Goal: Information Seeking & Learning: Compare options

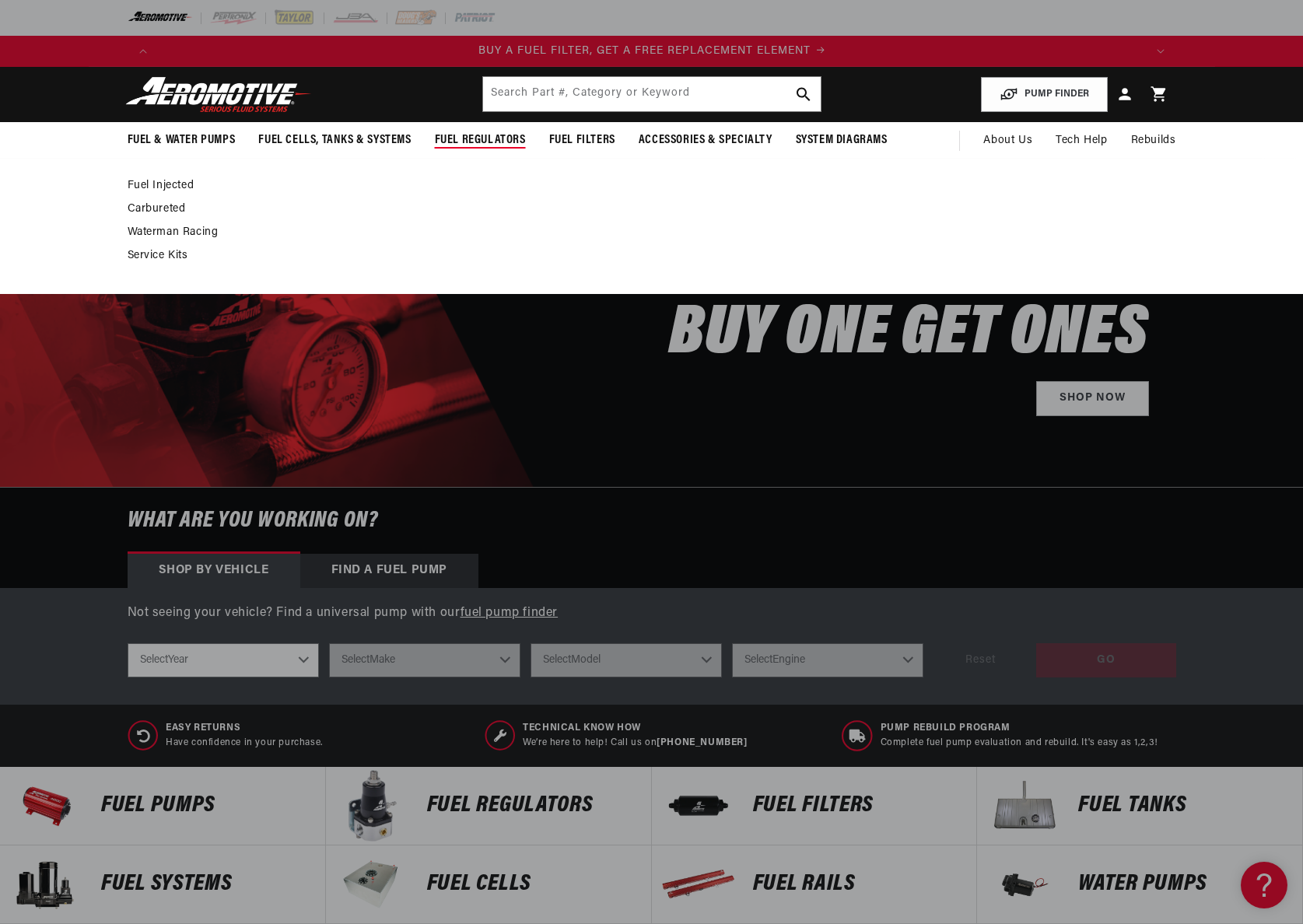
click at [154, 185] on link "Fuel Injected" at bounding box center [644, 186] width 1033 height 14
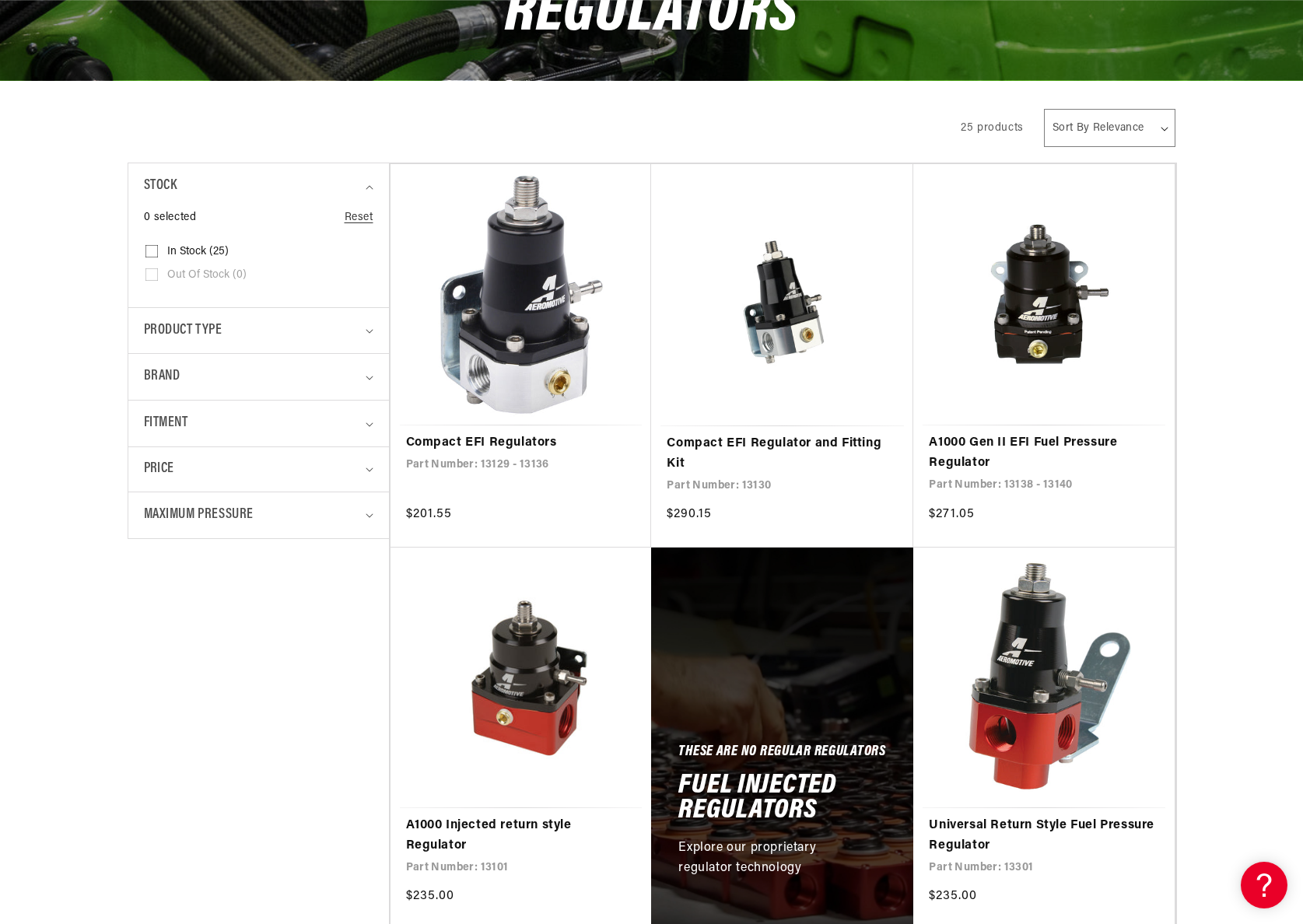
scroll to position [0, 2960]
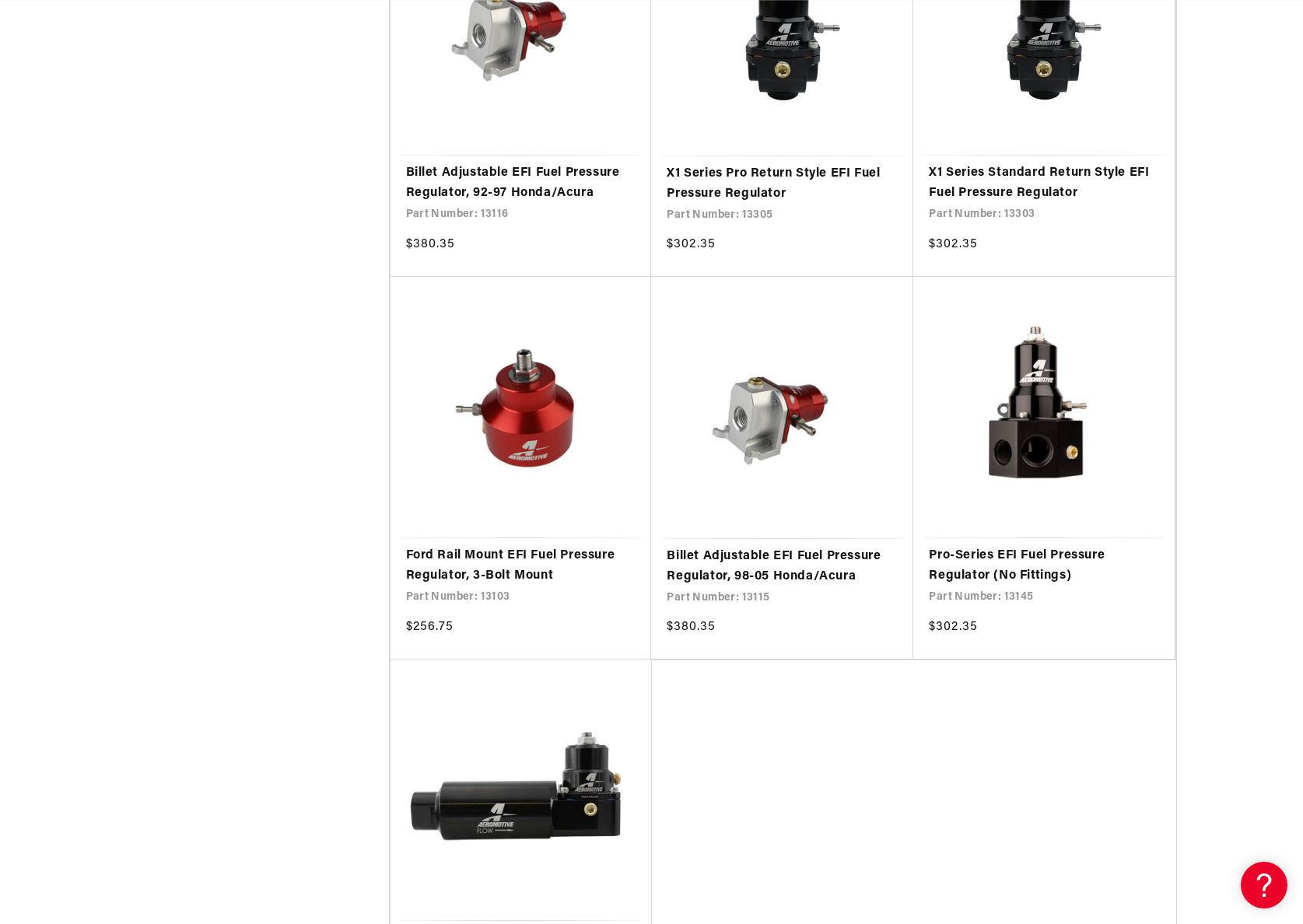
scroll to position [3091, 0]
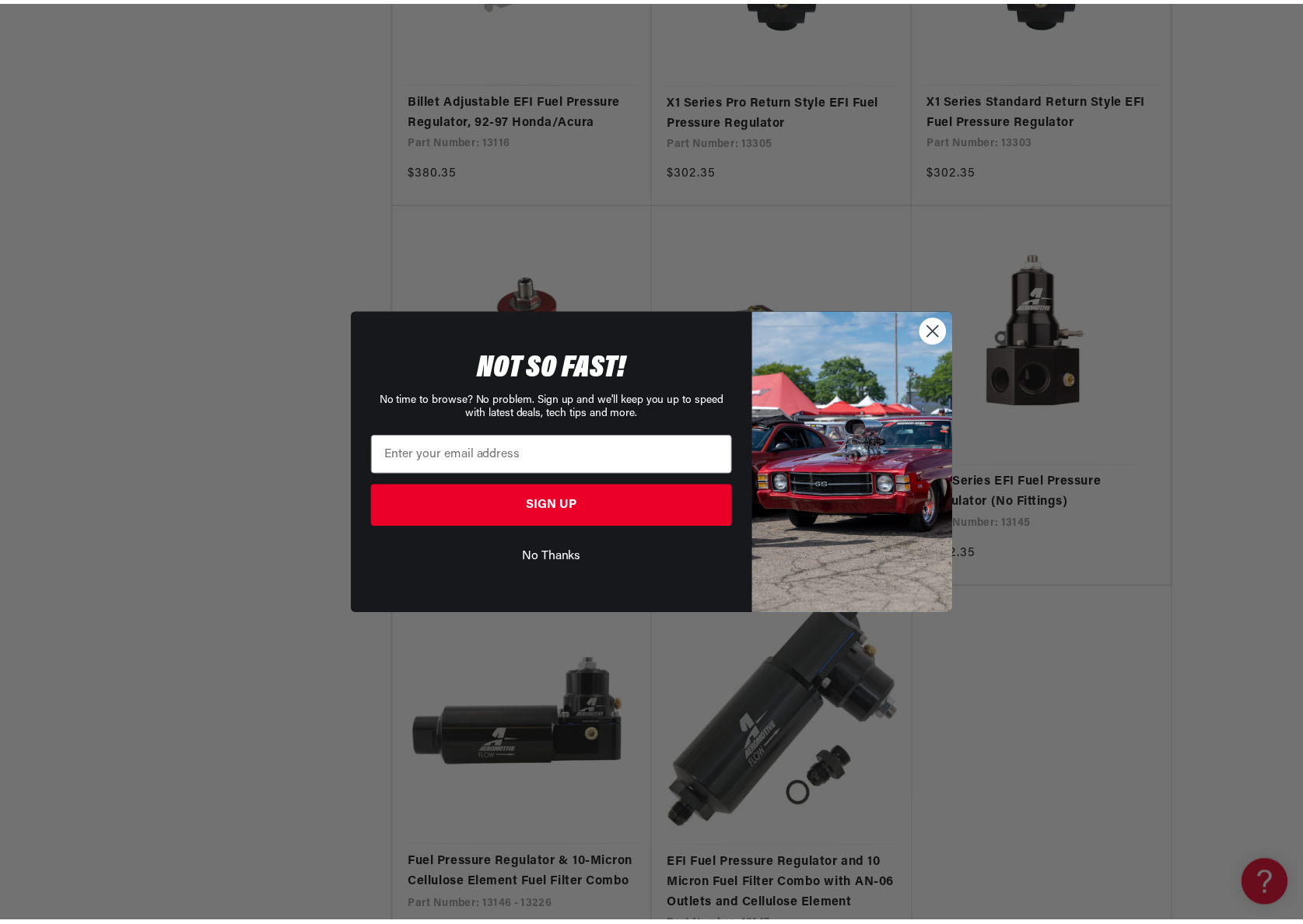
scroll to position [0, 1973]
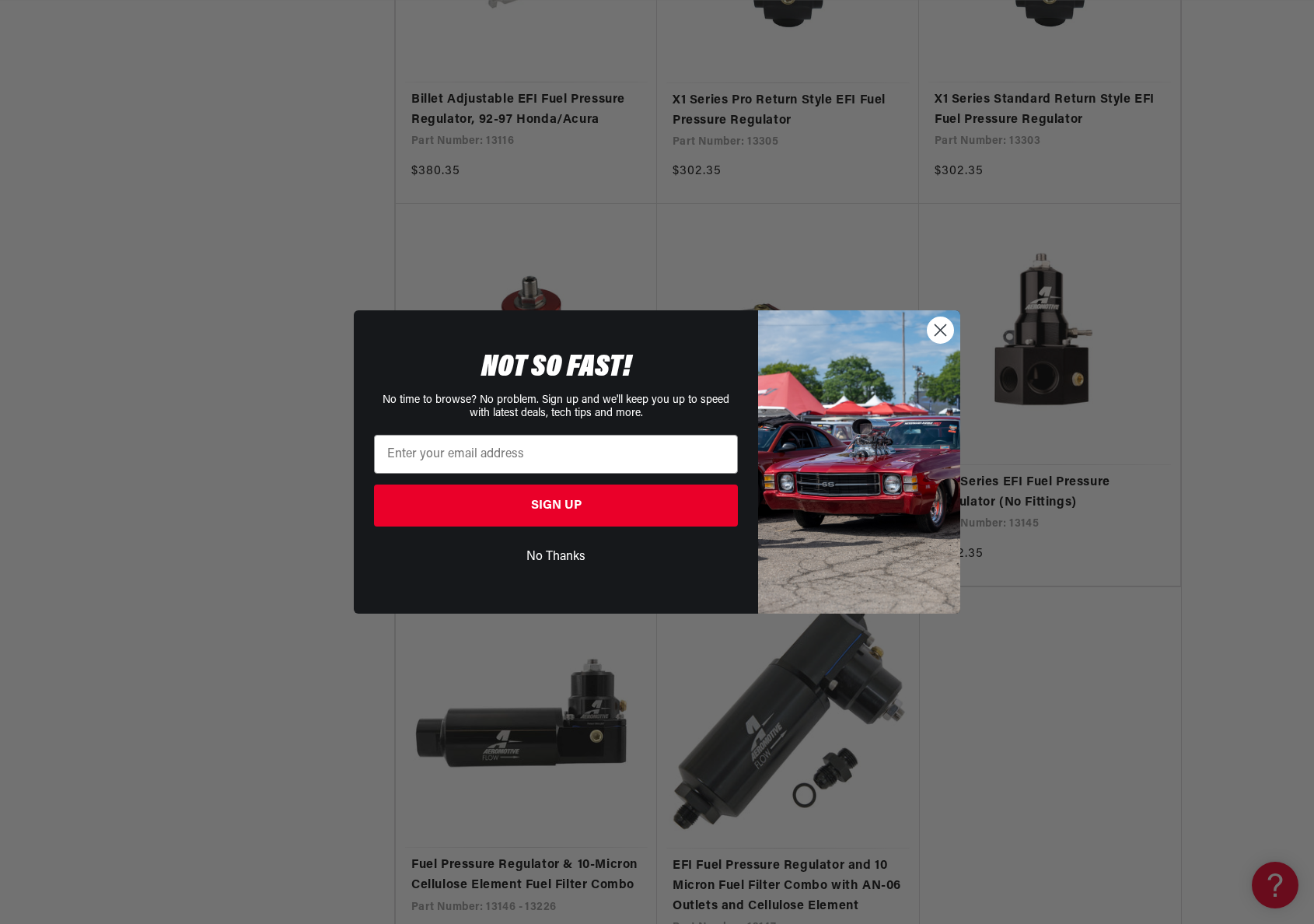
drag, startPoint x: 941, startPoint y: 329, endPoint x: 893, endPoint y: 301, distance: 55.6
click at [941, 329] on icon "Close dialog" at bounding box center [940, 329] width 11 height 11
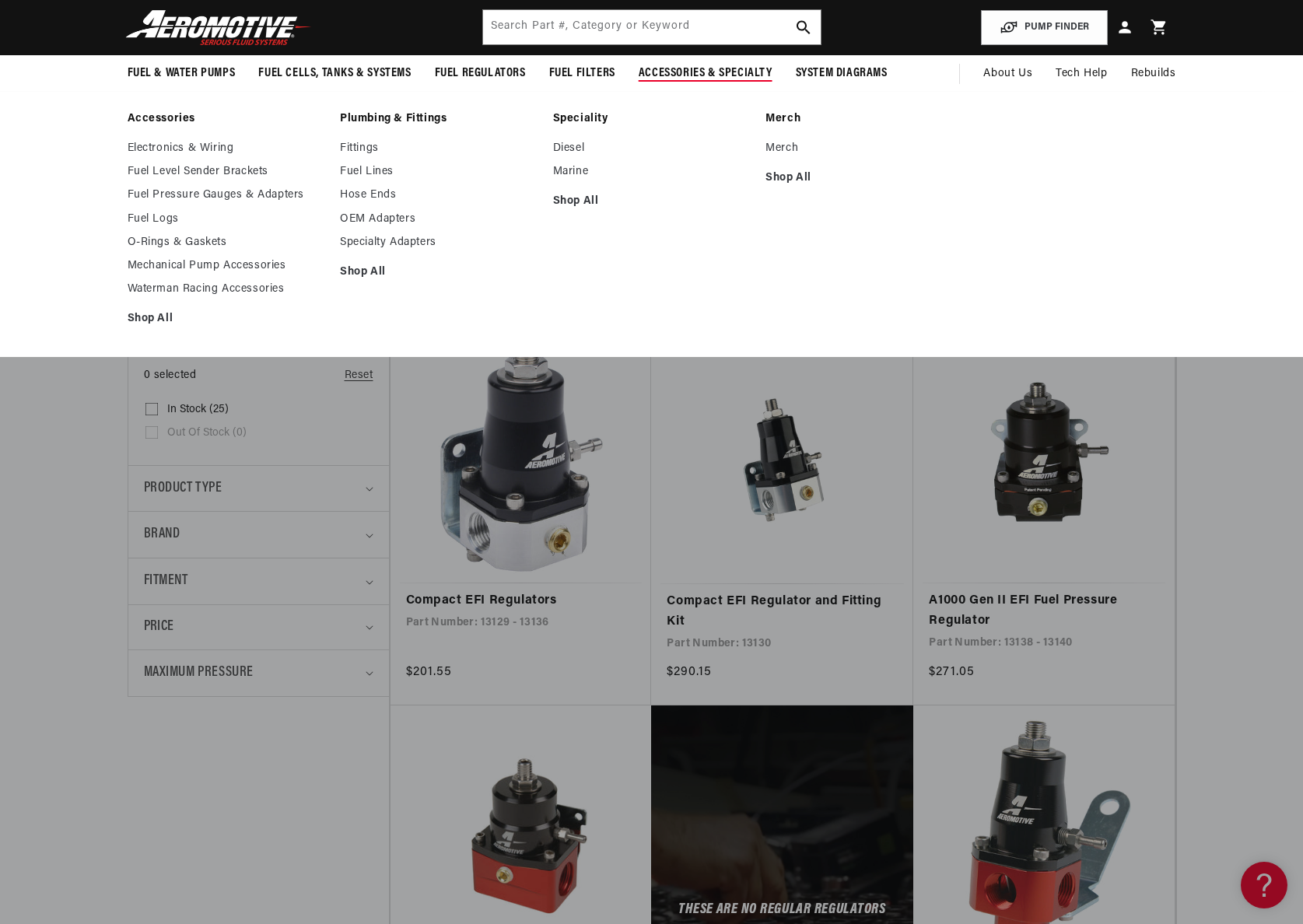
scroll to position [0, 2960]
click at [161, 121] on link "Accessories" at bounding box center [226, 119] width 198 height 14
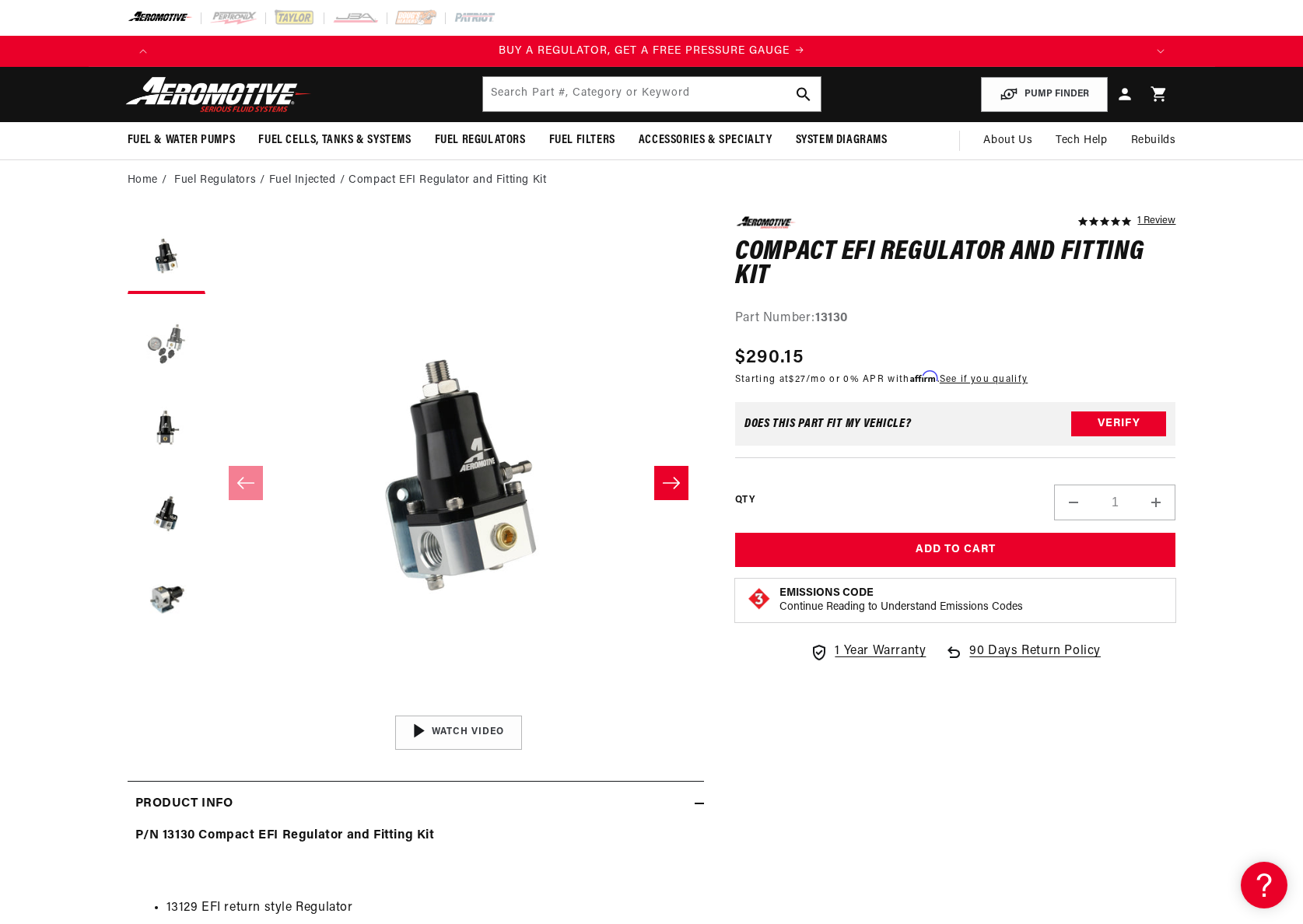
click at [168, 339] on button "Load image 2 in gallery view" at bounding box center [166, 341] width 77 height 77
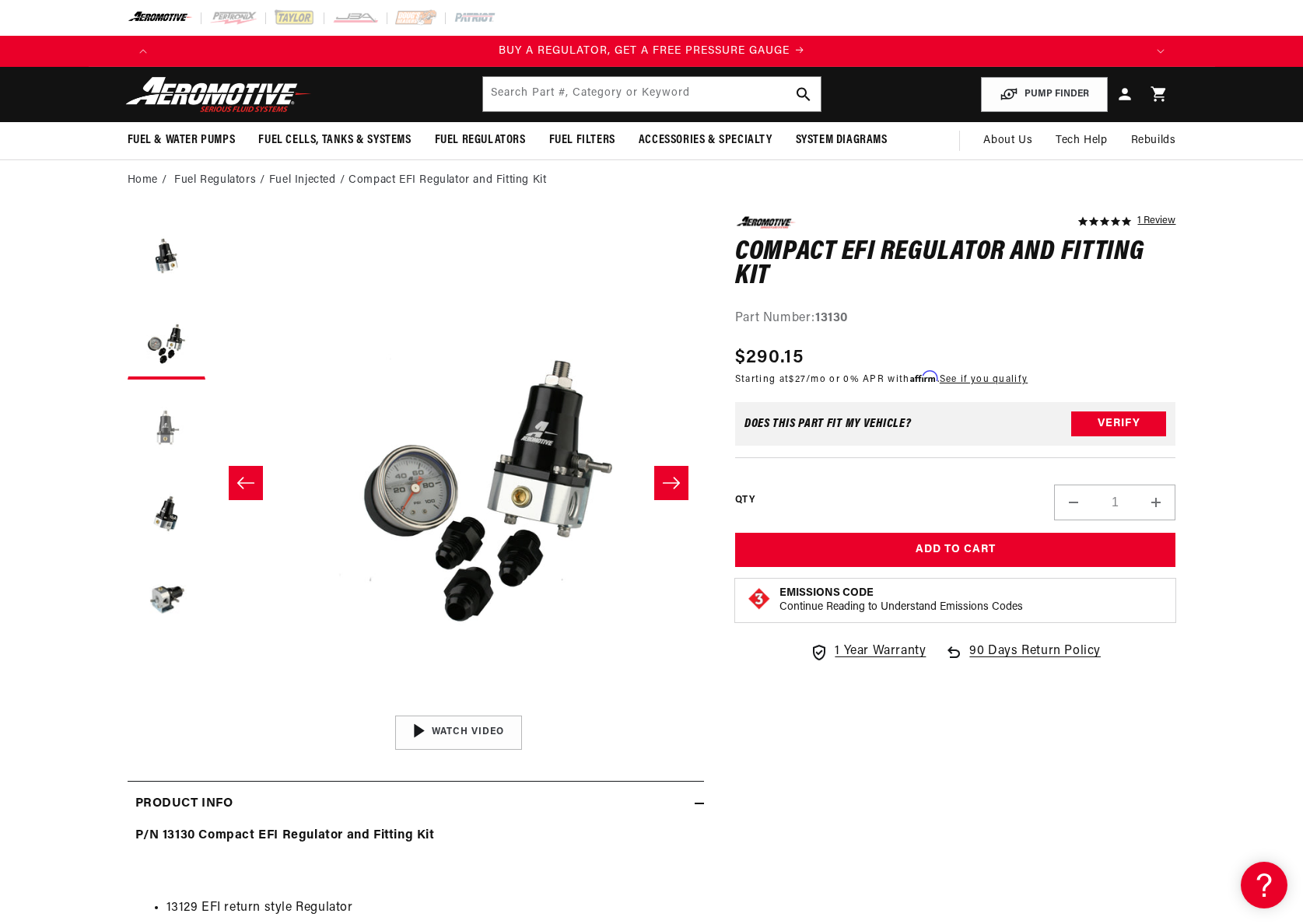
scroll to position [0, 491]
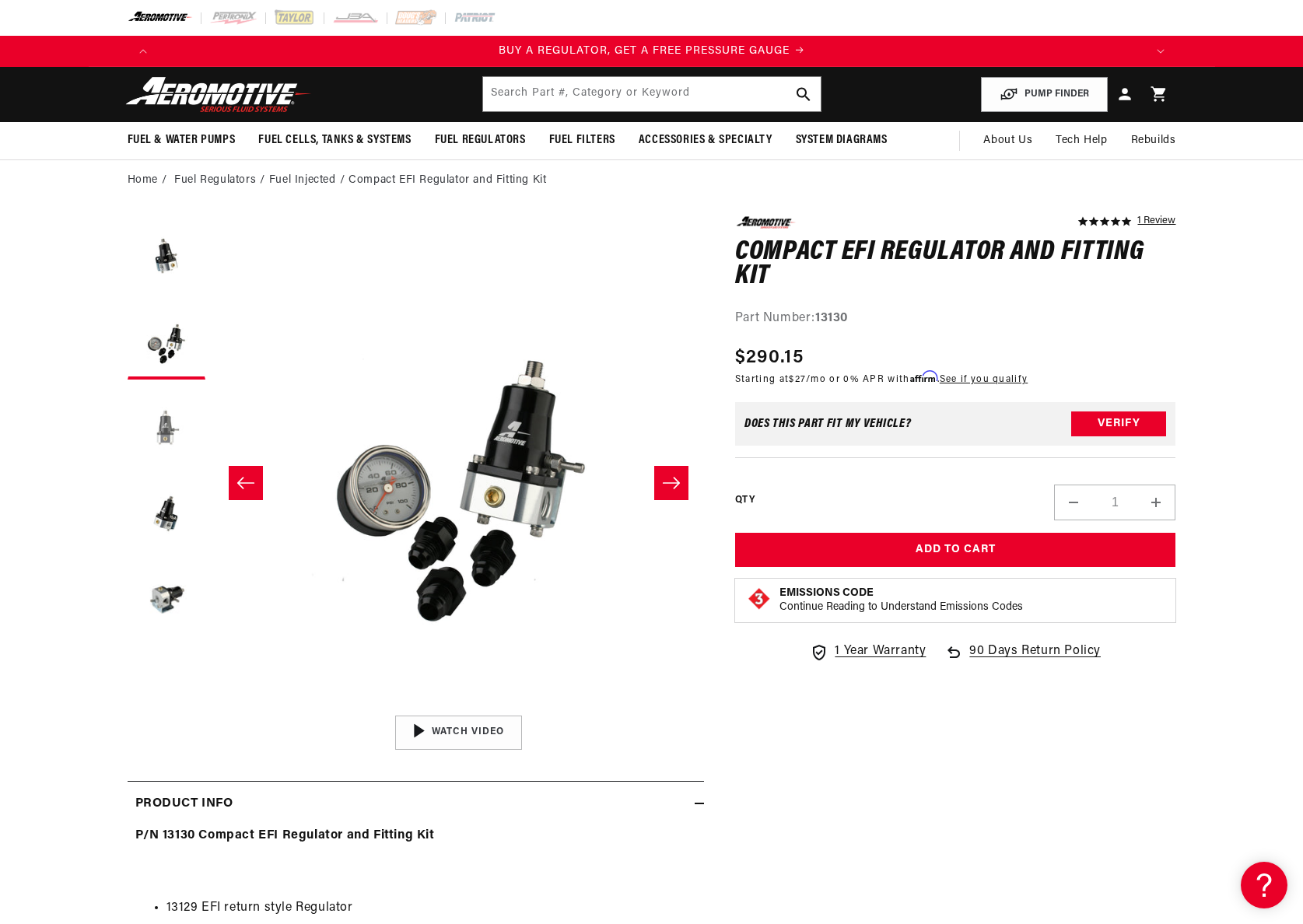
click at [170, 421] on button "Load image 3 in gallery view" at bounding box center [166, 426] width 77 height 77
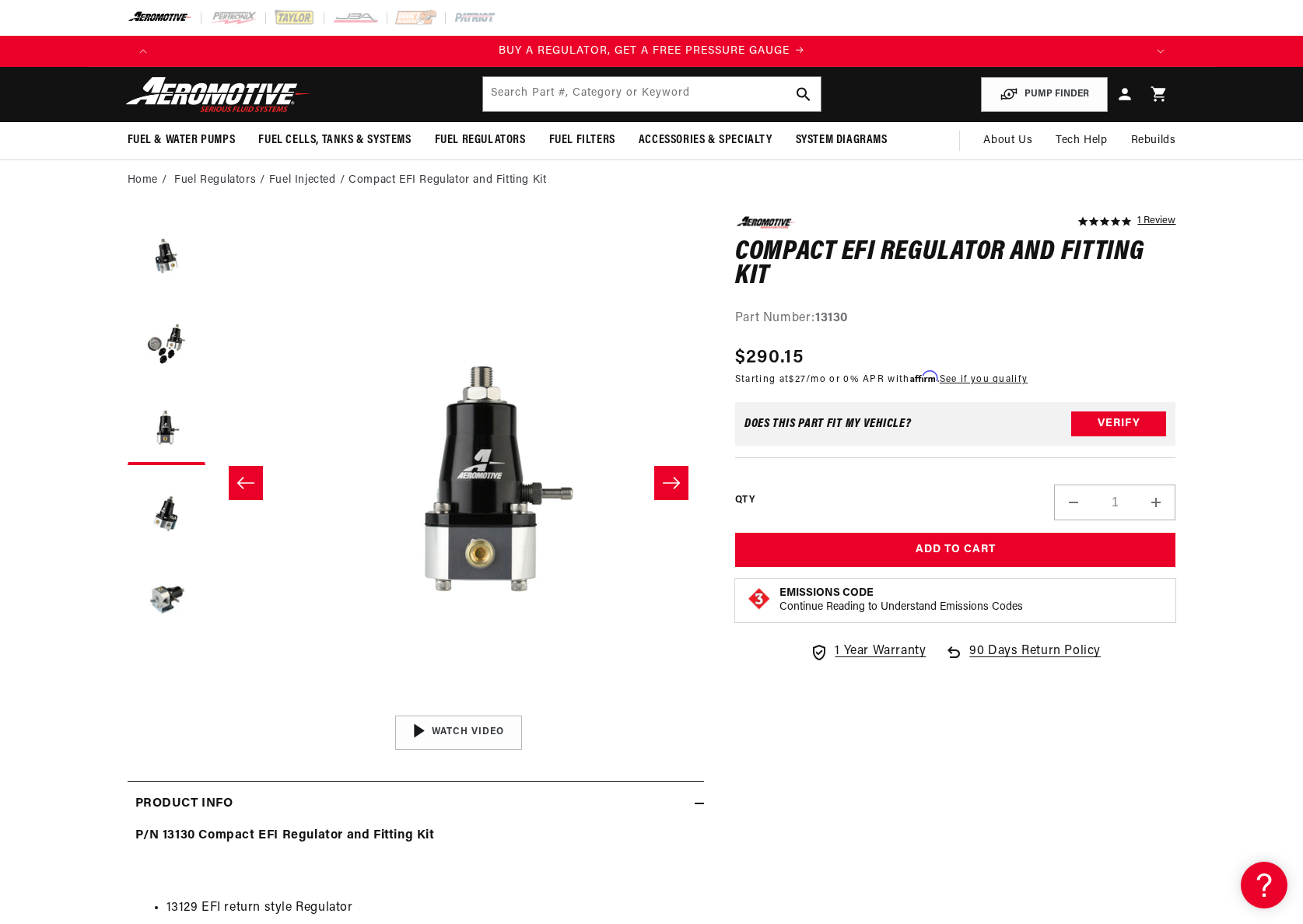
scroll to position [0, 983]
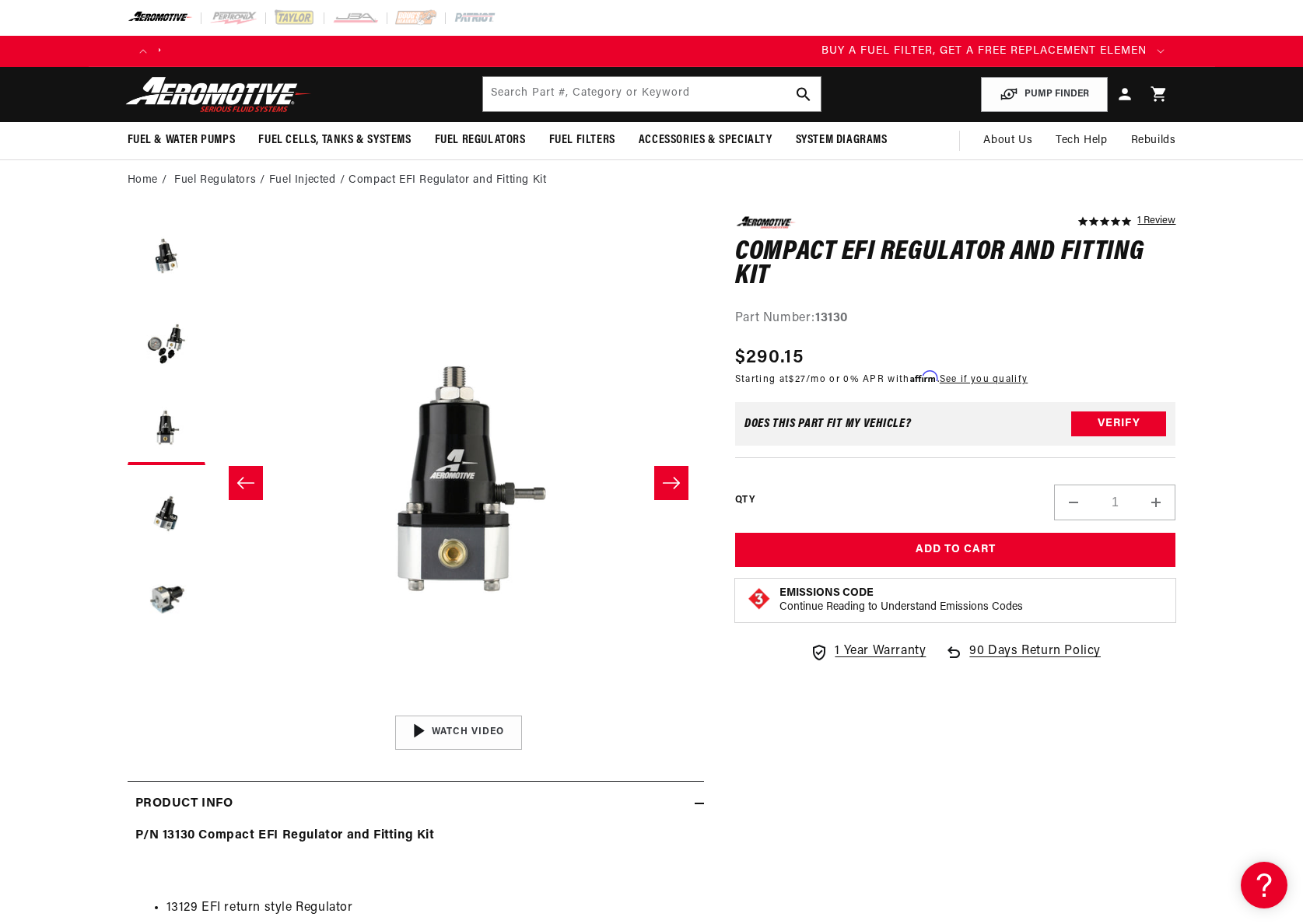
click at [838, 321] on strong "13130" at bounding box center [831, 318] width 33 height 12
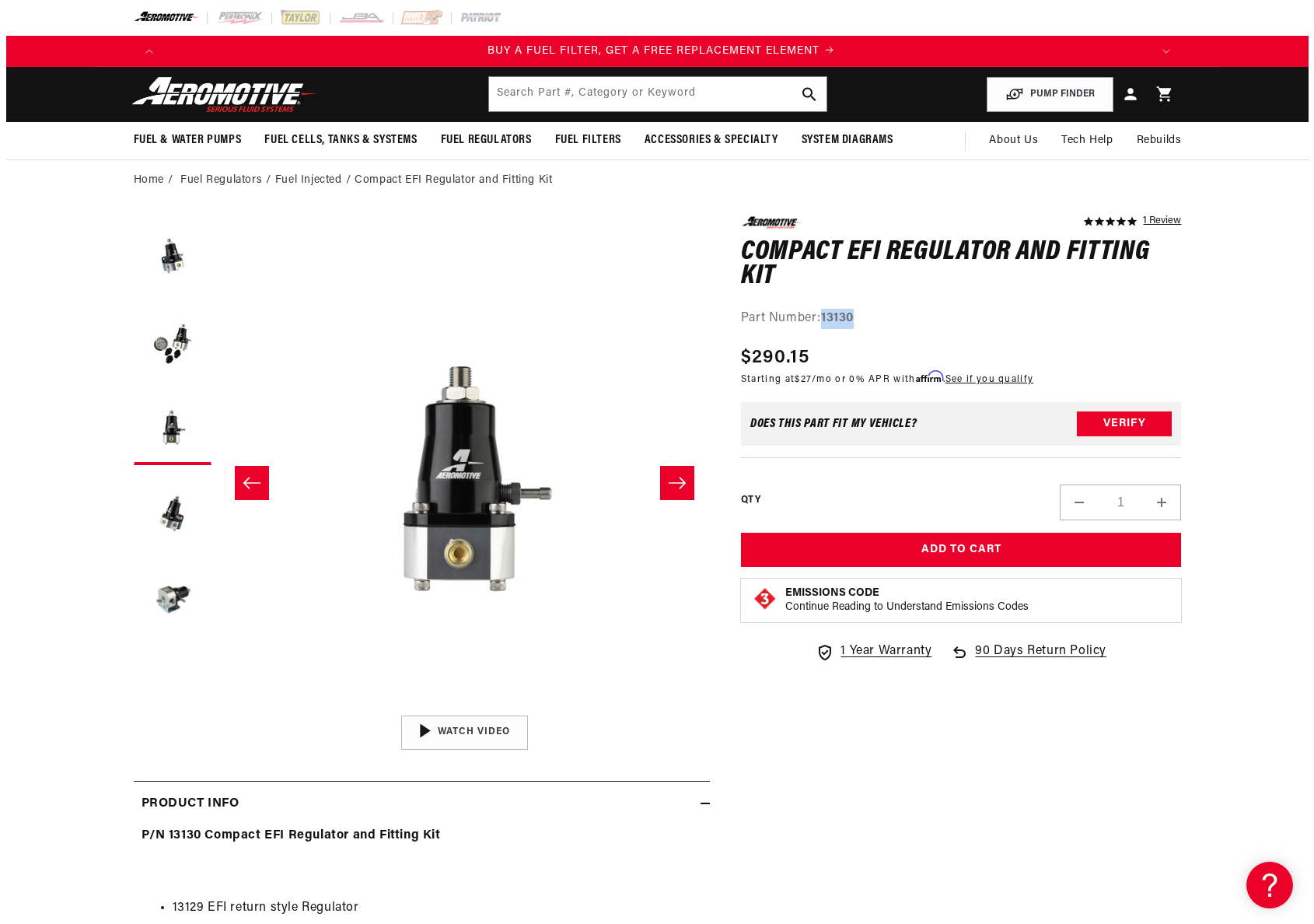
scroll to position [0, 986]
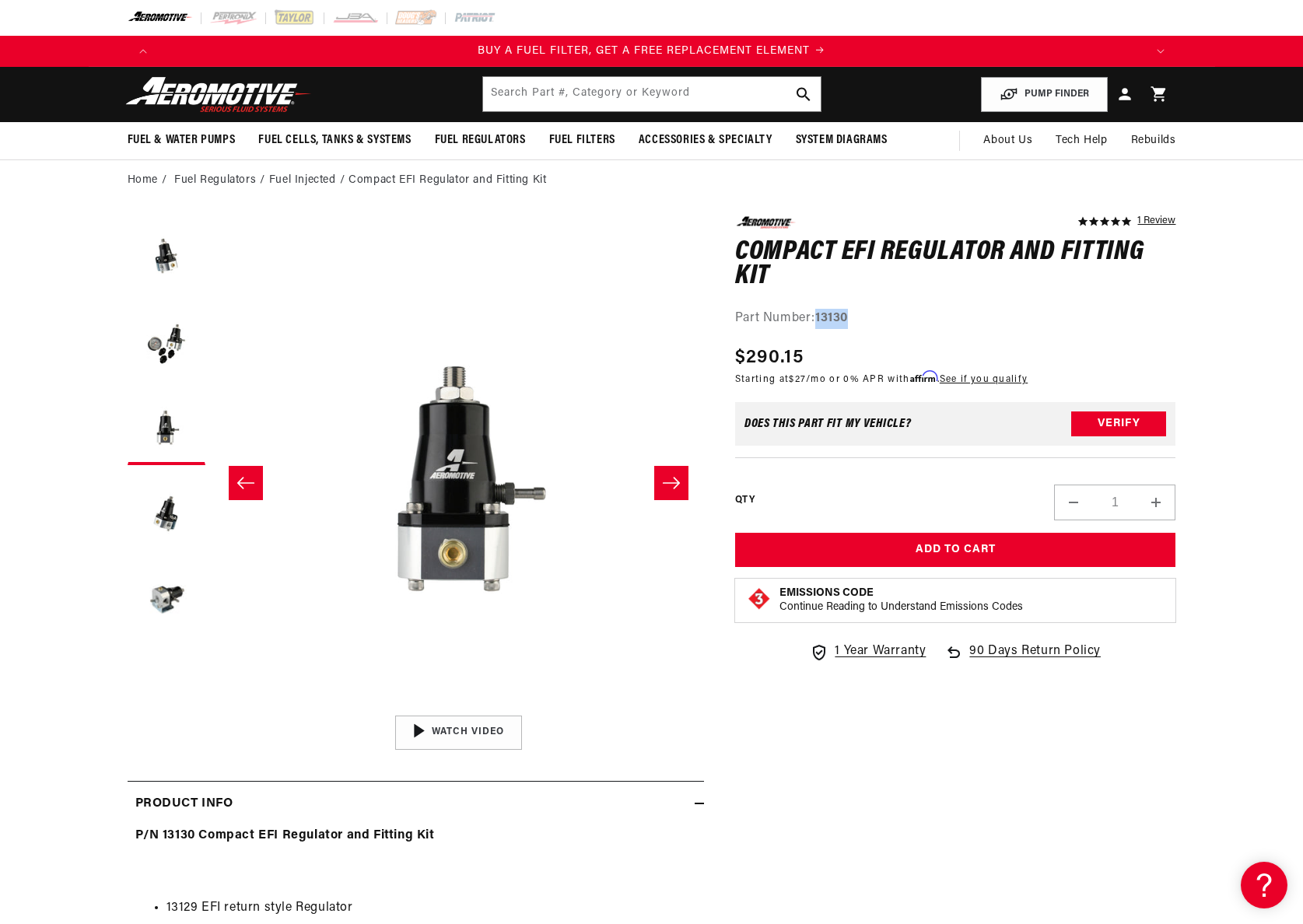
copy strong "13130"
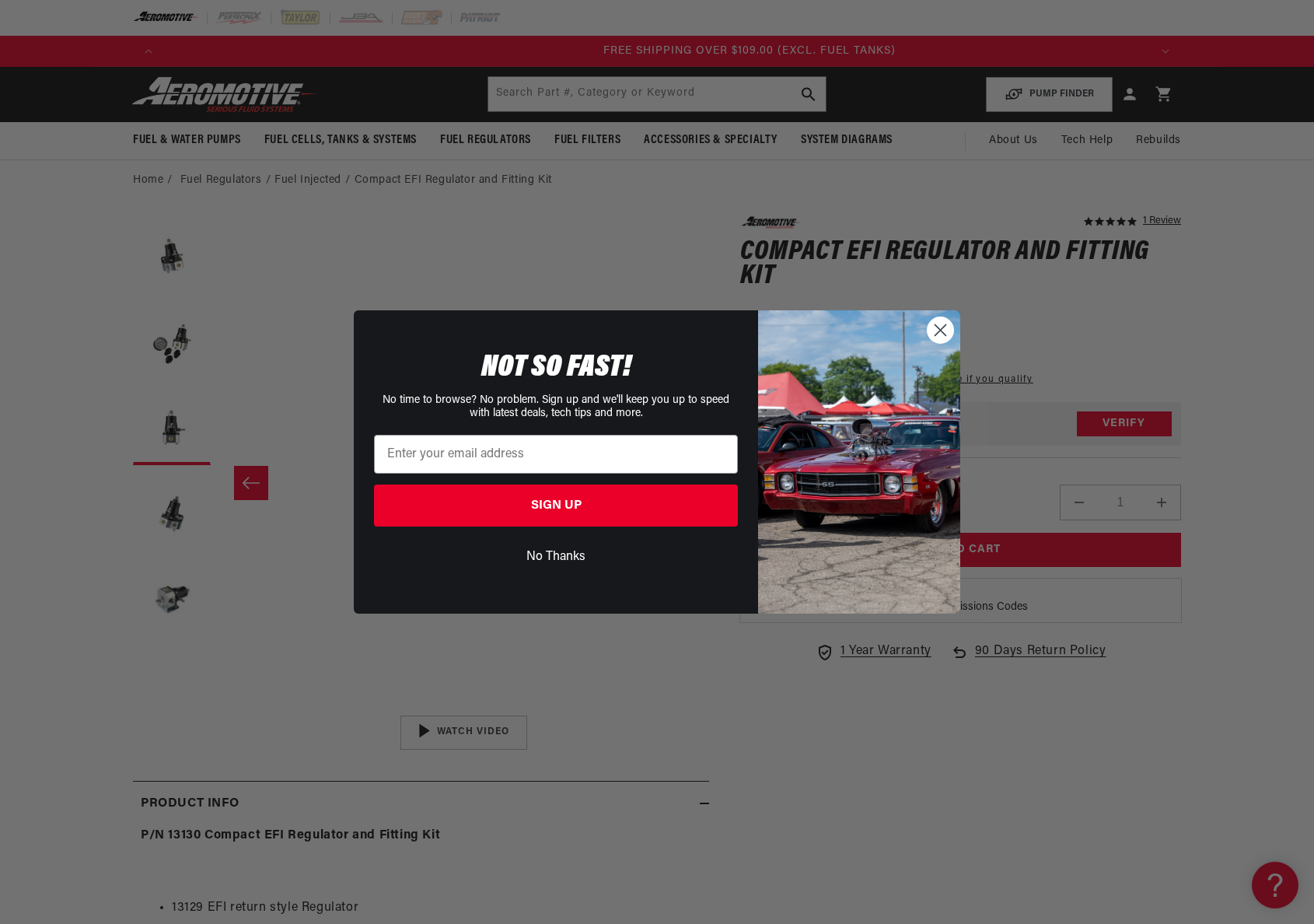
scroll to position [0, 2959]
click at [923, 332] on img "POPUP Form" at bounding box center [859, 461] width 202 height 303
click at [939, 331] on icon "Close dialog" at bounding box center [940, 329] width 11 height 11
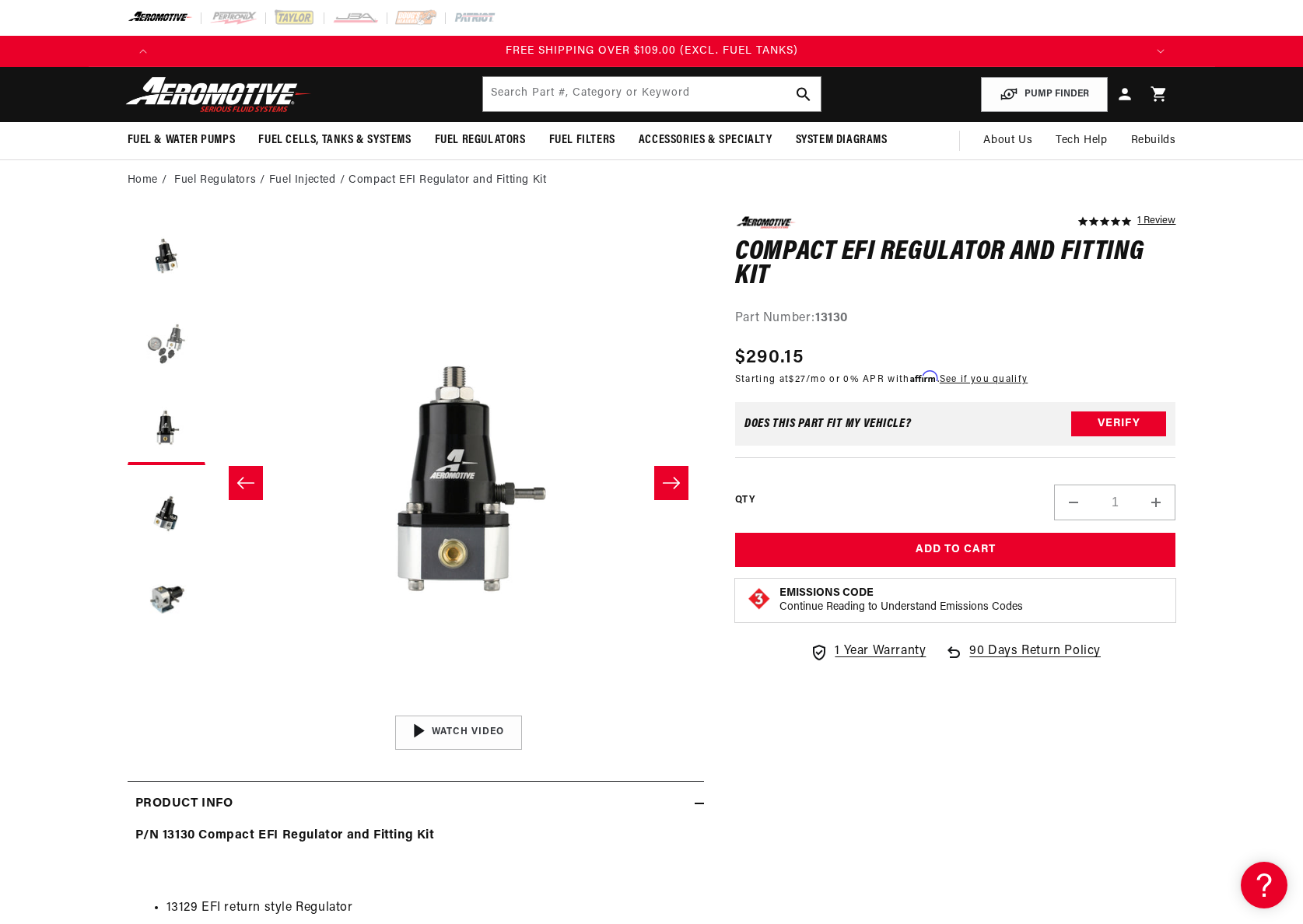
click at [166, 343] on button "Load image 2 in gallery view" at bounding box center [166, 341] width 77 height 77
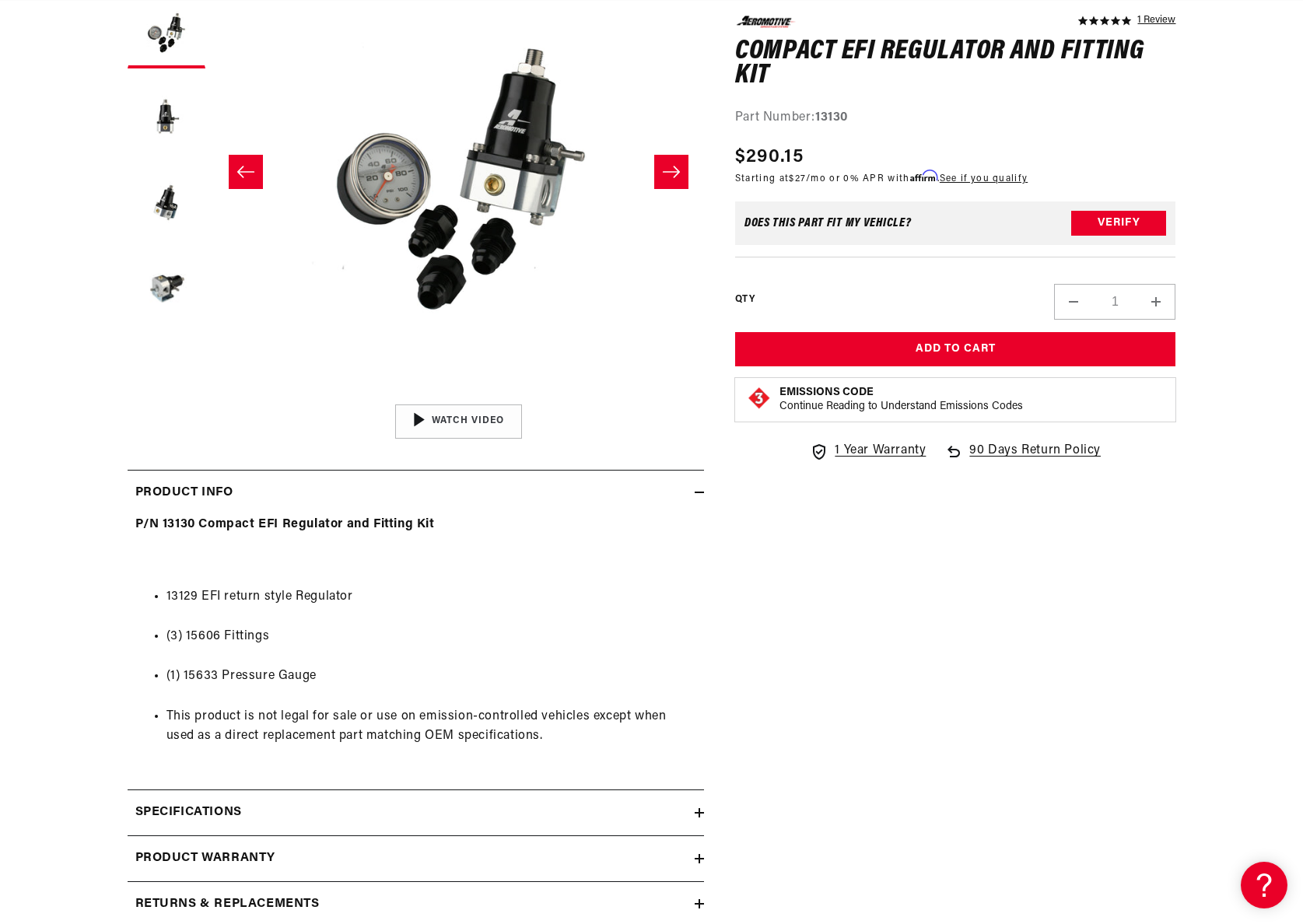
scroll to position [0, 0]
click at [192, 636] on li "(3) 15606 Fittings" at bounding box center [431, 636] width 530 height 20
copy li "15606"
click at [265, 798] on summary "Specifications" at bounding box center [415, 812] width 577 height 45
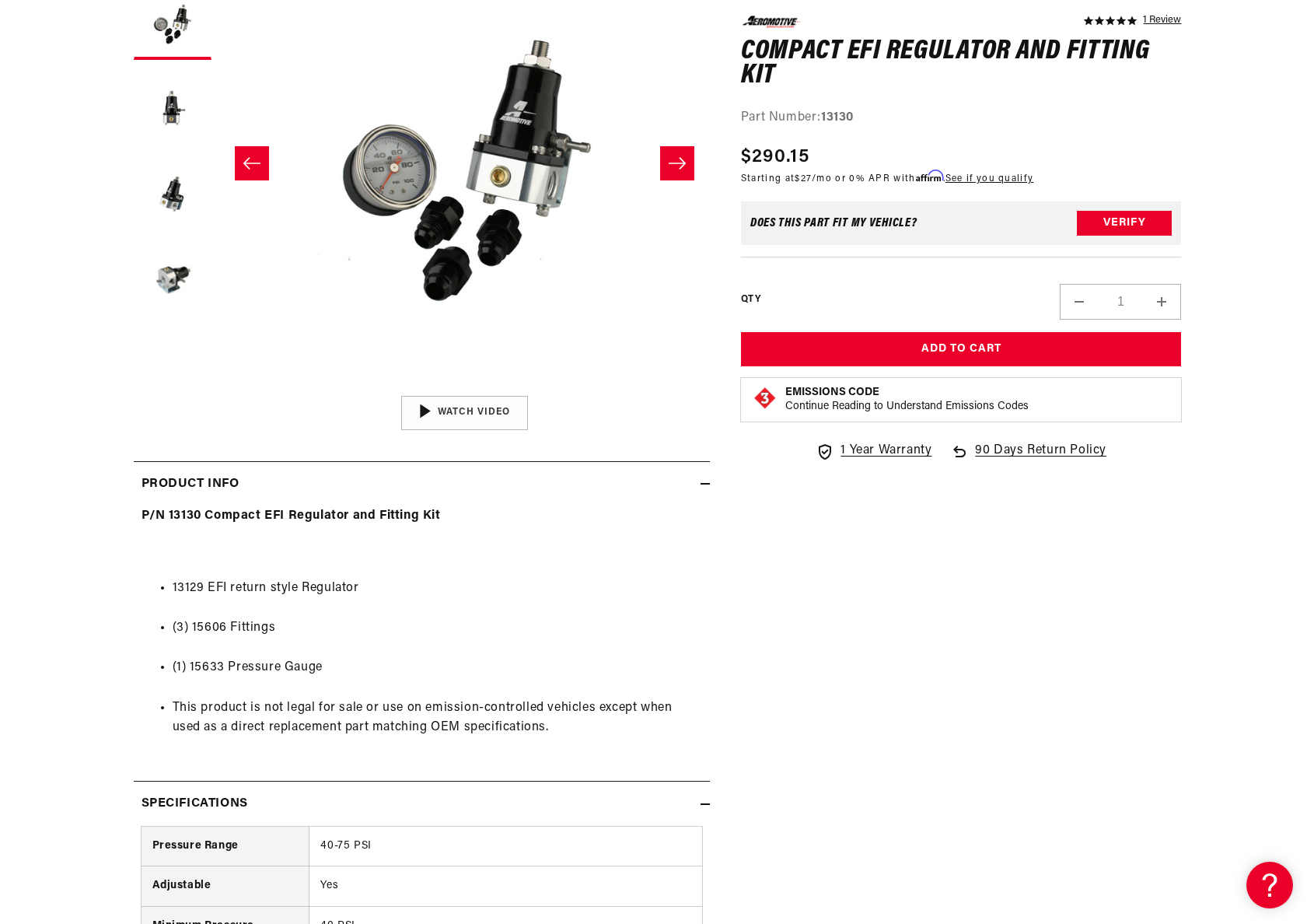
scroll to position [320, 0]
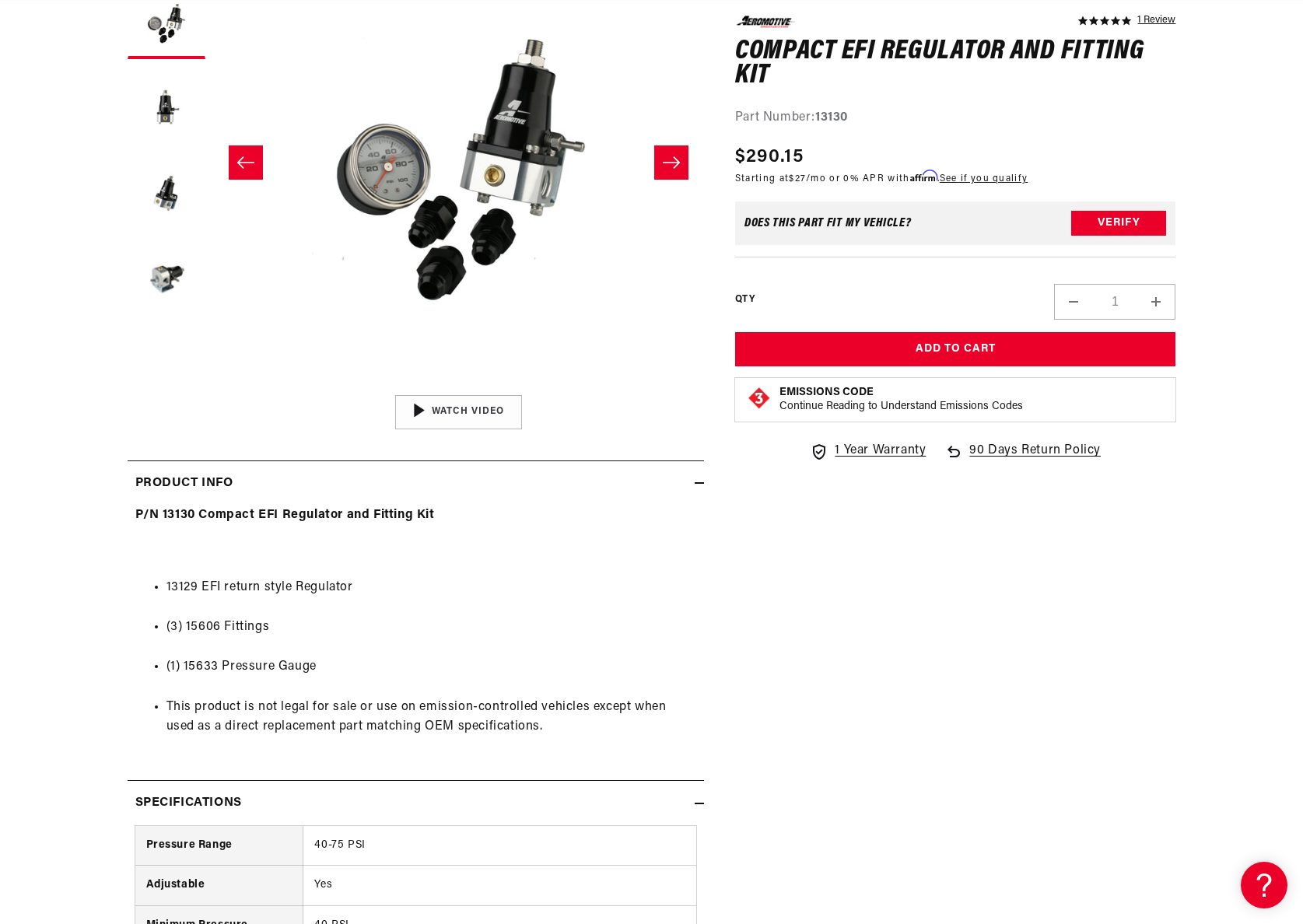
click at [213, 386] on button "Open media 2 in modal" at bounding box center [213, 386] width 0 height 0
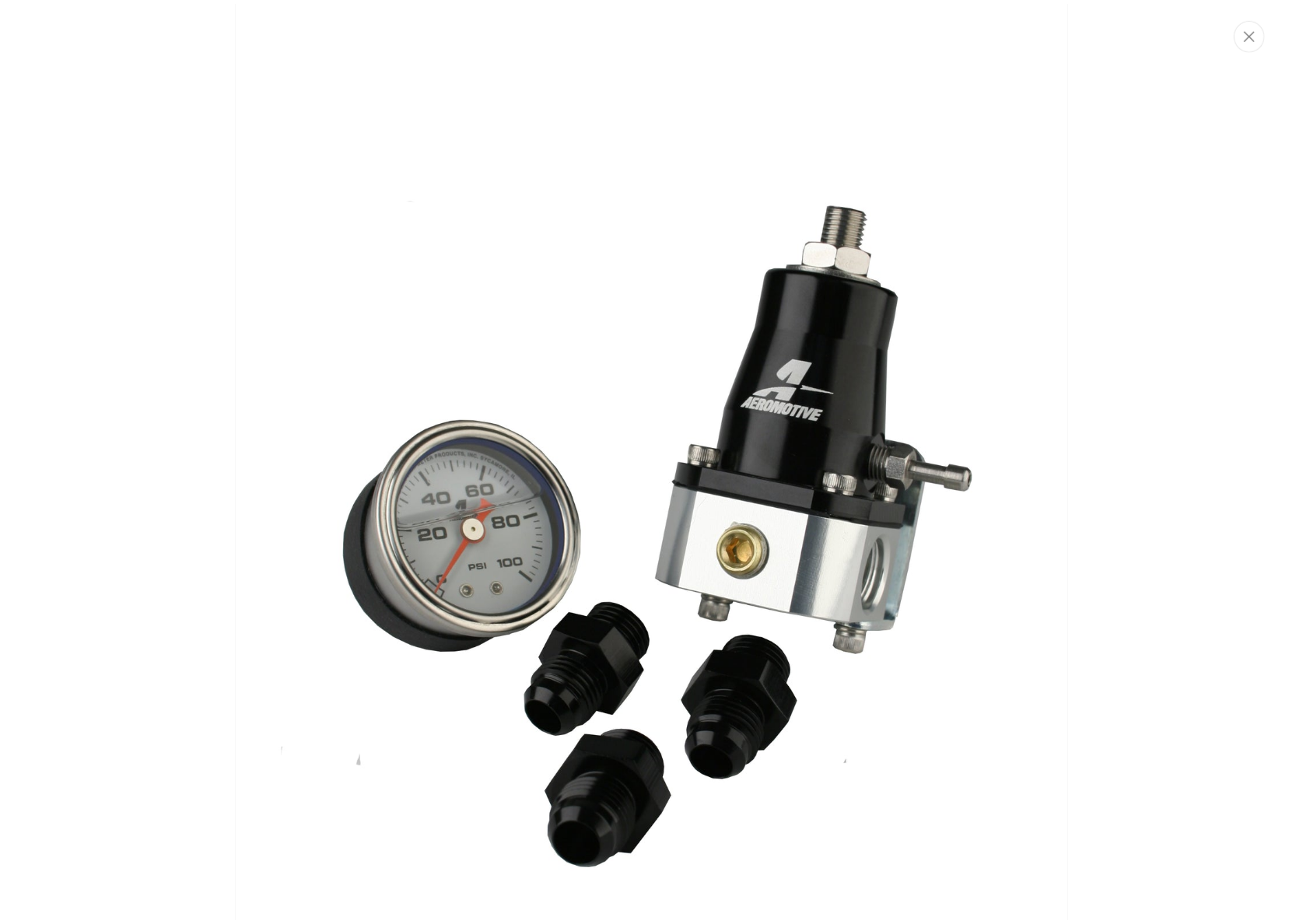
scroll to position [0, 986]
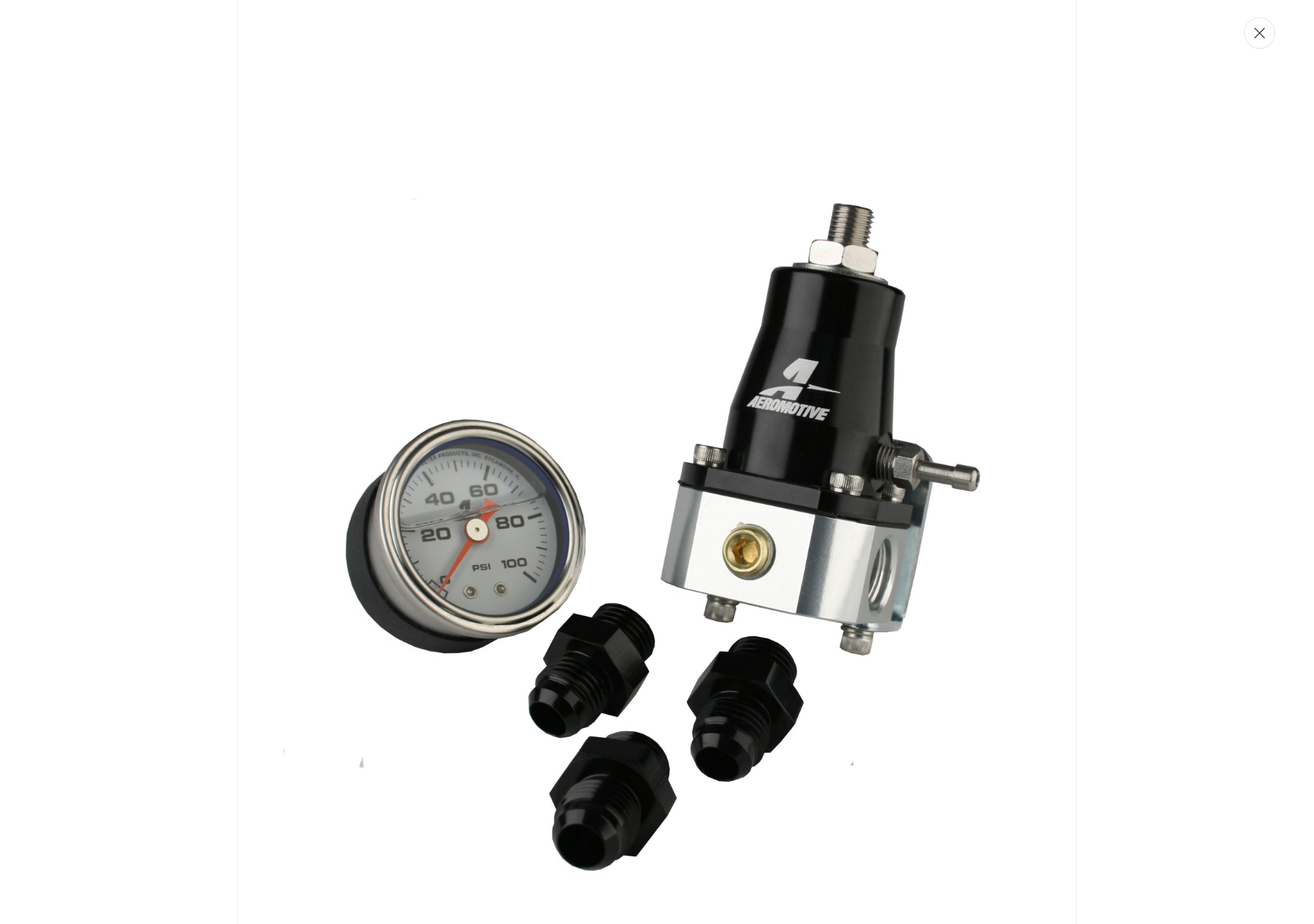
click at [1265, 35] on button "Close" at bounding box center [1259, 33] width 32 height 32
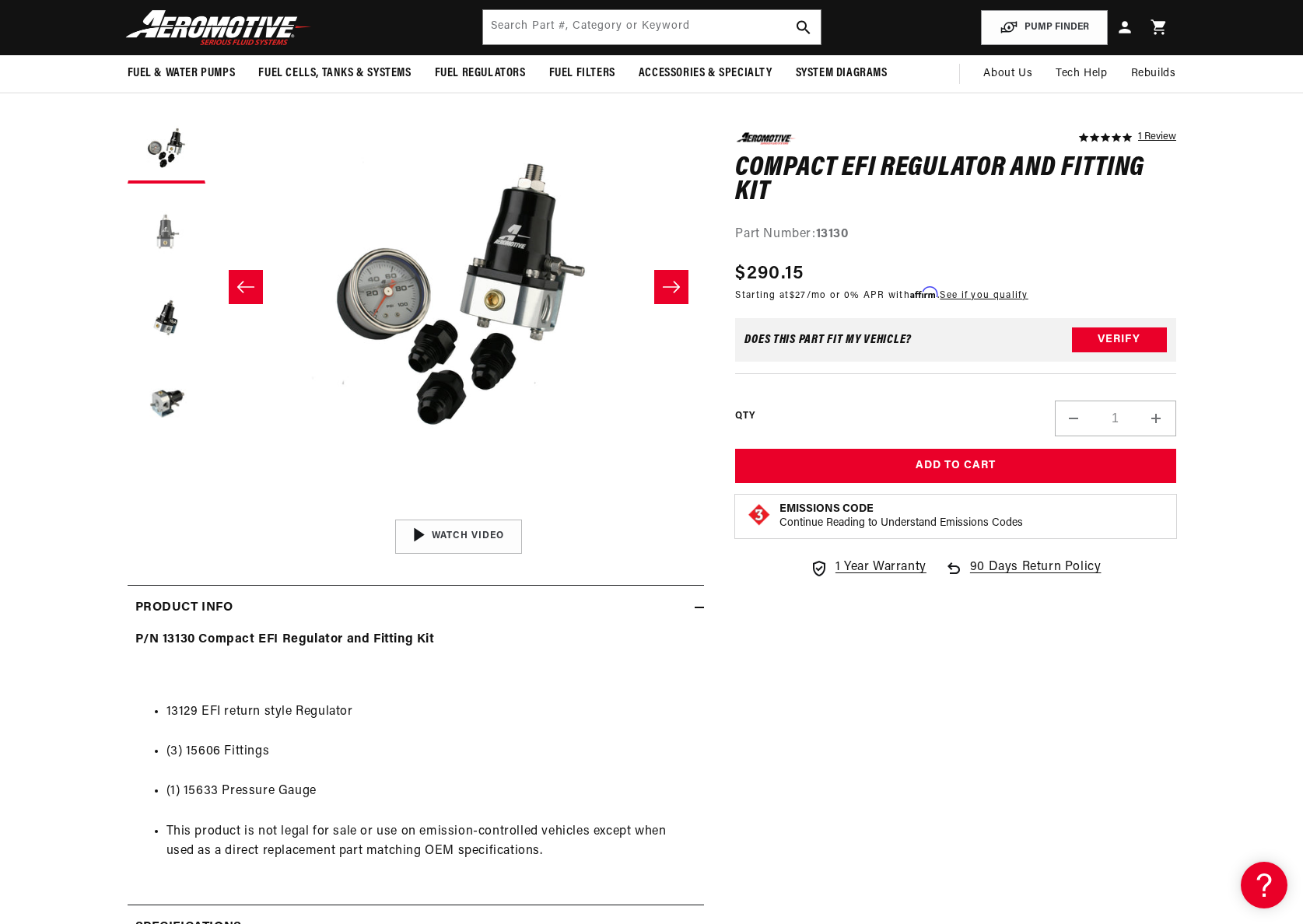
scroll to position [189, 0]
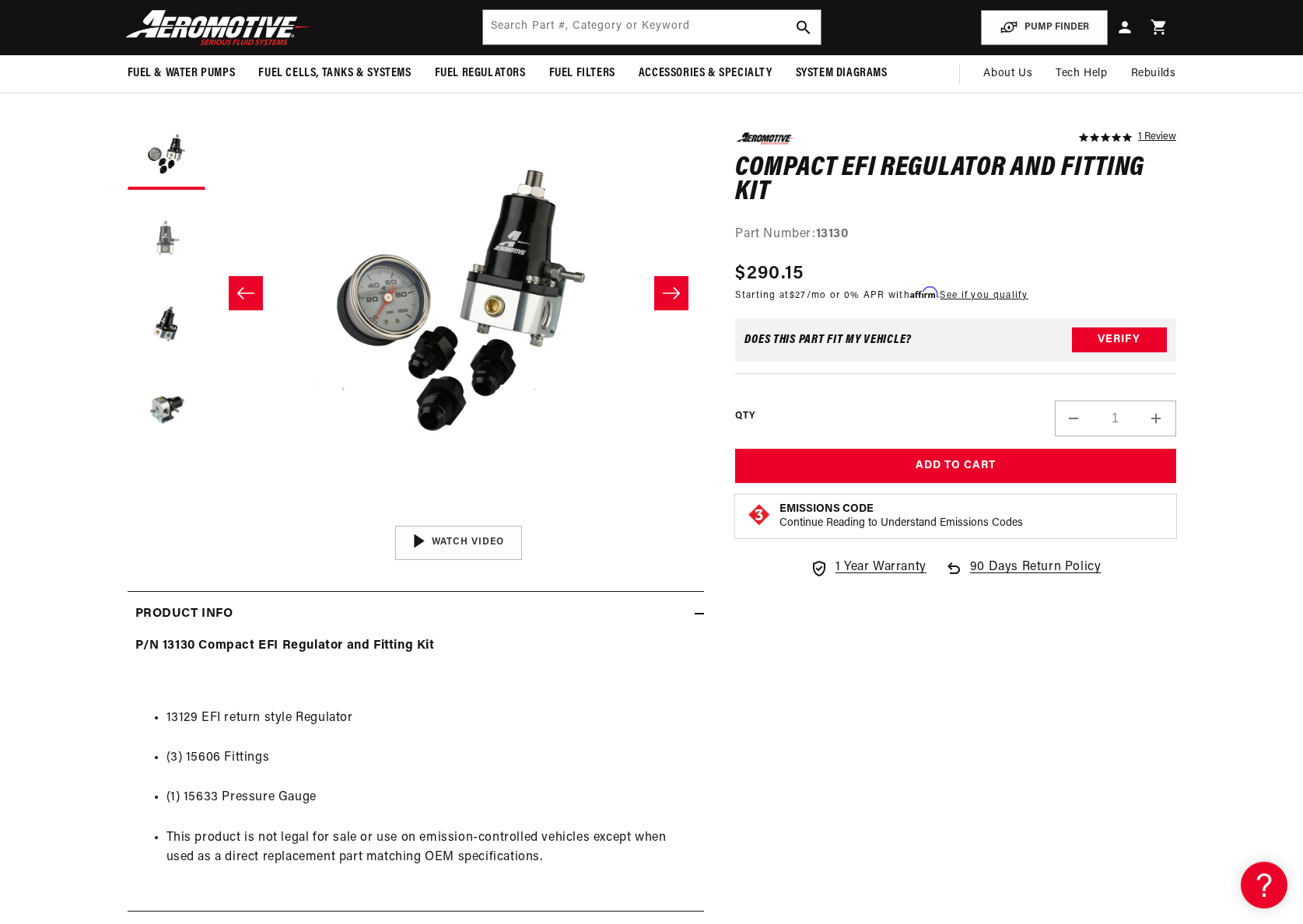
click at [163, 235] on button "Load image 3 in gallery view" at bounding box center [166, 236] width 77 height 77
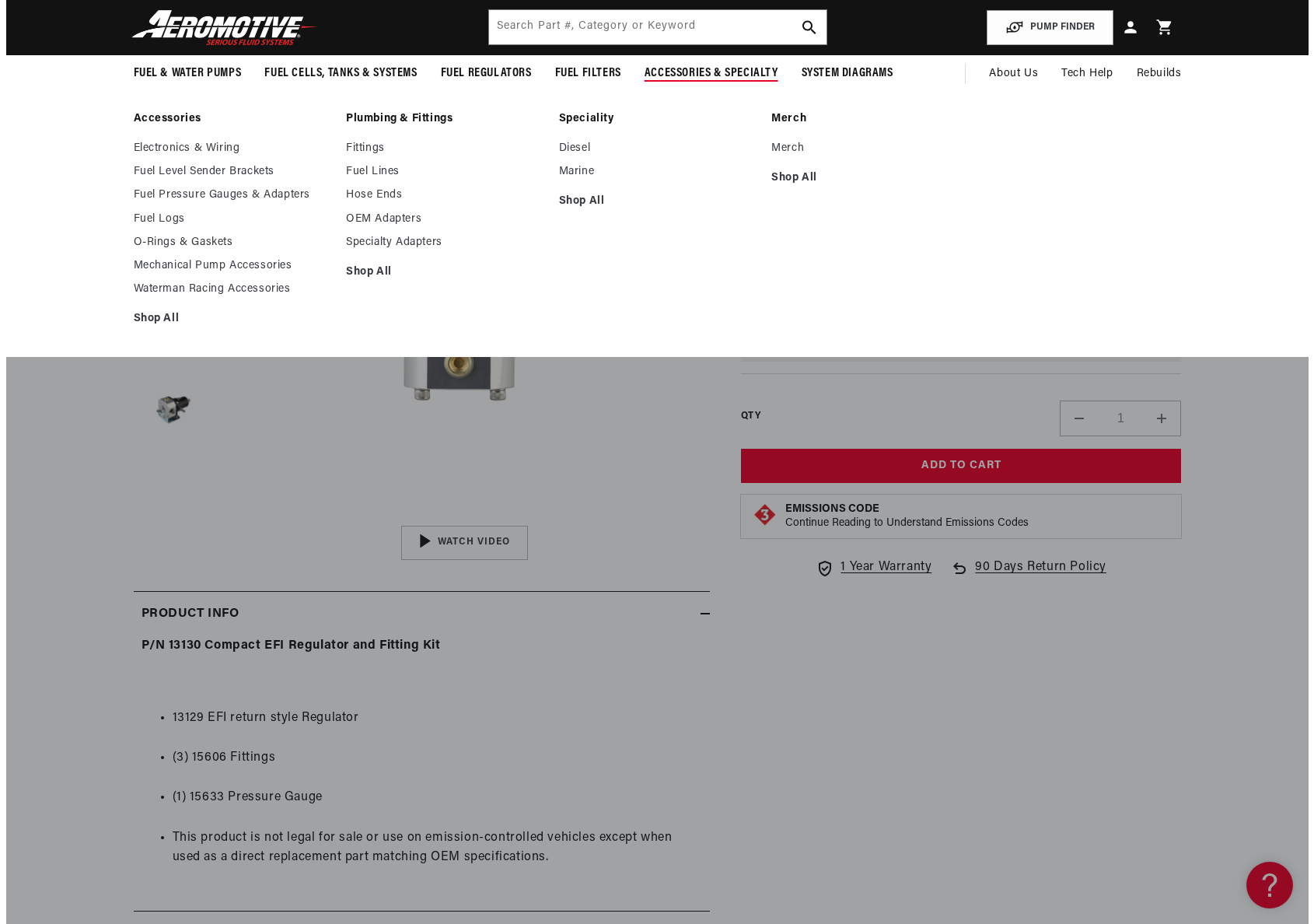
scroll to position [0, 2959]
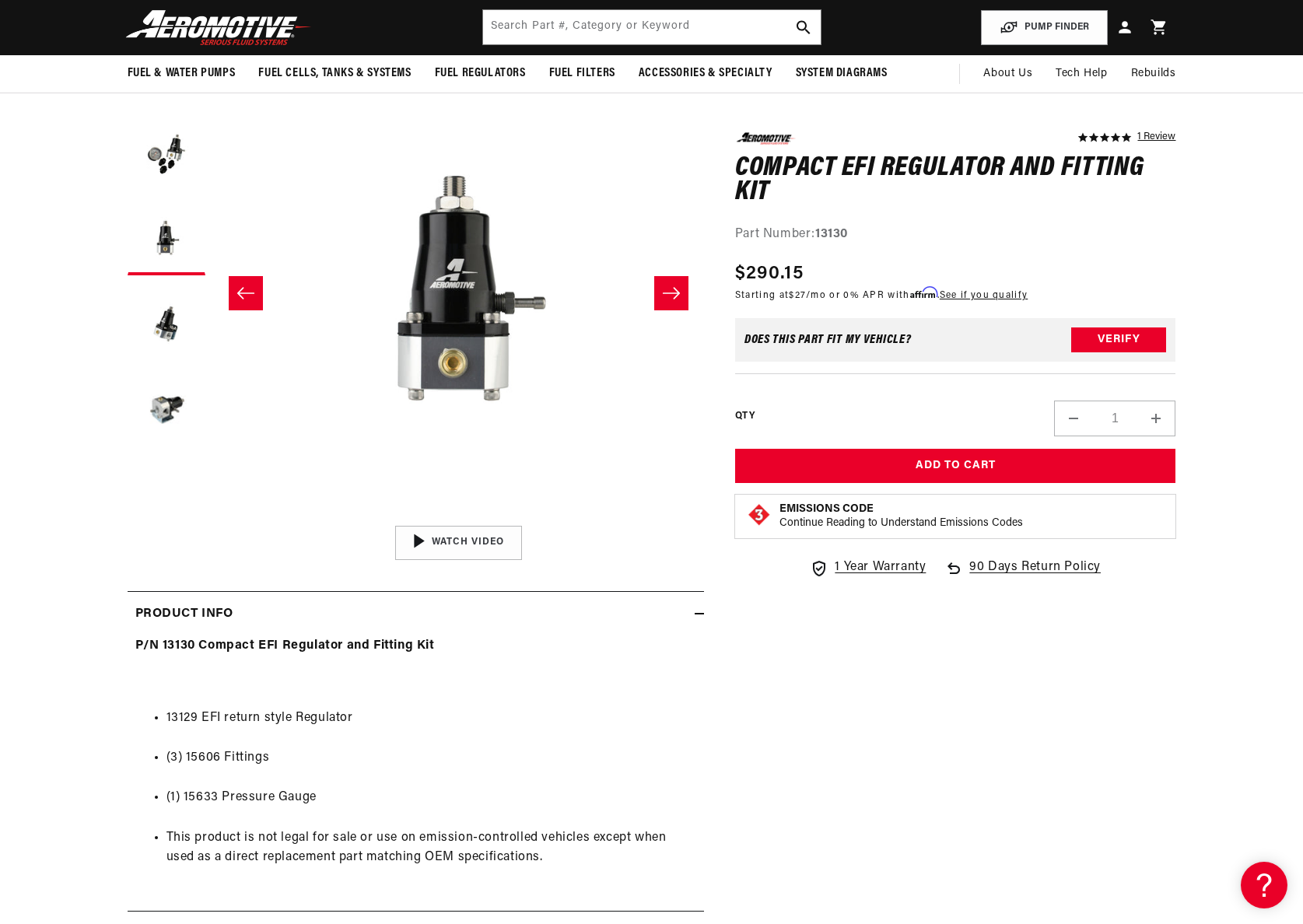
click at [212, 517] on button "Open media 3 in modal" at bounding box center [212, 517] width 0 height 0
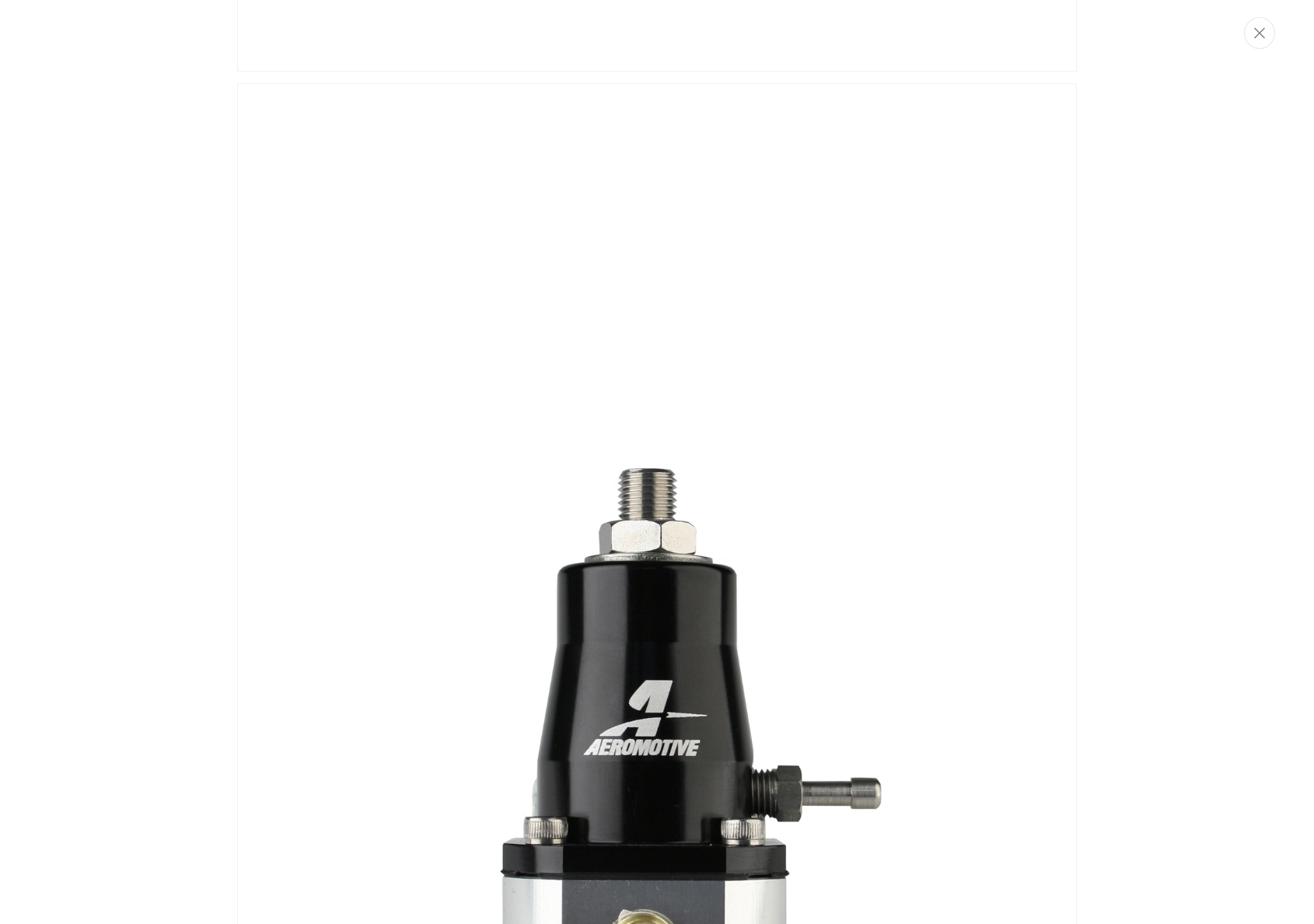
scroll to position [2726, 0]
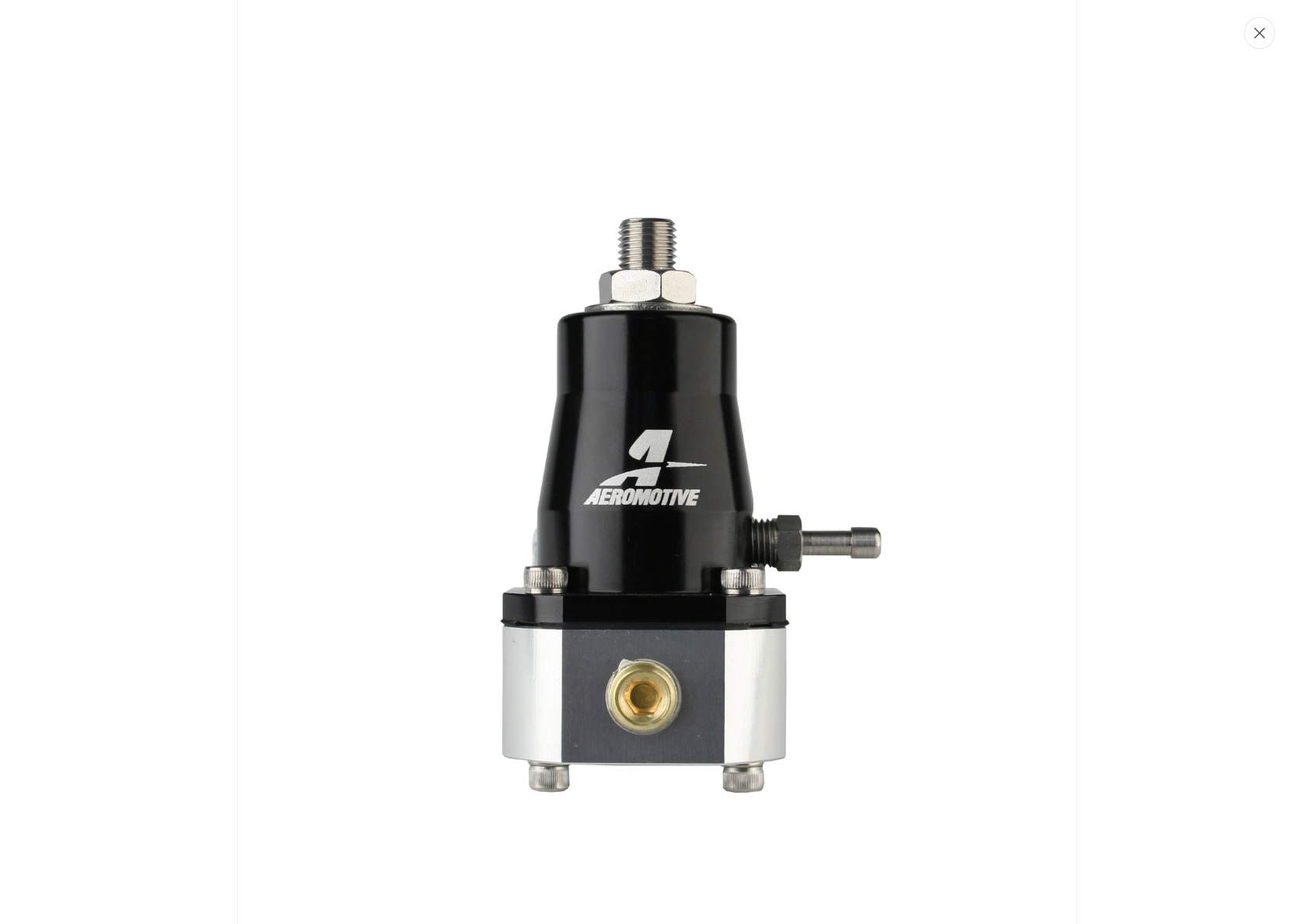
click at [1267, 27] on button "Close" at bounding box center [1259, 33] width 32 height 32
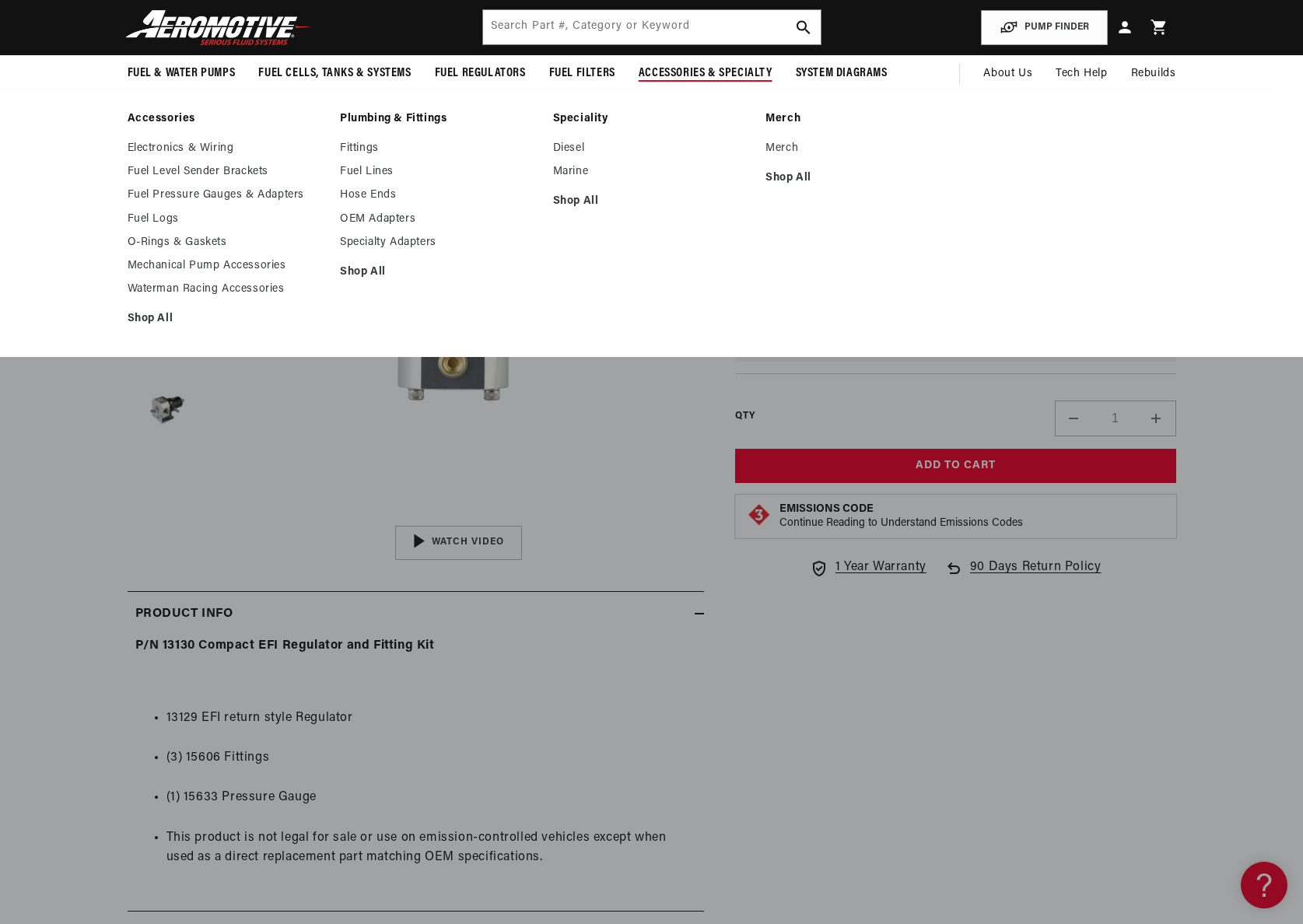
scroll to position [0, 0]
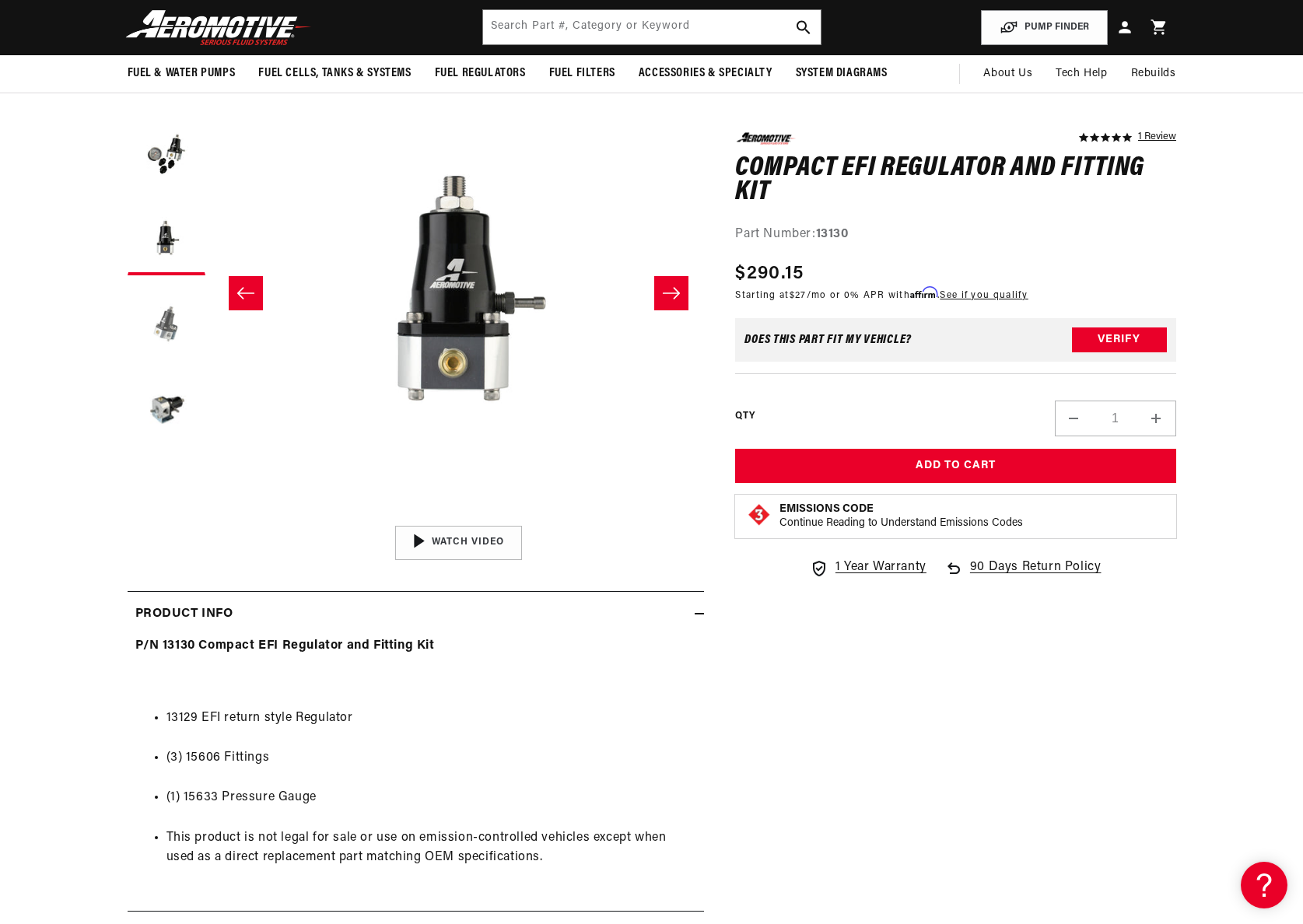
click at [170, 327] on button "Load image 4 in gallery view" at bounding box center [166, 321] width 77 height 77
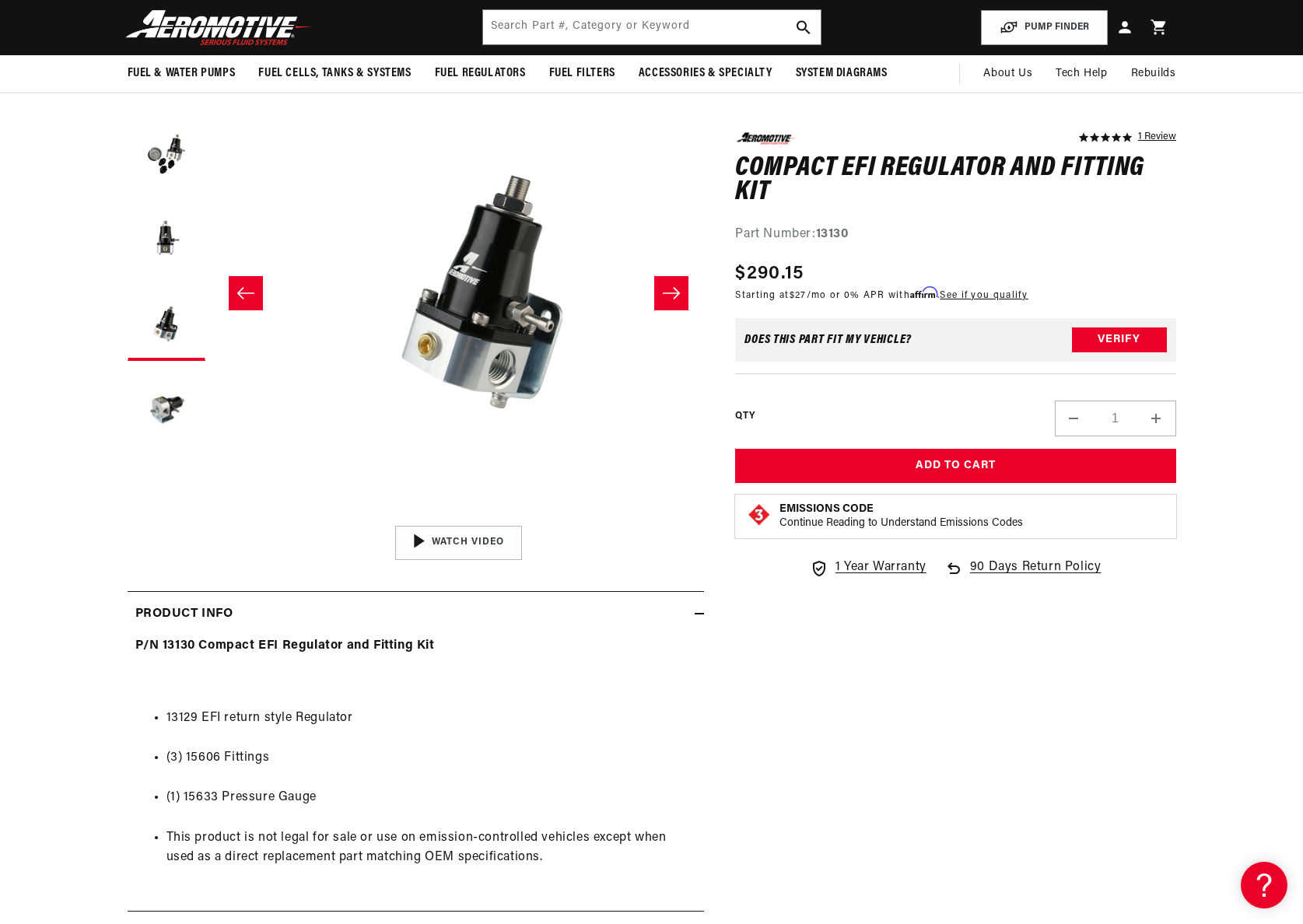
scroll to position [1, 1473]
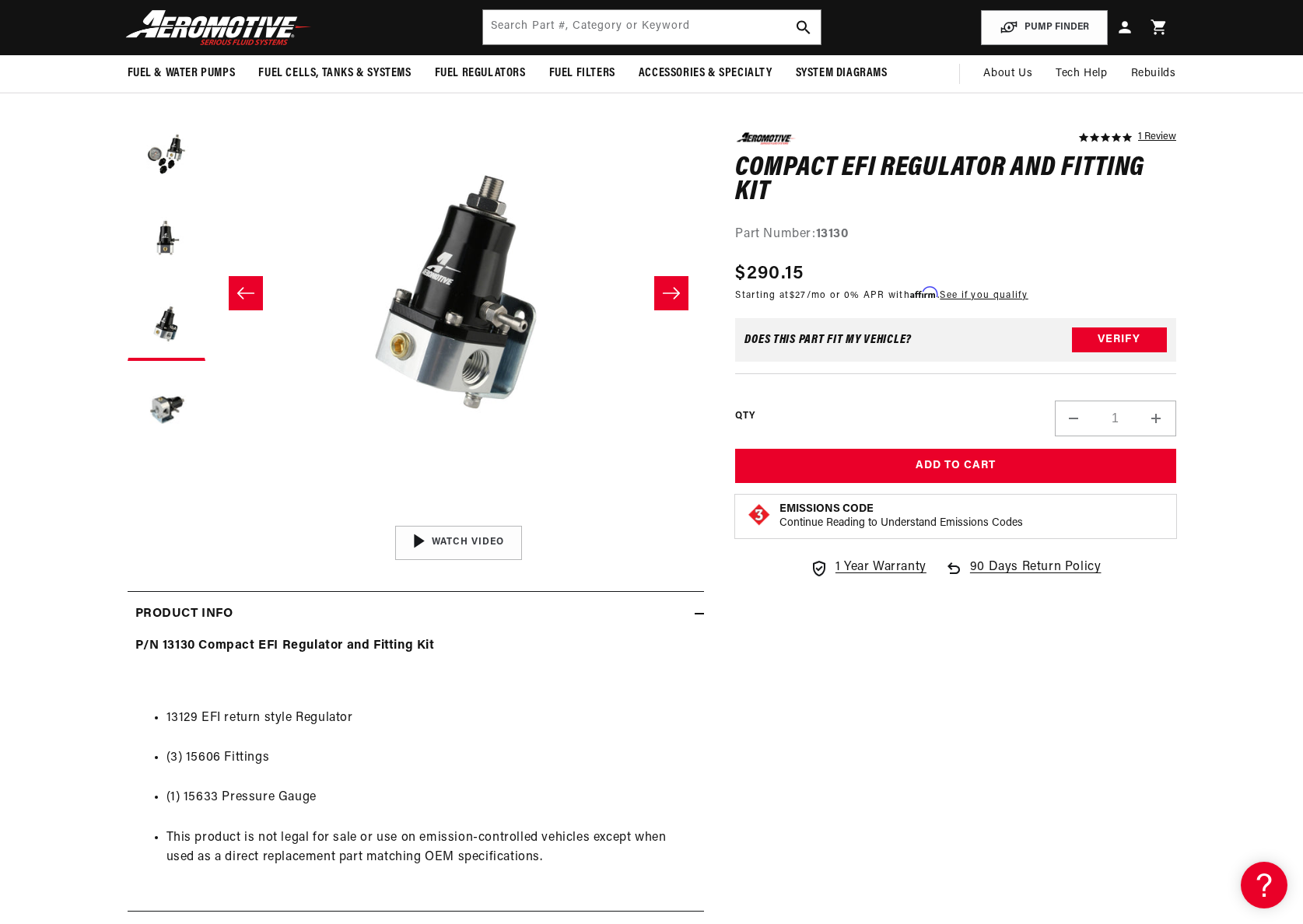
click at [213, 517] on button "Open media 4 in modal" at bounding box center [213, 517] width 0 height 0
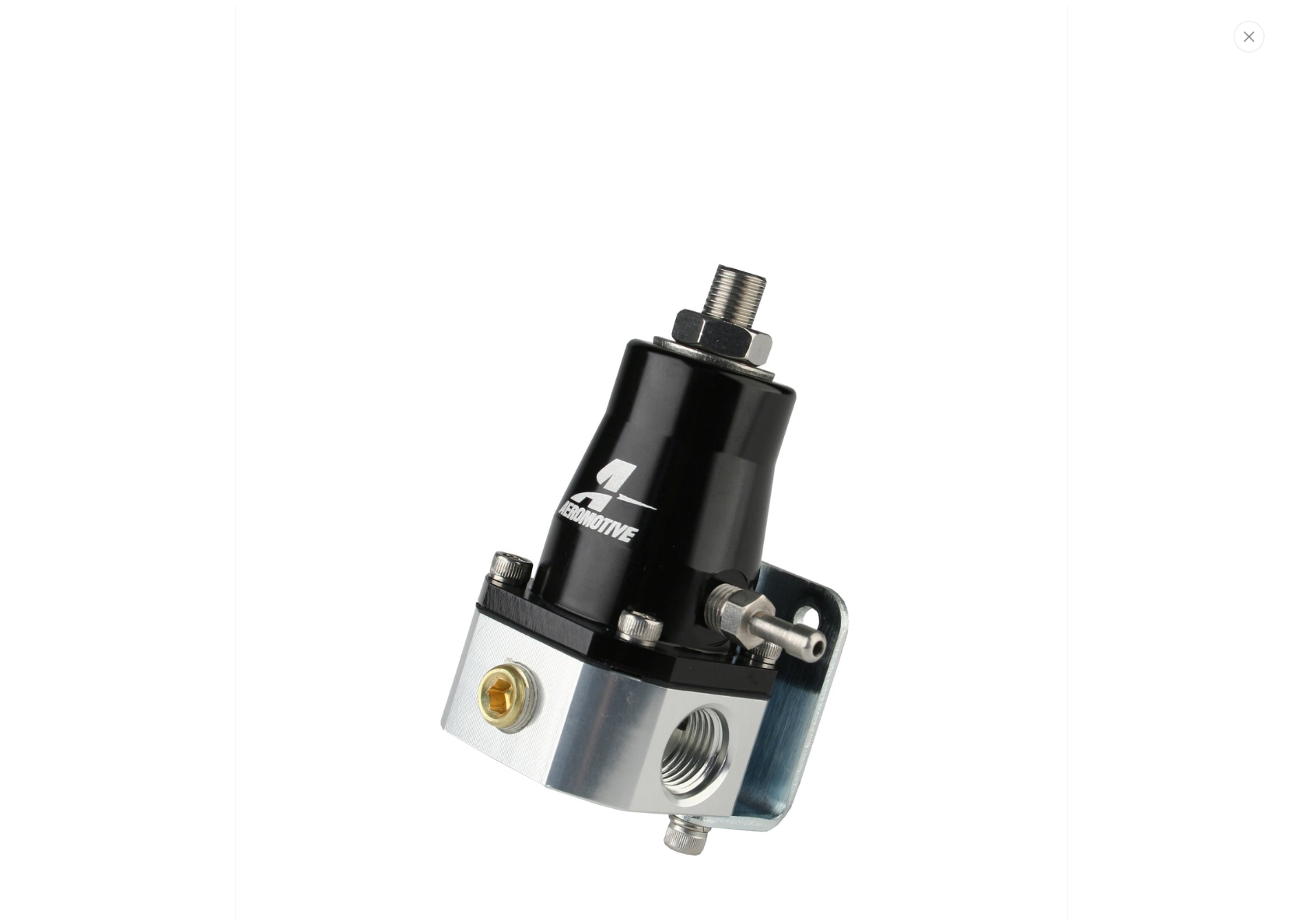
scroll to position [3997, 0]
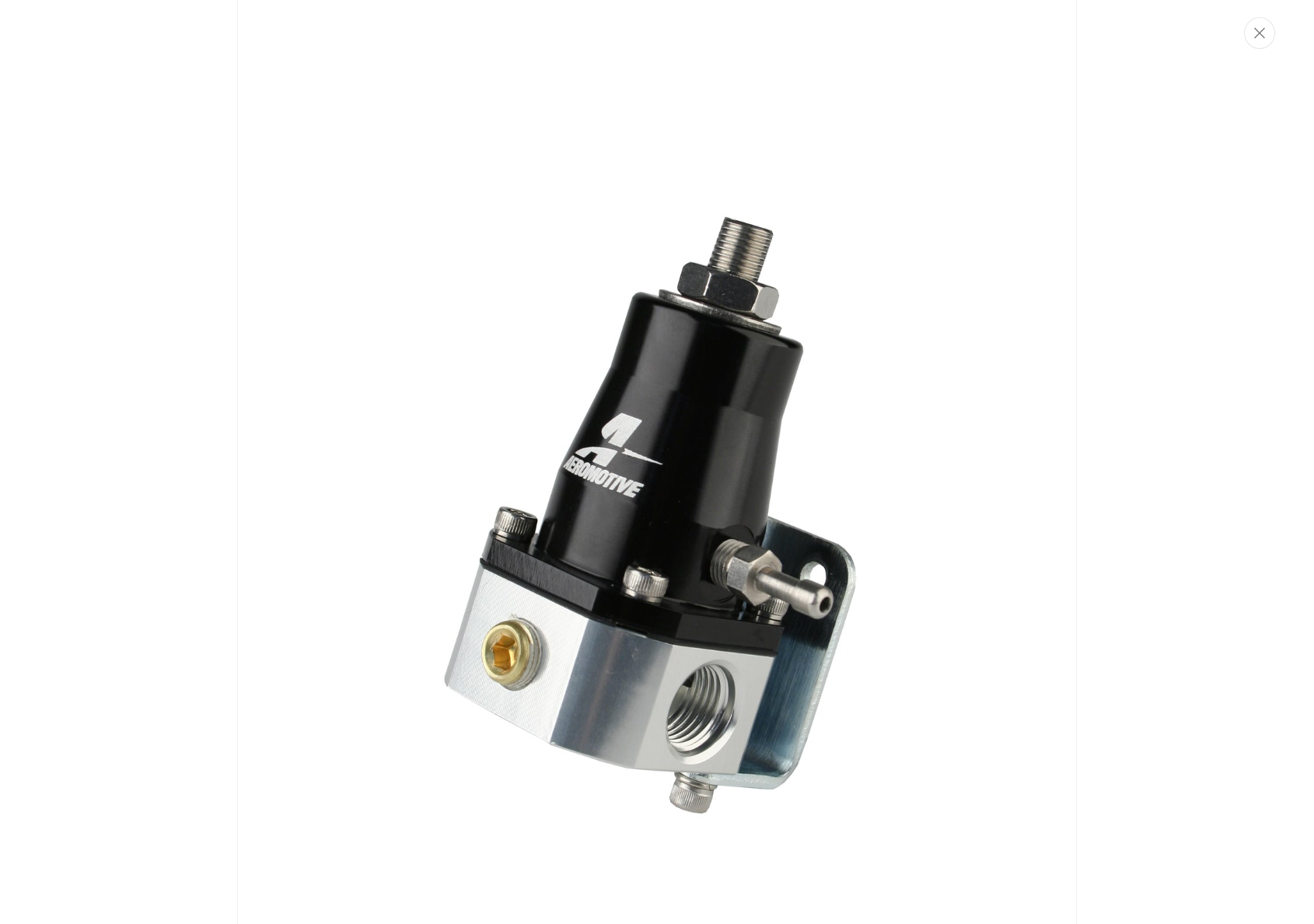
click at [1252, 30] on button "Close" at bounding box center [1259, 33] width 32 height 32
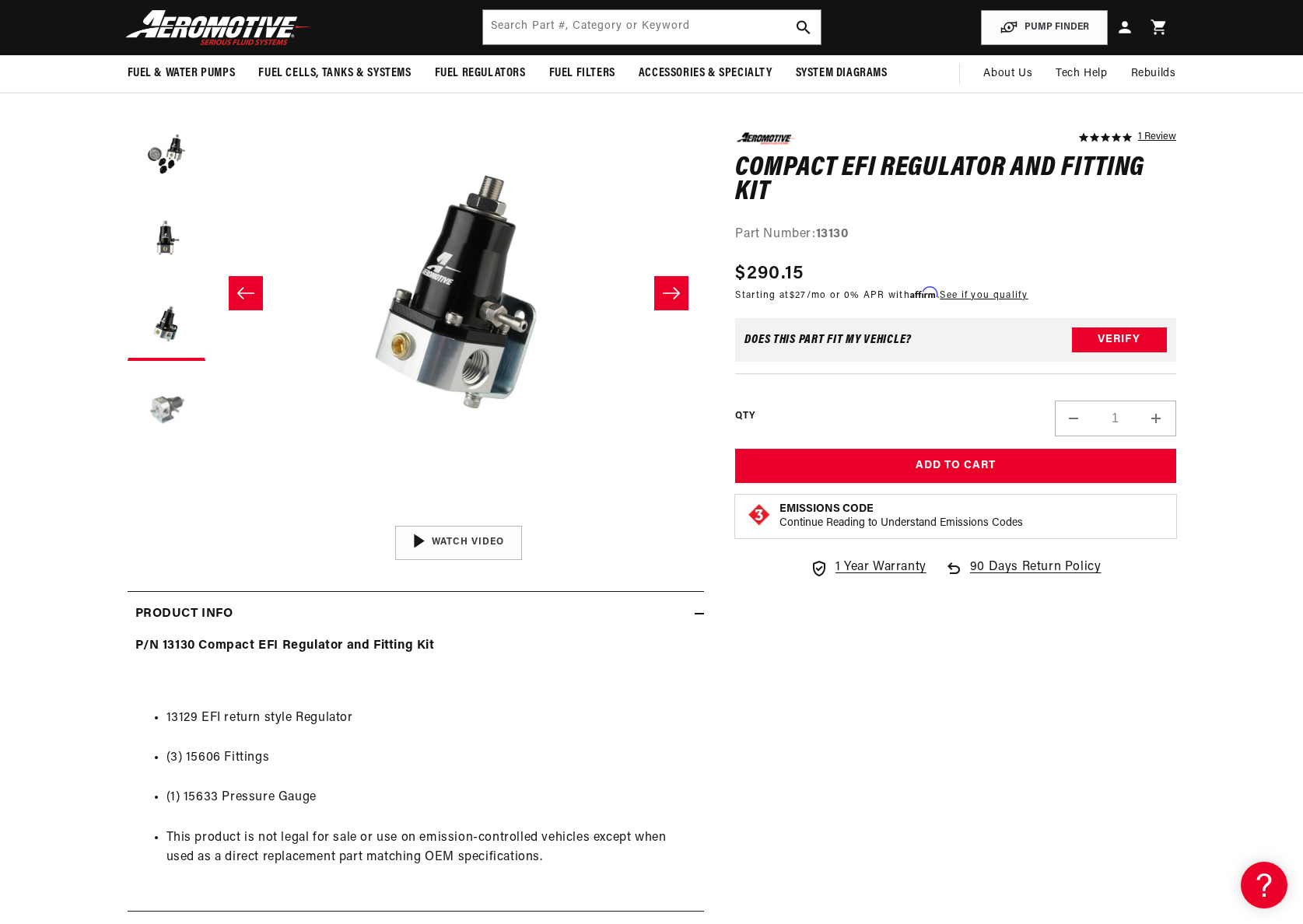
scroll to position [0, 986]
click at [164, 411] on button "Load image 5 in gallery view" at bounding box center [166, 407] width 77 height 77
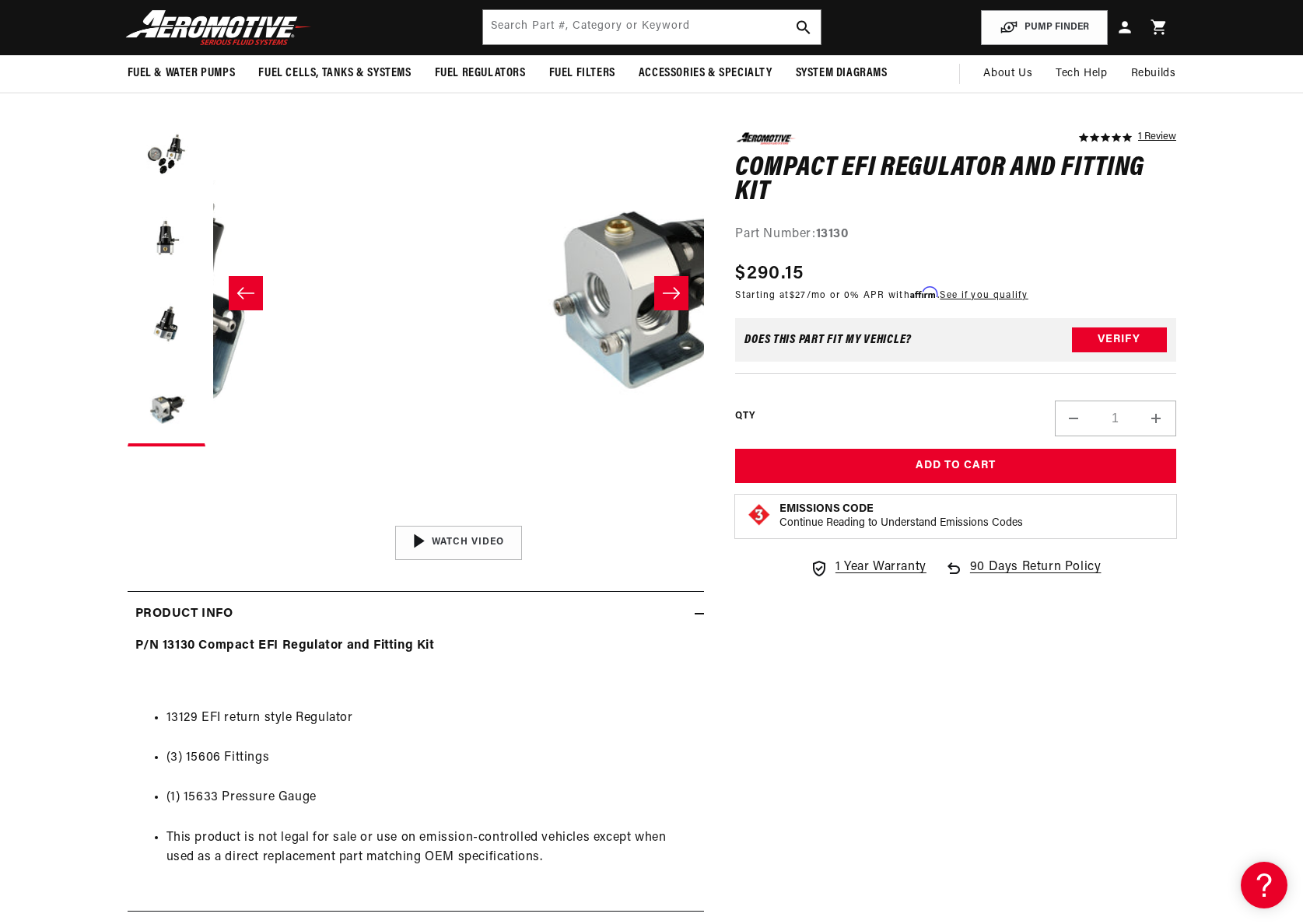
scroll to position [1, 1965]
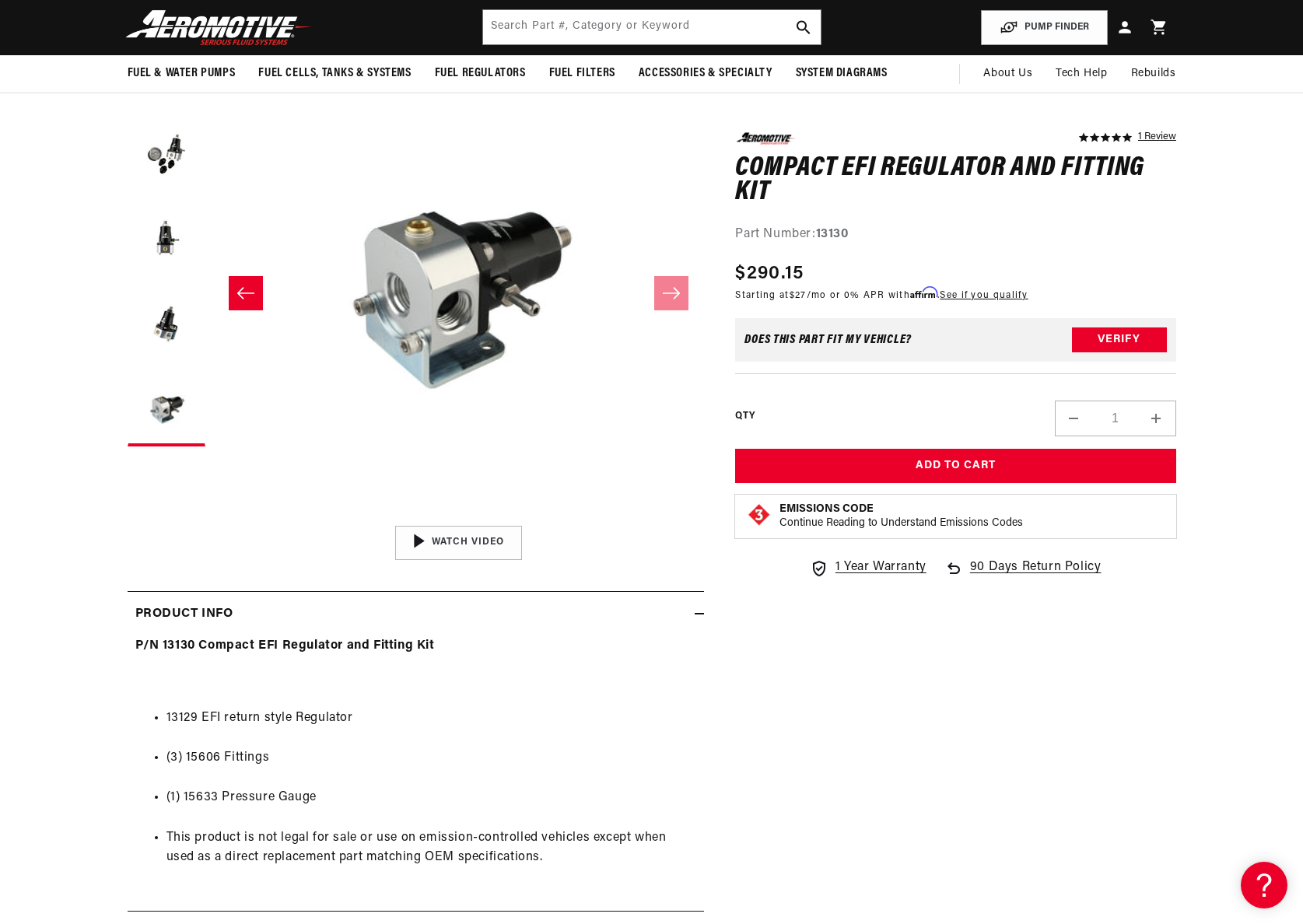
click at [212, 517] on button "Open media 5 in modal" at bounding box center [212, 517] width 0 height 0
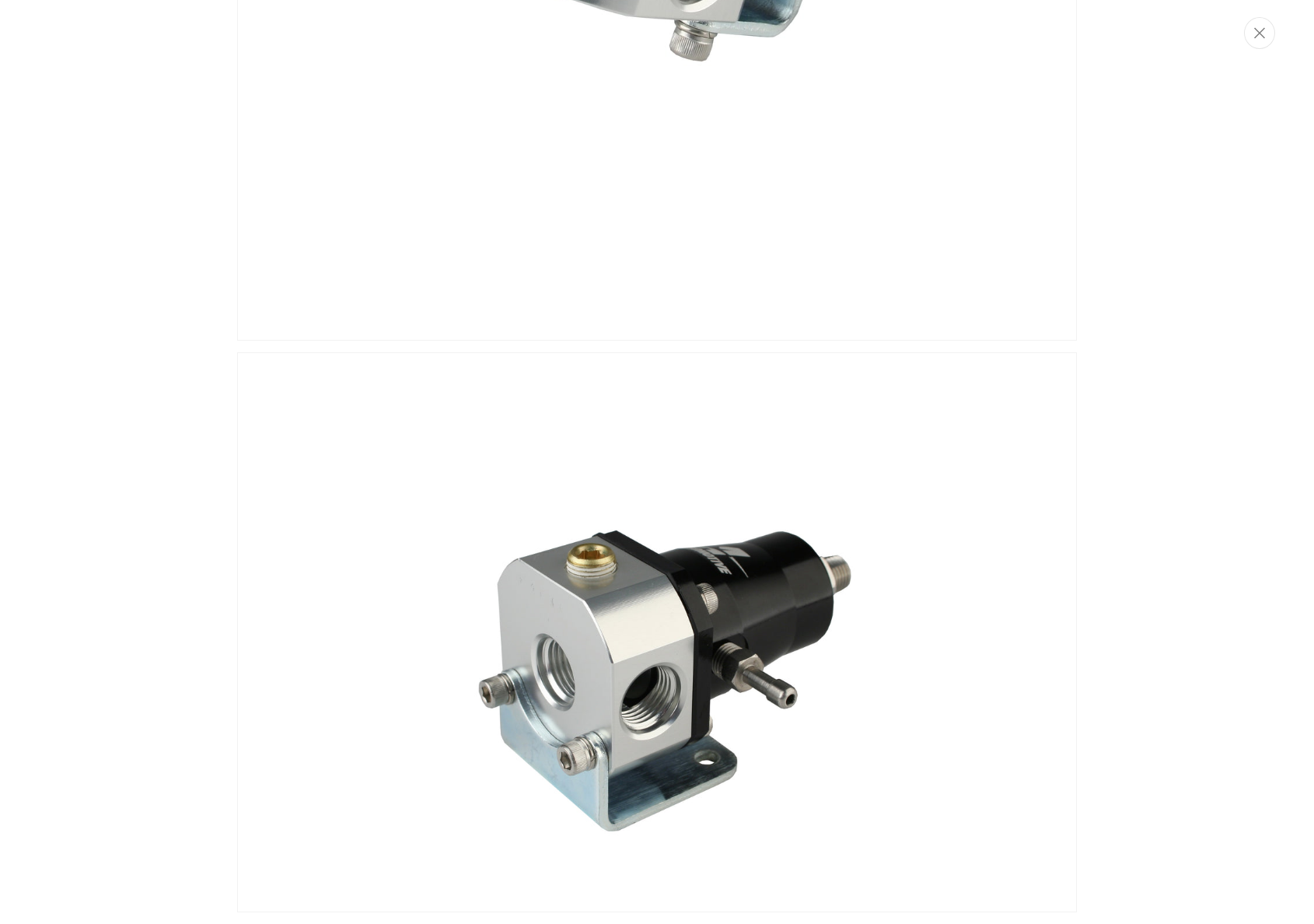
scroll to position [0, 1972]
click at [448, 798] on img "Media gallery" at bounding box center [657, 632] width 840 height 561
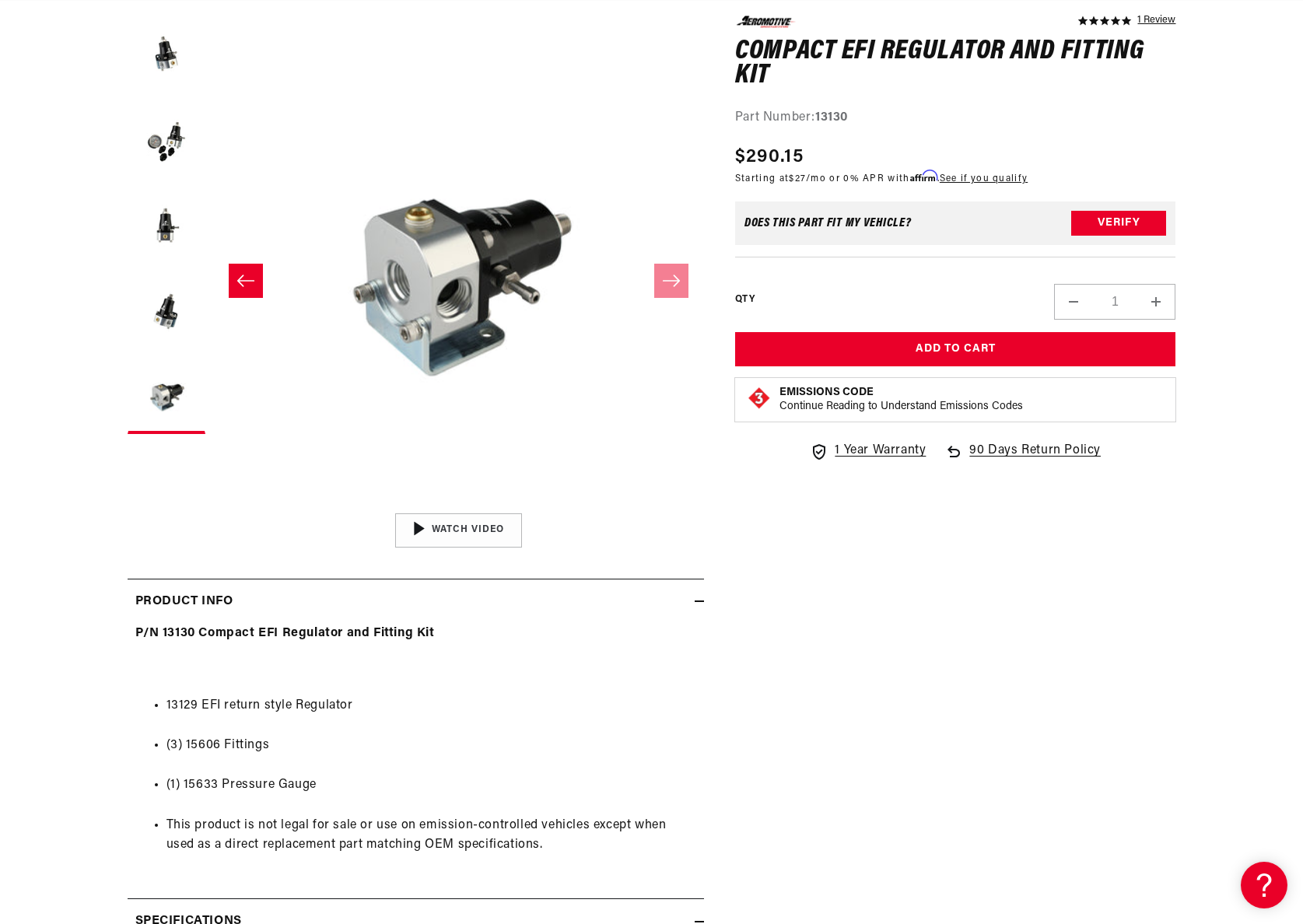
scroll to position [0, 2960]
click at [827, 118] on strong "13130" at bounding box center [831, 116] width 33 height 12
copy strong "13130"
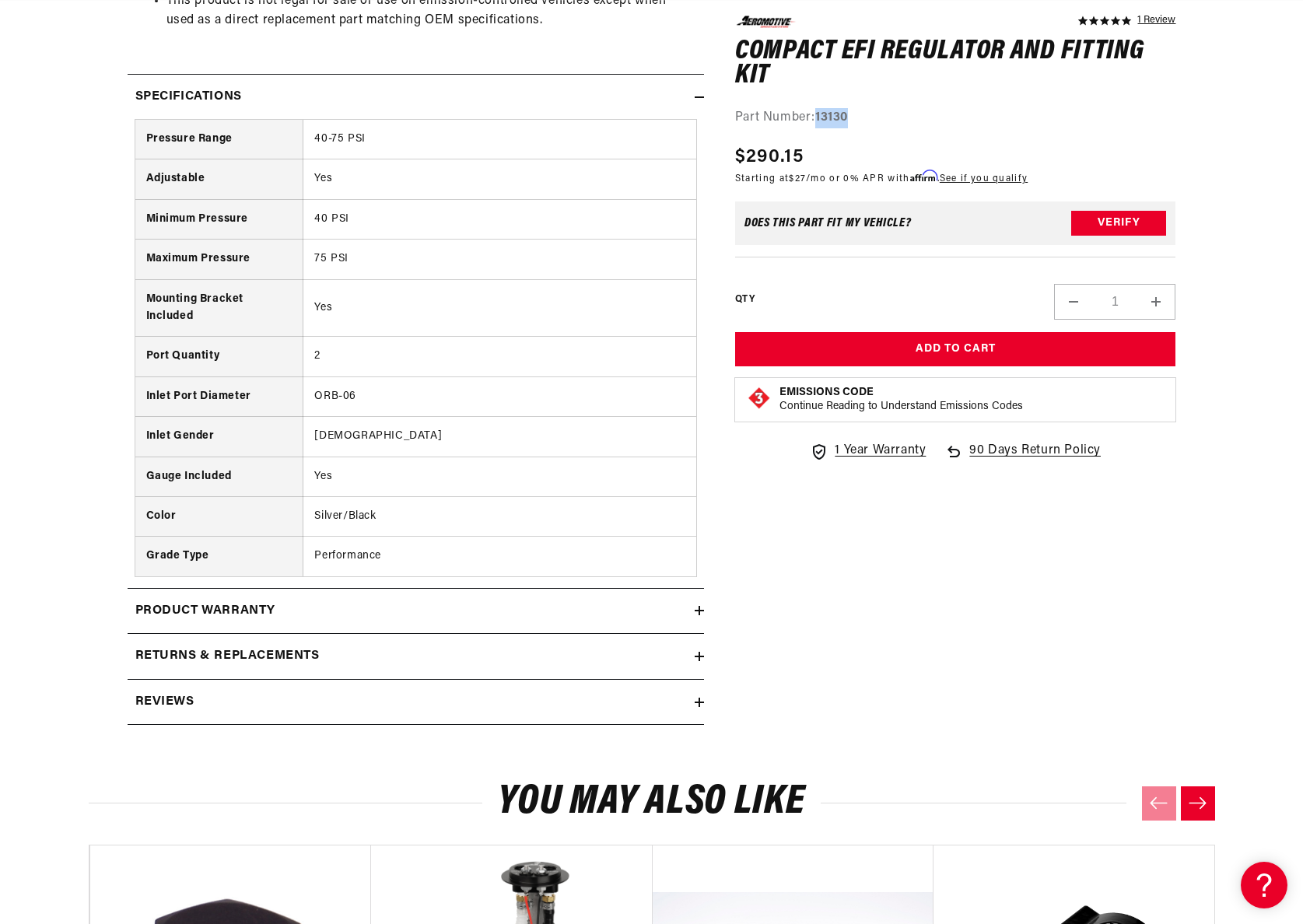
scroll to position [1030, 0]
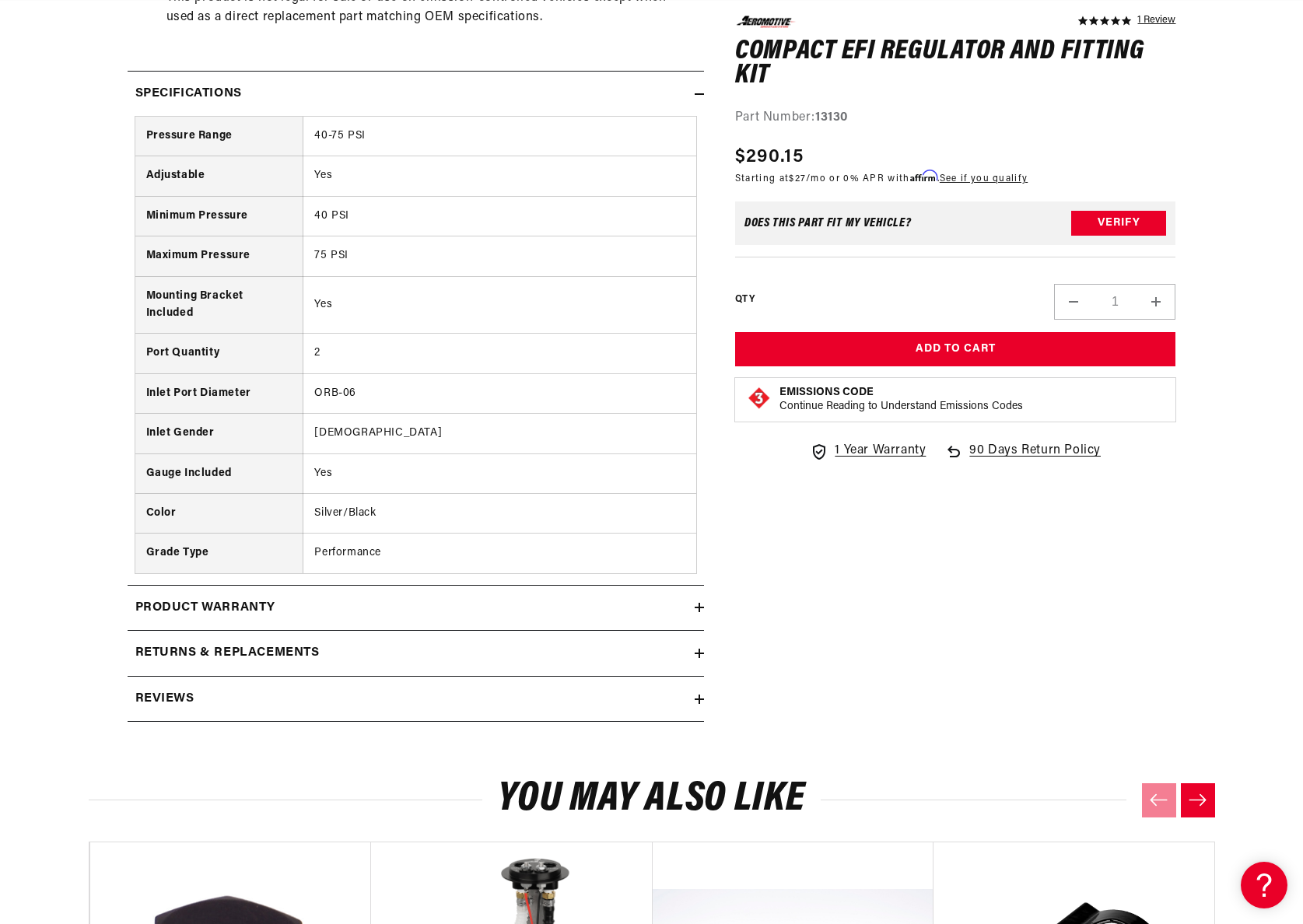
click at [510, 614] on div "Product warranty" at bounding box center [410, 607] width 567 height 20
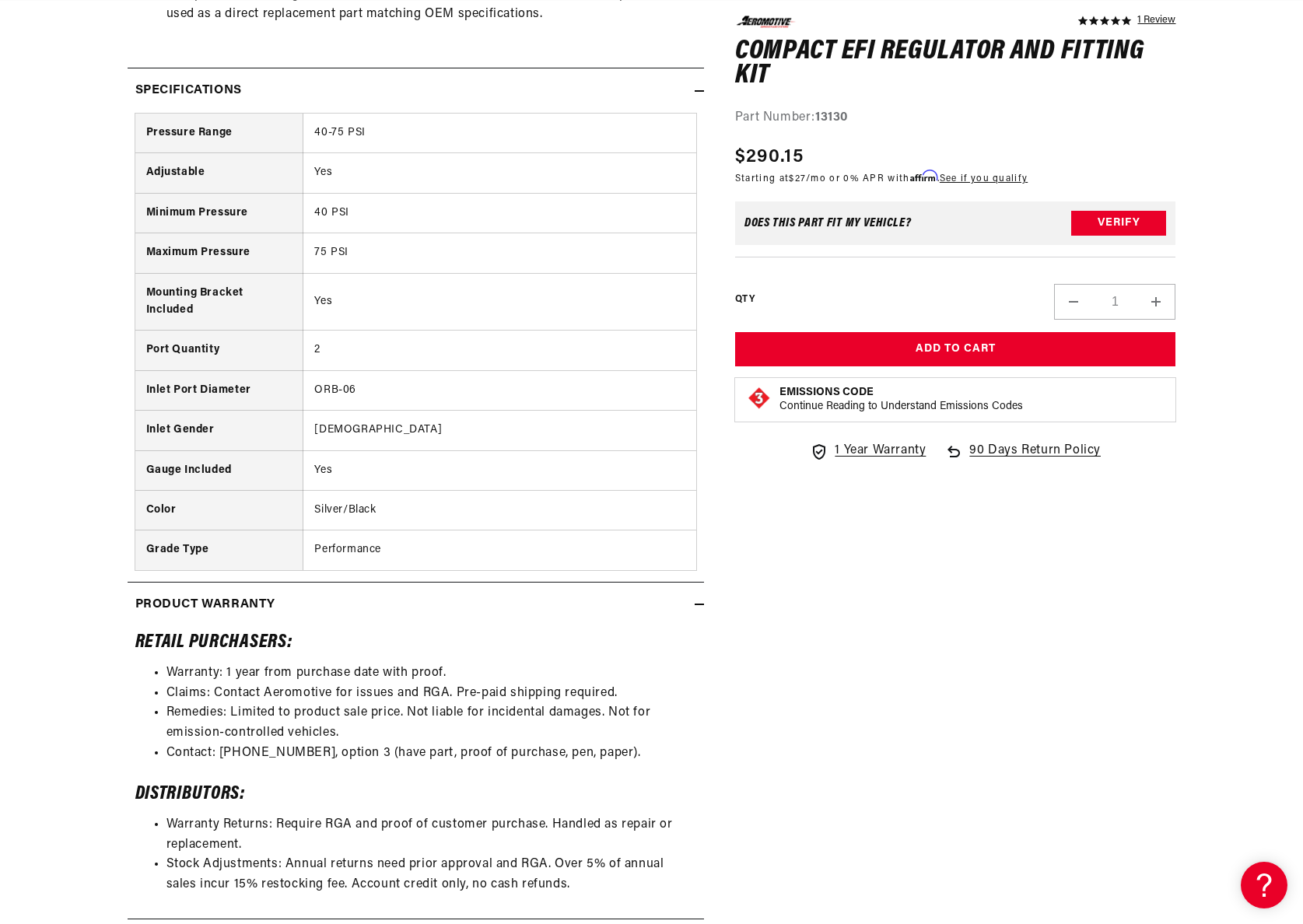
scroll to position [0, 986]
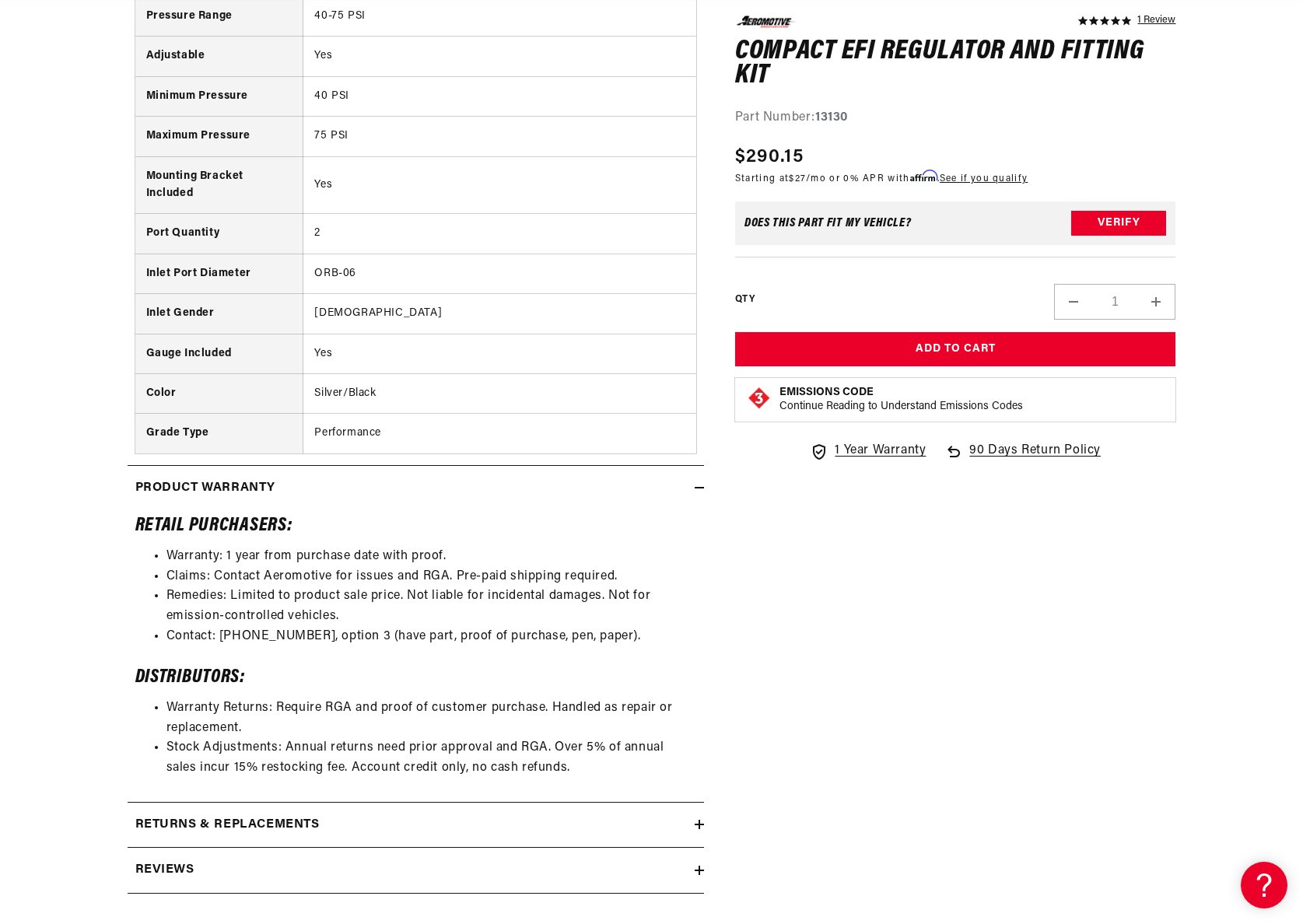
click at [474, 834] on div "Returns & replacements" at bounding box center [410, 825] width 567 height 20
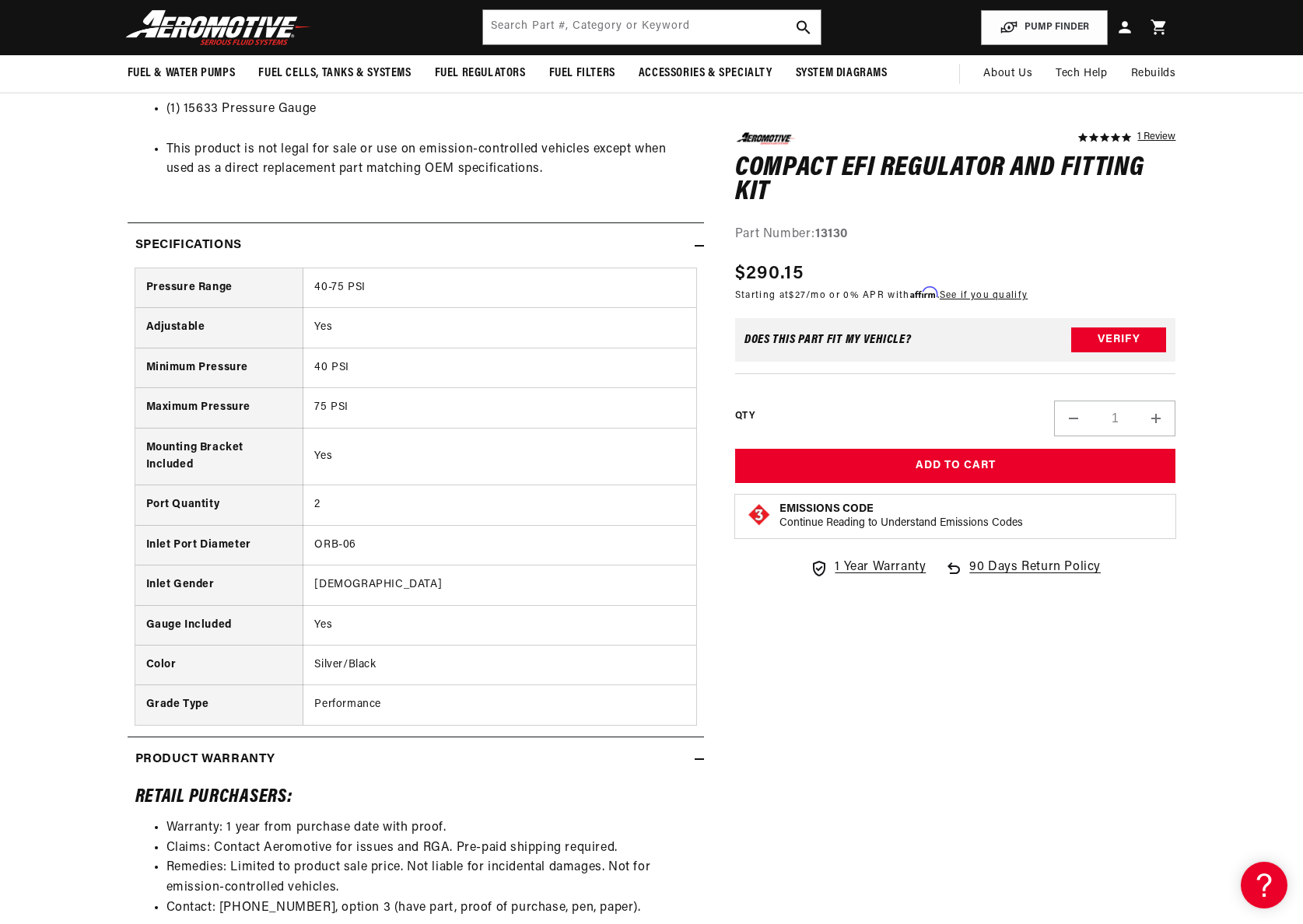
scroll to position [0, 1973]
click at [583, 689] on td "Performance" at bounding box center [499, 704] width 393 height 39
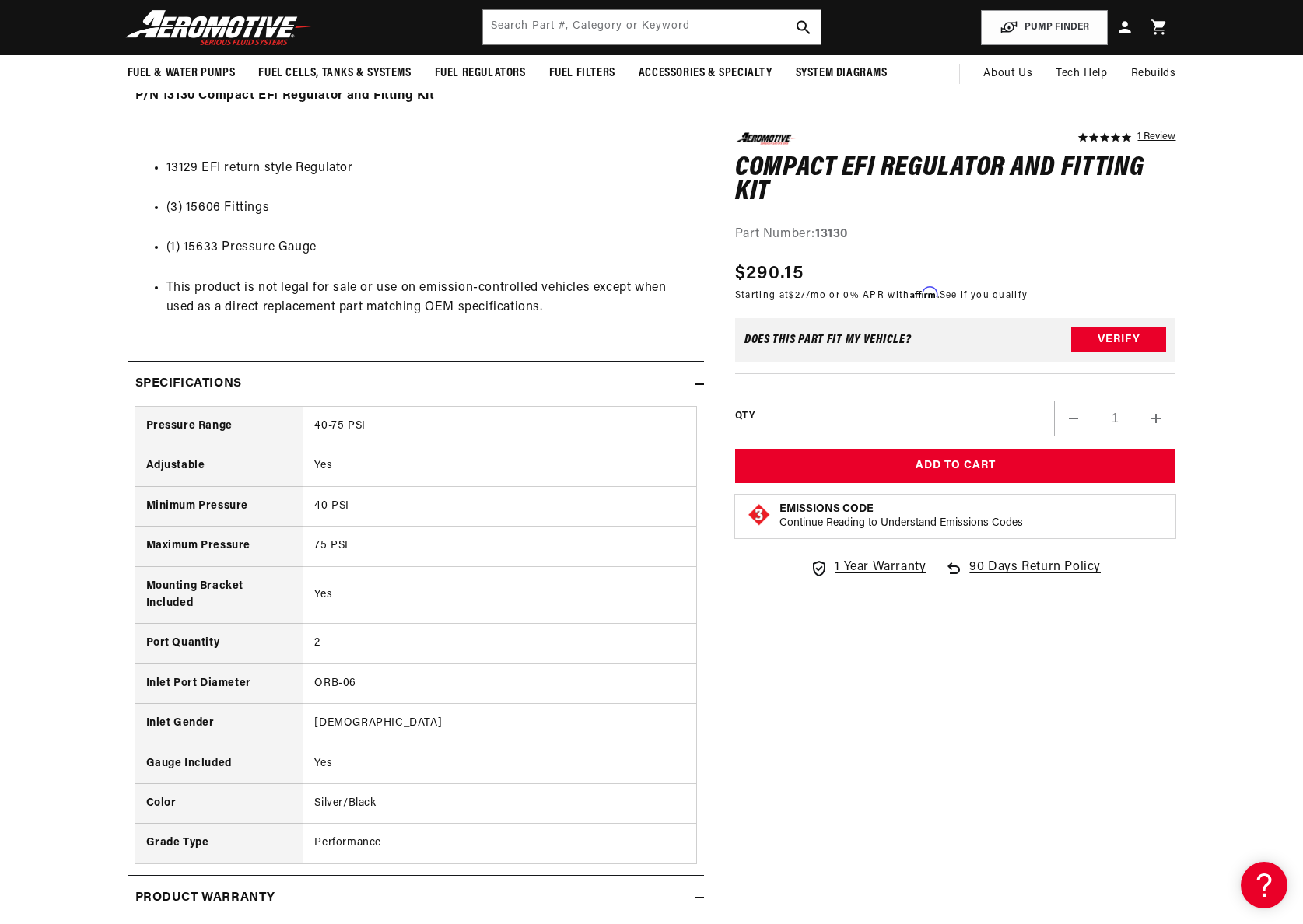
scroll to position [737, 0]
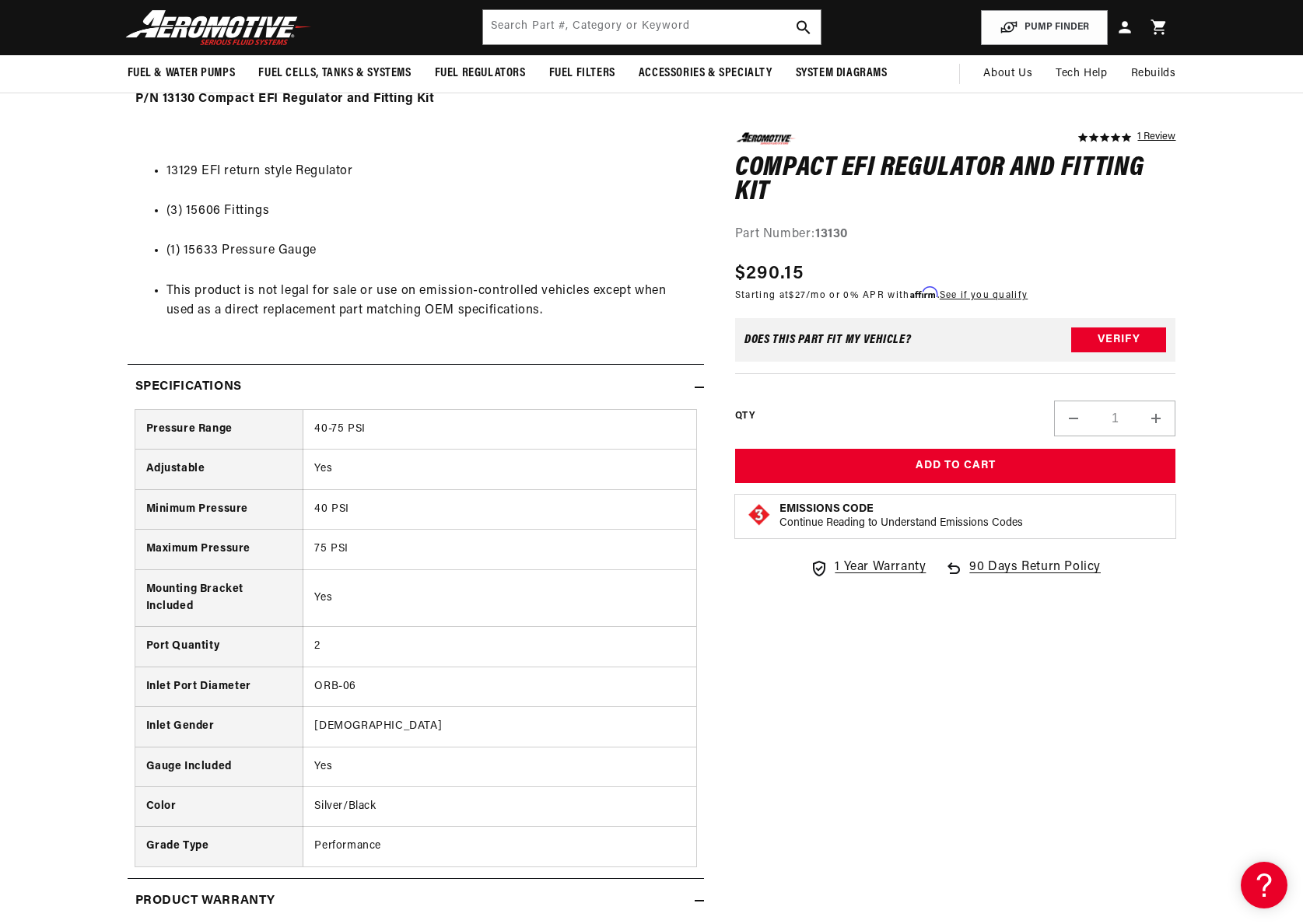
click at [186, 168] on li "13129 EFI return style Regulator" at bounding box center [431, 171] width 530 height 20
copy li "13129"
click at [681, 22] on input "text" at bounding box center [652, 28] width 338 height 34
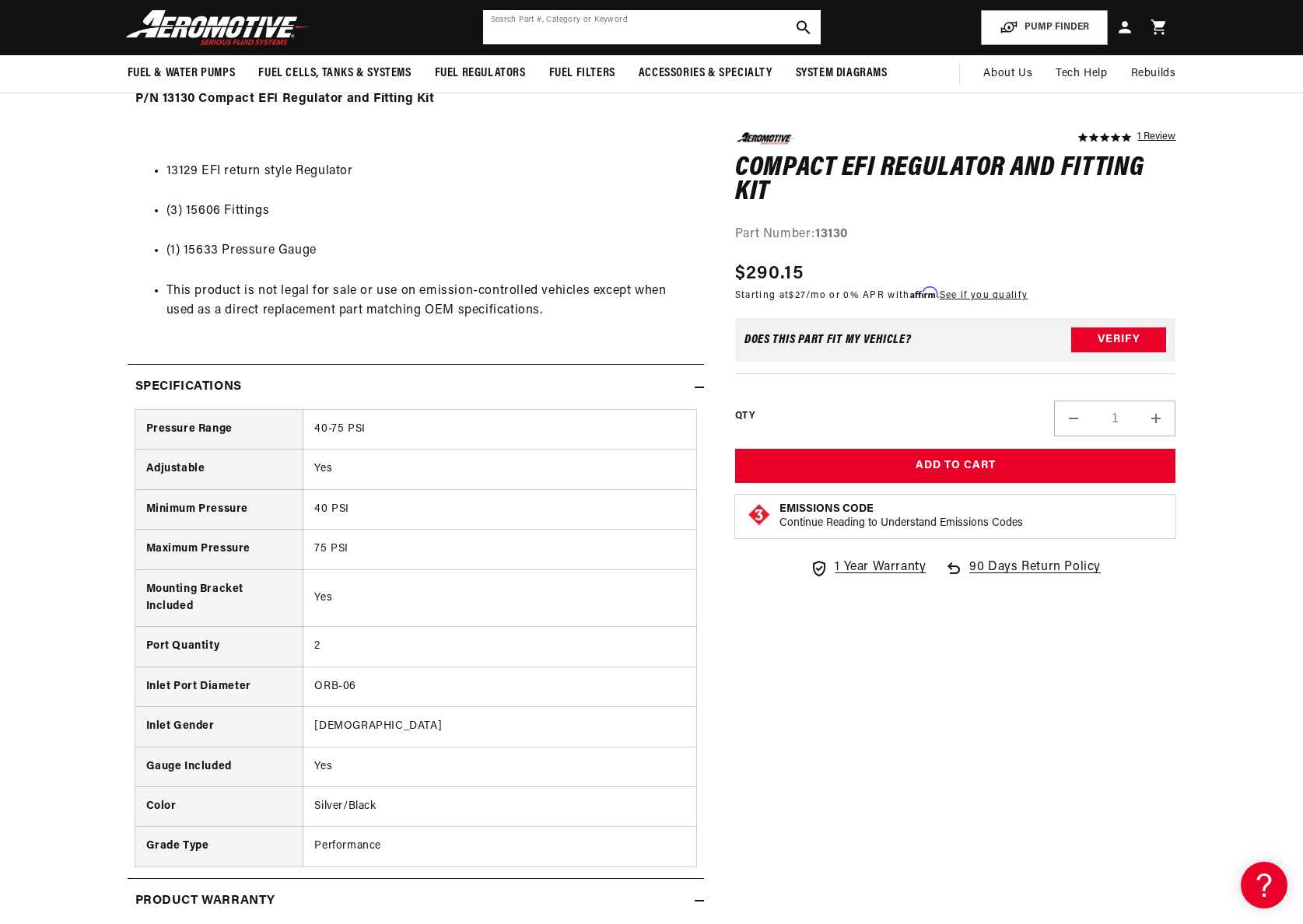
paste input "13129"
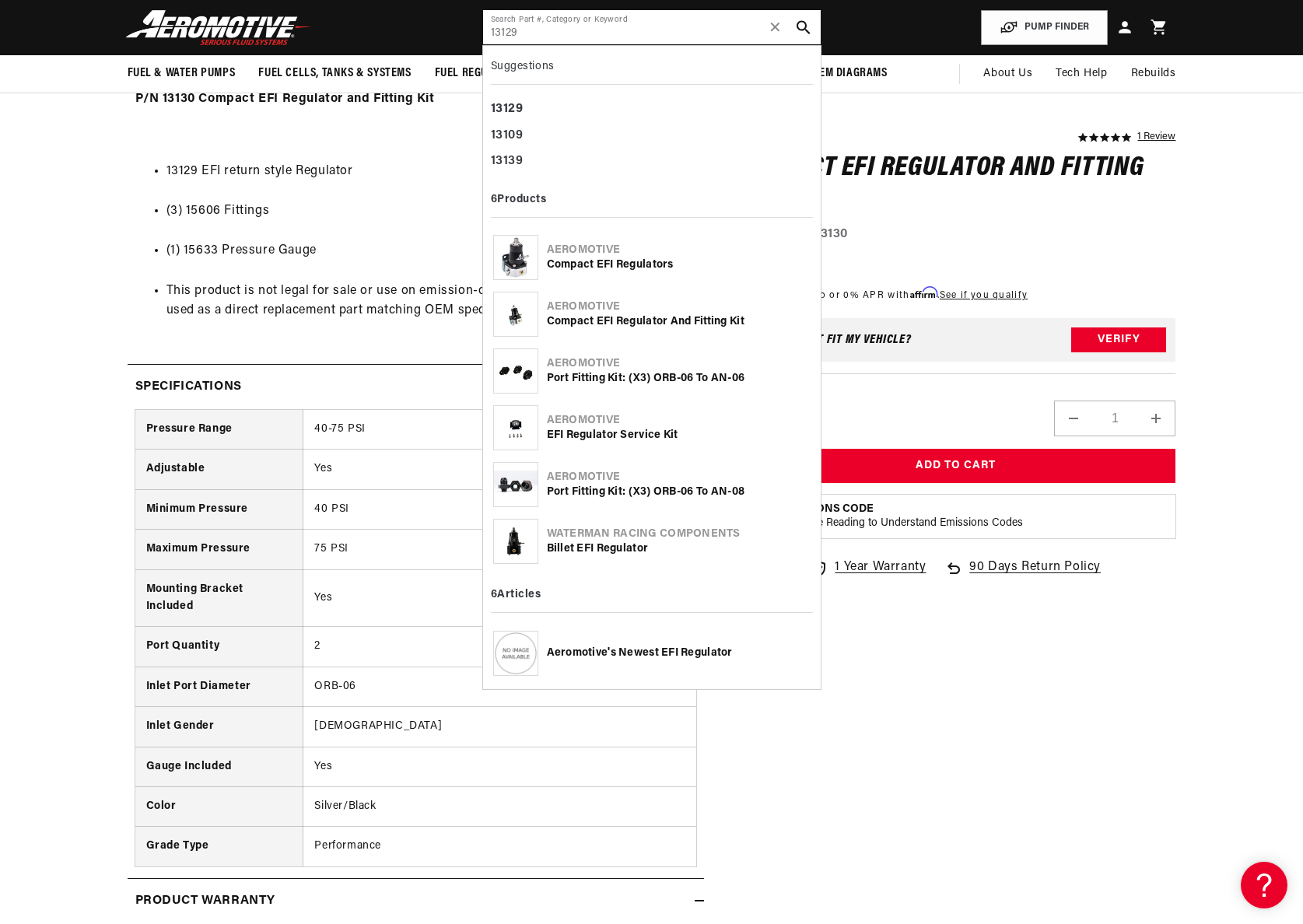
type input "13129"
click at [531, 258] on div at bounding box center [516, 257] width 45 height 45
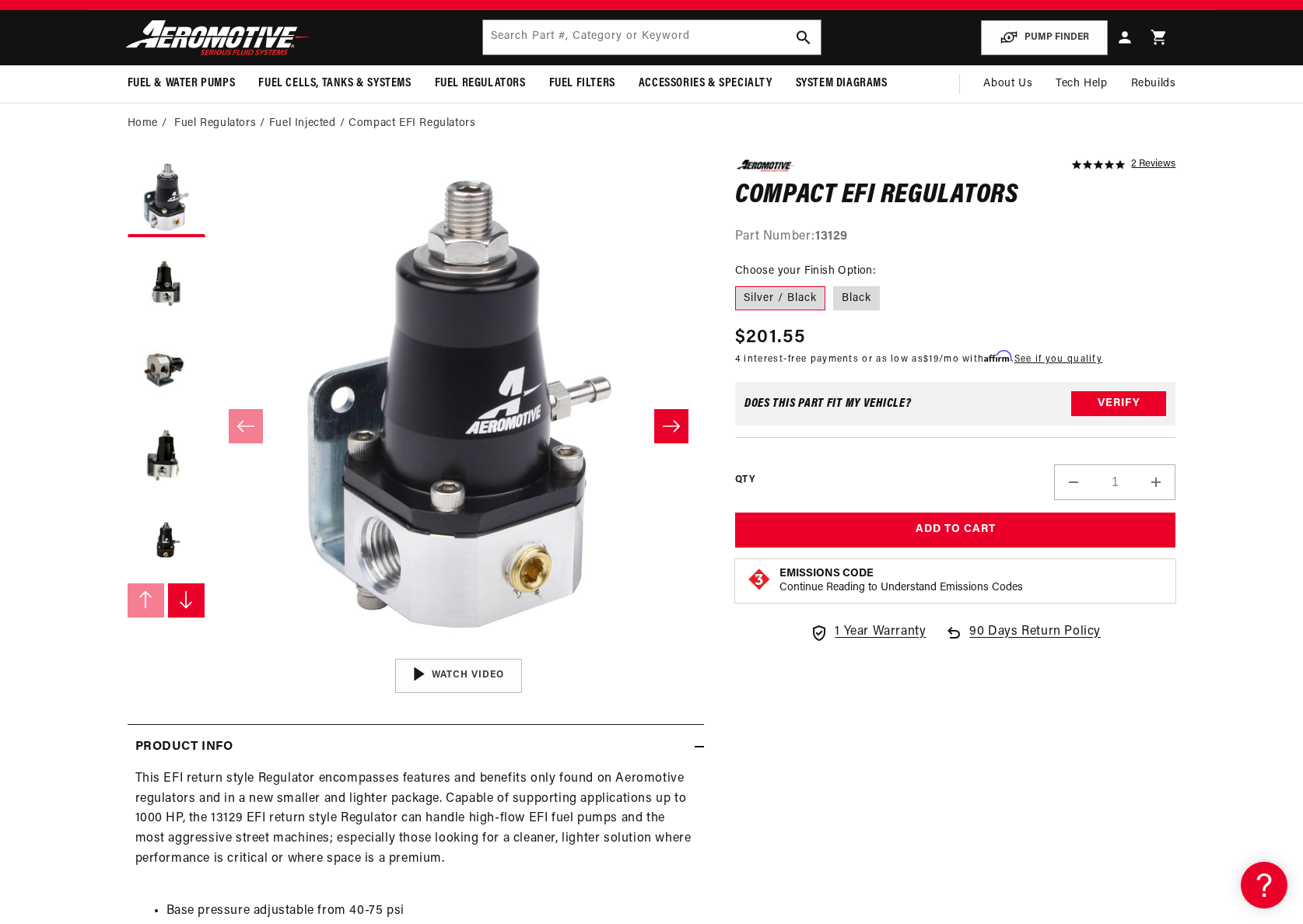
scroll to position [126, 0]
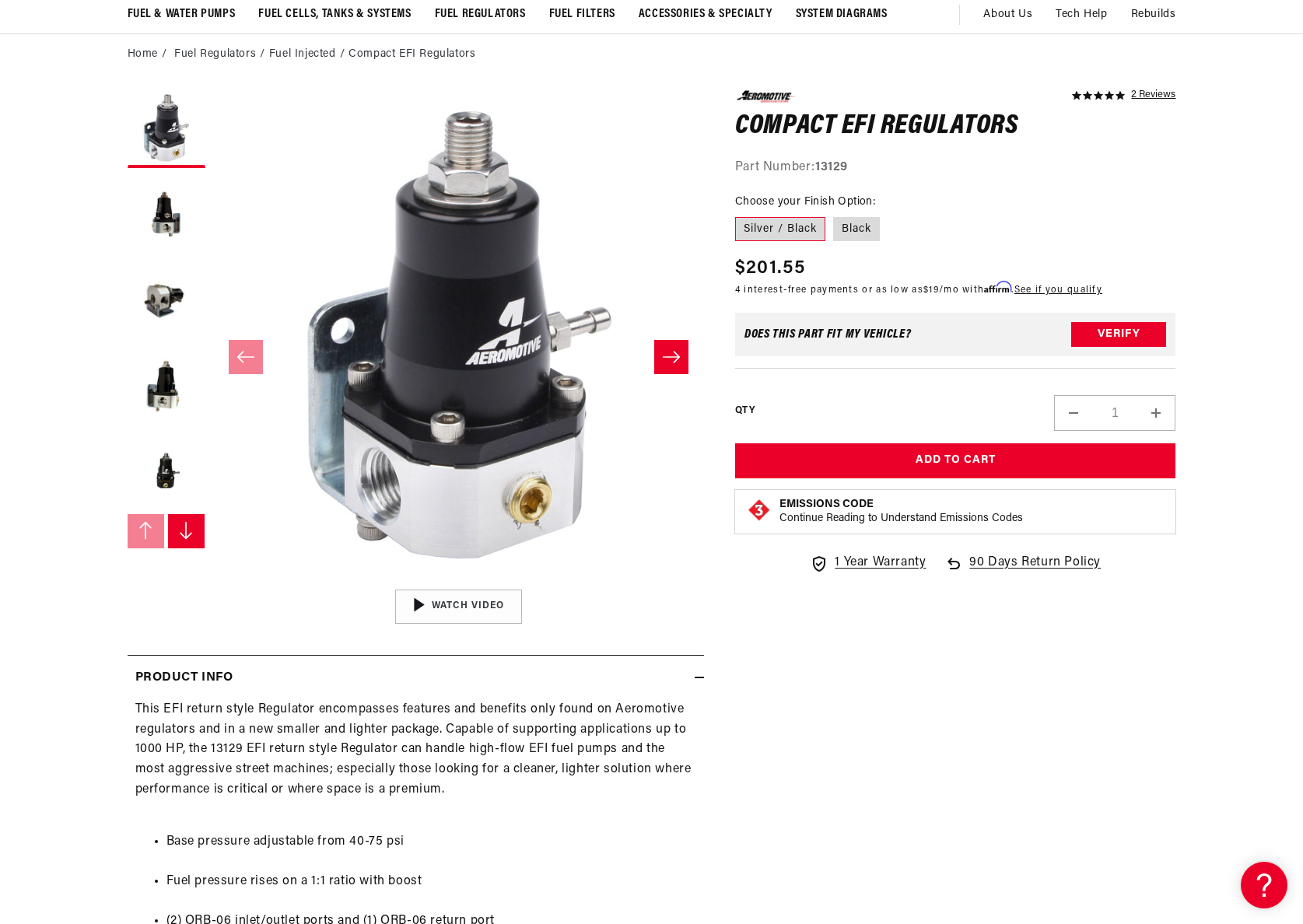
drag, startPoint x: 585, startPoint y: 833, endPoint x: 588, endPoint y: 814, distance: 19.2
click at [585, 832] on li "Base pressure adjustable from 40-75 psi" at bounding box center [431, 842] width 530 height 20
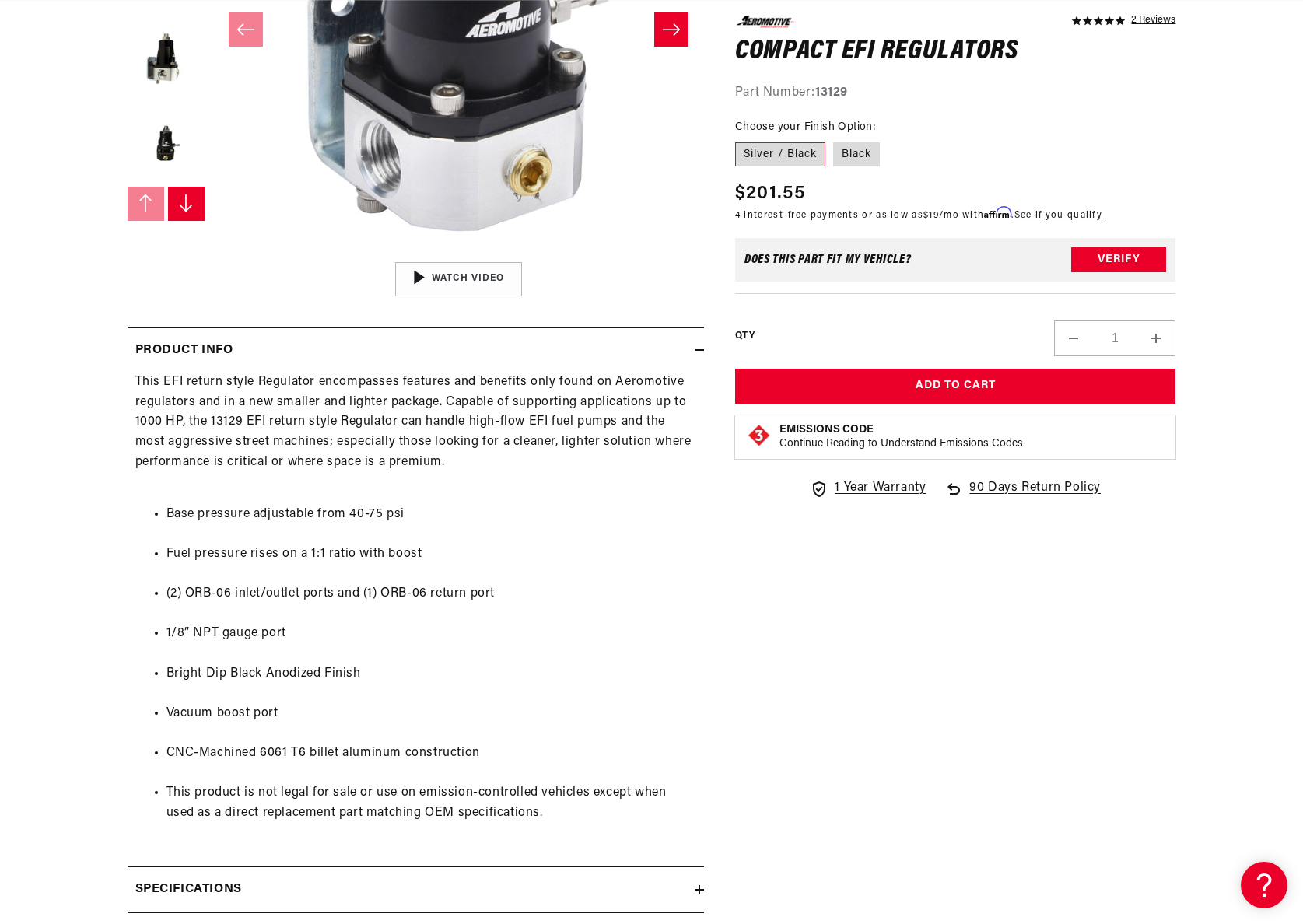
scroll to position [522, 0]
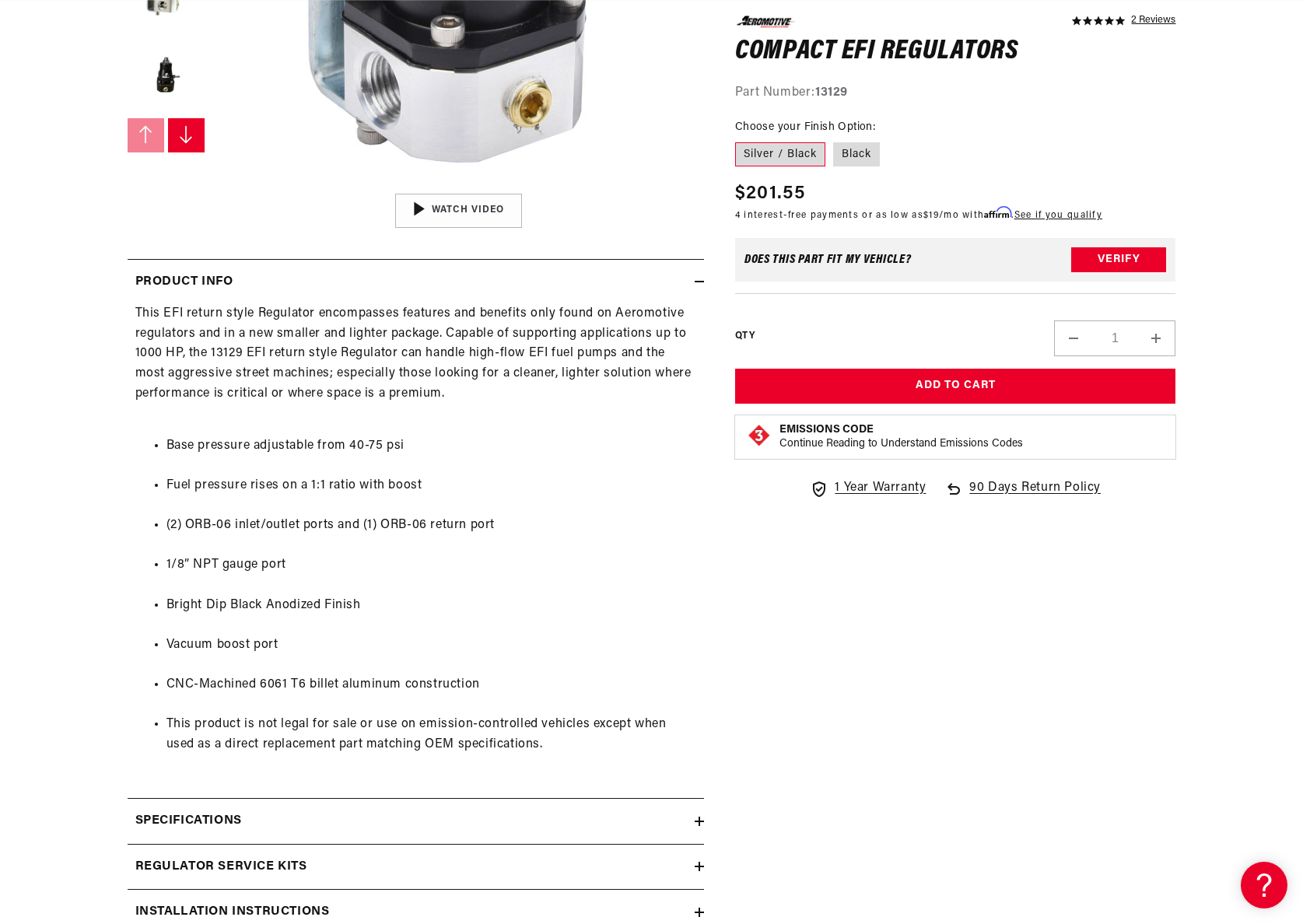
click at [617, 765] on ul "Base pressure adjustable from 40-75 psi Fuel pressure rises on a 1:1 ratio with…" at bounding box center [416, 595] width 561 height 359
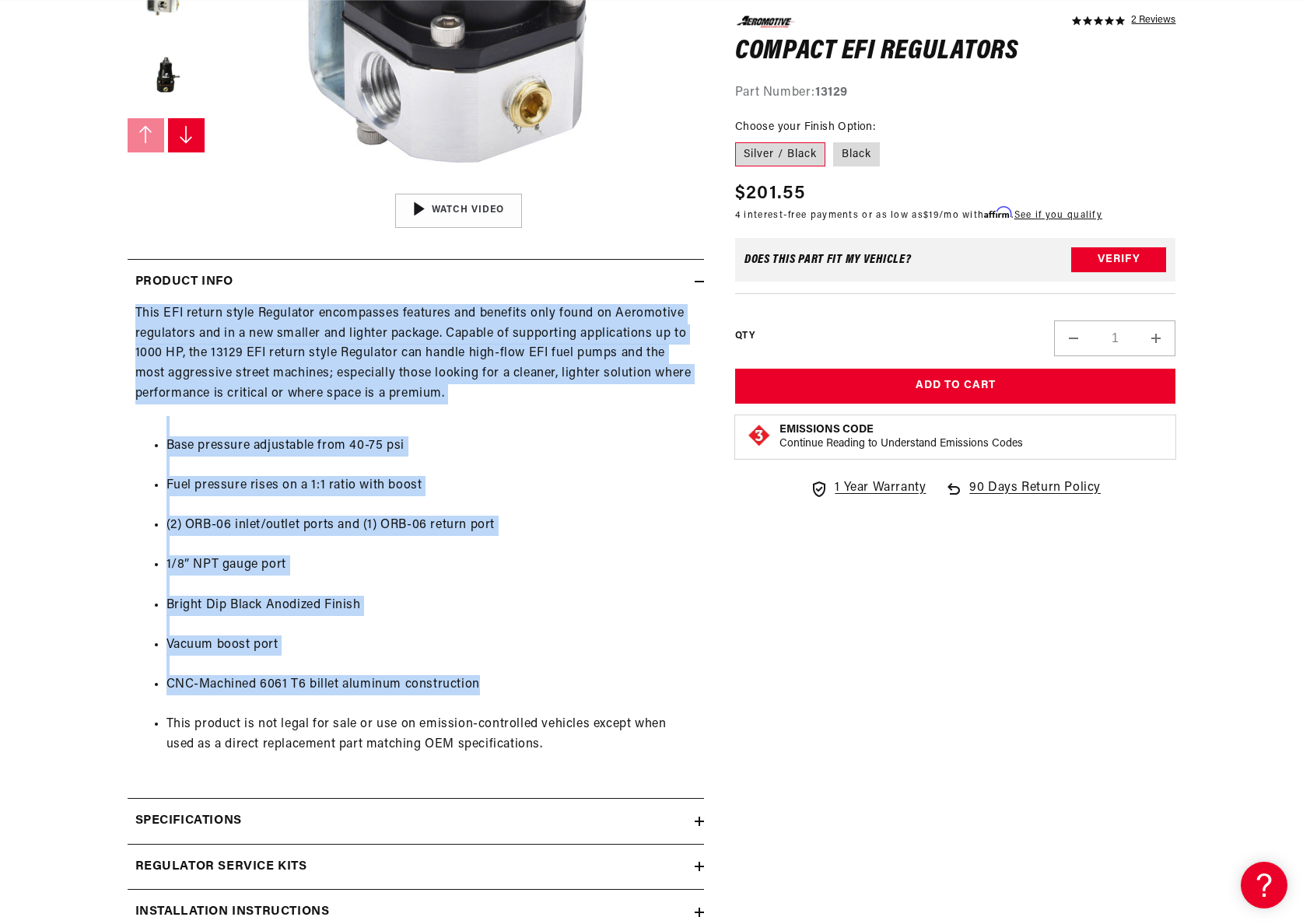
drag, startPoint x: 531, startPoint y: 689, endPoint x: 131, endPoint y: 343, distance: 528.9
click at [121, 320] on section "5.0 star rating 2 Reviews Compact EFI Regulators Compact EFI Regulators 5.0 sta…" at bounding box center [652, 387] width 1127 height 1419
copy div "This EFI return style Regulator encompasses features and benefits only found on…"
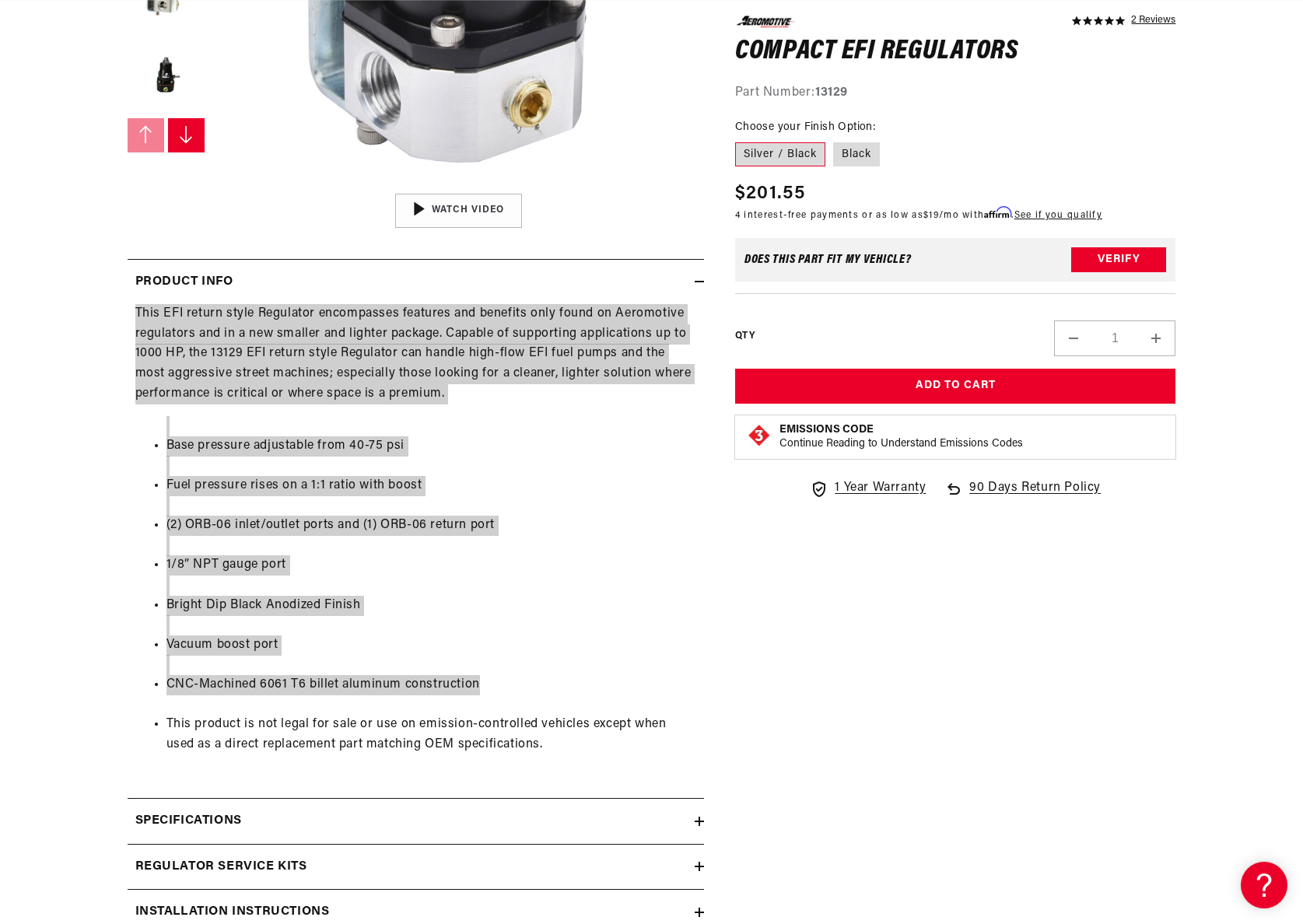
scroll to position [0, 2960]
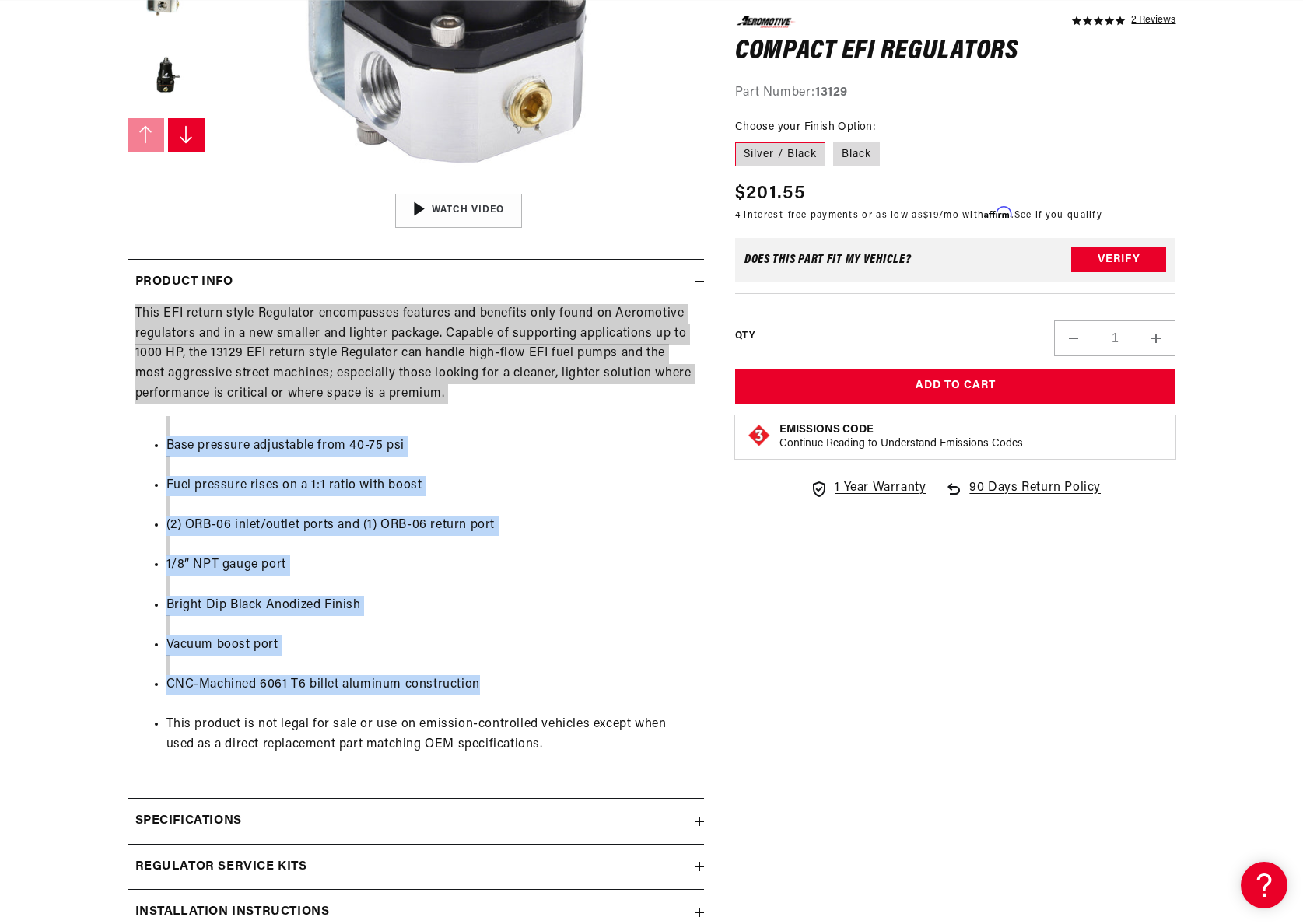
click at [529, 693] on li "CNC-Machined 6061 T6 billet aluminum construction" at bounding box center [431, 685] width 530 height 20
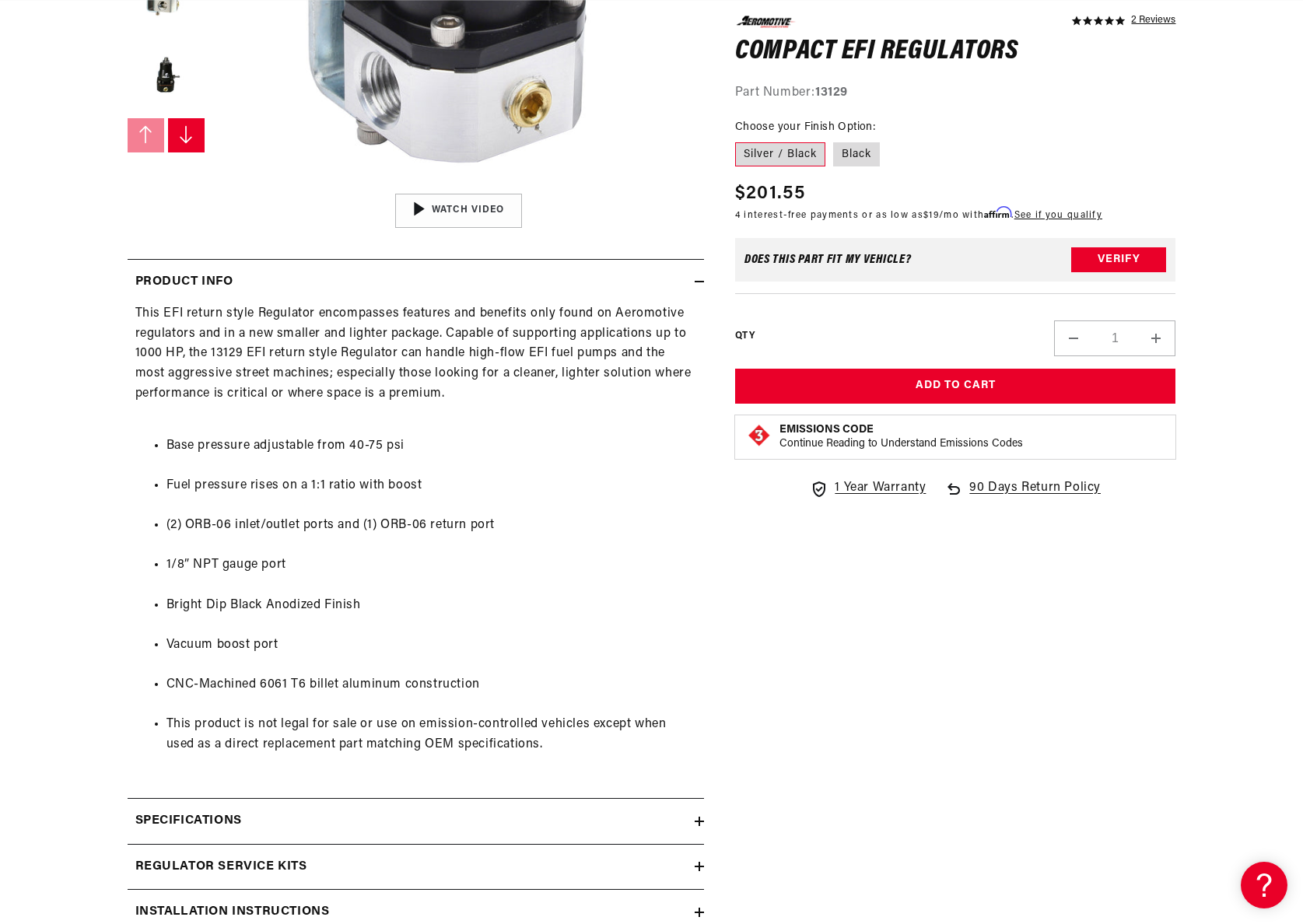
scroll to position [0, 0]
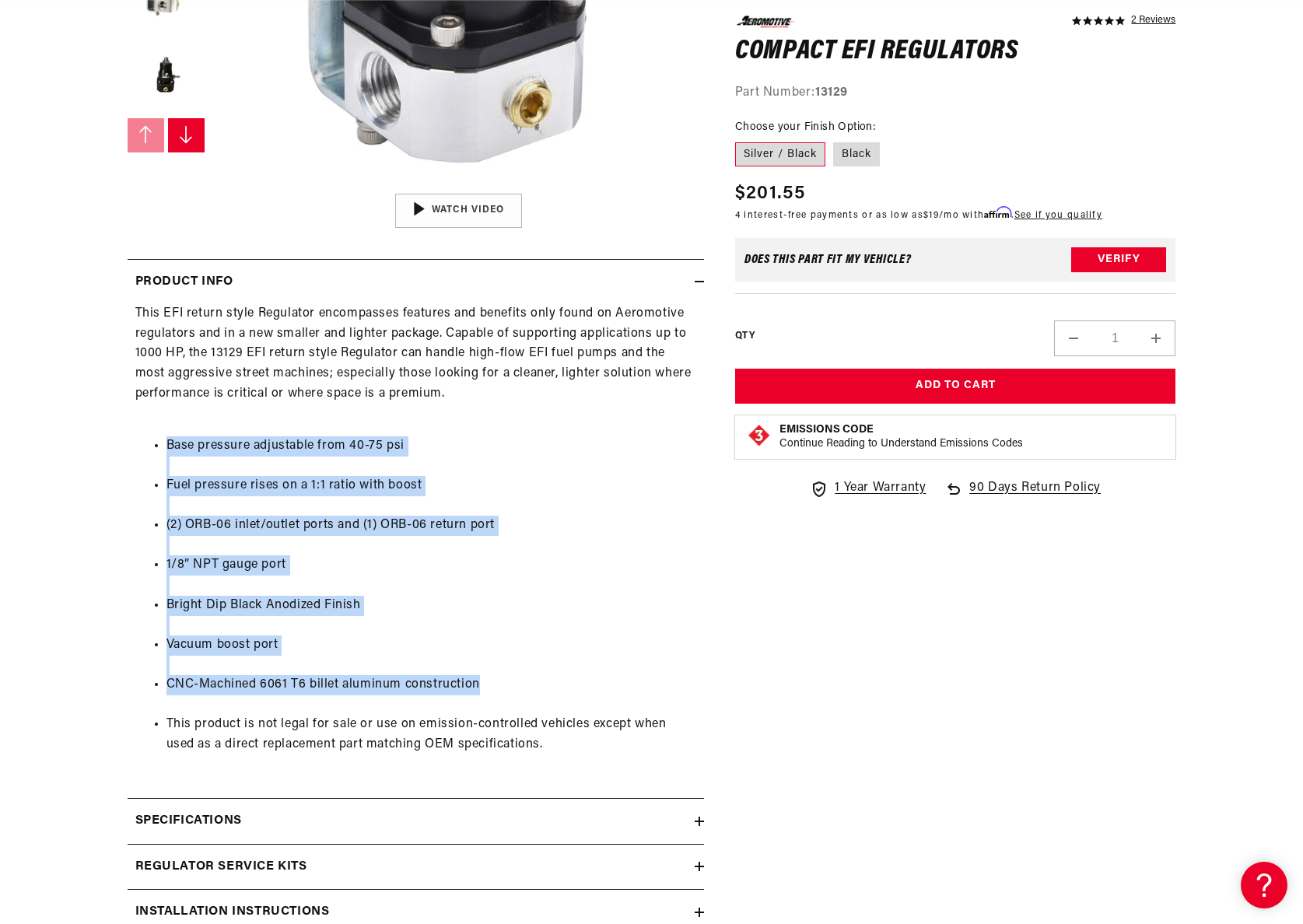
drag, startPoint x: 562, startPoint y: 683, endPoint x: 153, endPoint y: 447, distance: 472.2
click at [153, 444] on ul "Base pressure adjustable from 40-75 psi Fuel pressure rises on a 1:1 ratio with…" at bounding box center [416, 595] width 561 height 359
copy ul "Base pressure adjustable from 40-75 psi Fuel pressure rises on a 1:1 ratio with…"
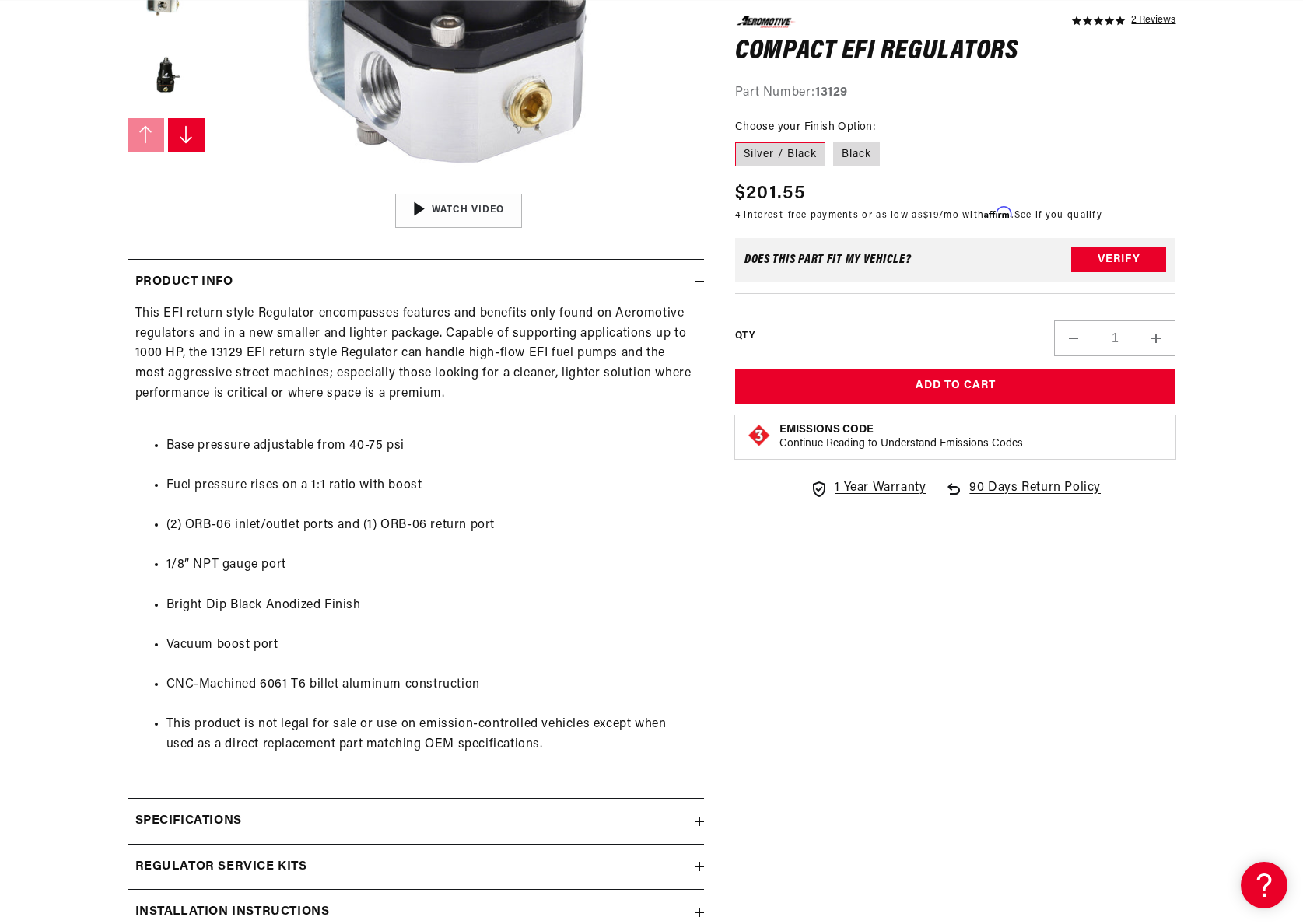
click at [493, 825] on div "Specifications" at bounding box center [410, 821] width 567 height 20
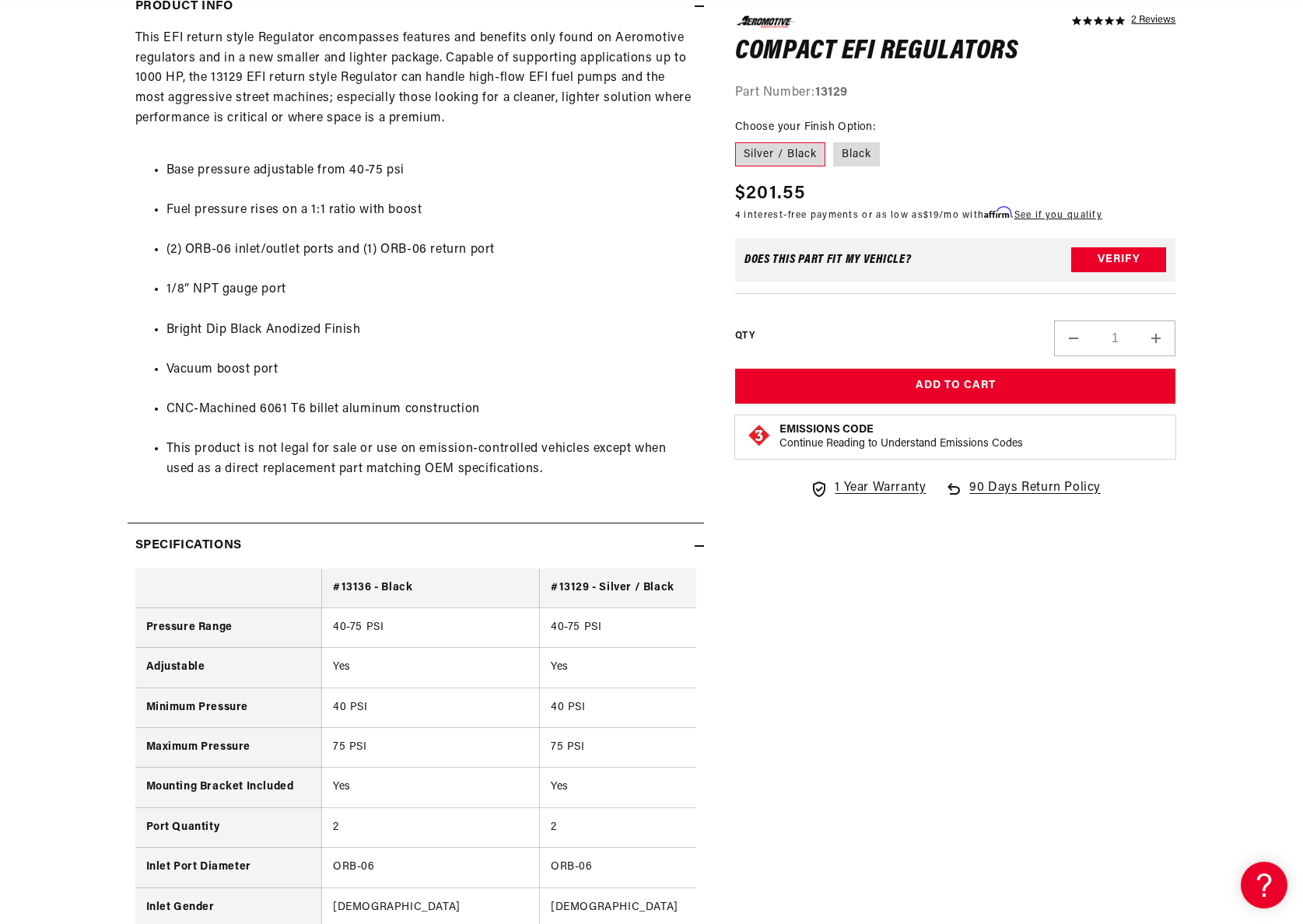
scroll to position [0, 986]
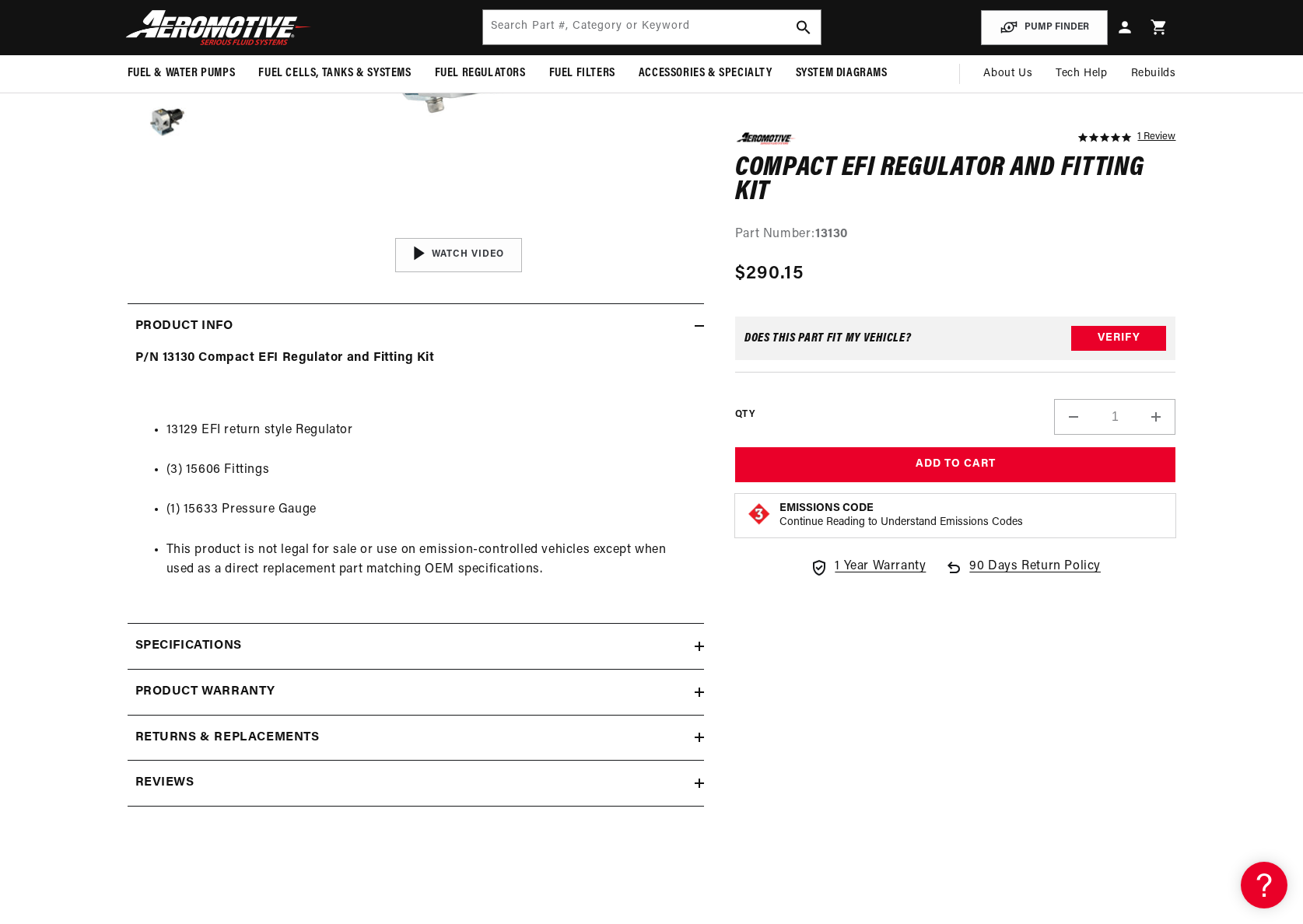
scroll to position [451, 0]
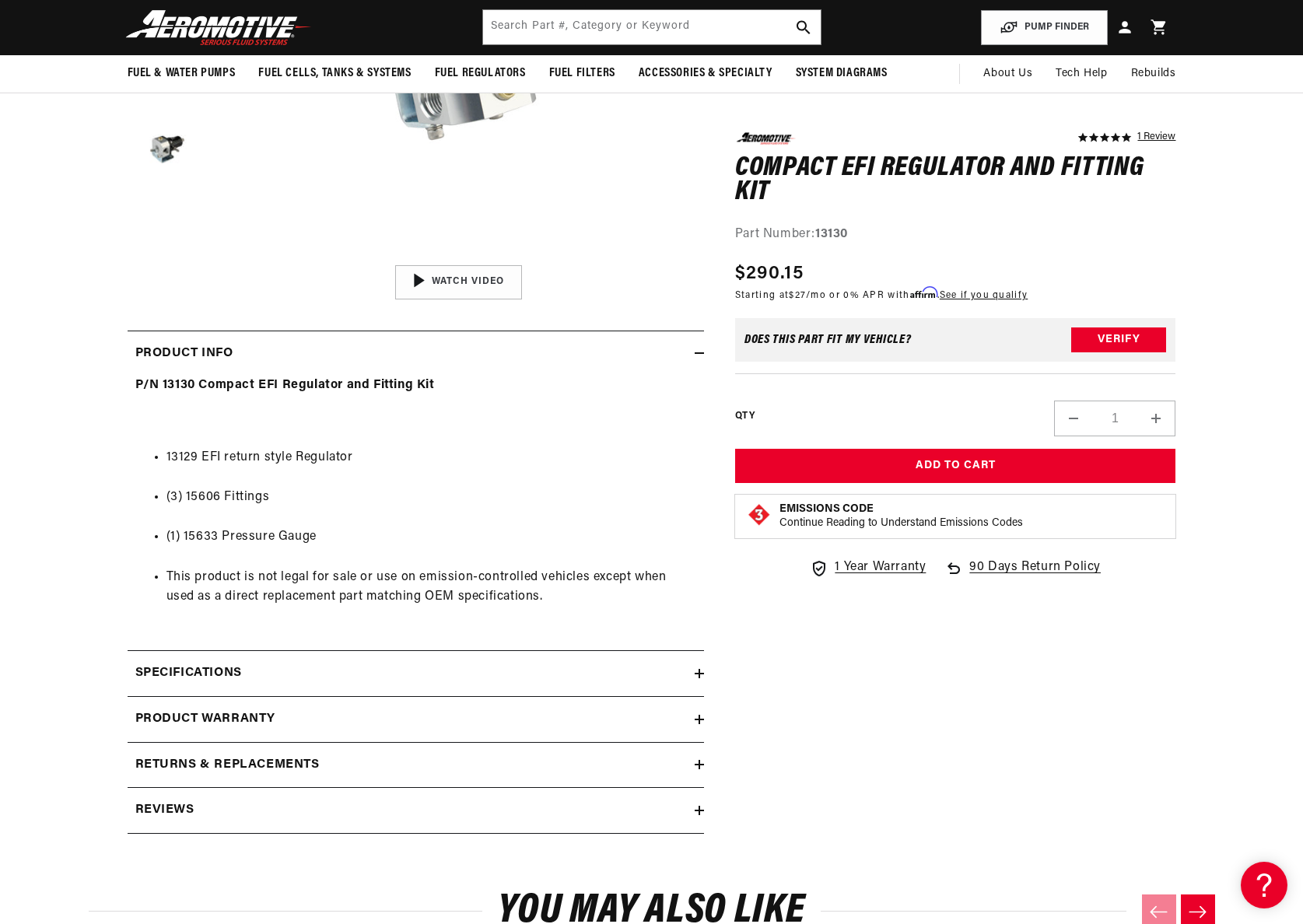
click at [355, 587] on li "This product is not legal for sale or use on emission-controlled vehicles excep…" at bounding box center [431, 587] width 530 height 39
drag, startPoint x: 336, startPoint y: 532, endPoint x: 364, endPoint y: 442, distance: 94.3
click at [364, 442] on ul "13129 EFI return style Regulator (3) 15606 Fittings (1) 15633 Pressure Gauge Th…" at bounding box center [416, 527] width 561 height 199
click at [325, 481] on ul "13129 EFI return style Regulator (3) 15606 Fittings (1) 15633 Pressure Gauge Th…" at bounding box center [416, 527] width 561 height 199
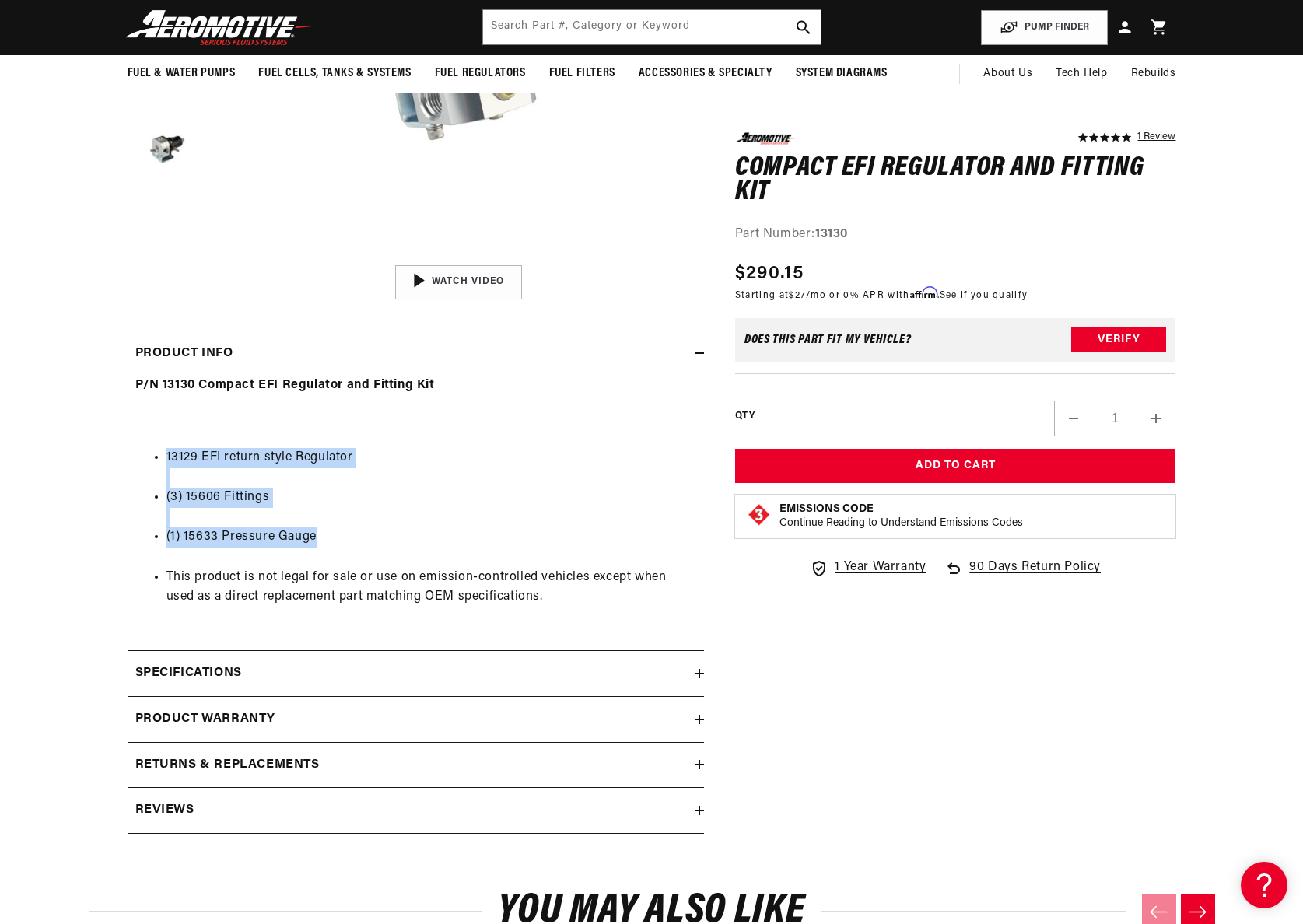
drag, startPoint x: 330, startPoint y: 548, endPoint x: 164, endPoint y: 461, distance: 187.4
click at [164, 461] on ul "13129 EFI return style Regulator (3) 15606 Fittings (1) 15633 Pressure Gauge Th…" at bounding box center [416, 527] width 561 height 199
copy ul "13129 EFI return style Regulator (3) 15606 Fittings (1) 15633 Pressure Gauge"
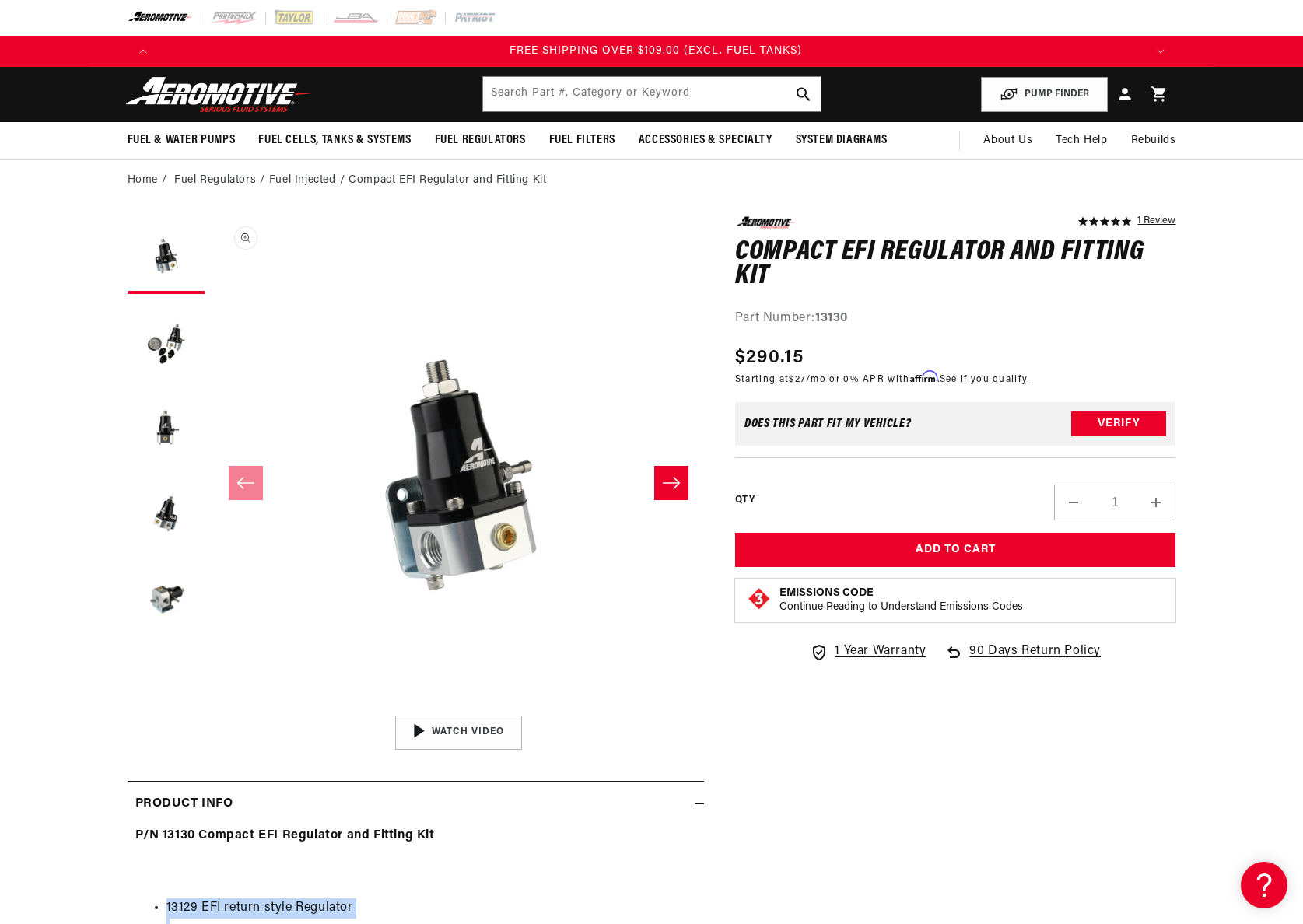
scroll to position [0, 2960]
click at [687, 481] on button "Slide right" at bounding box center [672, 483] width 34 height 34
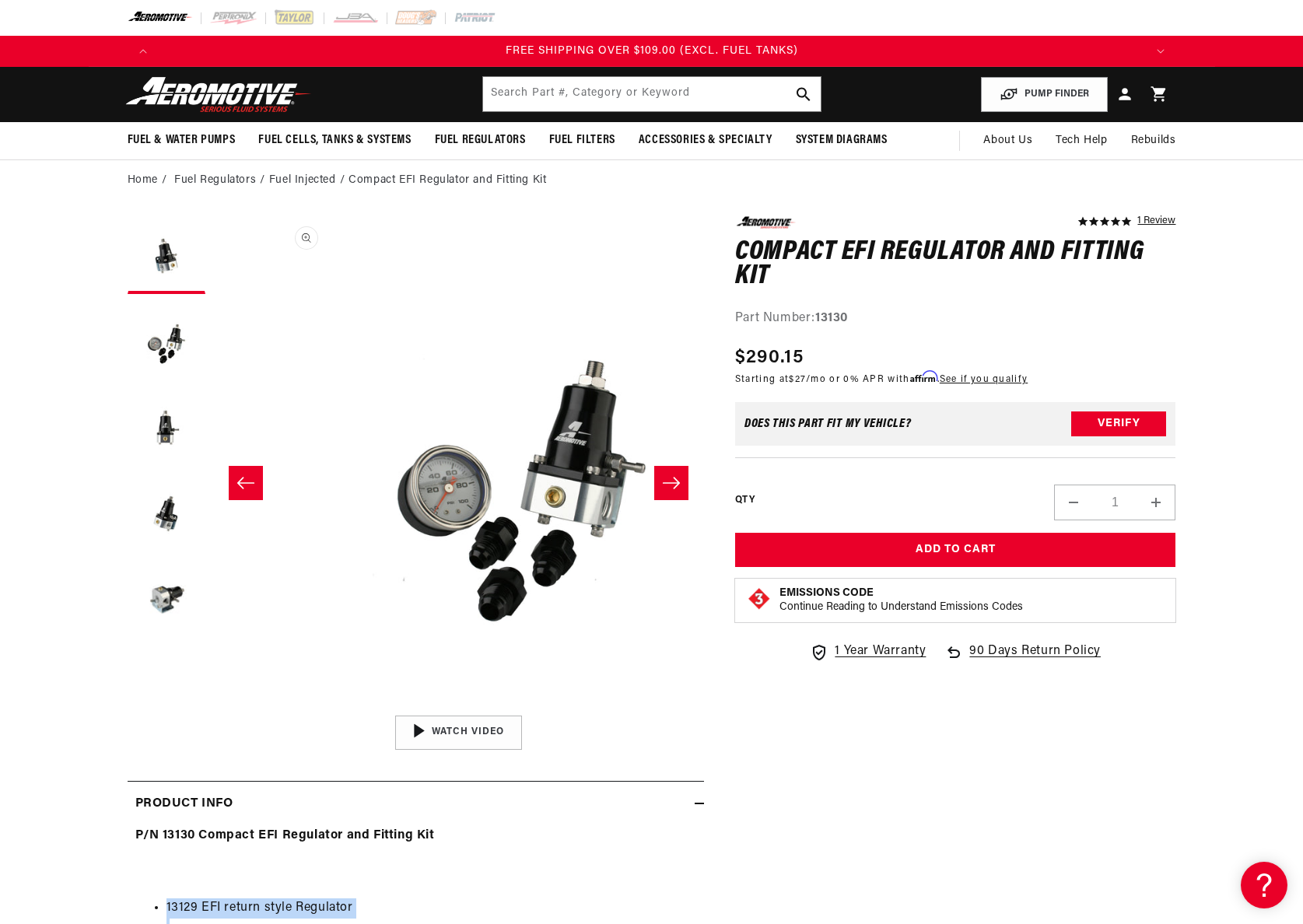
scroll to position [0, 491]
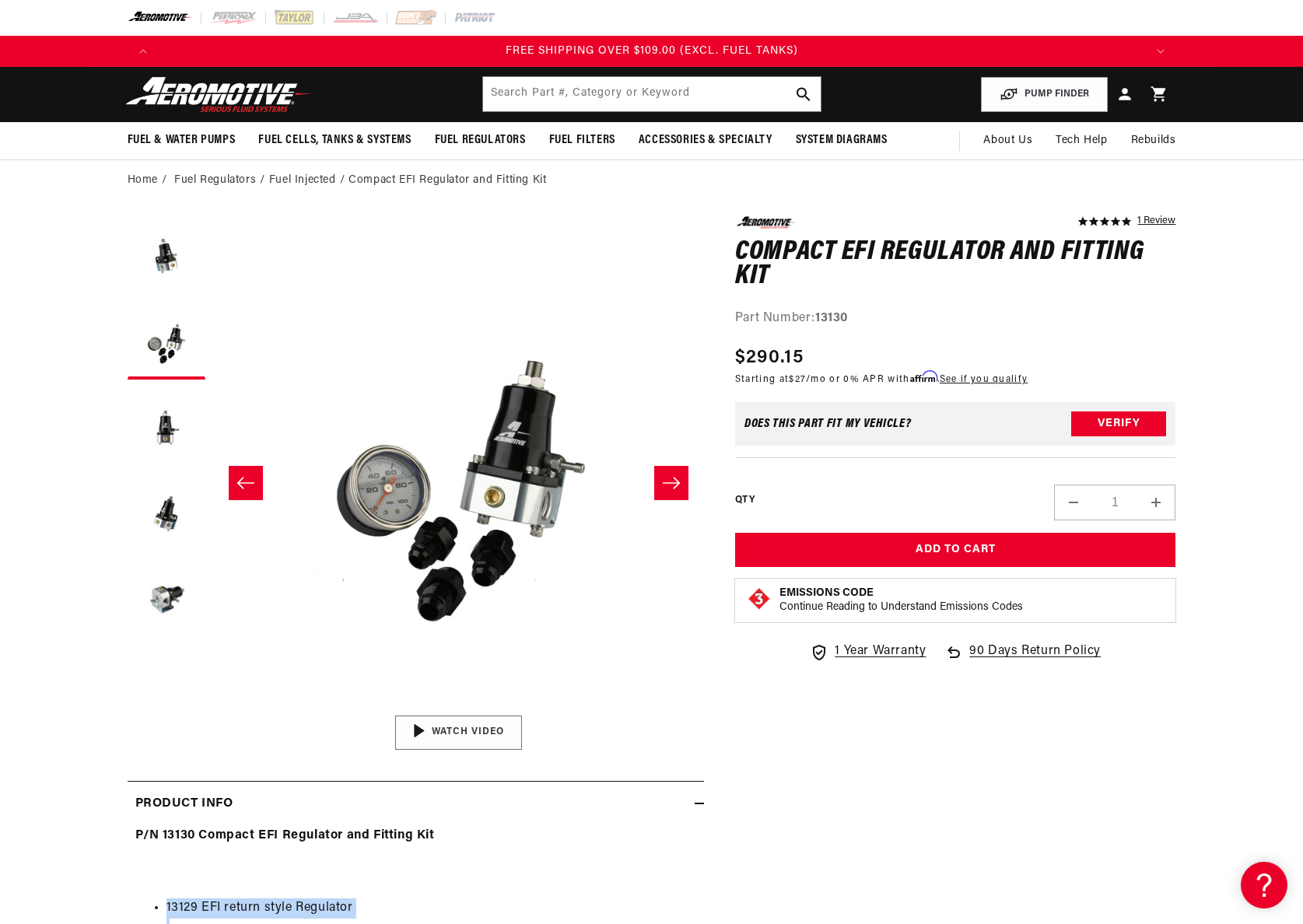
click at [476, 726] on img "Gallery Viewer" at bounding box center [458, 733] width 235 height 132
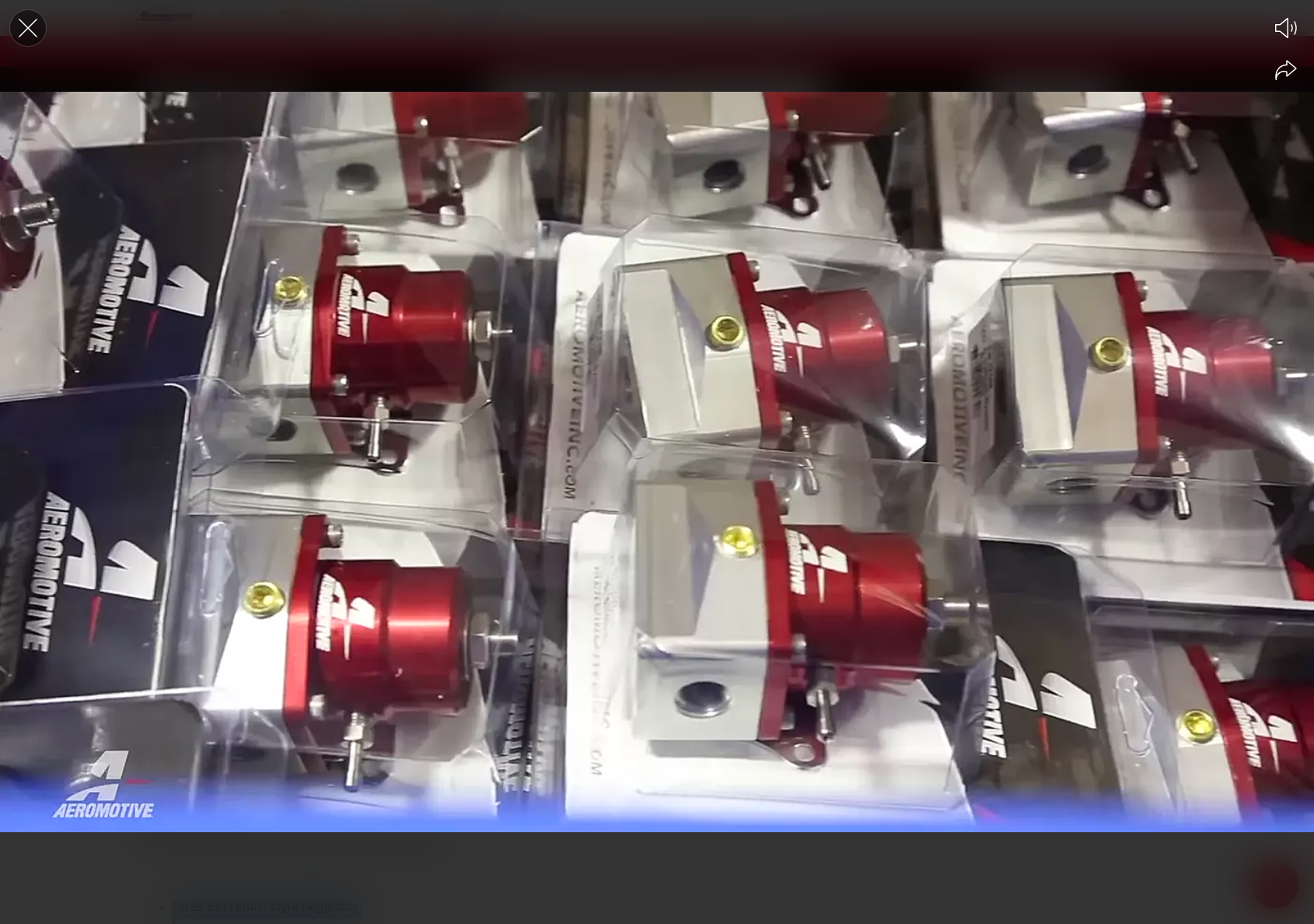
click at [12, 27] on icon "Close the video player" at bounding box center [28, 28] width 34 height 34
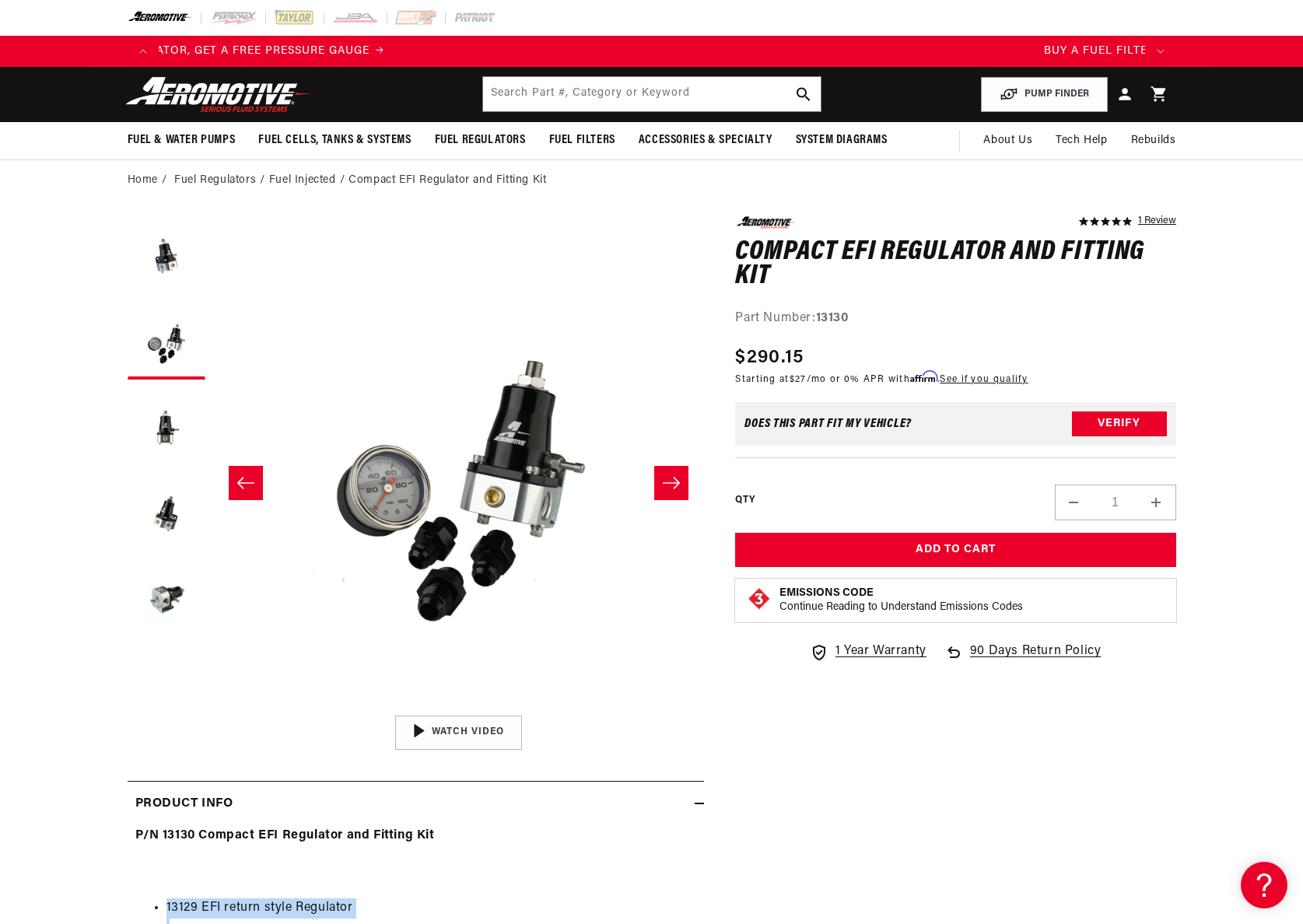
scroll to position [0, 0]
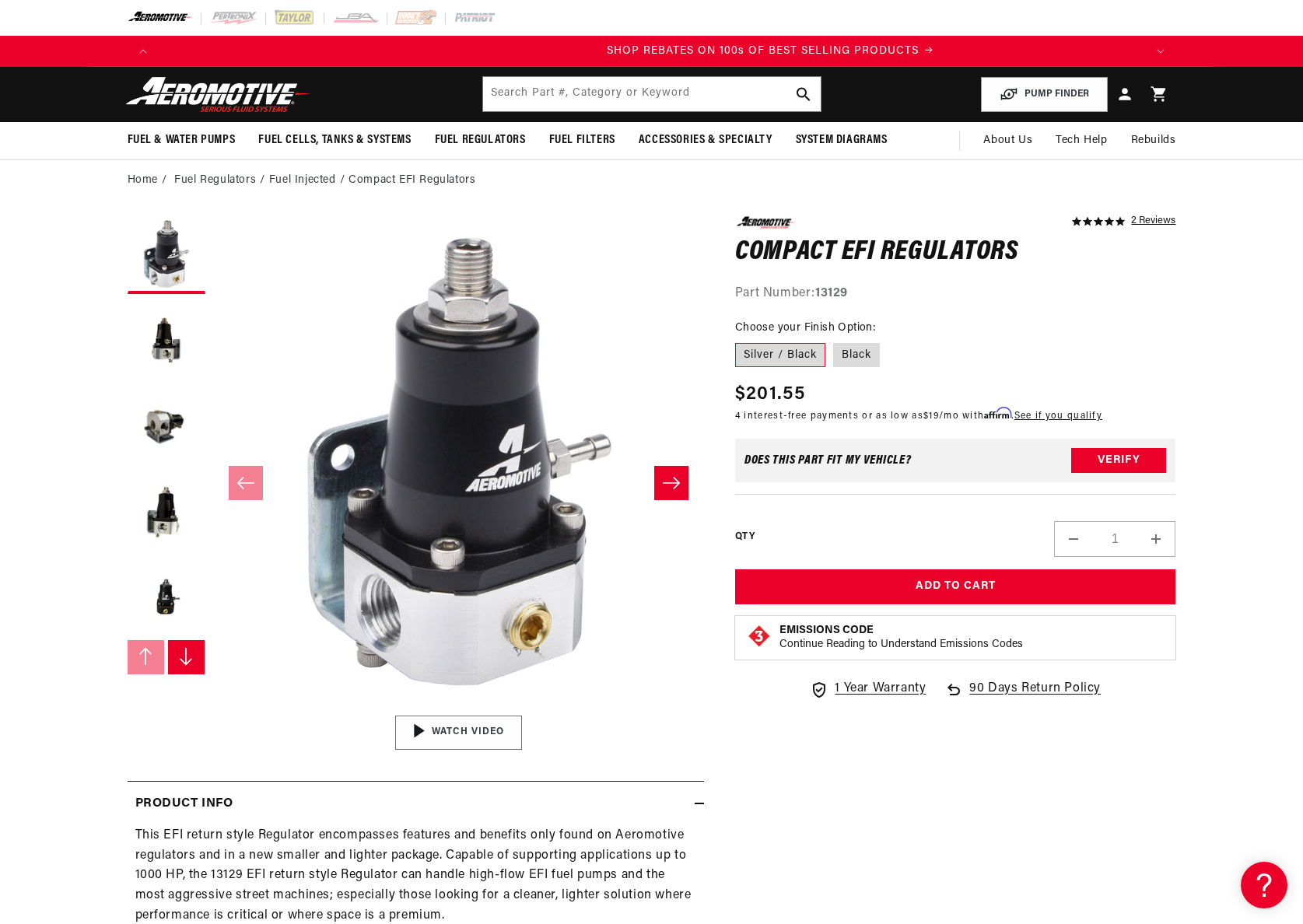
scroll to position [0, 1973]
click at [888, 342] on fieldset "Choose your Finish Option: Silver / Black Black" at bounding box center [956, 344] width 441 height 50
click at [860, 353] on label "Black" at bounding box center [856, 356] width 47 height 25
click at [834, 341] on input "Black" at bounding box center [833, 340] width 1 height 1
radio input "true"
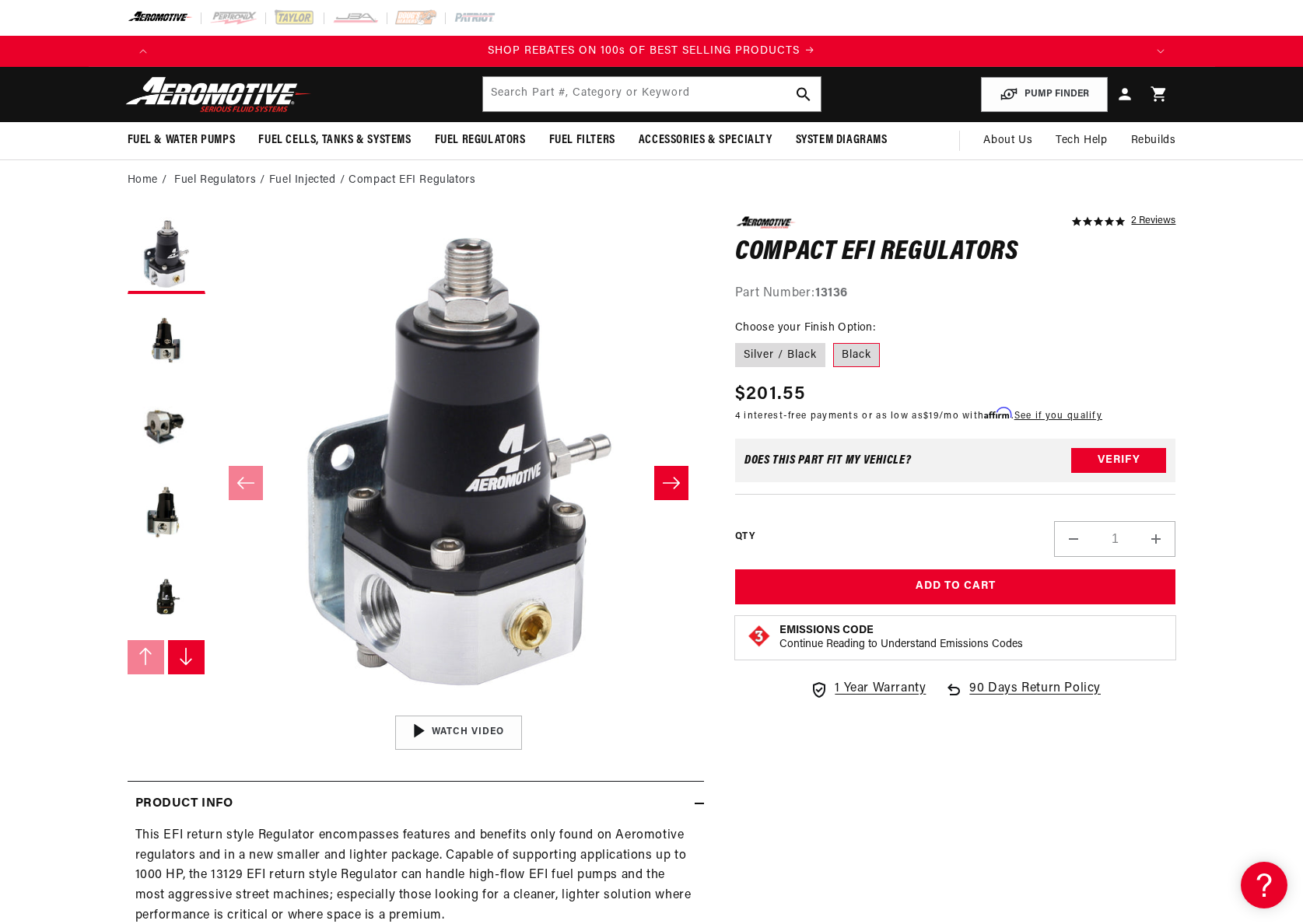
click at [856, 350] on label "Black" at bounding box center [856, 356] width 47 height 25
click at [834, 341] on input "Black" at bounding box center [833, 340] width 1 height 1
click at [165, 607] on button "Load image 5 in gallery view" at bounding box center [166, 597] width 77 height 77
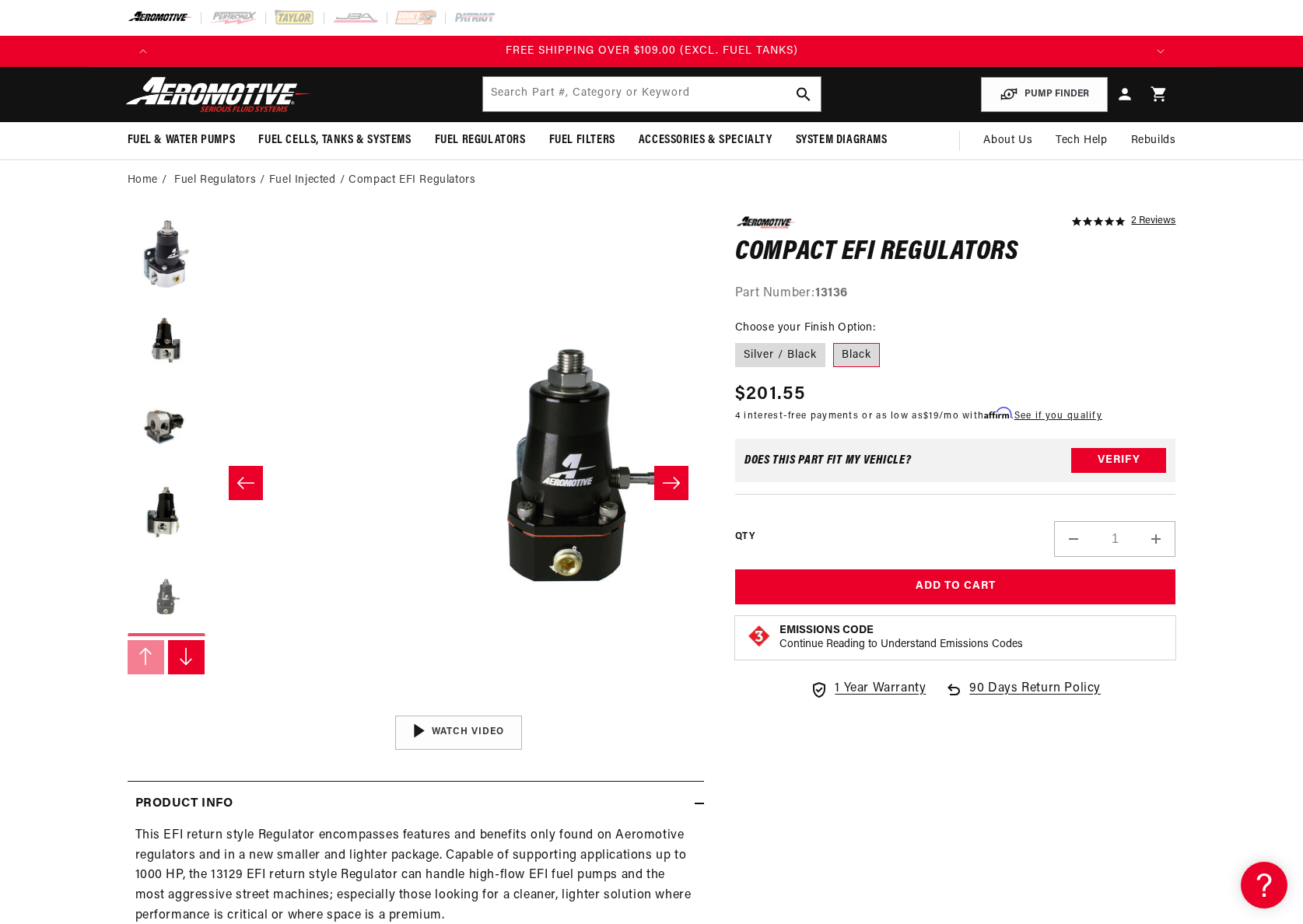
scroll to position [0, 1965]
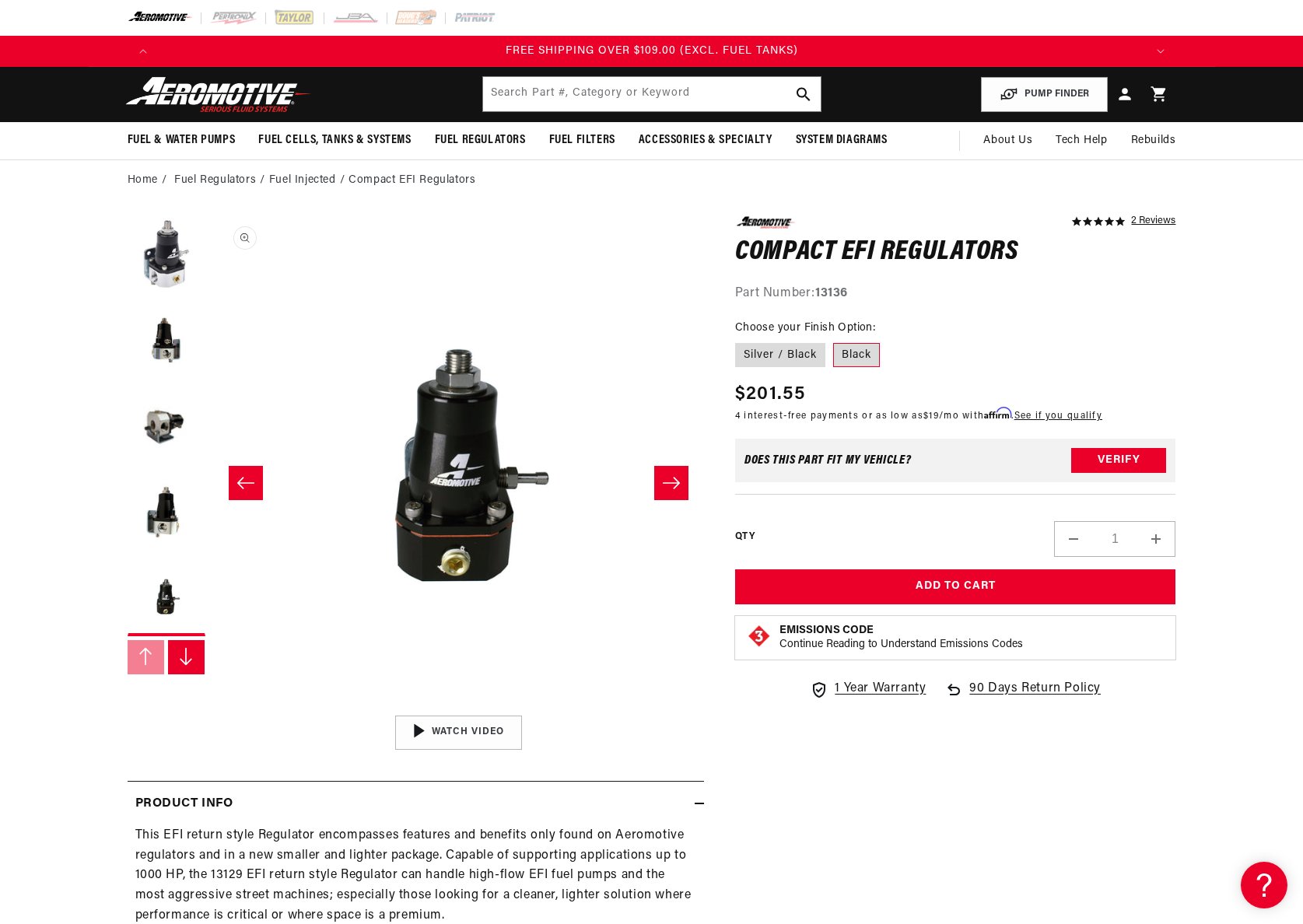
click at [212, 708] on button "Open media 5 in modal" at bounding box center [212, 708] width 0 height 0
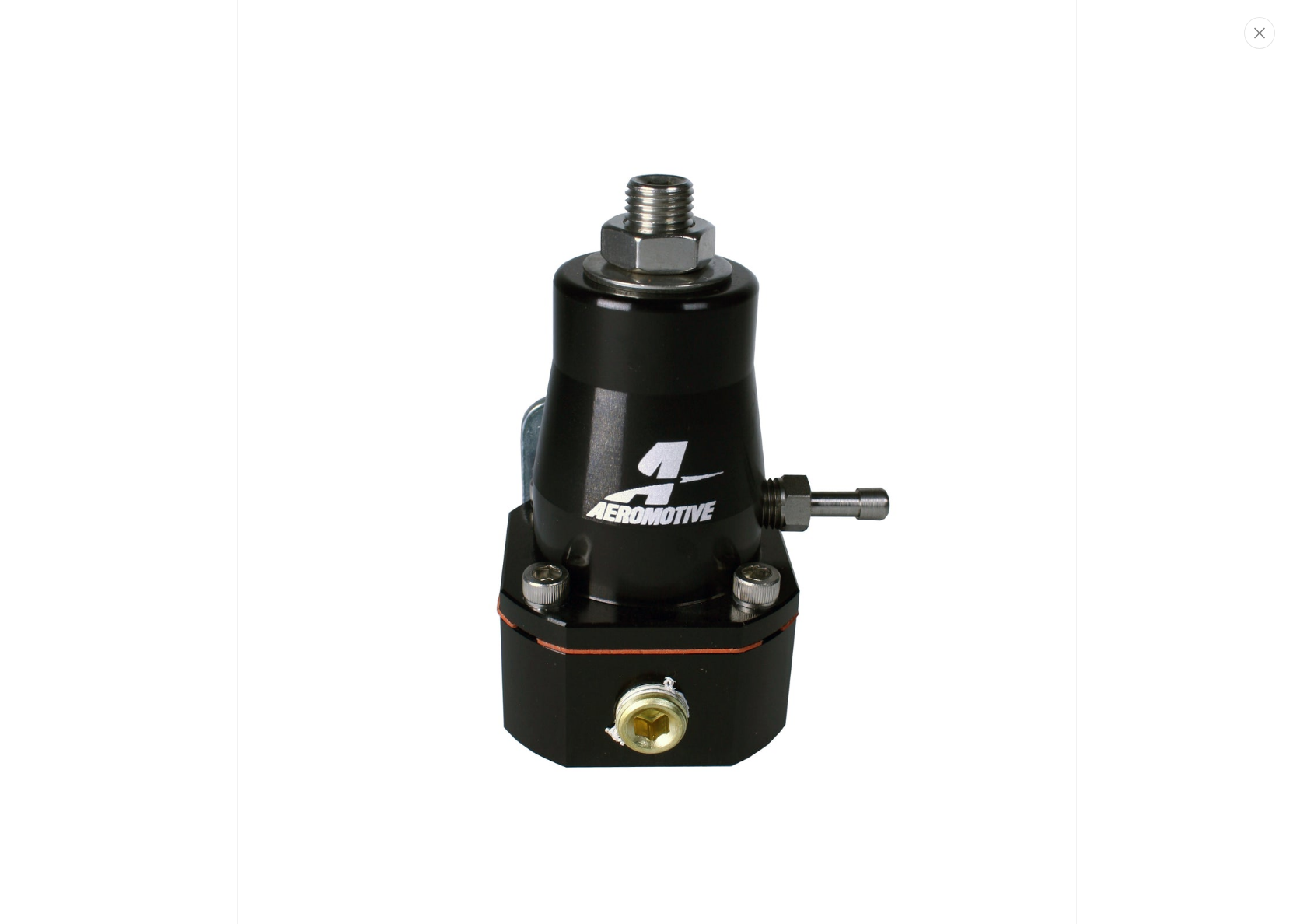
scroll to position [0, 0]
click at [679, 273] on img "Media gallery" at bounding box center [657, 462] width 840 height 1260
click at [219, 708] on button "Open media 5 in modal" at bounding box center [219, 708] width 0 height 0
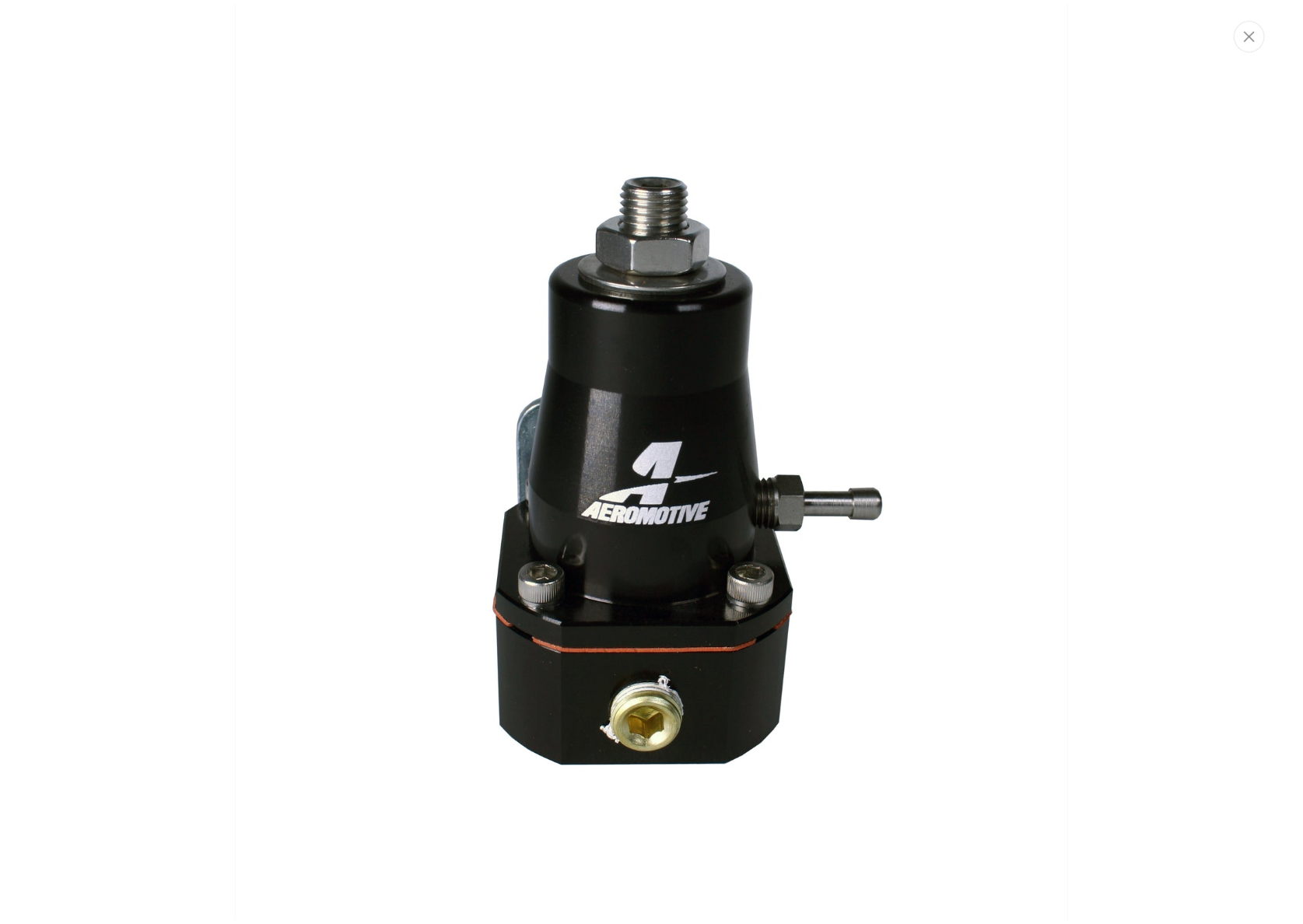
scroll to position [1, 1965]
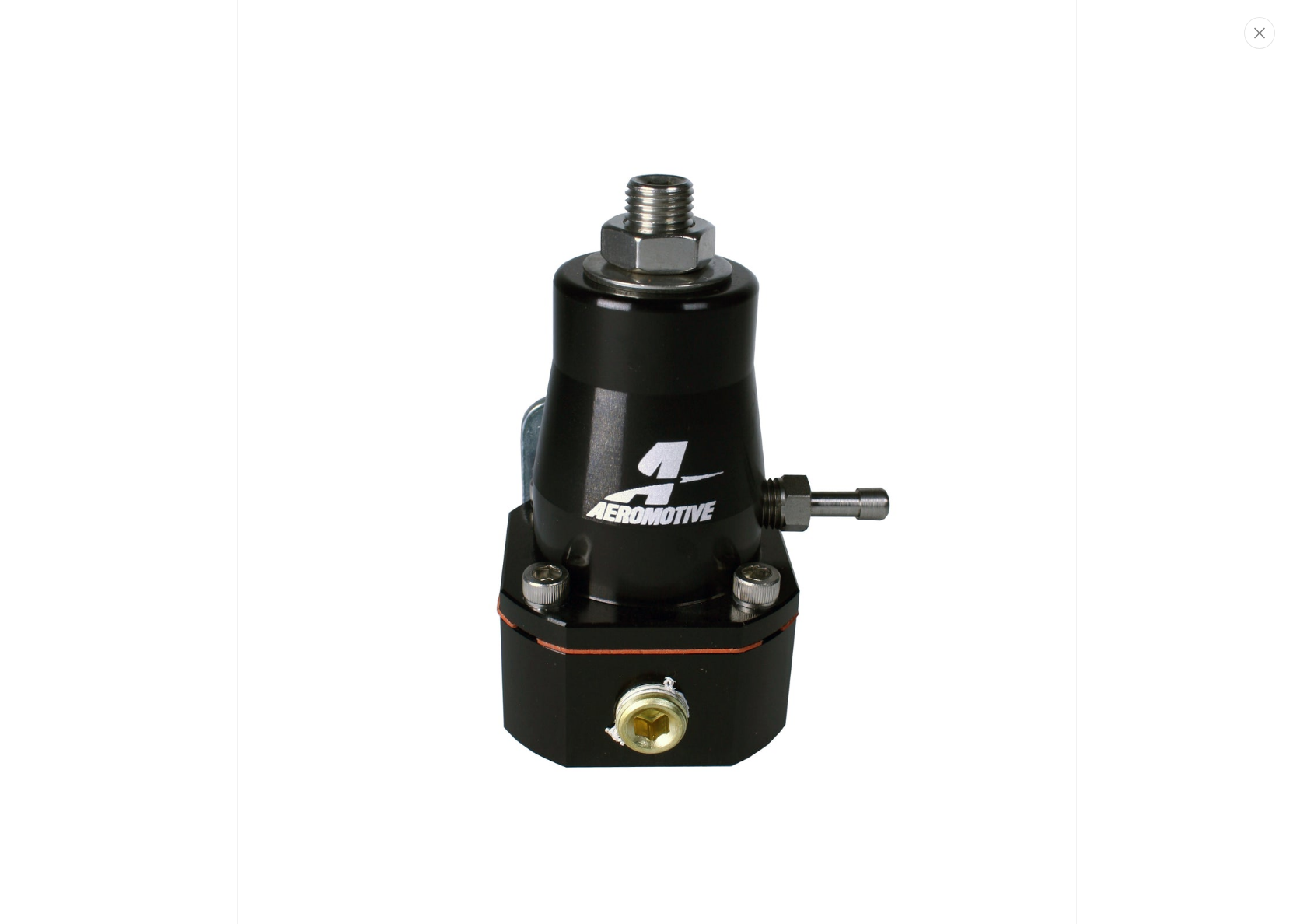
click at [703, 375] on img "Media gallery" at bounding box center [657, 462] width 840 height 1260
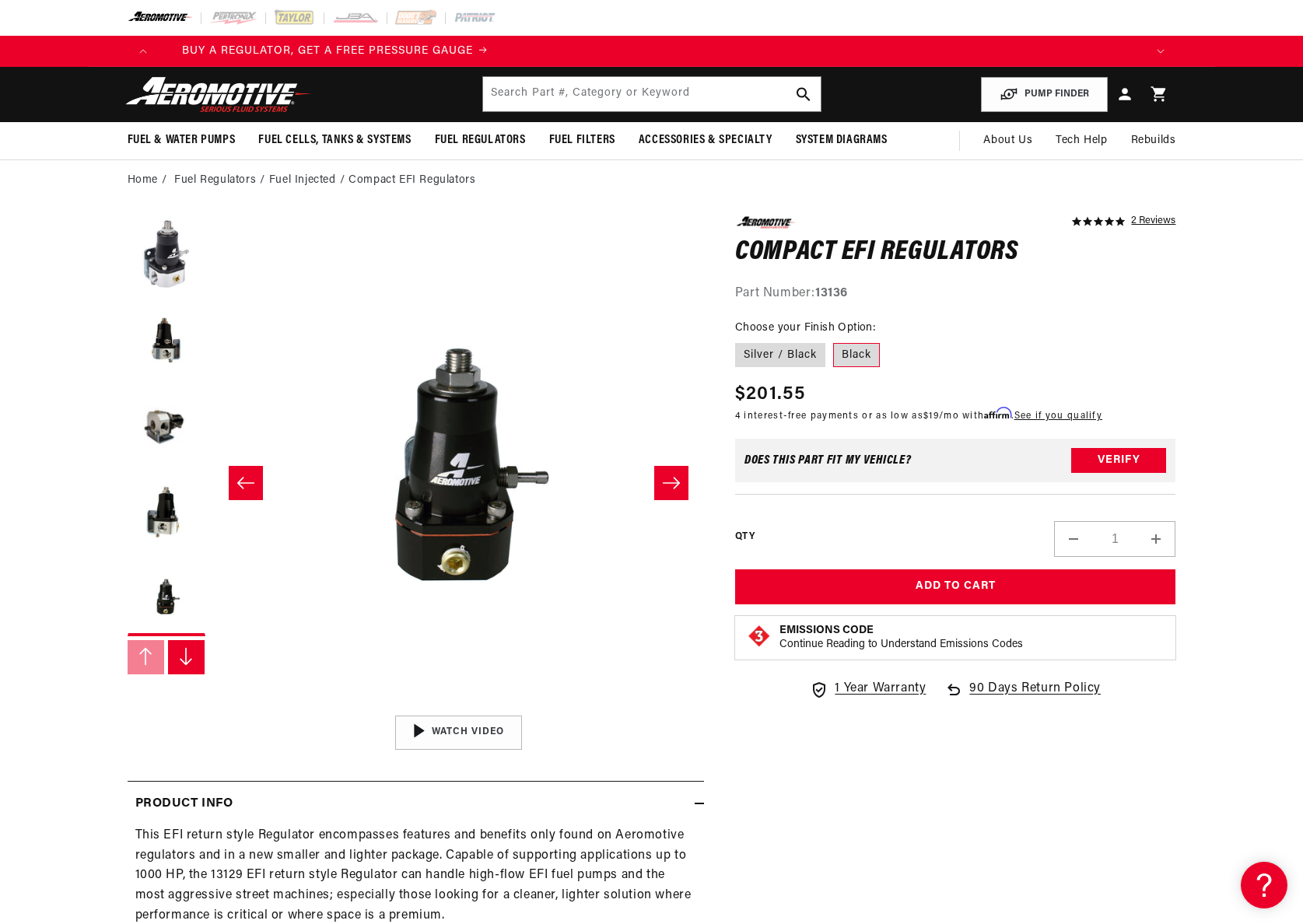
click at [198, 657] on button "Slide right" at bounding box center [187, 657] width 37 height 34
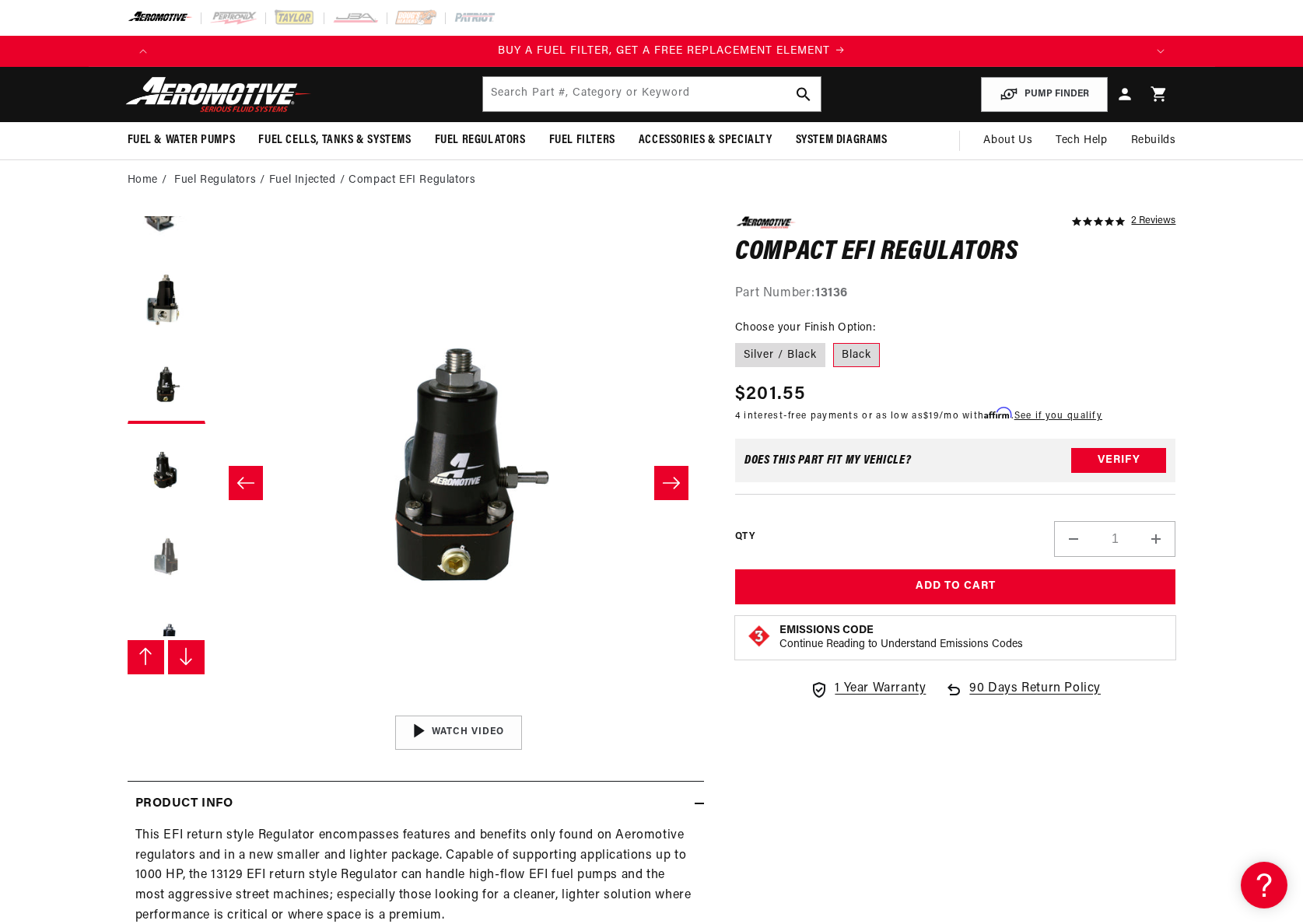
scroll to position [256, 0]
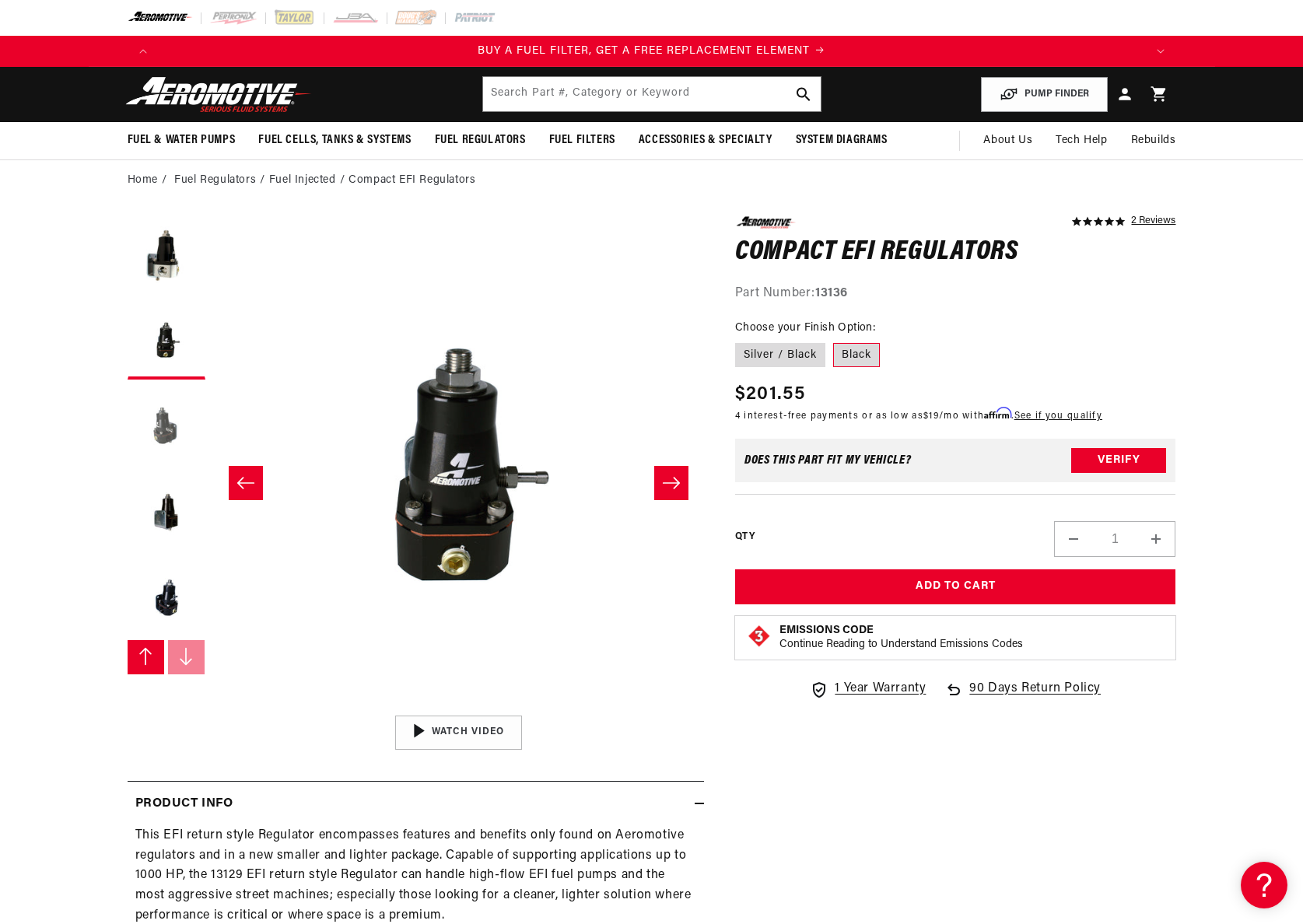
click at [165, 415] on button "Load image 6 in gallery view" at bounding box center [166, 426] width 77 height 77
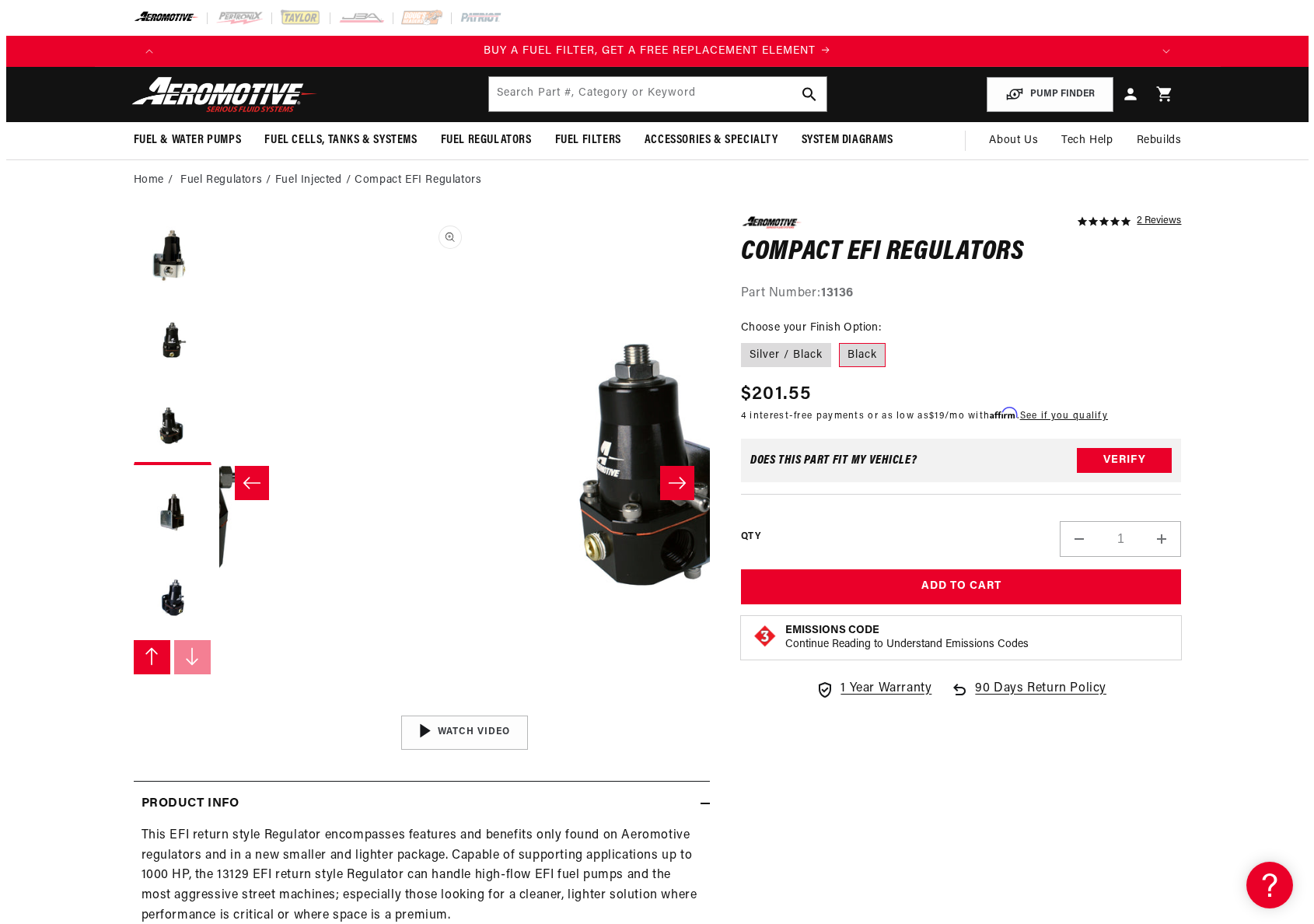
scroll to position [0, 0]
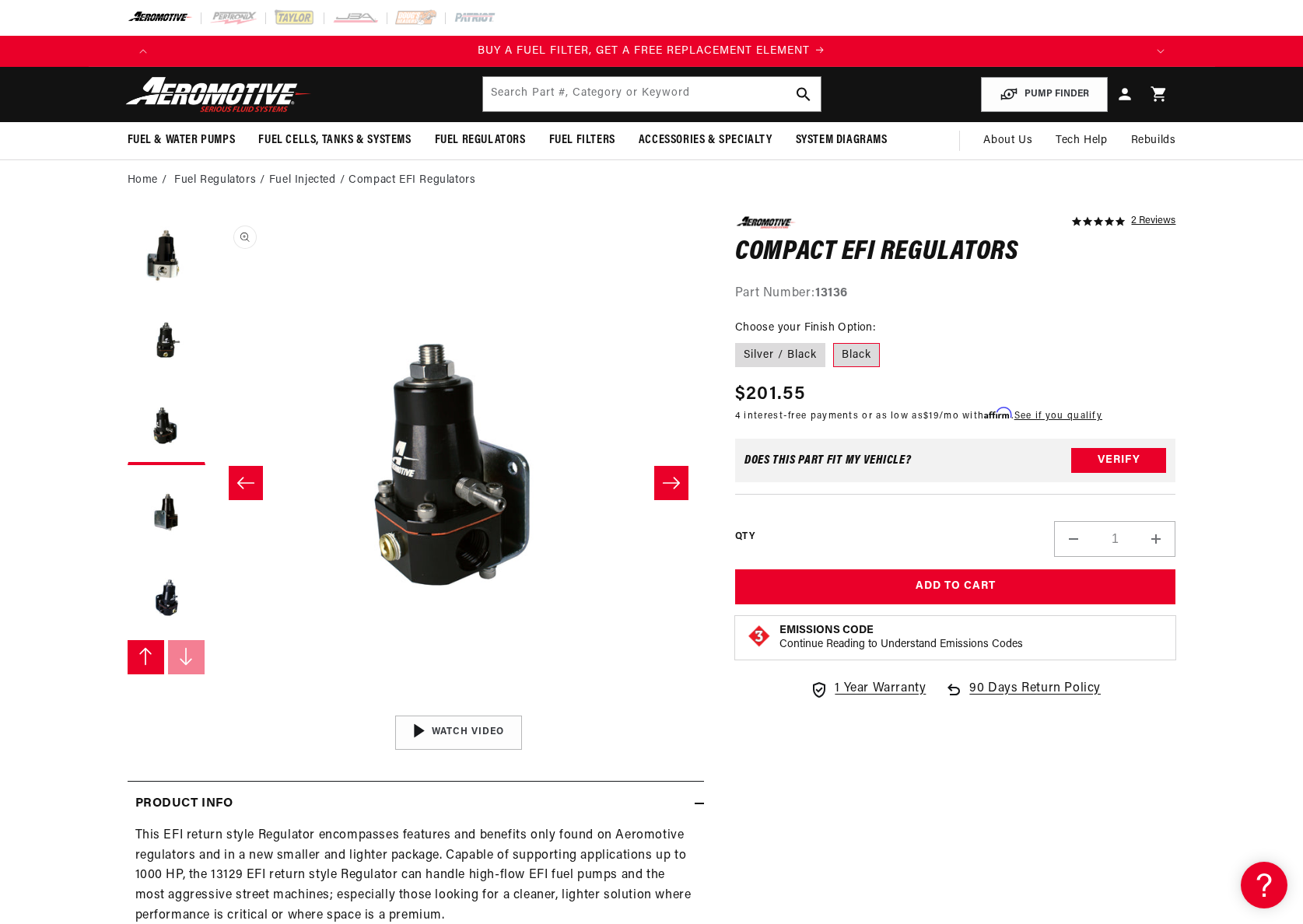
click at [212, 707] on button "Open media 6 in modal" at bounding box center [212, 707] width 0 height 0
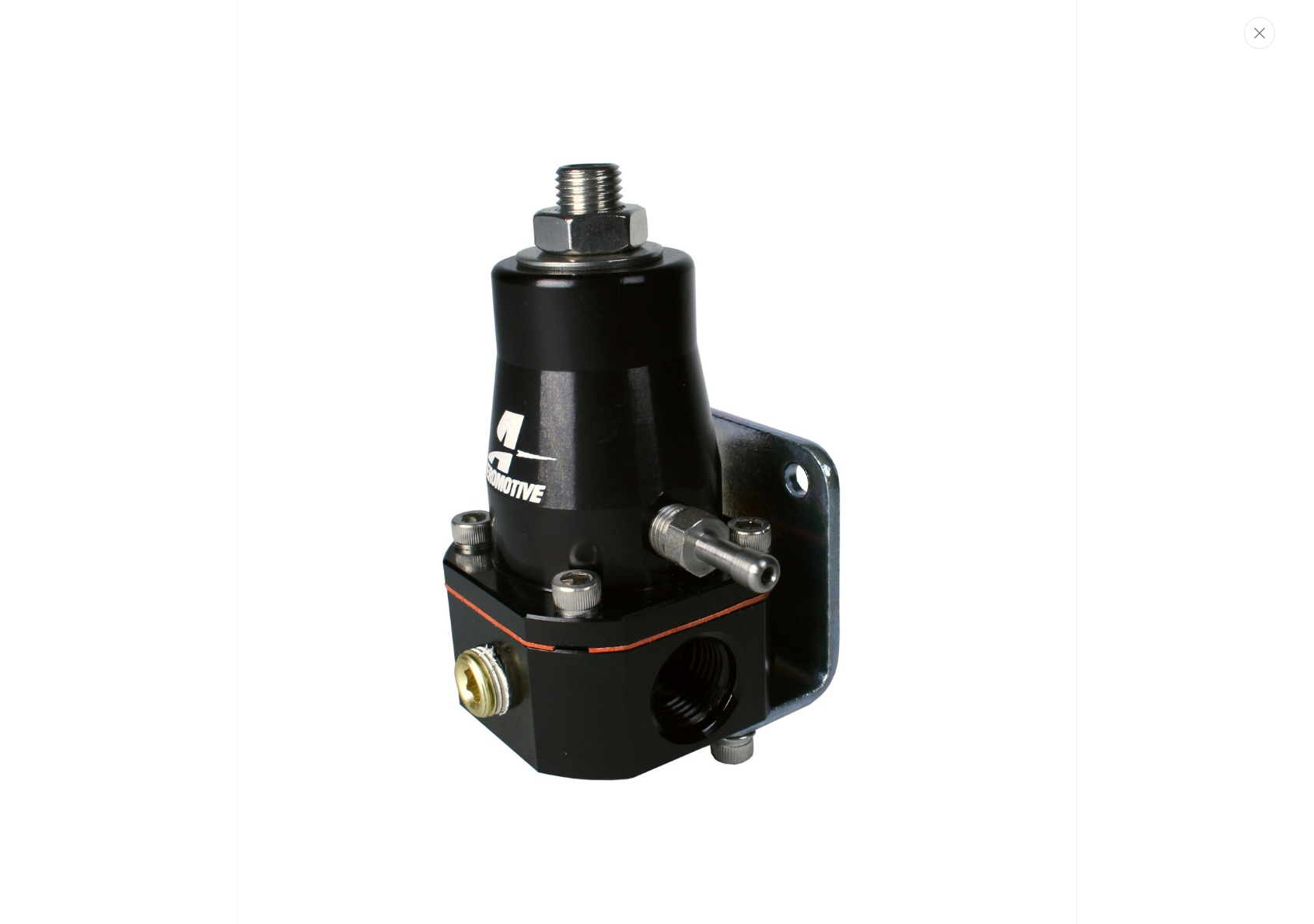
click at [1043, 145] on img "Media gallery" at bounding box center [657, 462] width 840 height 1260
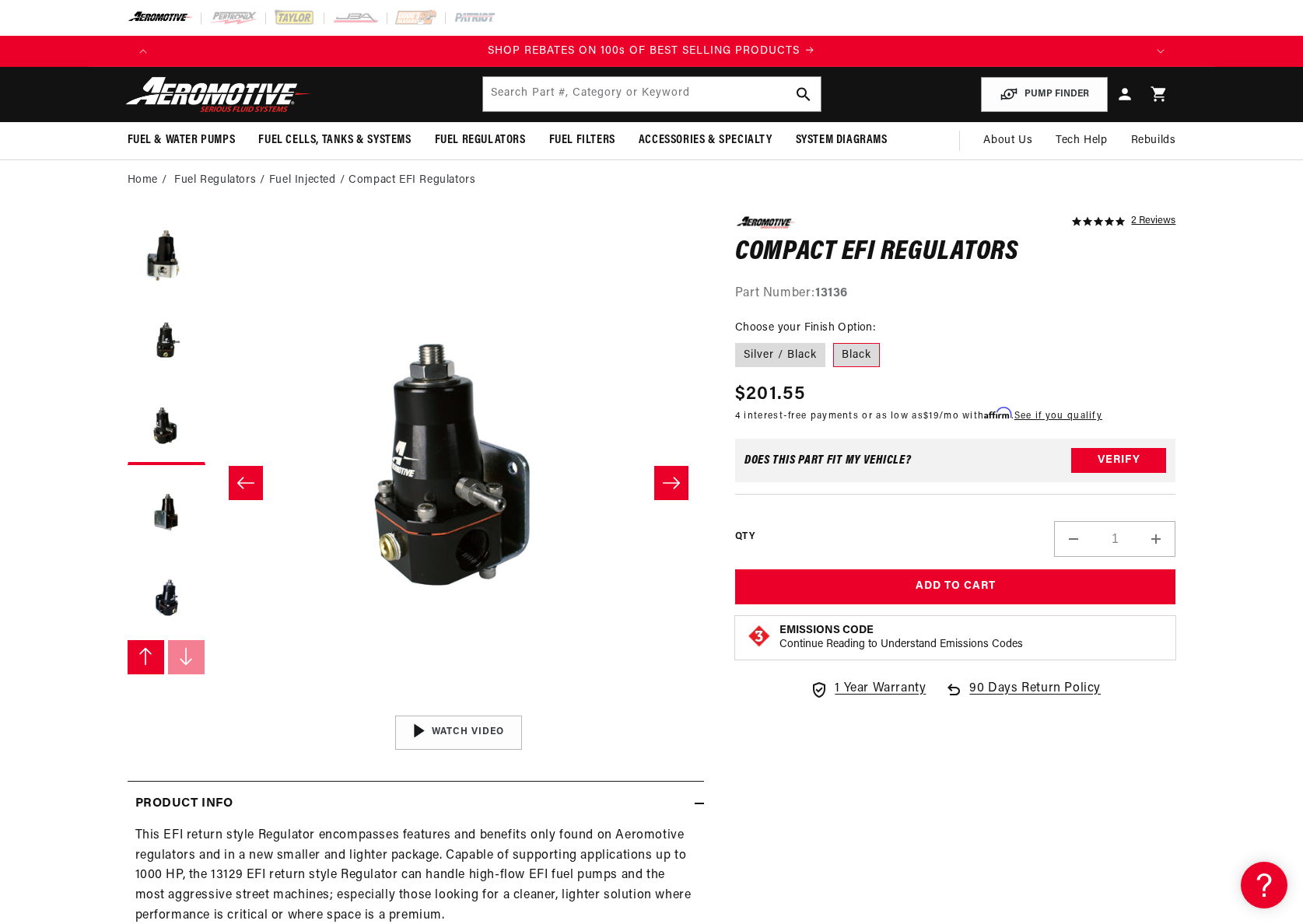
click at [844, 297] on strong "13136" at bounding box center [831, 293] width 33 height 12
copy strong "13136"
click at [177, 525] on button "Load image 7 in gallery view" at bounding box center [166, 511] width 77 height 77
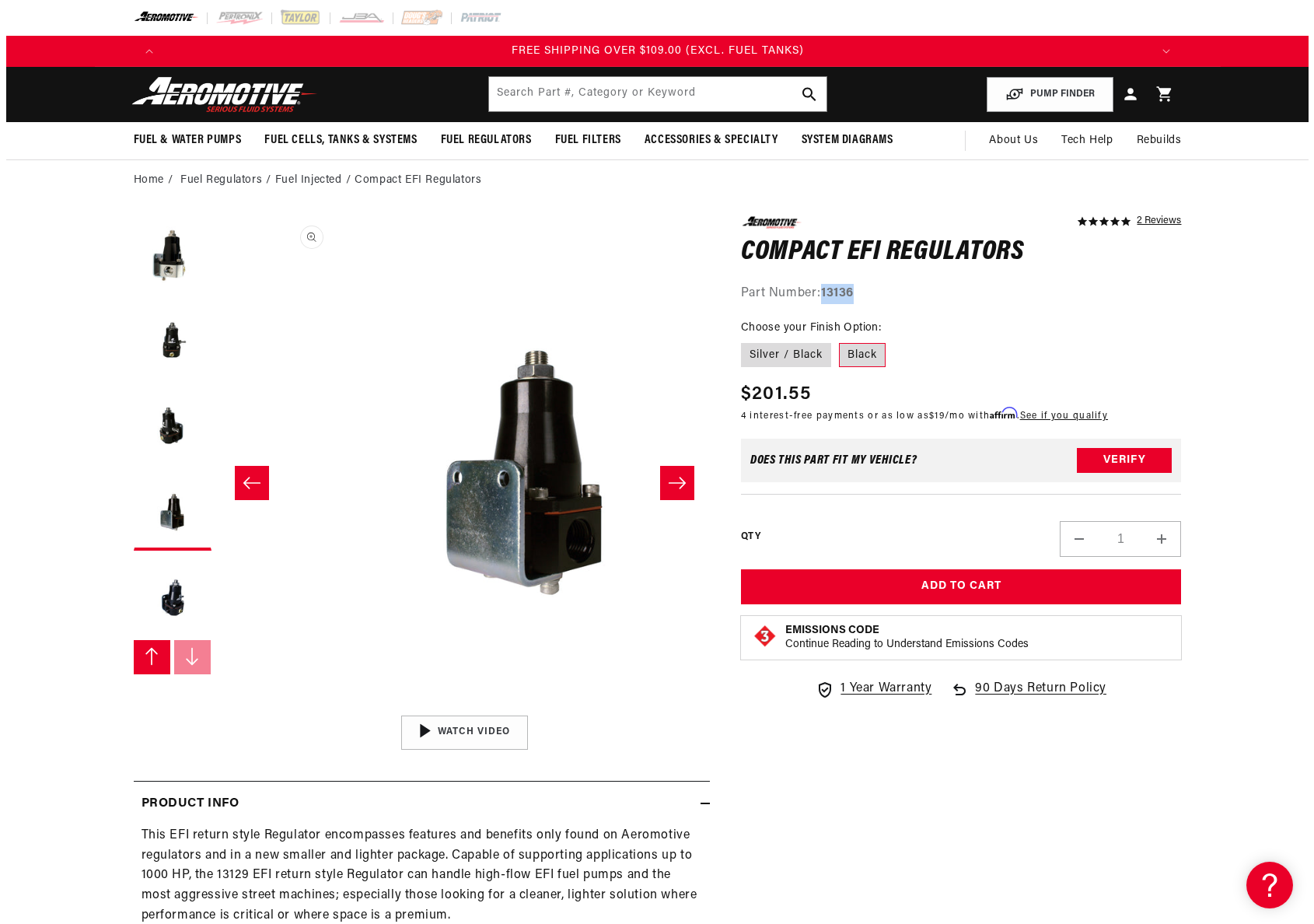
scroll to position [1, 2946]
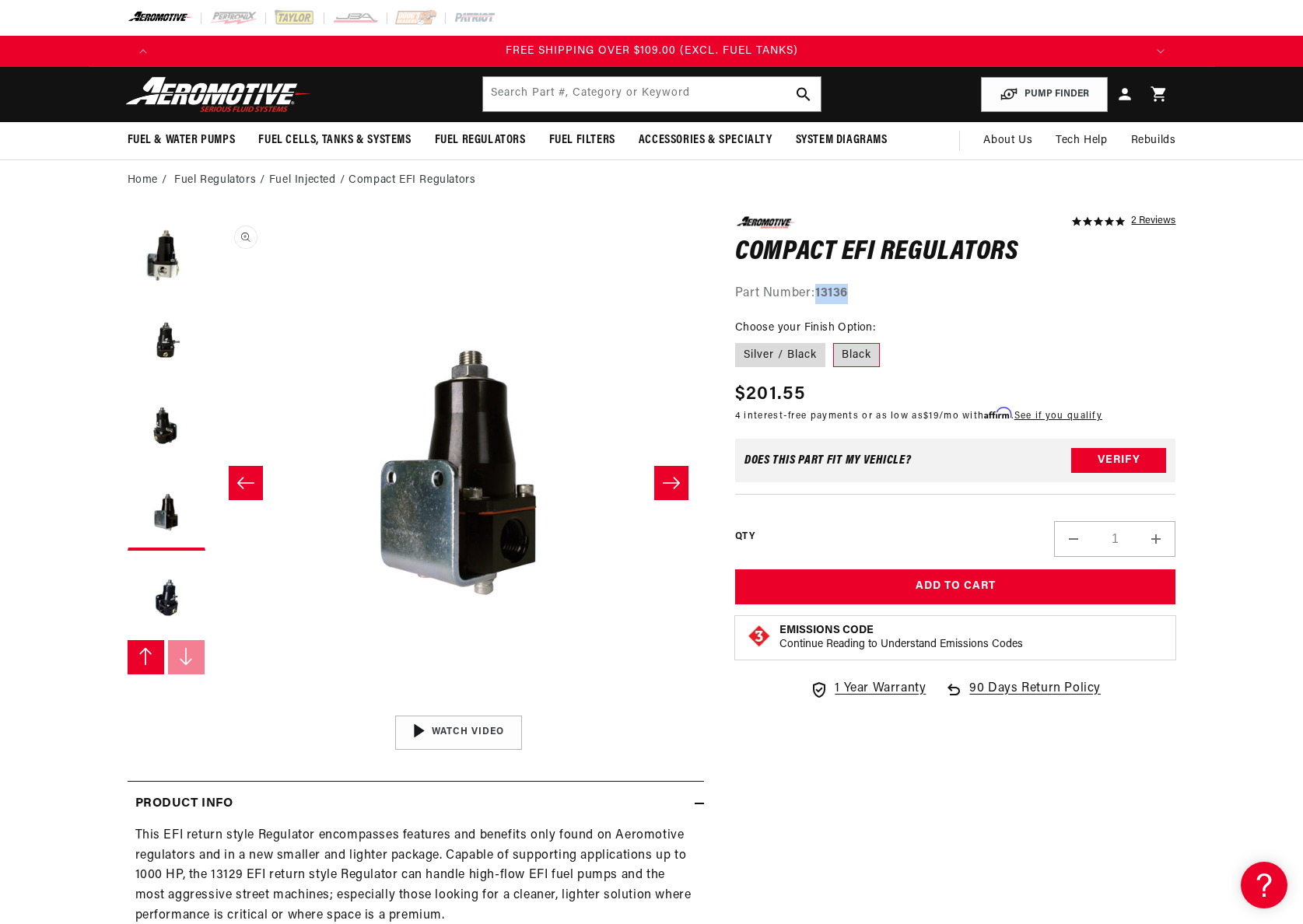
click at [213, 707] on button "Open media 7 in modal" at bounding box center [213, 707] width 0 height 0
click at [159, 585] on button "Load image 8 in gallery view" at bounding box center [166, 597] width 77 height 77
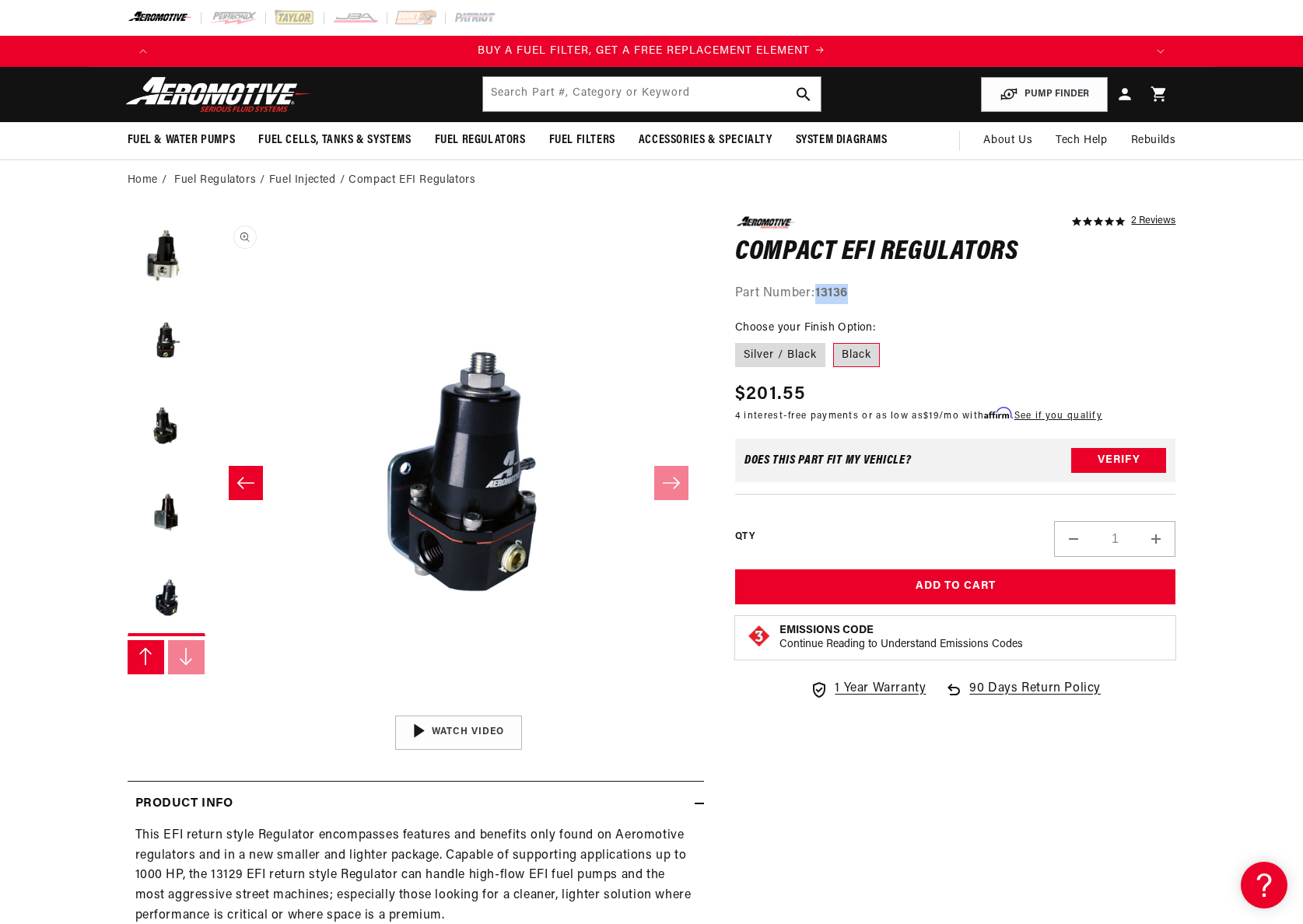
click at [212, 707] on button "Open media 8 in modal" at bounding box center [212, 707] width 0 height 0
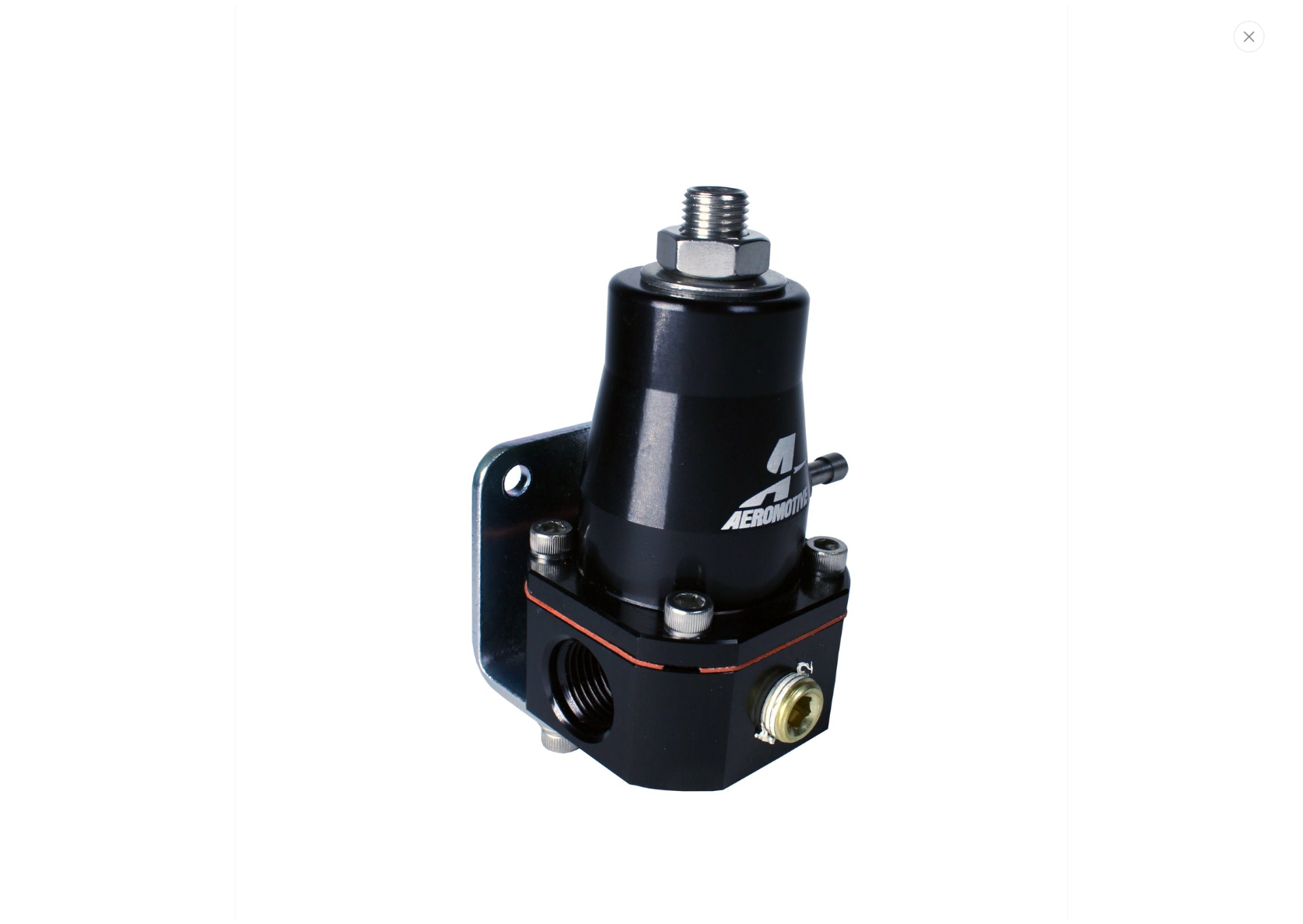
scroll to position [0, 0]
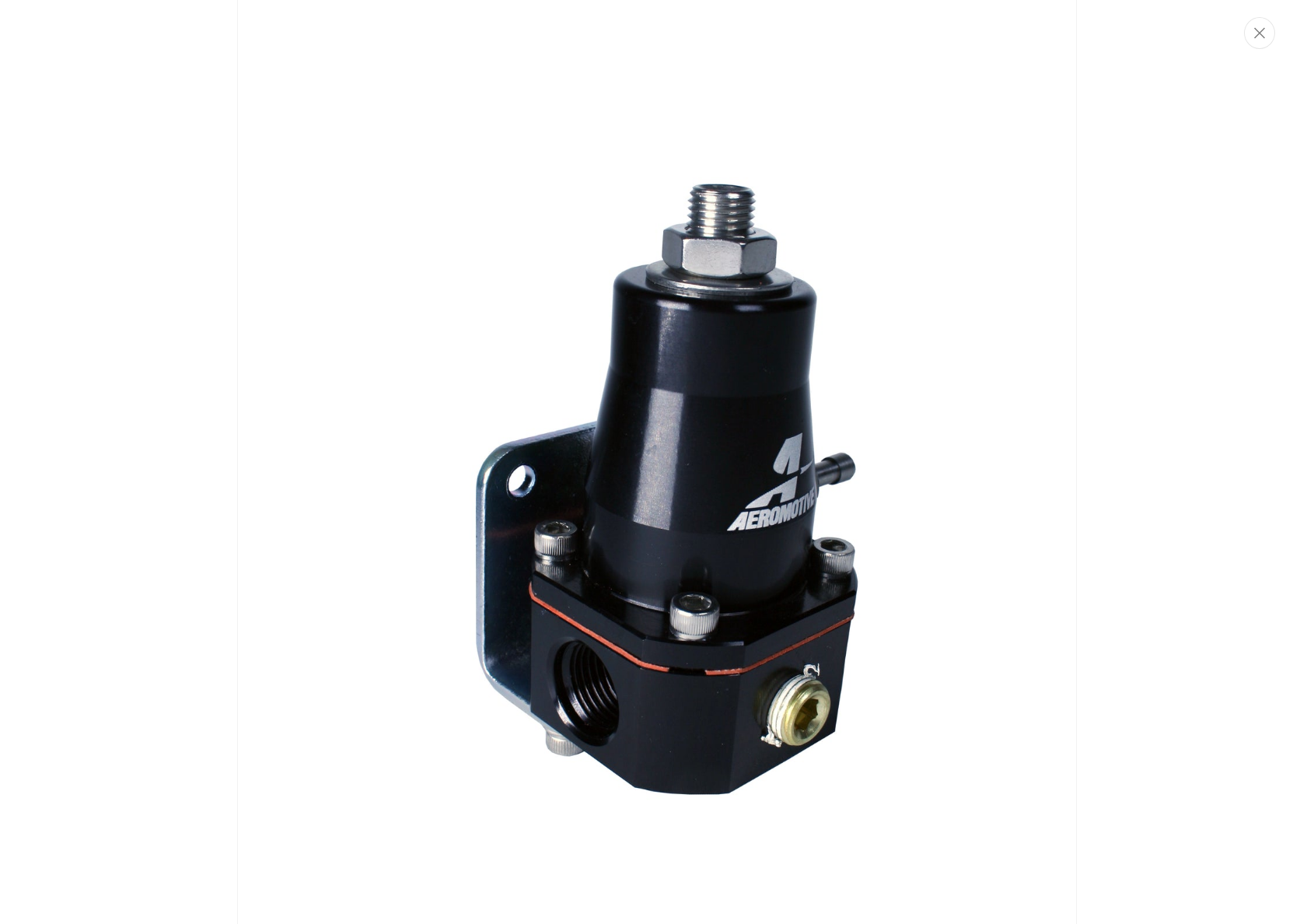
click at [318, 802] on img "Media gallery" at bounding box center [657, 462] width 840 height 1260
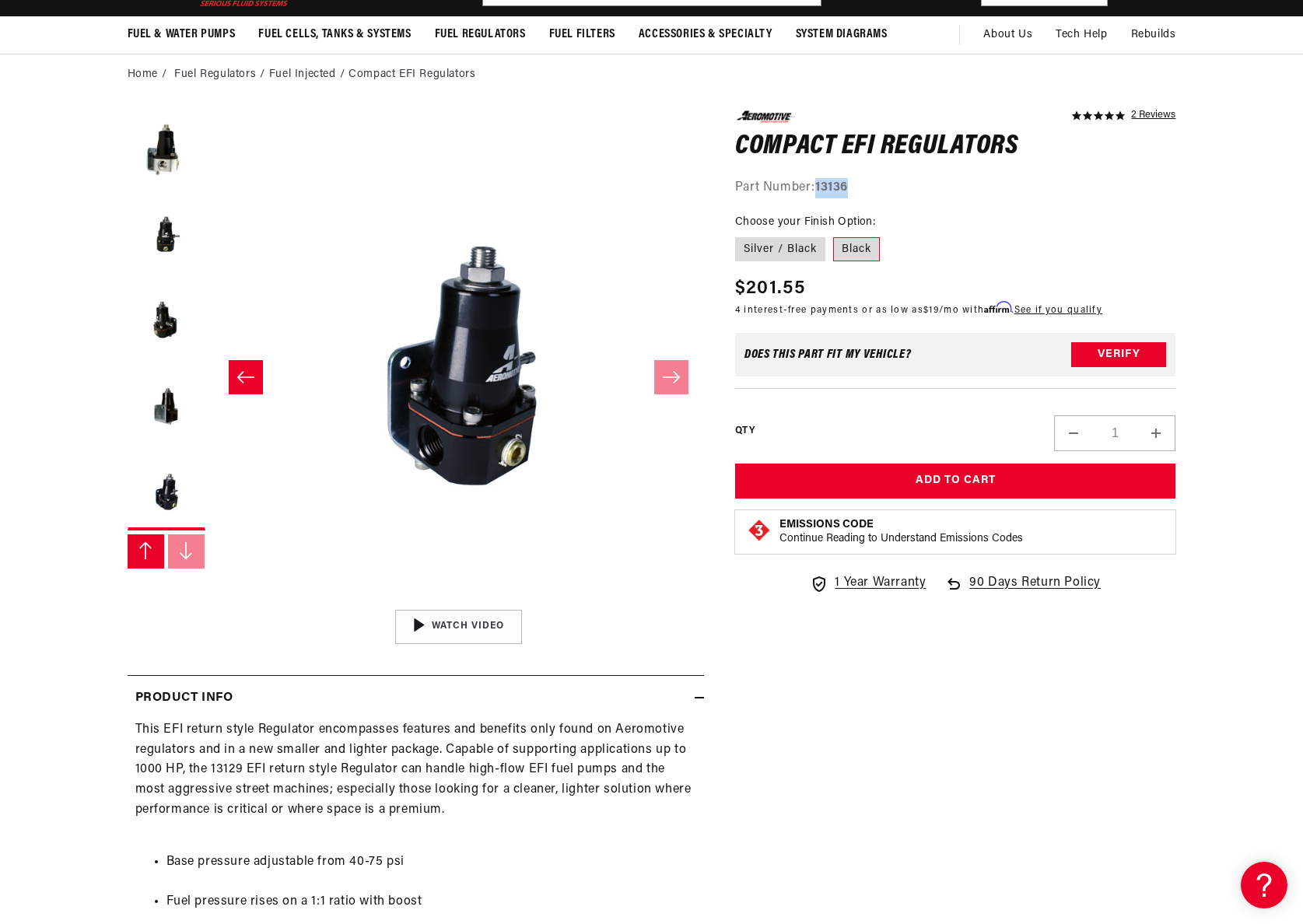
scroll to position [116, 0]
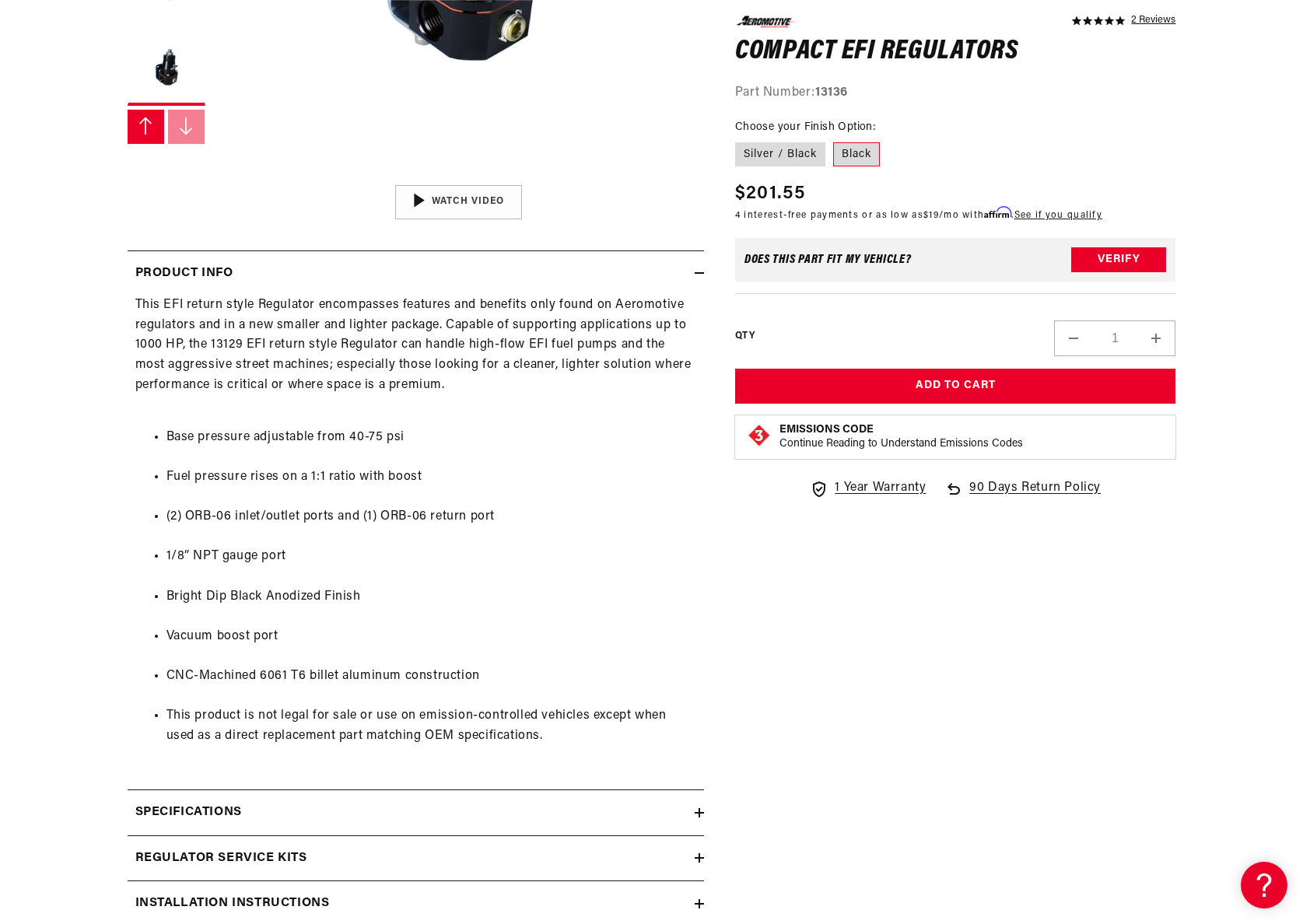
scroll to position [0, 2960]
click at [604, 818] on div "Specifications" at bounding box center [410, 812] width 567 height 20
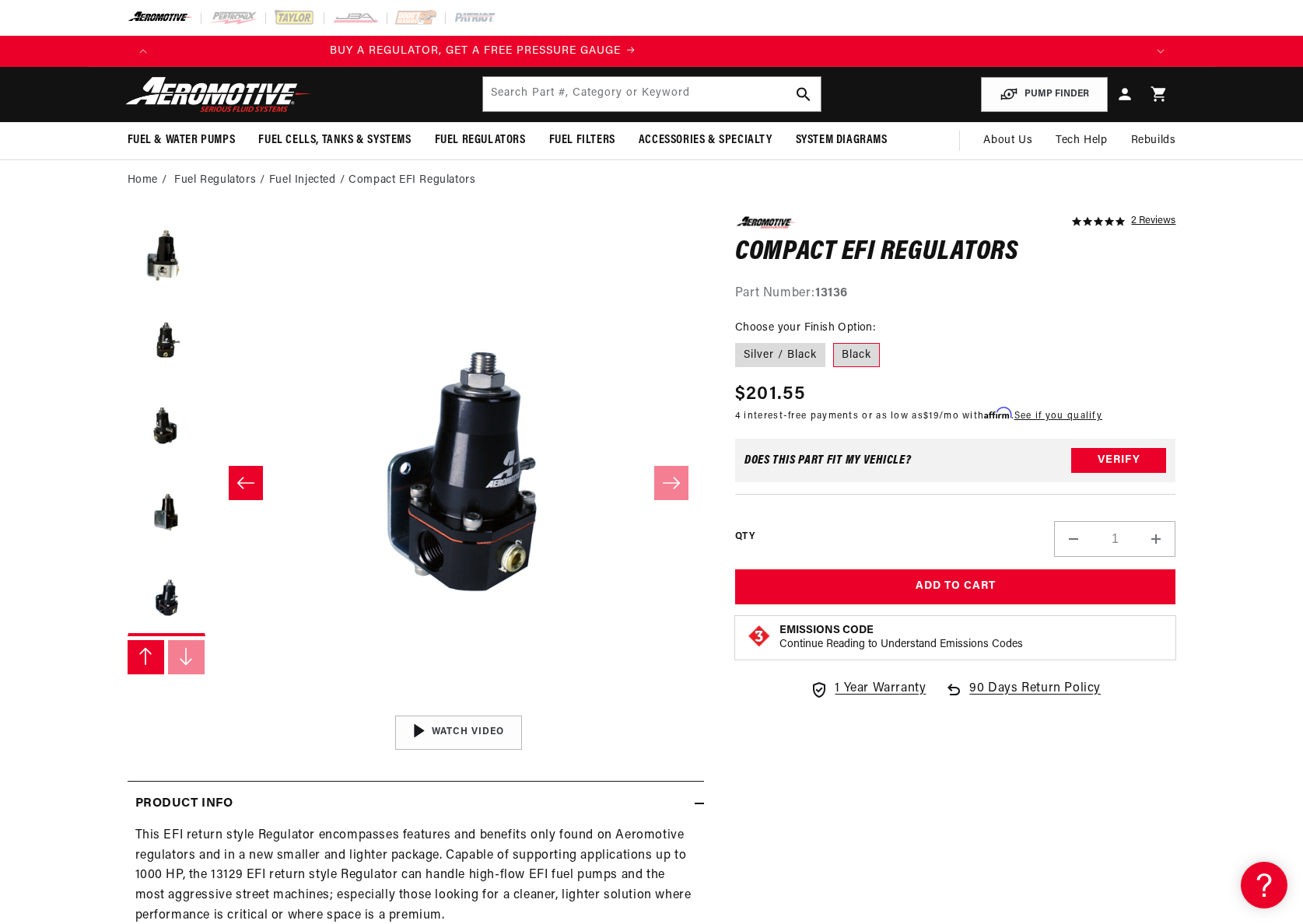
scroll to position [0, 0]
click at [783, 352] on label "Silver / Black" at bounding box center [781, 356] width 90 height 25
click at [740, 341] on input "Silver / Black" at bounding box center [740, 340] width 1 height 1
radio input "true"
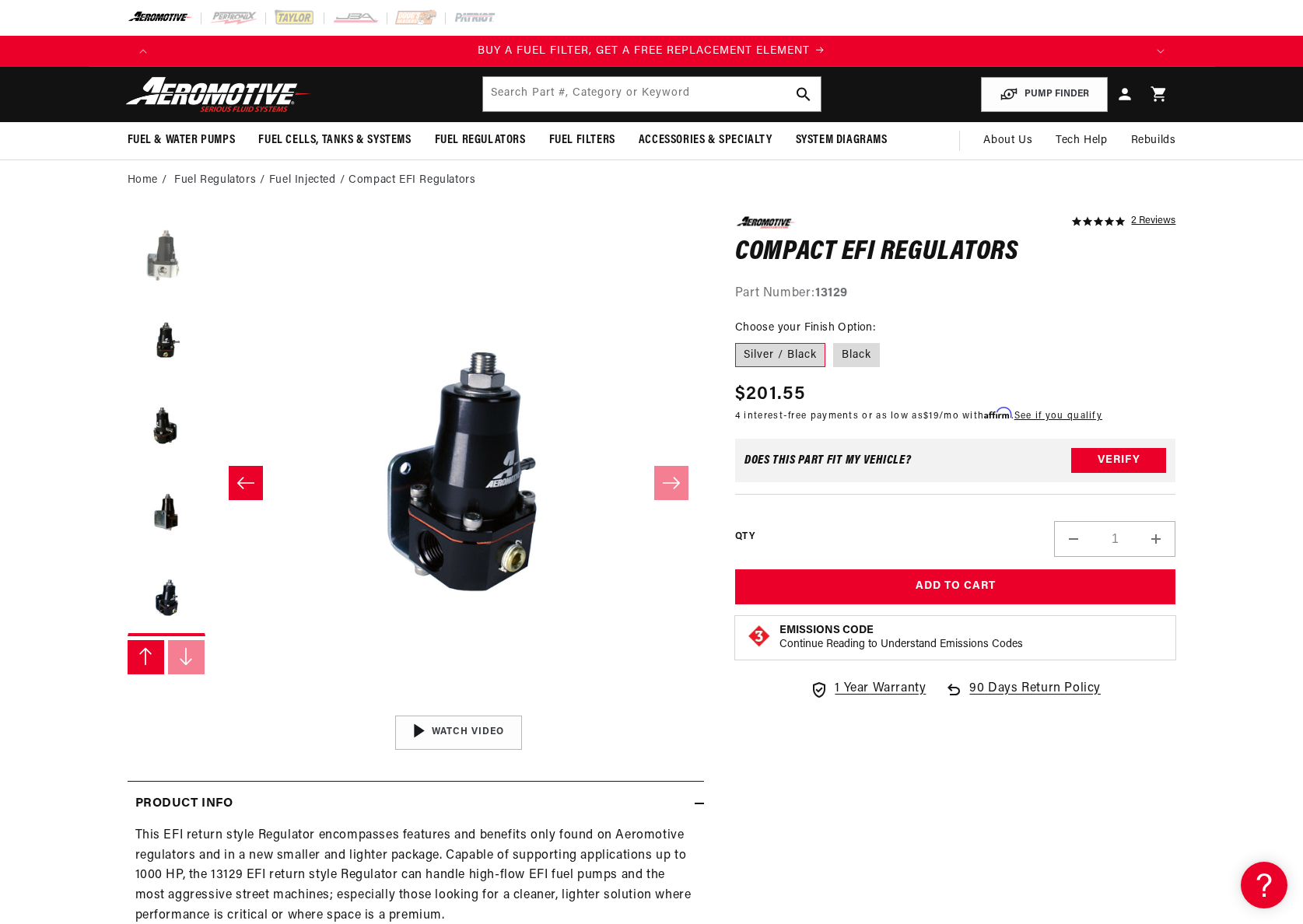
click at [166, 253] on button "Load image 4 in gallery view" at bounding box center [166, 254] width 77 height 77
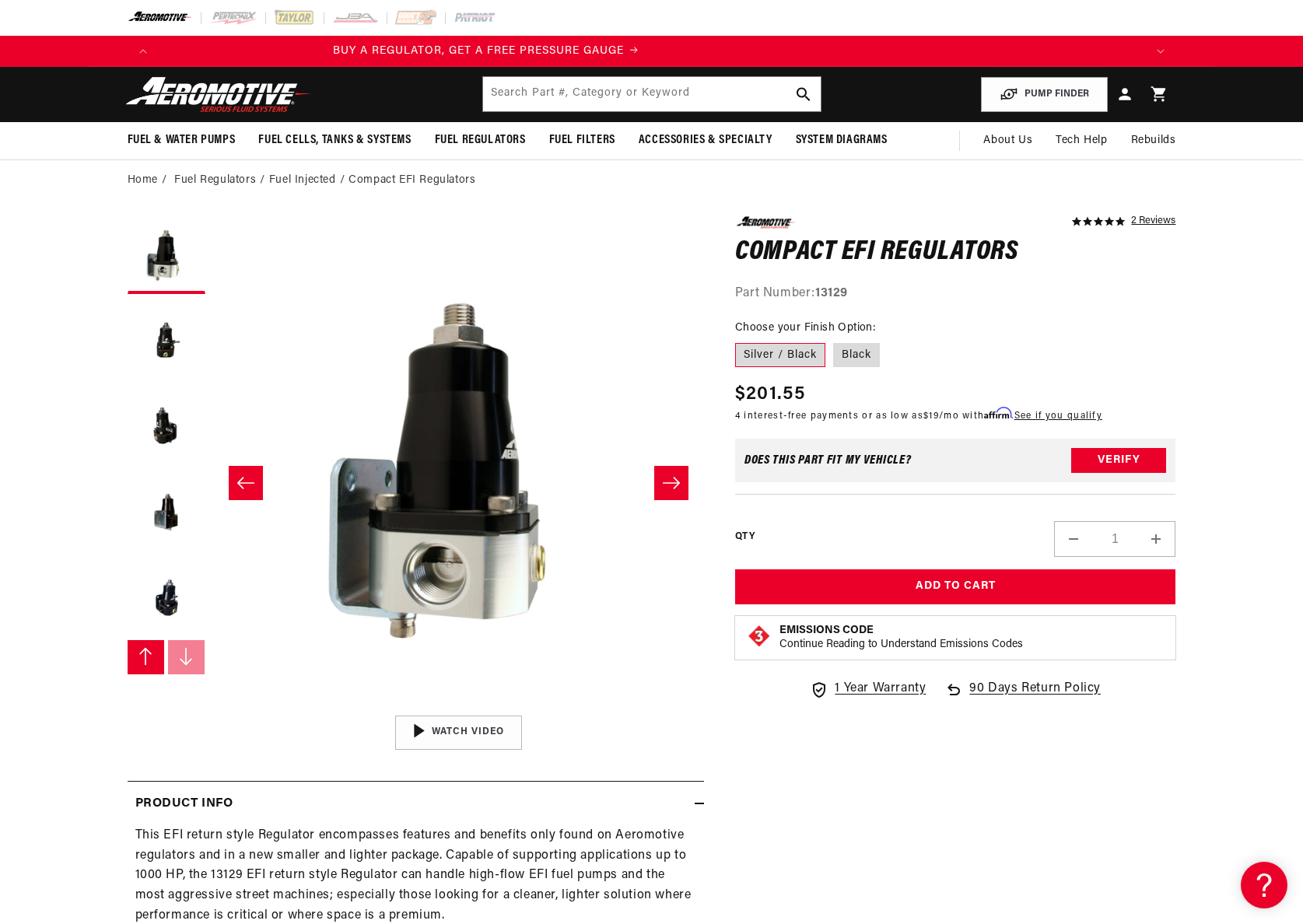
scroll to position [0, 0]
click at [832, 299] on strong "13129" at bounding box center [831, 293] width 33 height 12
copy strong "13129"
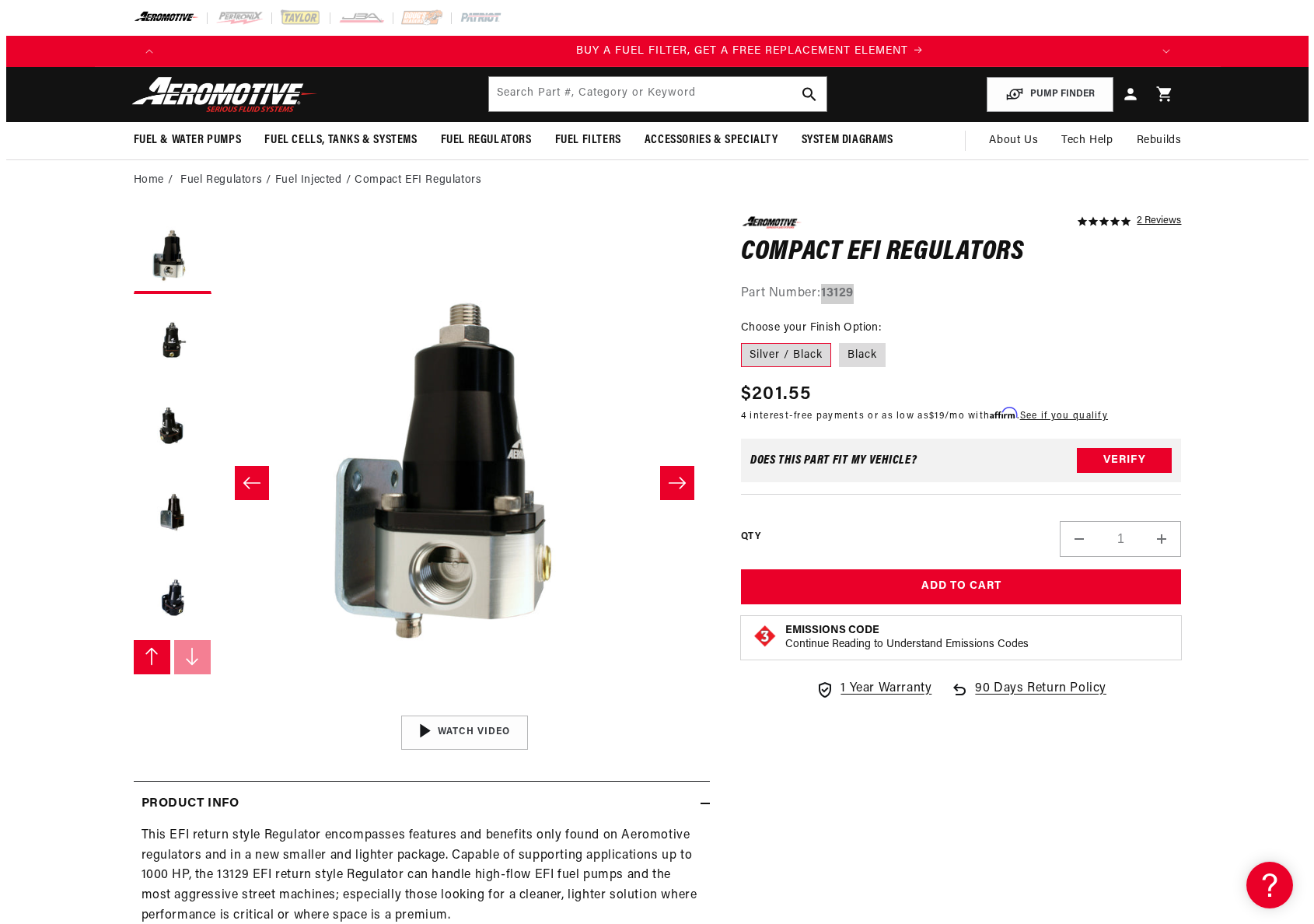
scroll to position [0, 986]
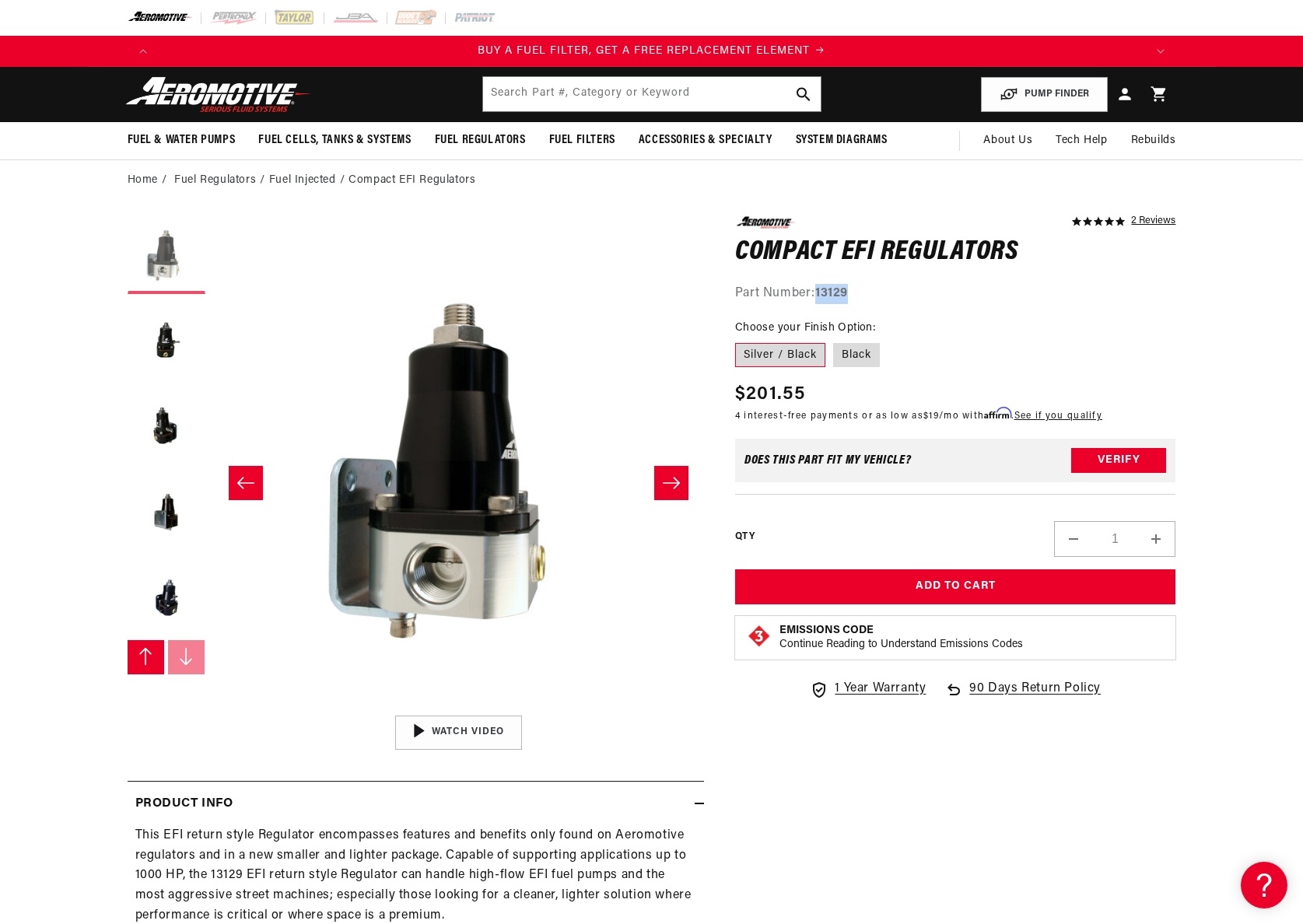
click at [173, 261] on button "Load image 4 in gallery view" at bounding box center [166, 254] width 77 height 77
click at [213, 707] on button "Open media 4 in modal" at bounding box center [213, 707] width 0 height 0
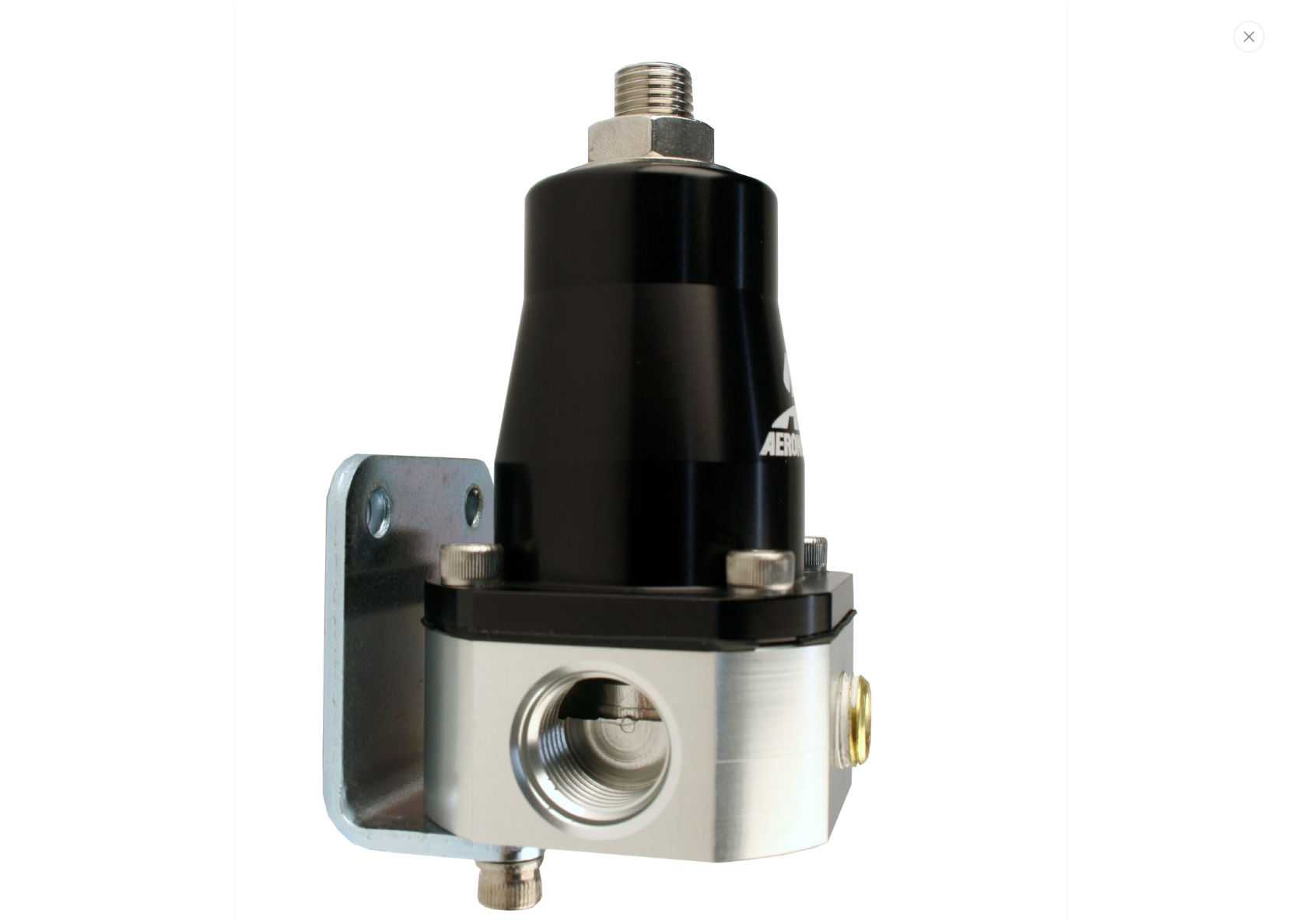
scroll to position [0, 1973]
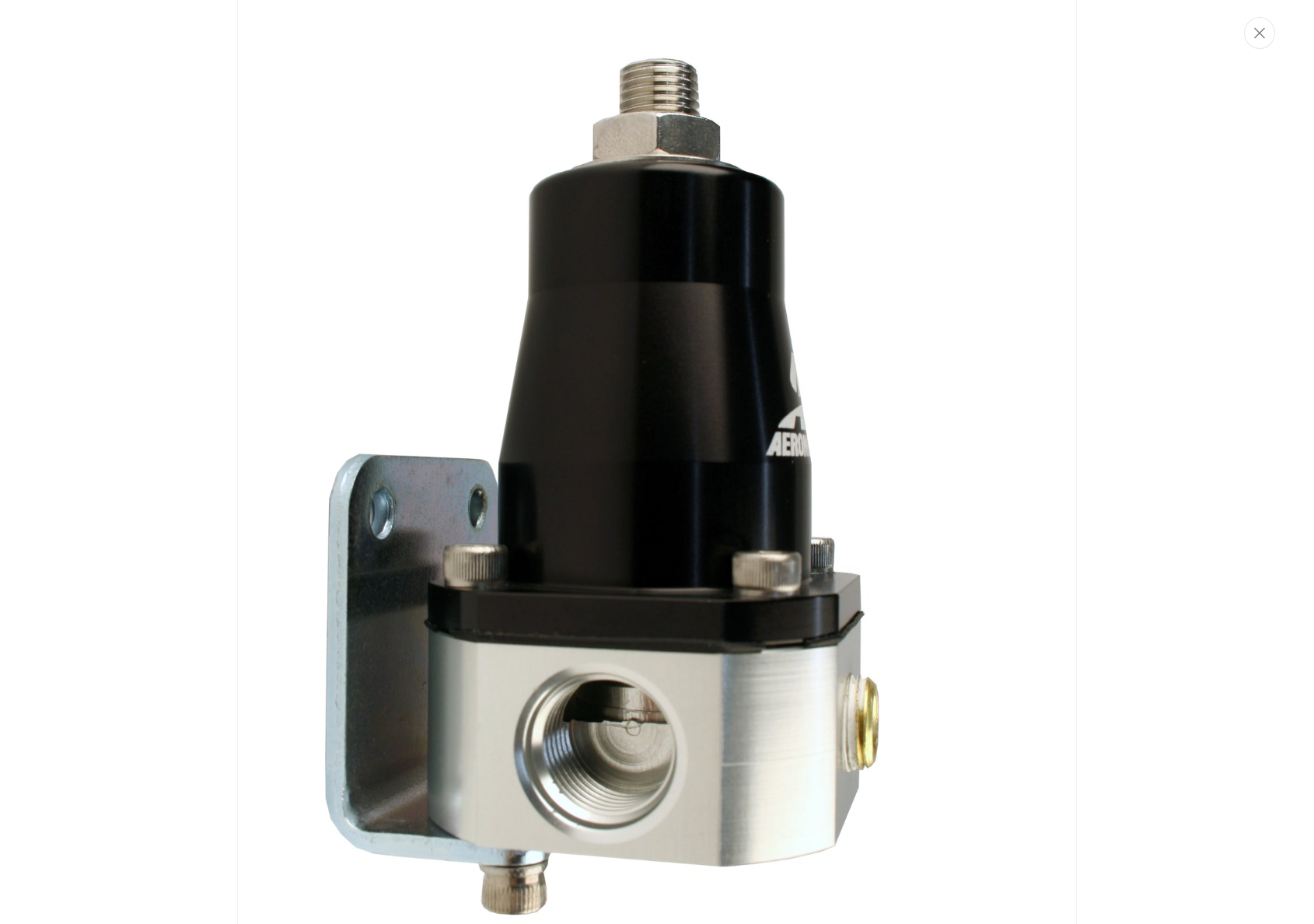
drag, startPoint x: 635, startPoint y: 456, endPoint x: 1106, endPoint y: 236, distance: 519.8
click at [219, 707] on button "Open media 4 in modal" at bounding box center [219, 707] width 0 height 0
click at [1264, 30] on button "Close" at bounding box center [1259, 33] width 32 height 32
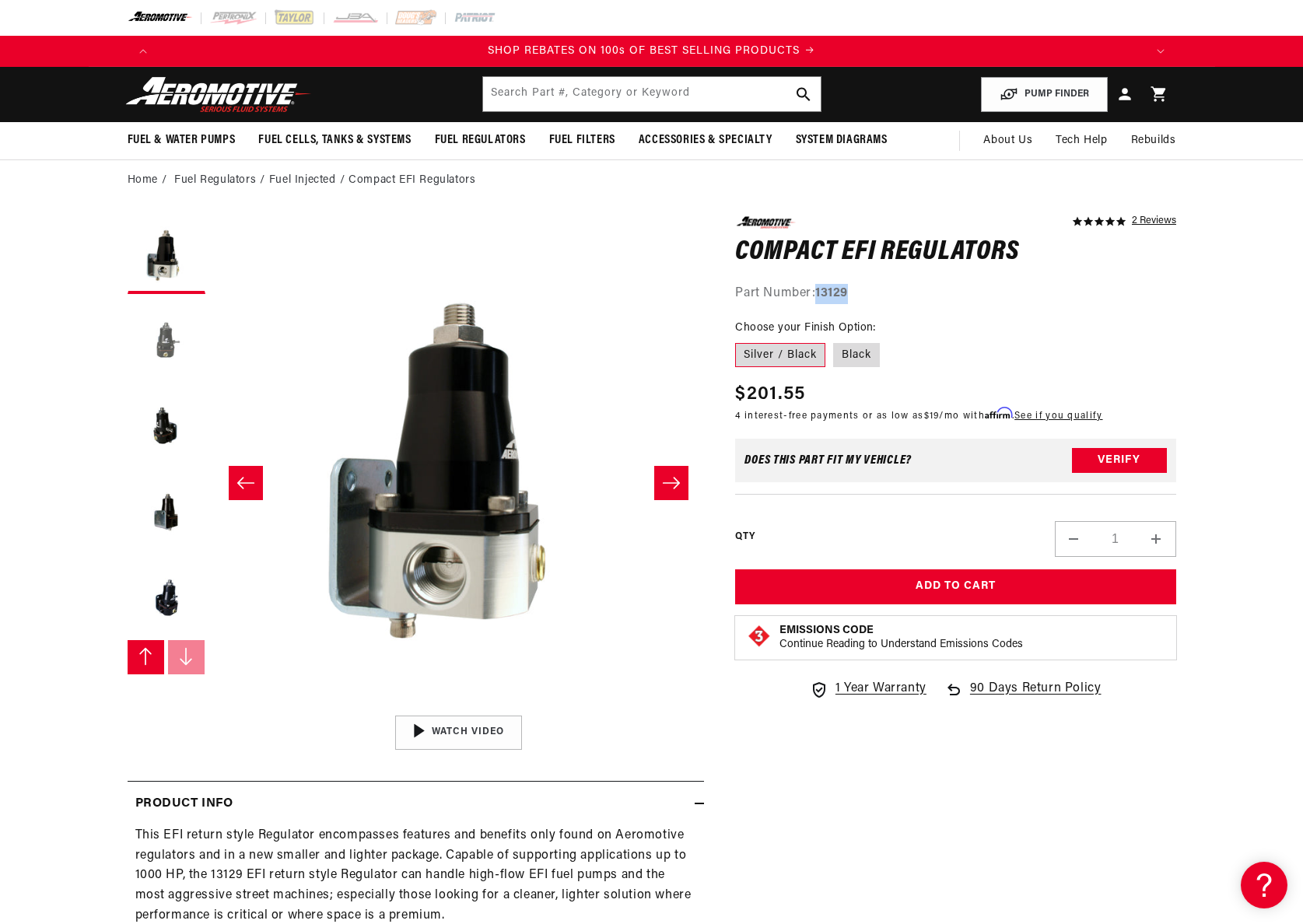
click at [141, 327] on button "Load image 5 in gallery view" at bounding box center [166, 341] width 77 height 77
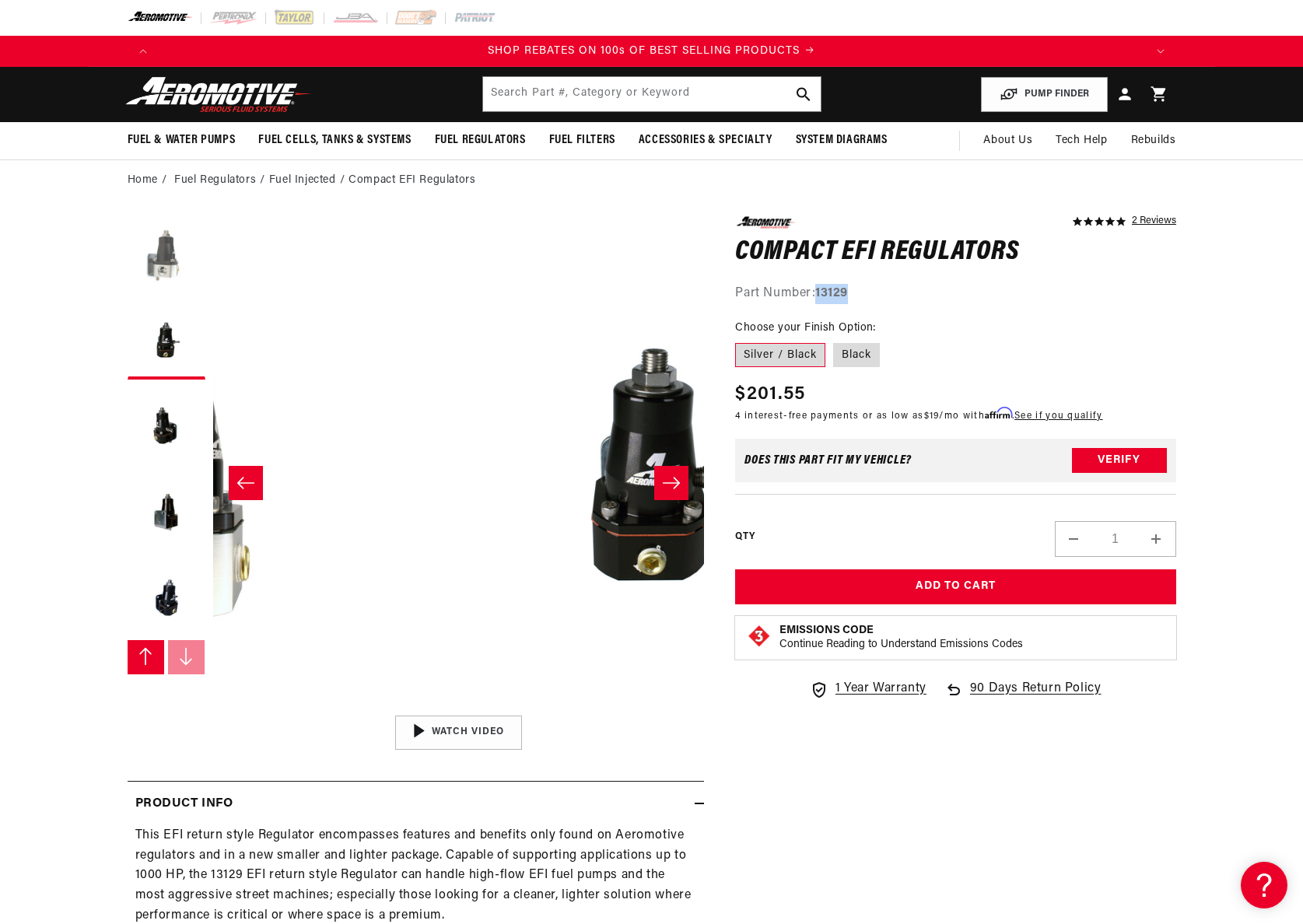
scroll to position [1, 1965]
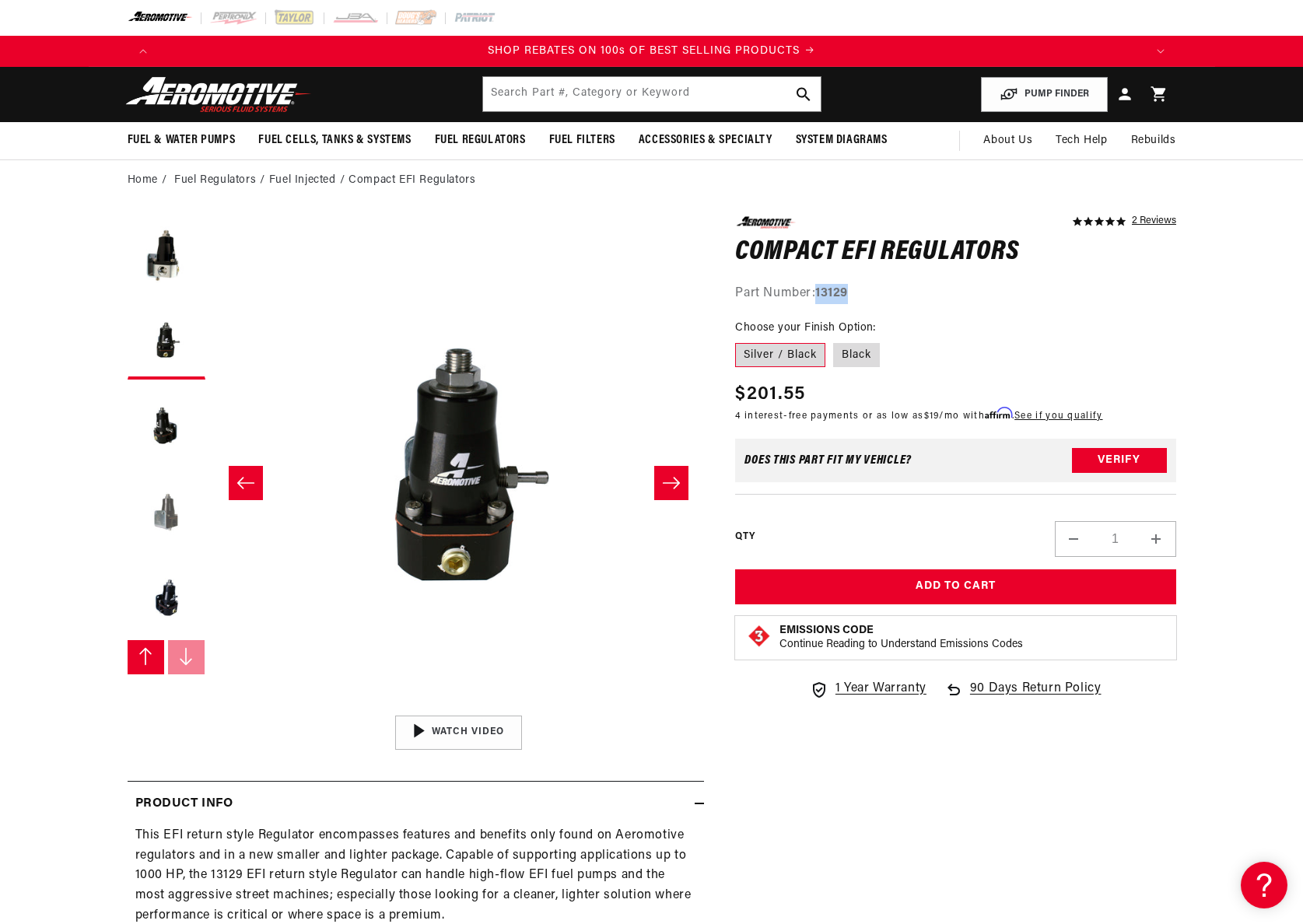
drag, startPoint x: 172, startPoint y: 279, endPoint x: 170, endPoint y: 503, distance: 224.0
click at [169, 495] on ul "Gallery Viewer" at bounding box center [166, 426] width 77 height 420
click at [150, 665] on icon "Slide left" at bounding box center [145, 657] width 15 height 19
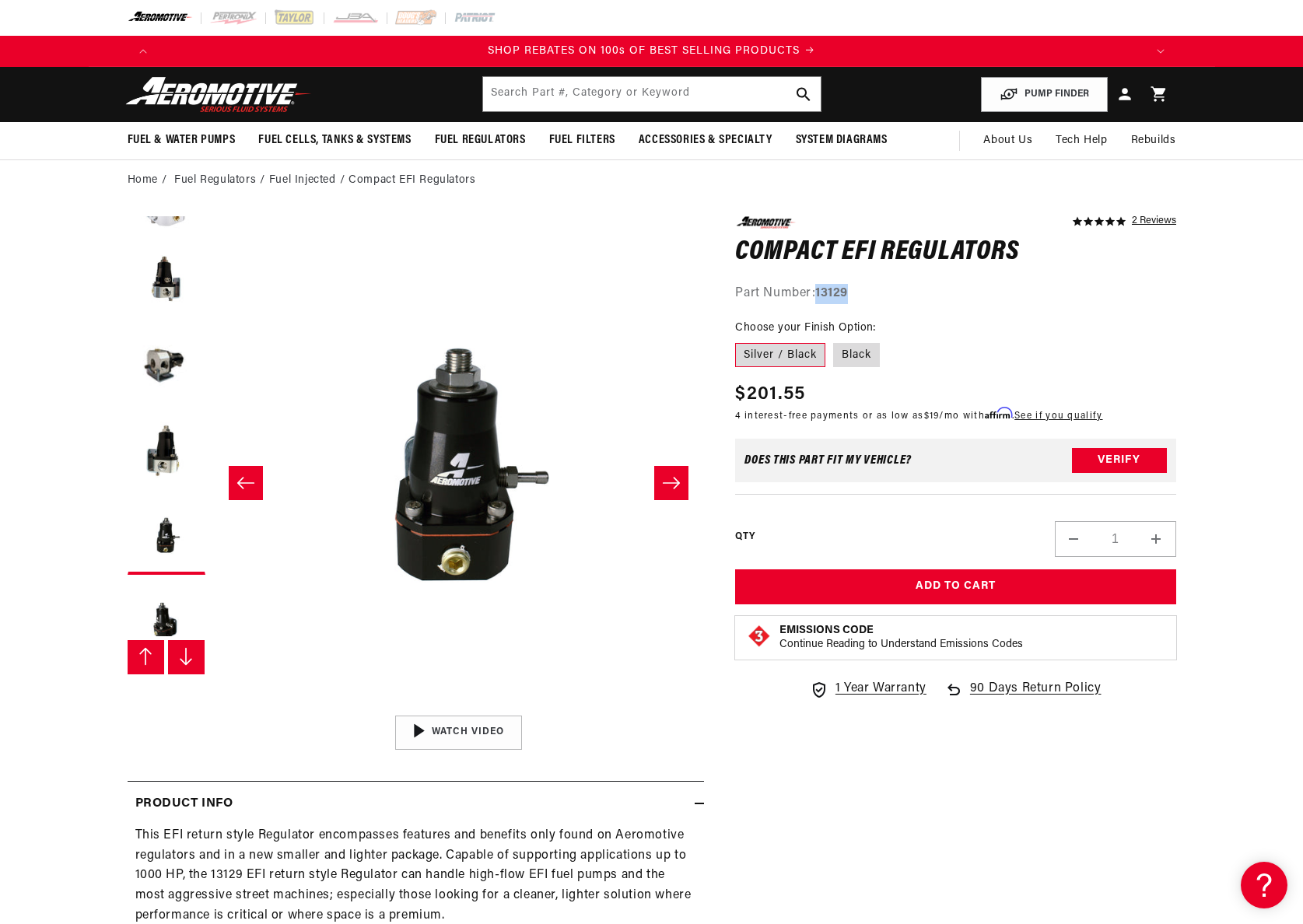
click at [150, 665] on icon "Slide left" at bounding box center [145, 657] width 15 height 19
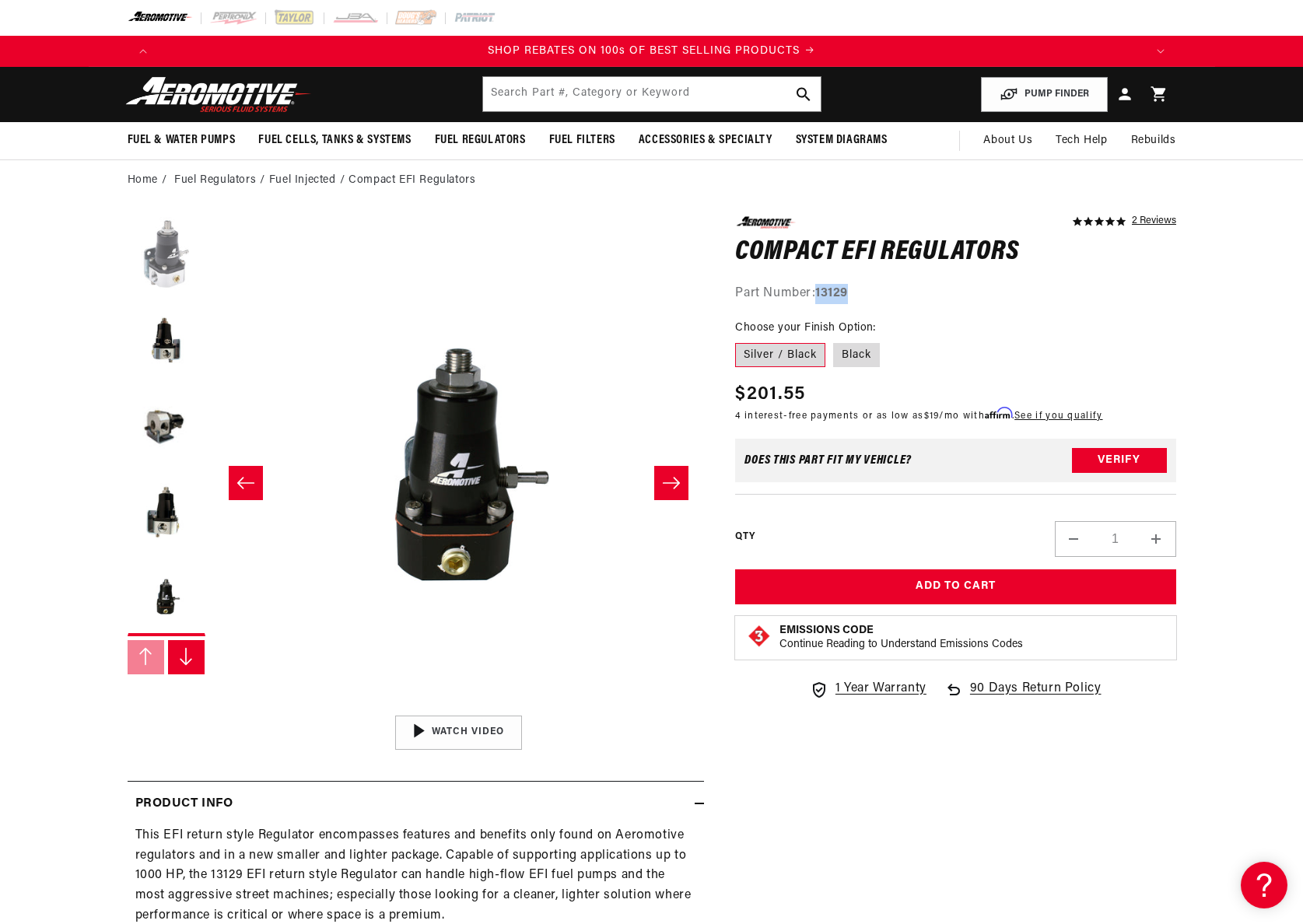
click at [183, 251] on button "Load image 1 in gallery view" at bounding box center [166, 254] width 77 height 77
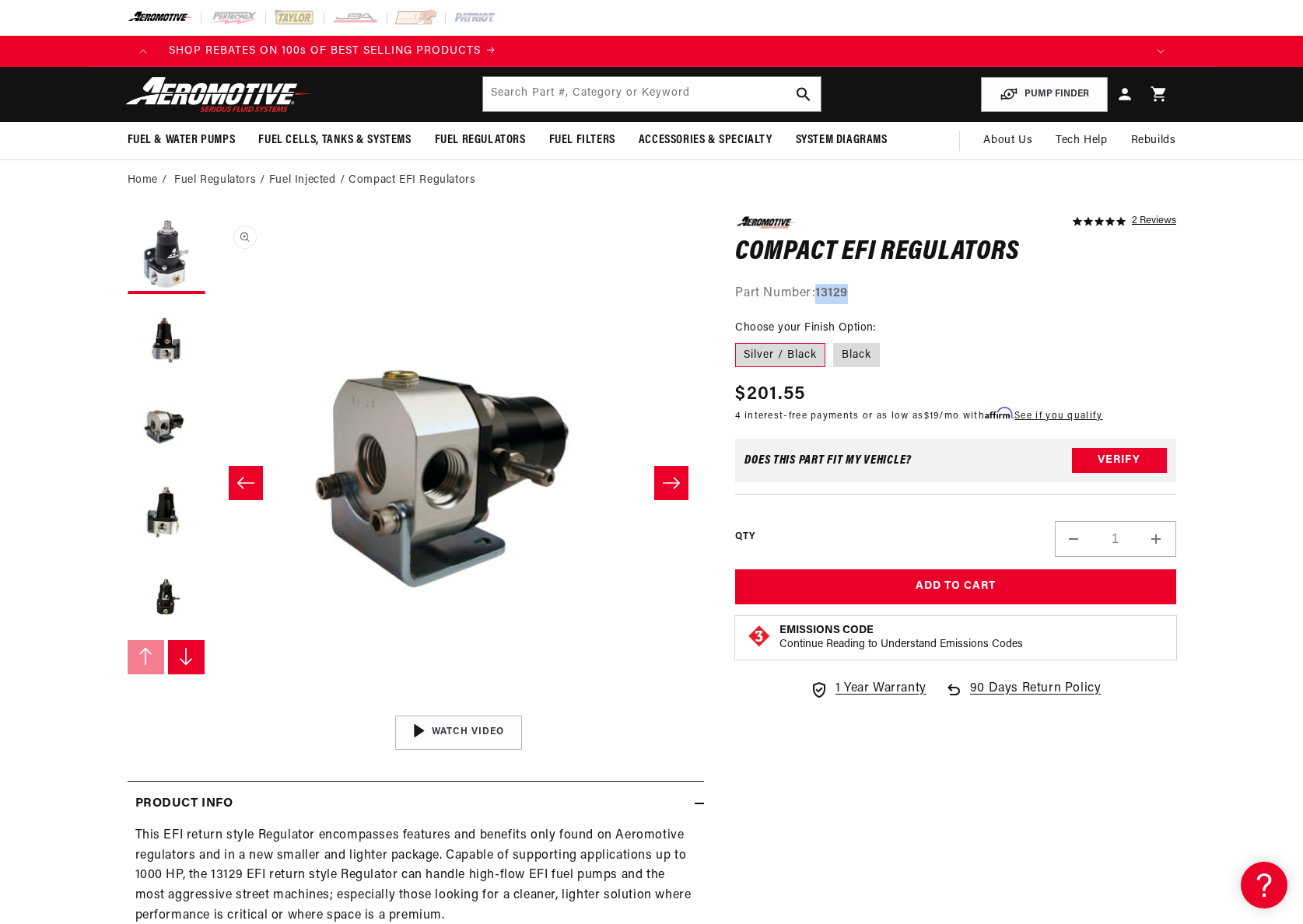
scroll to position [1, 110]
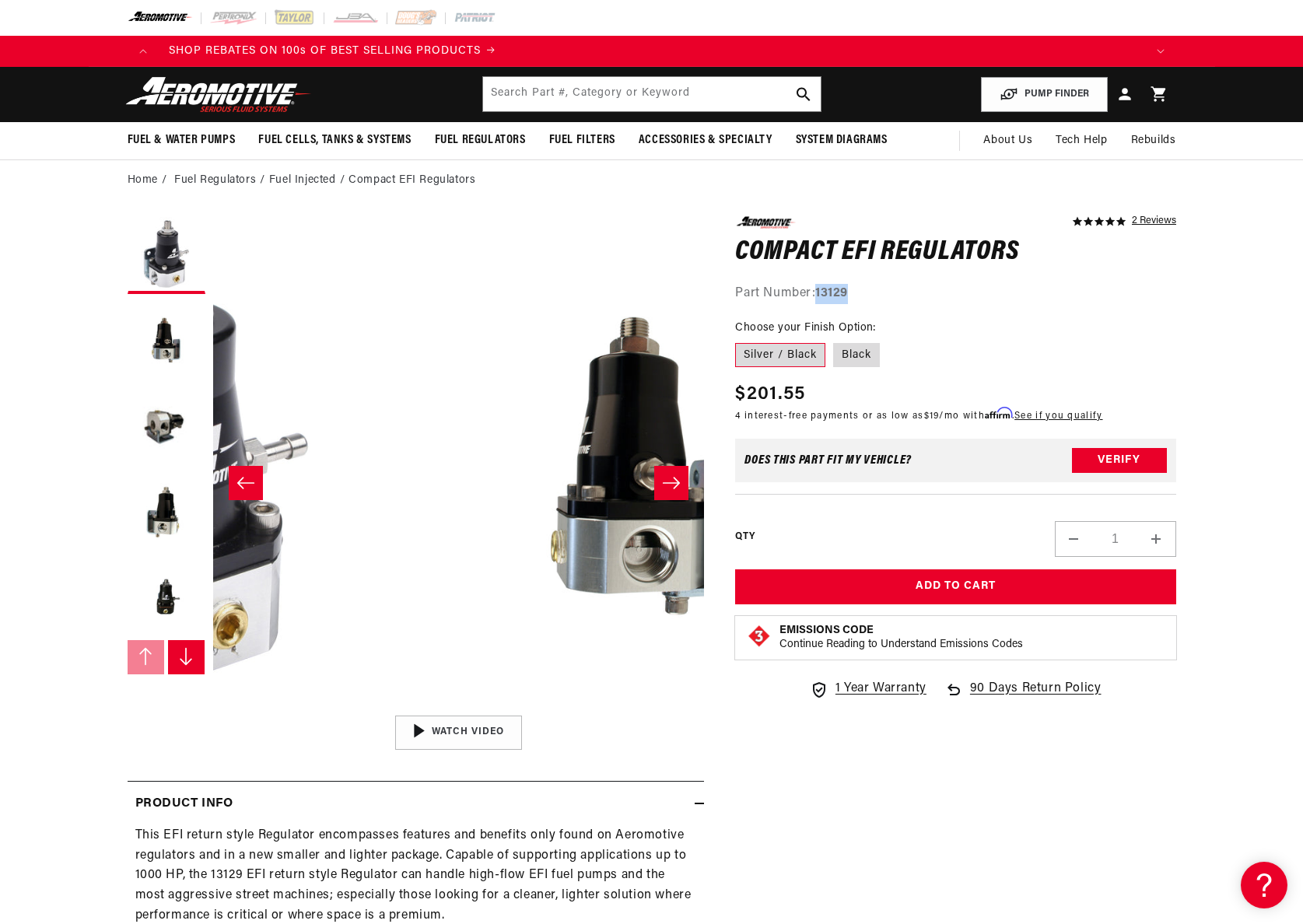
click at [401, 707] on button "Open media 2 in modal" at bounding box center [401, 707] width 0 height 0
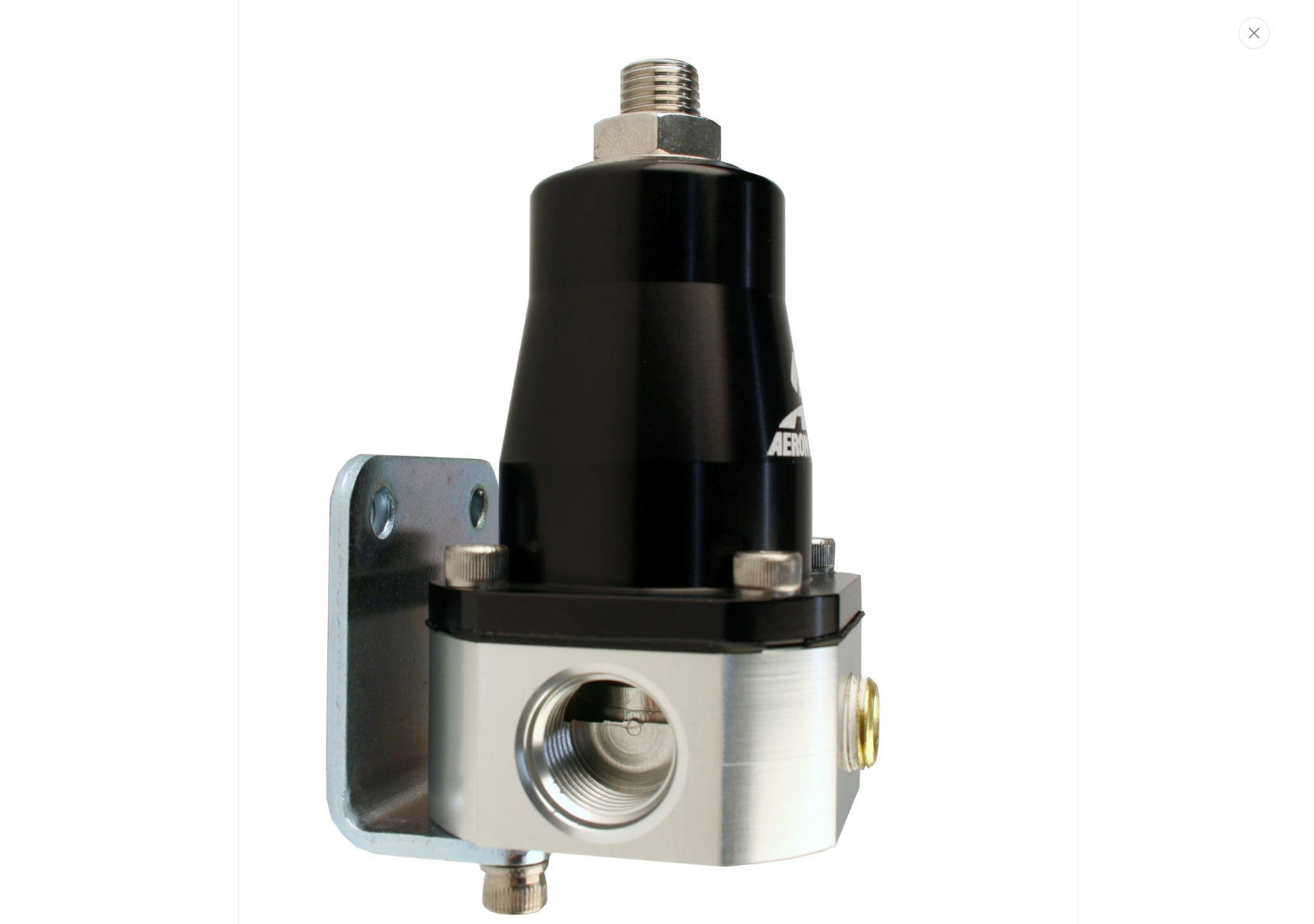
scroll to position [2827, 0]
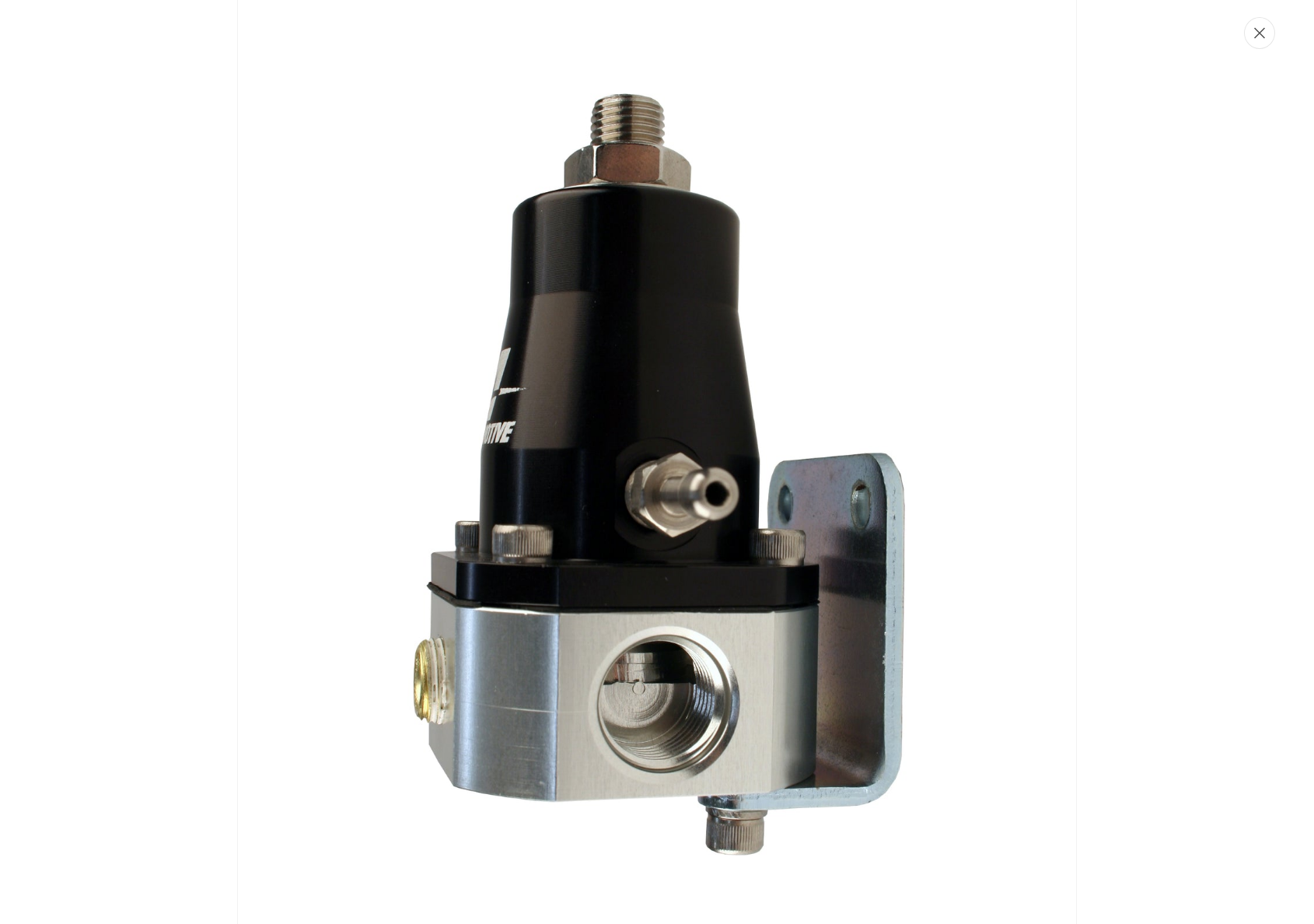
click at [1261, 33] on icon "Close" at bounding box center [1259, 33] width 11 height 11
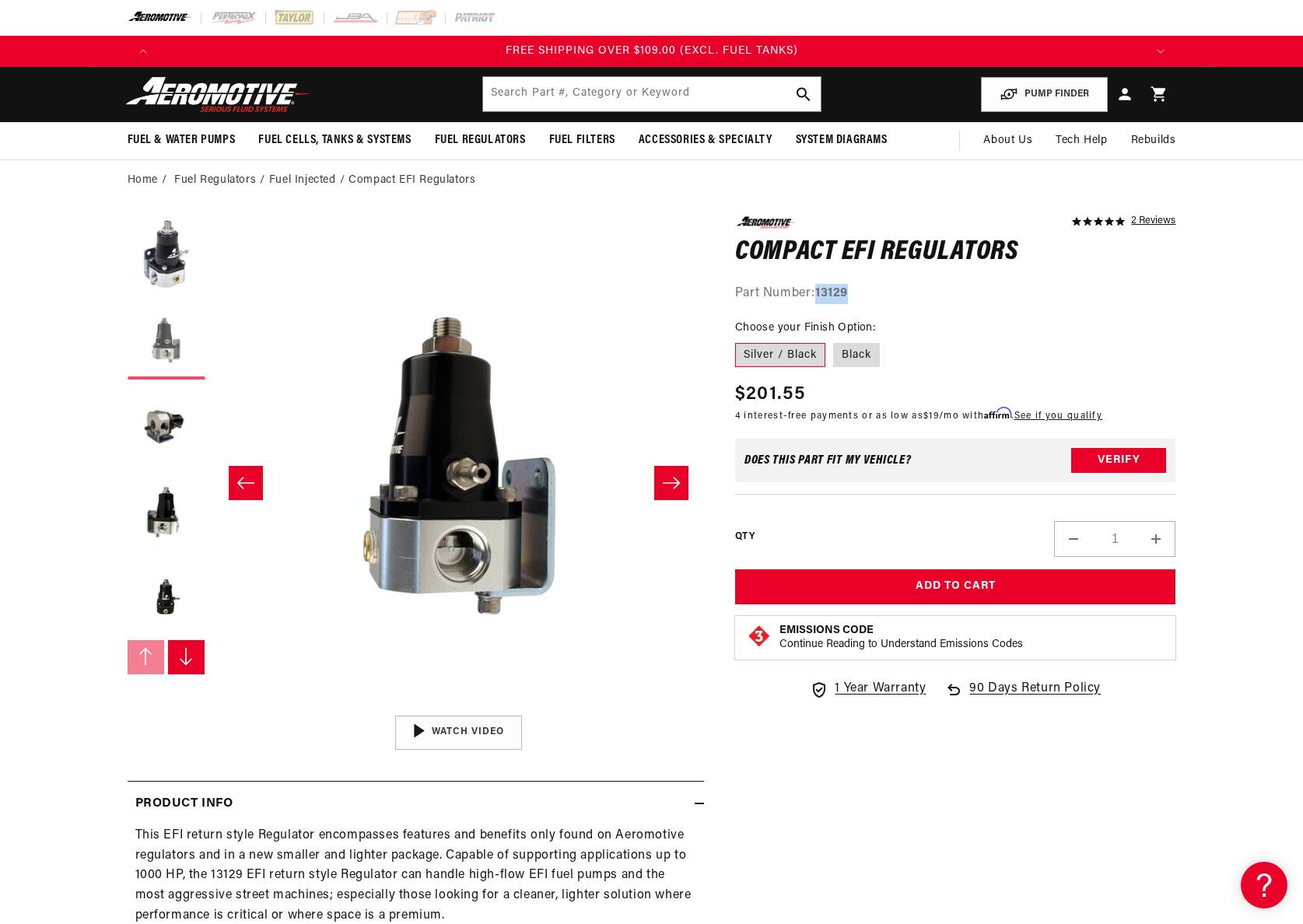
click at [182, 343] on button "Load image 2 in gallery view" at bounding box center [166, 341] width 77 height 77
click at [175, 274] on button "Load image 1 in gallery view" at bounding box center [166, 254] width 77 height 77
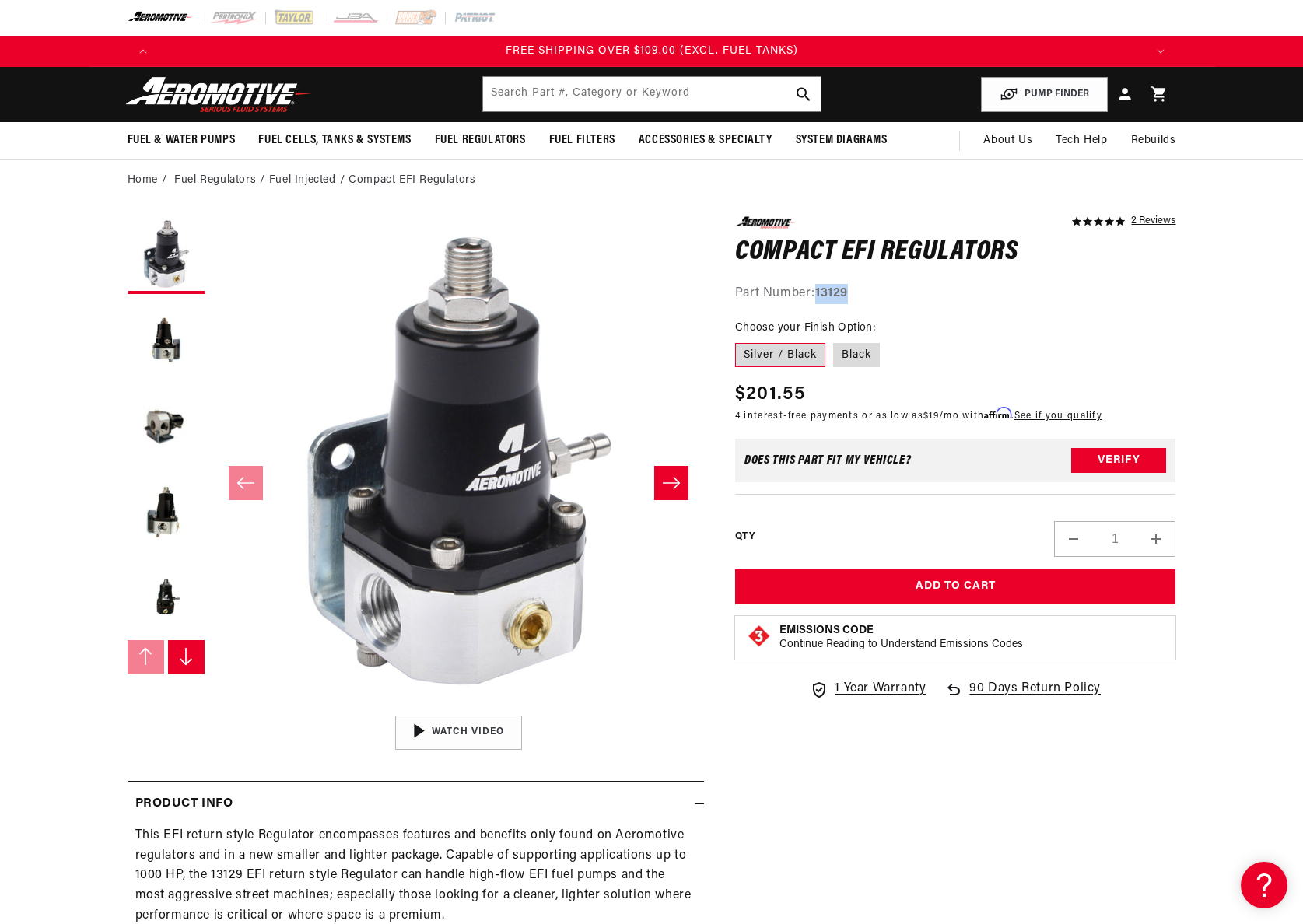
click at [213, 707] on button "Open media 1 in modal" at bounding box center [213, 707] width 0 height 0
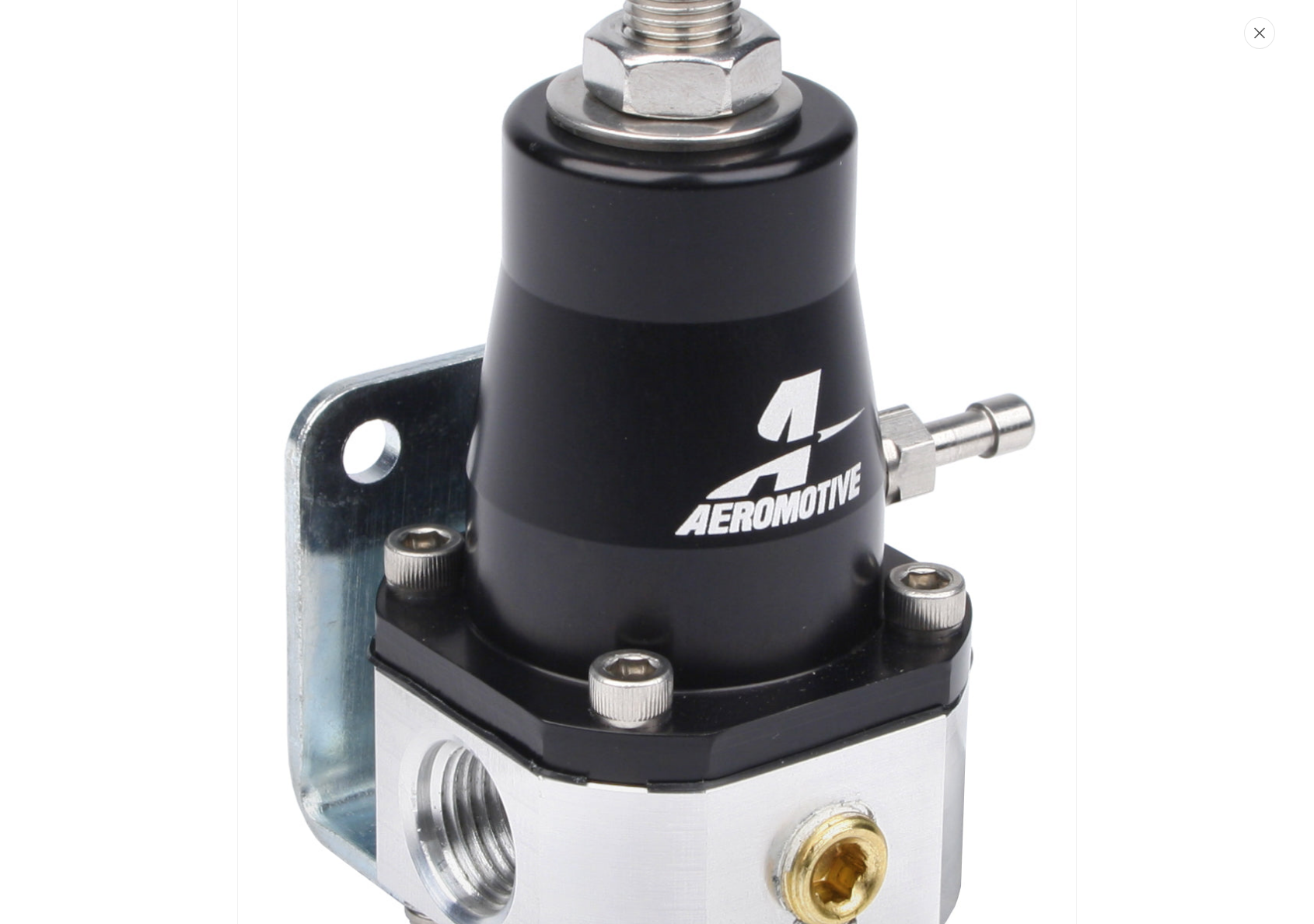
click at [1261, 34] on icon "Close" at bounding box center [1259, 33] width 11 height 11
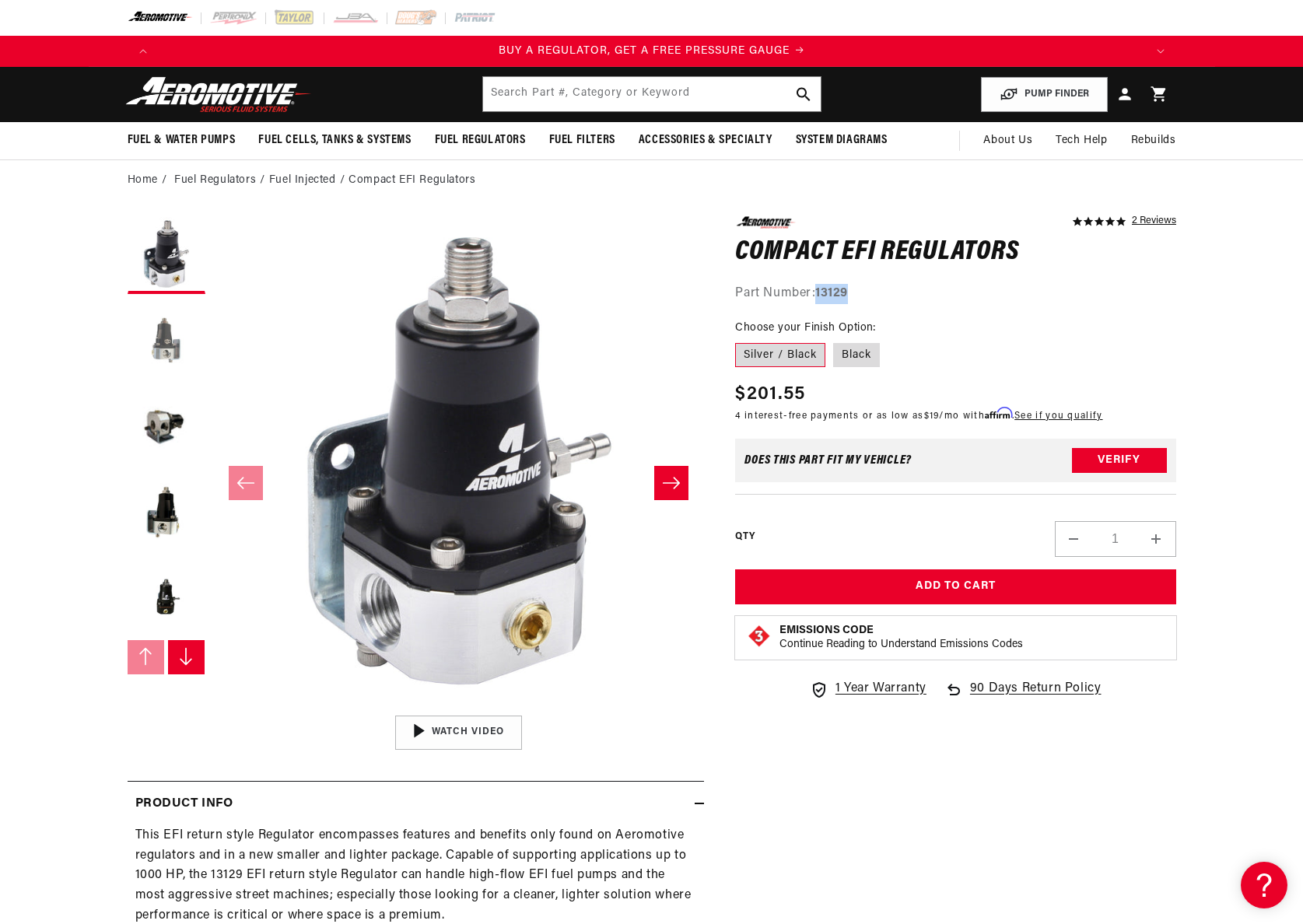
click at [179, 339] on button "Load image 2 in gallery view" at bounding box center [166, 341] width 77 height 77
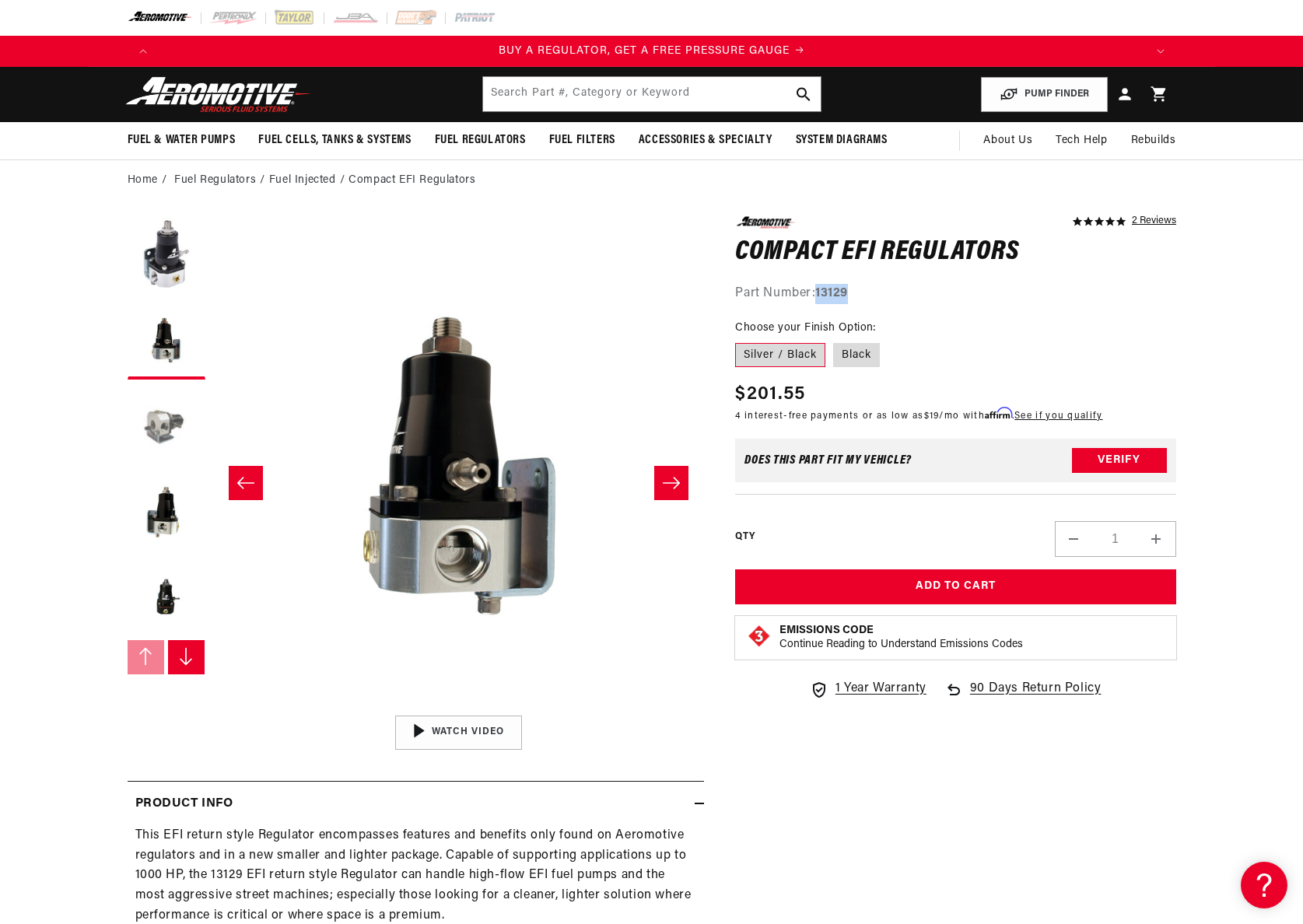
click at [155, 405] on button "Load image 3 in gallery view" at bounding box center [166, 426] width 77 height 77
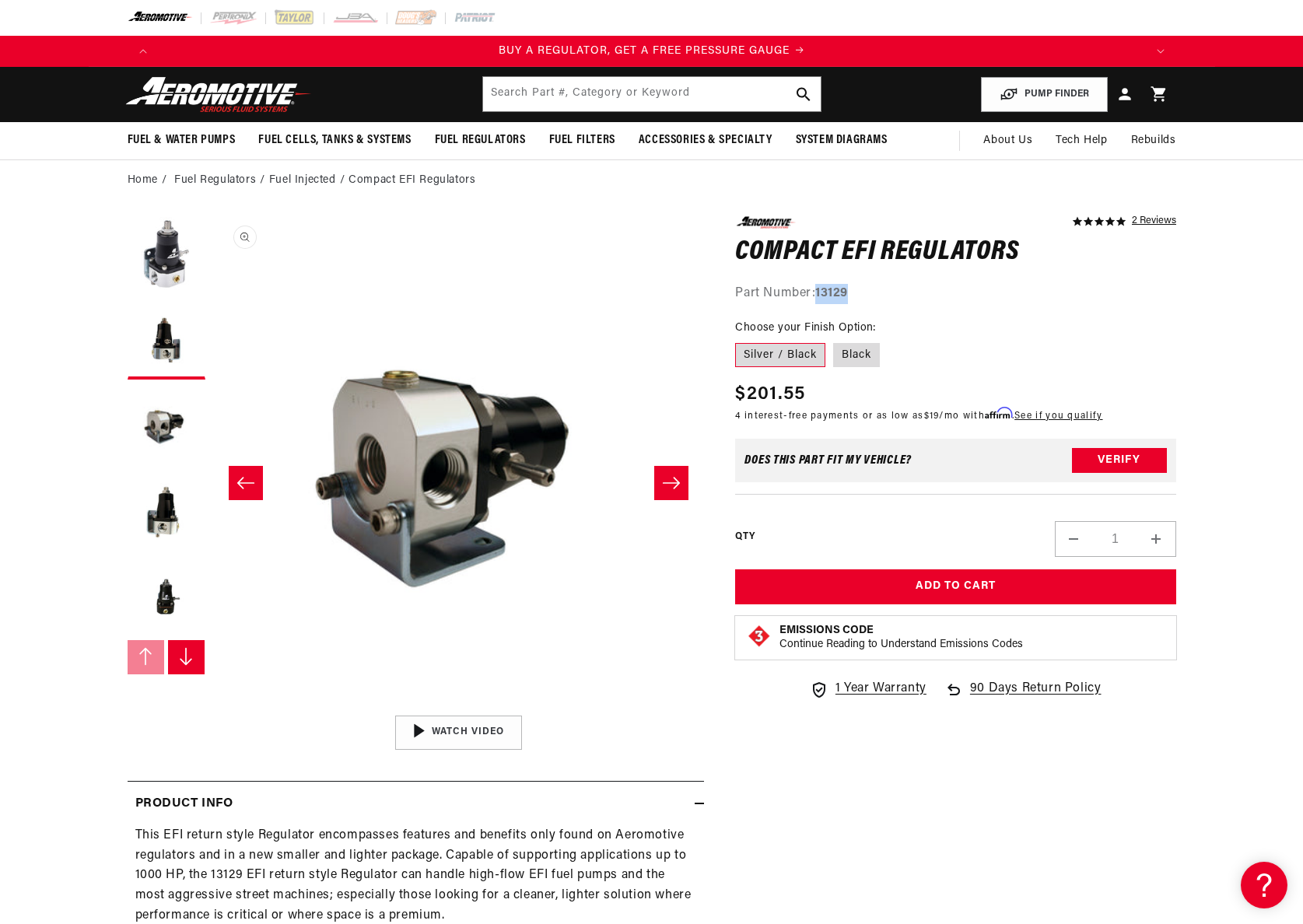
click at [212, 707] on button "Open media 3 in modal" at bounding box center [212, 707] width 0 height 0
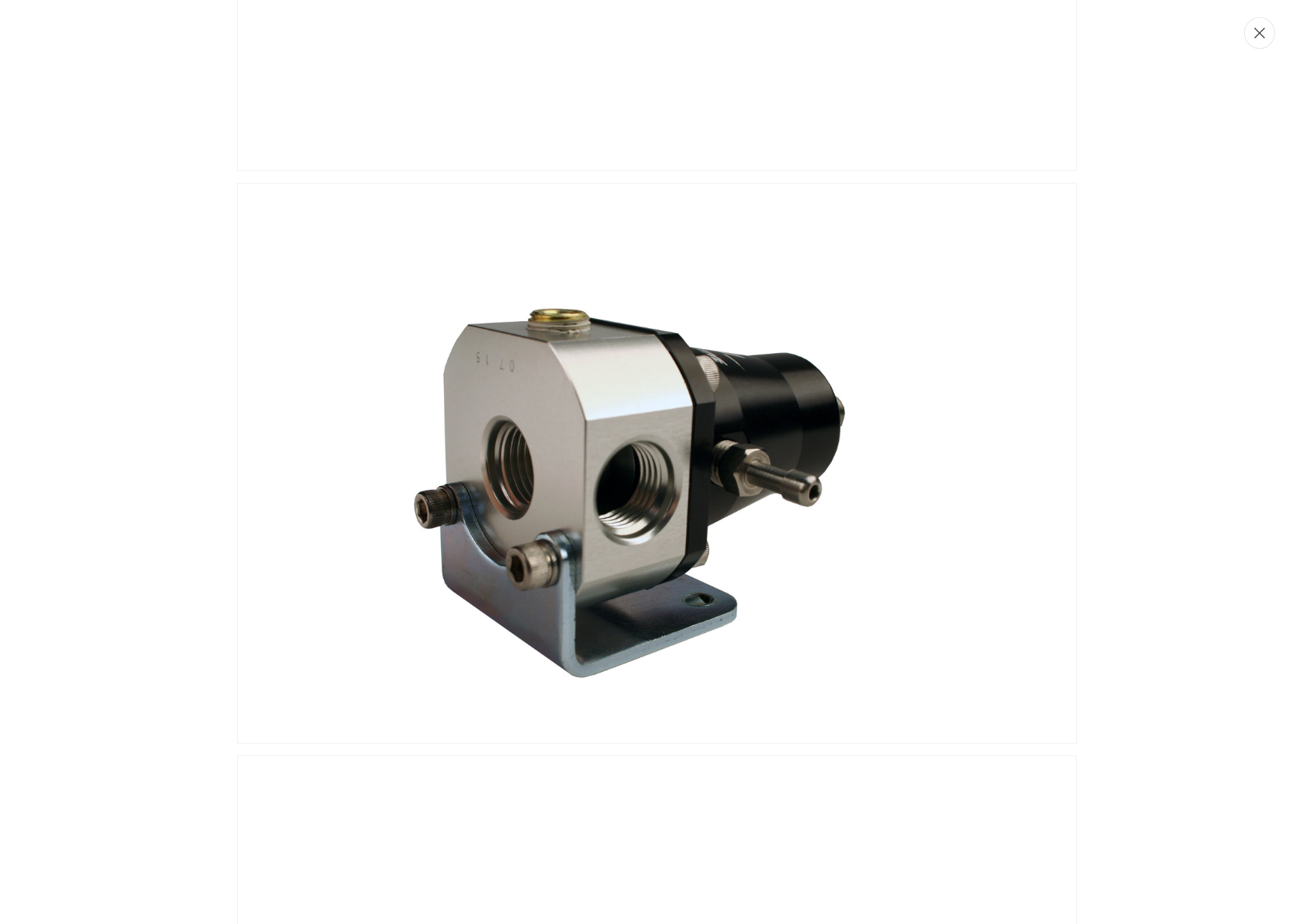
click at [1262, 32] on icon "Close" at bounding box center [1259, 33] width 11 height 11
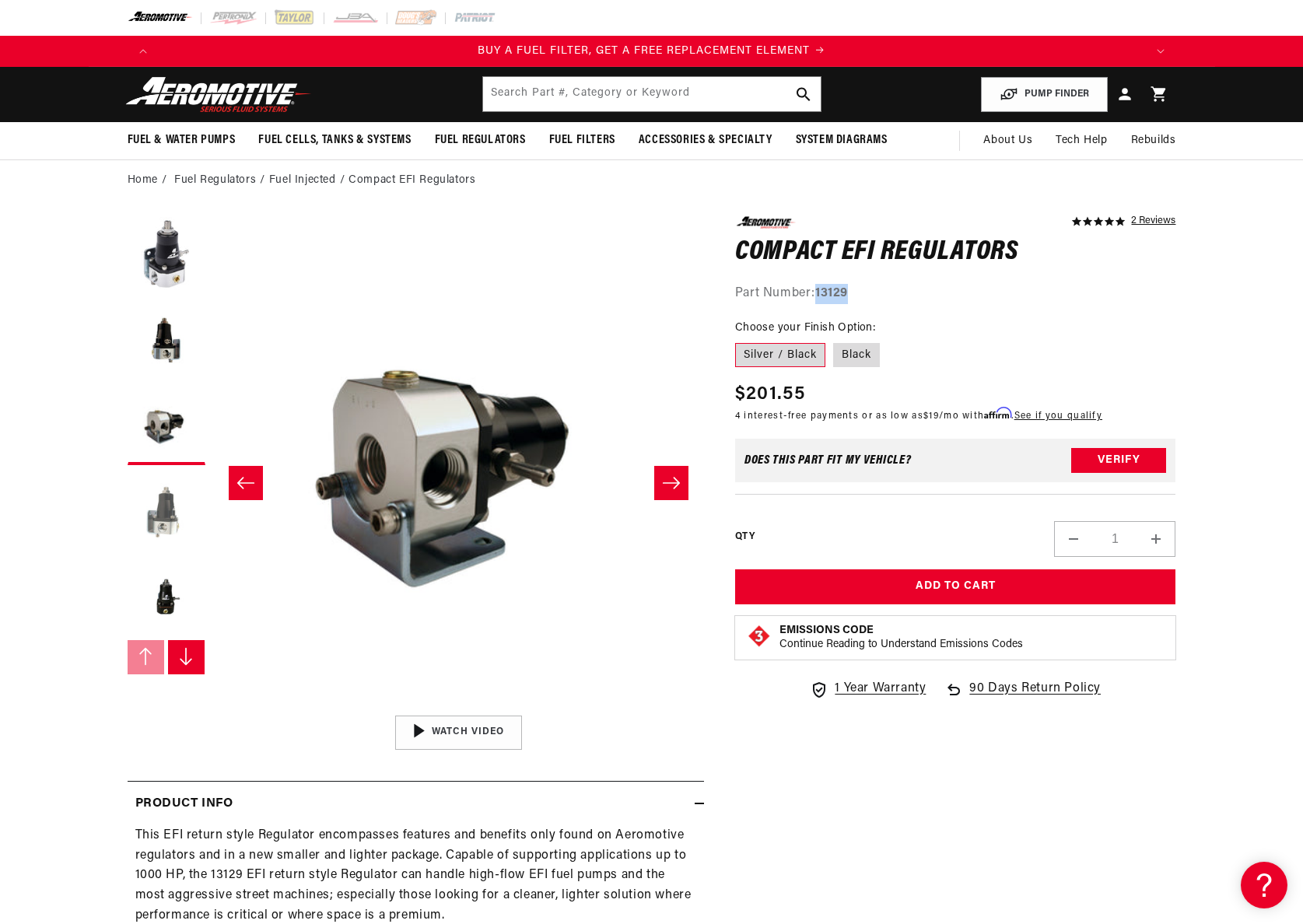
click at [158, 519] on button "Load image 4 in gallery view" at bounding box center [166, 511] width 77 height 77
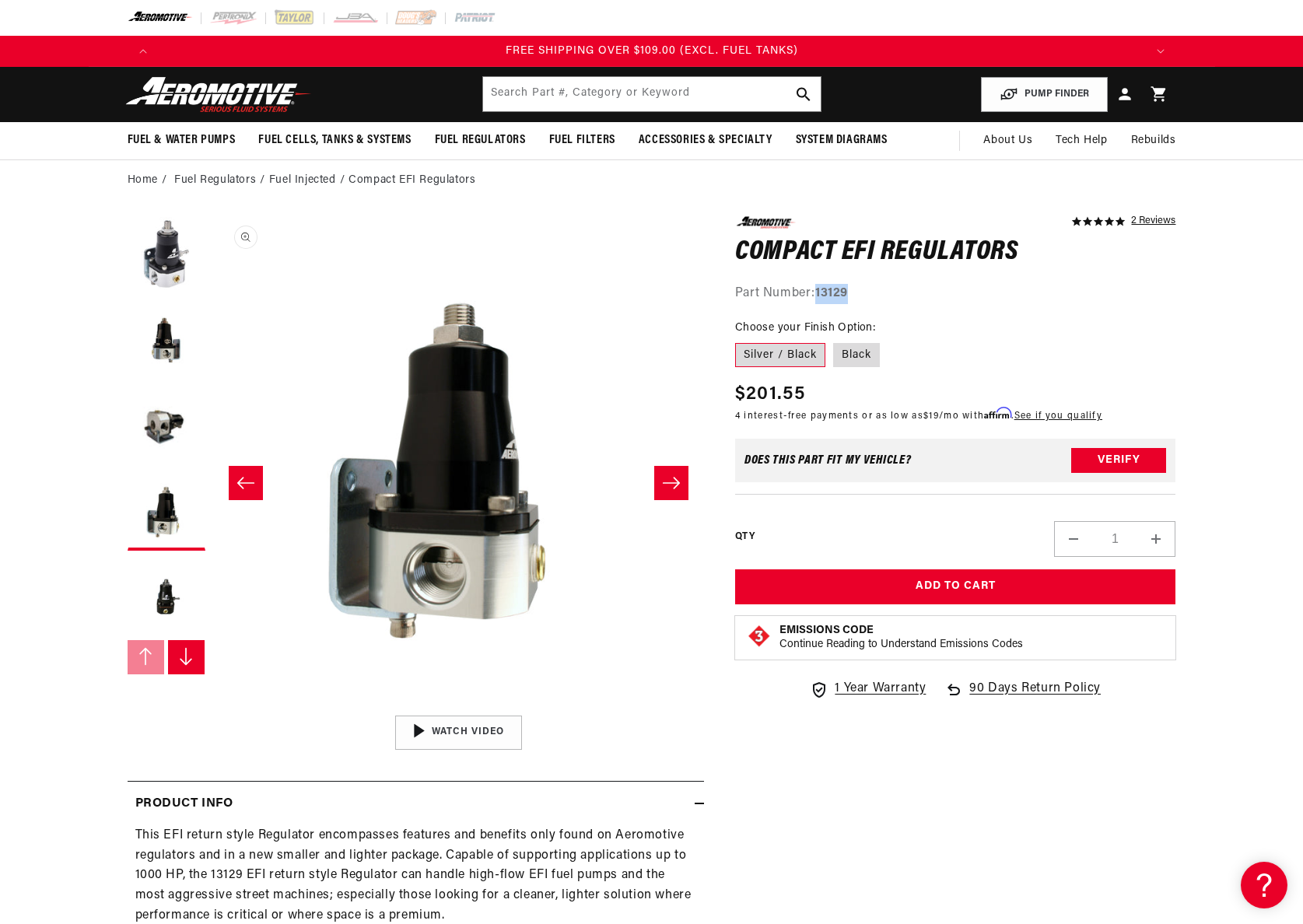
click at [213, 707] on button "Open media 4 in modal" at bounding box center [213, 707] width 0 height 0
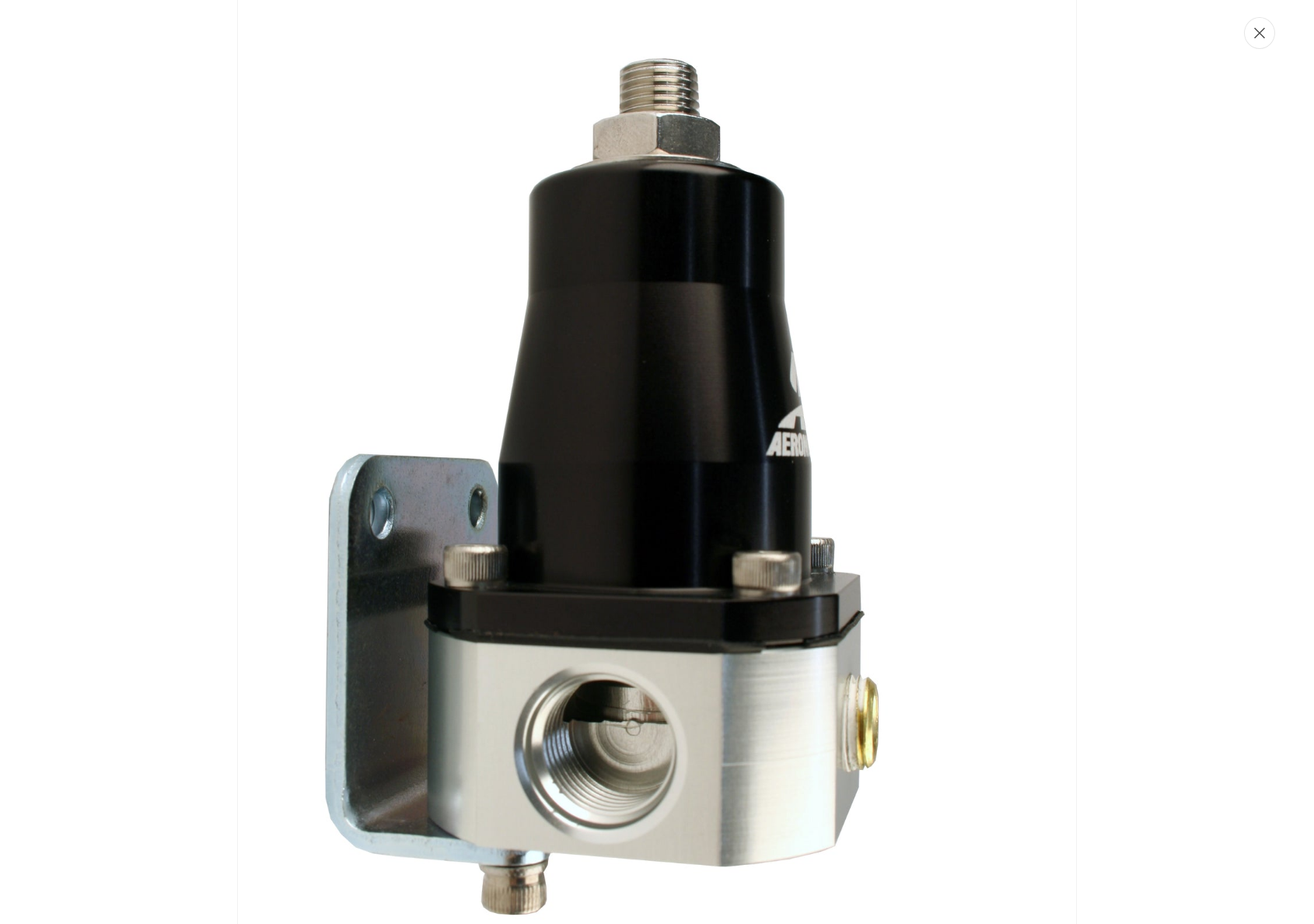
click at [1260, 32] on icon "Close" at bounding box center [1259, 33] width 11 height 11
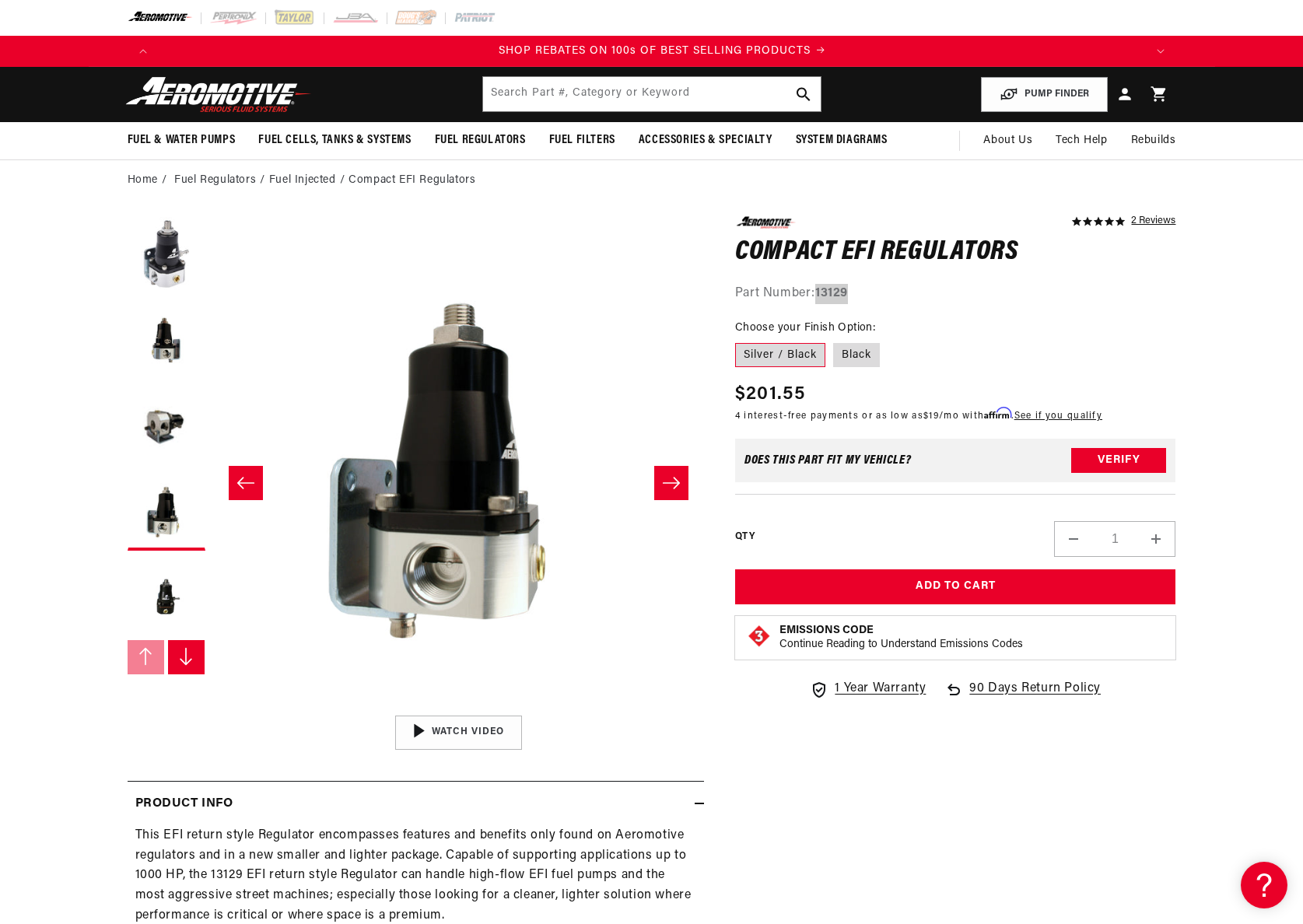
scroll to position [0, 1973]
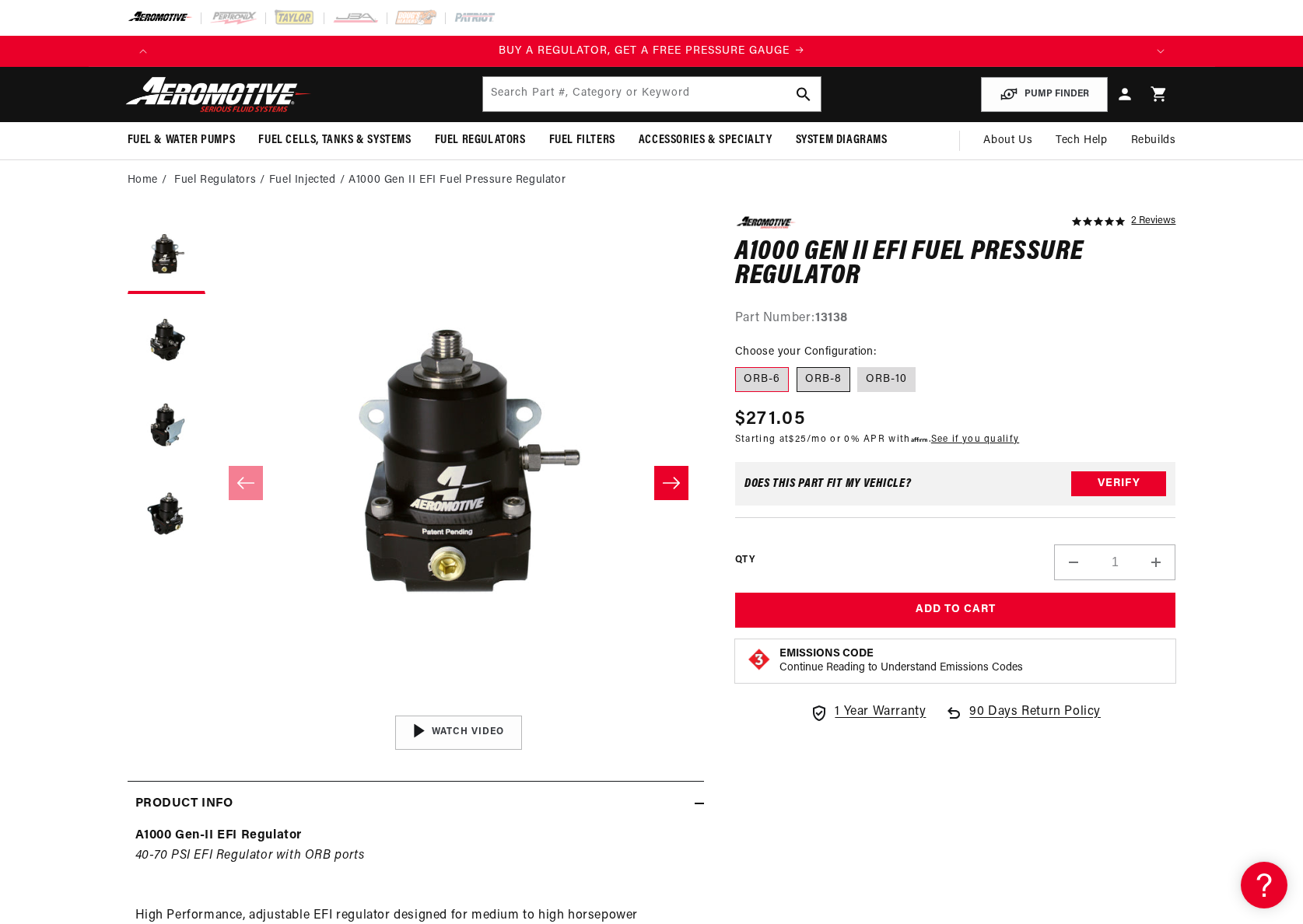
click at [819, 385] on label "ORB-8" at bounding box center [824, 380] width 54 height 25
click at [798, 364] on input "ORB-8" at bounding box center [797, 364] width 1 height 1
radio input "true"
click at [870, 379] on label "ORB-10" at bounding box center [886, 380] width 58 height 25
click at [859, 364] on input "ORB-10" at bounding box center [858, 364] width 1 height 1
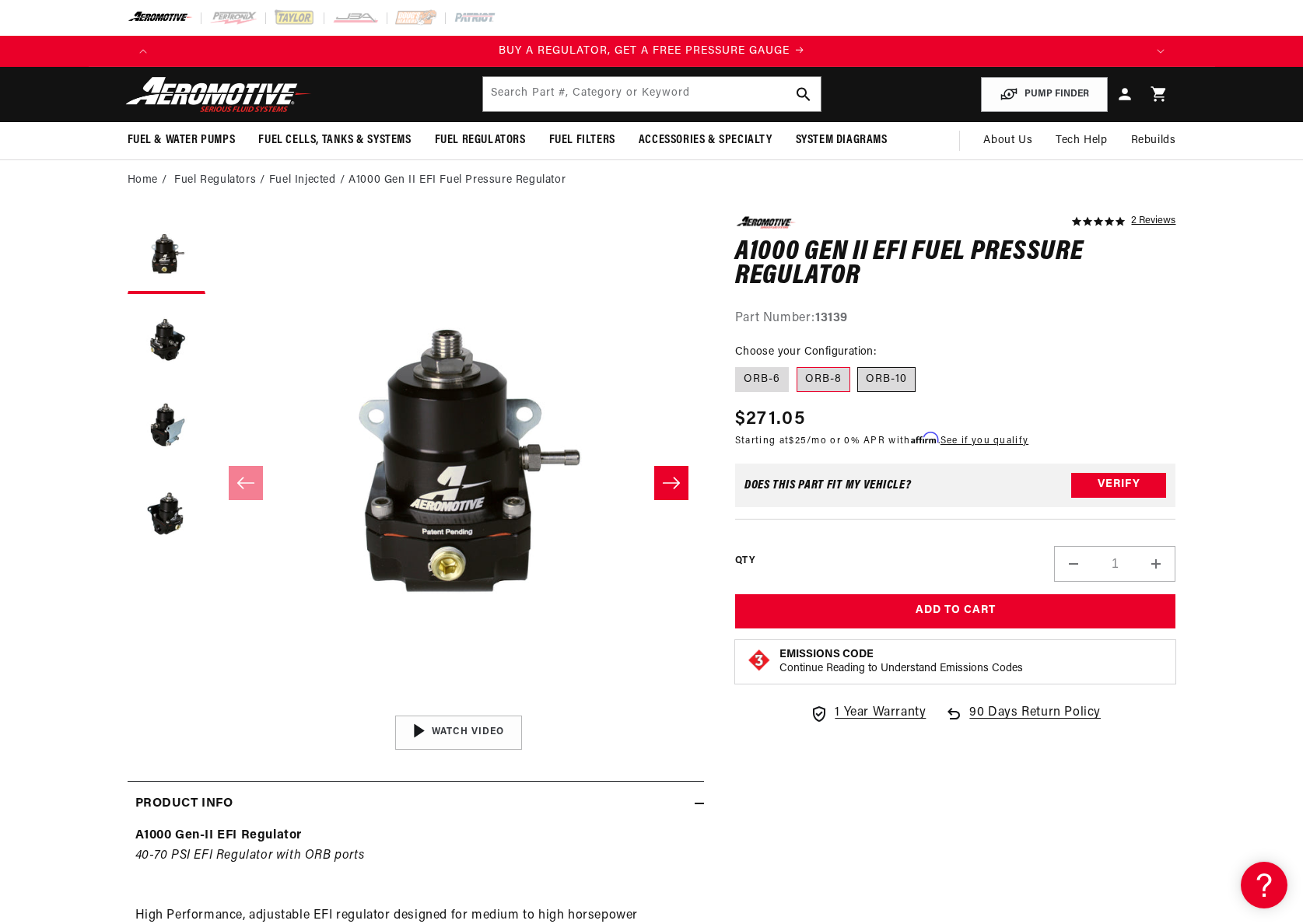
radio input "true"
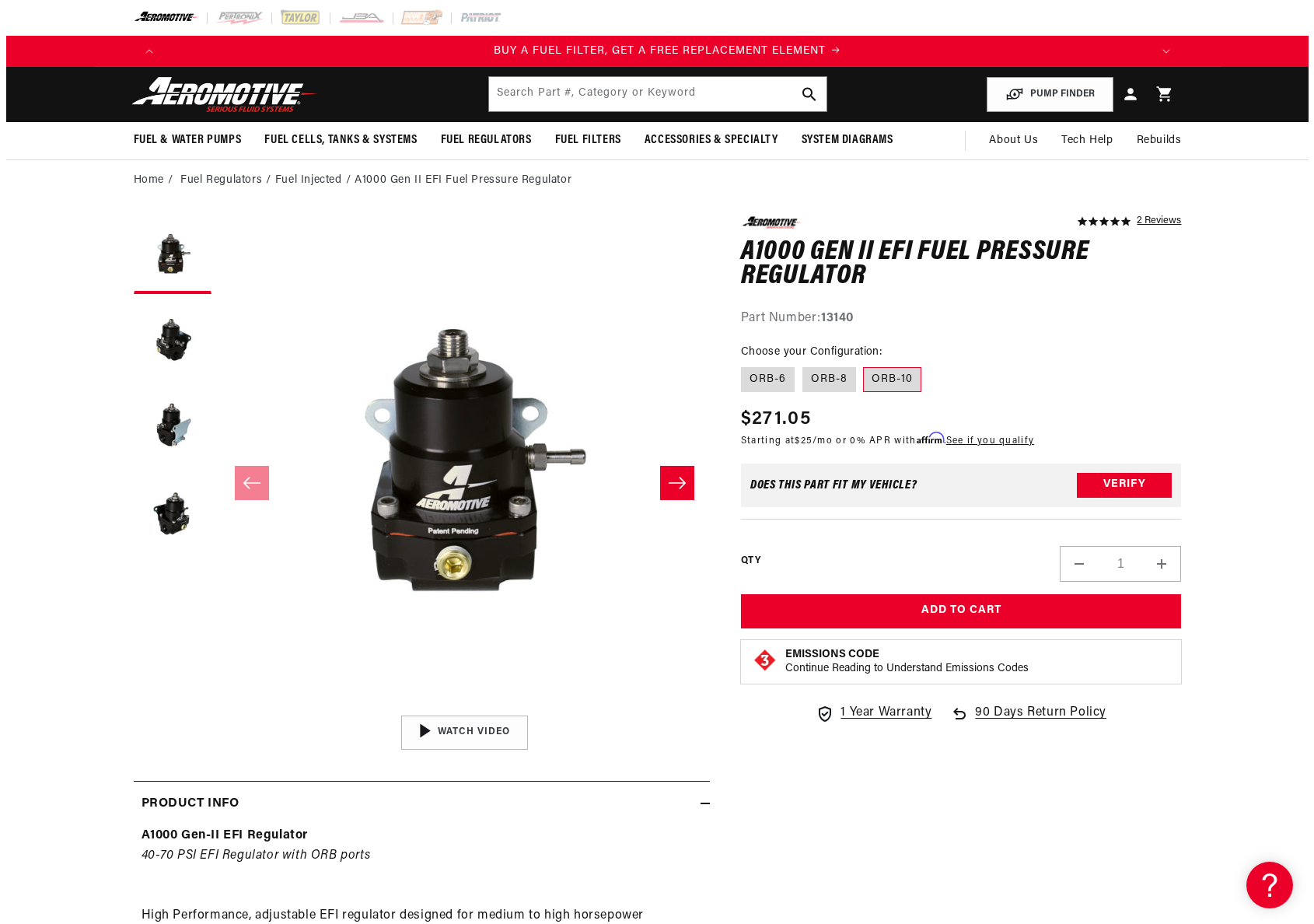
scroll to position [0, 986]
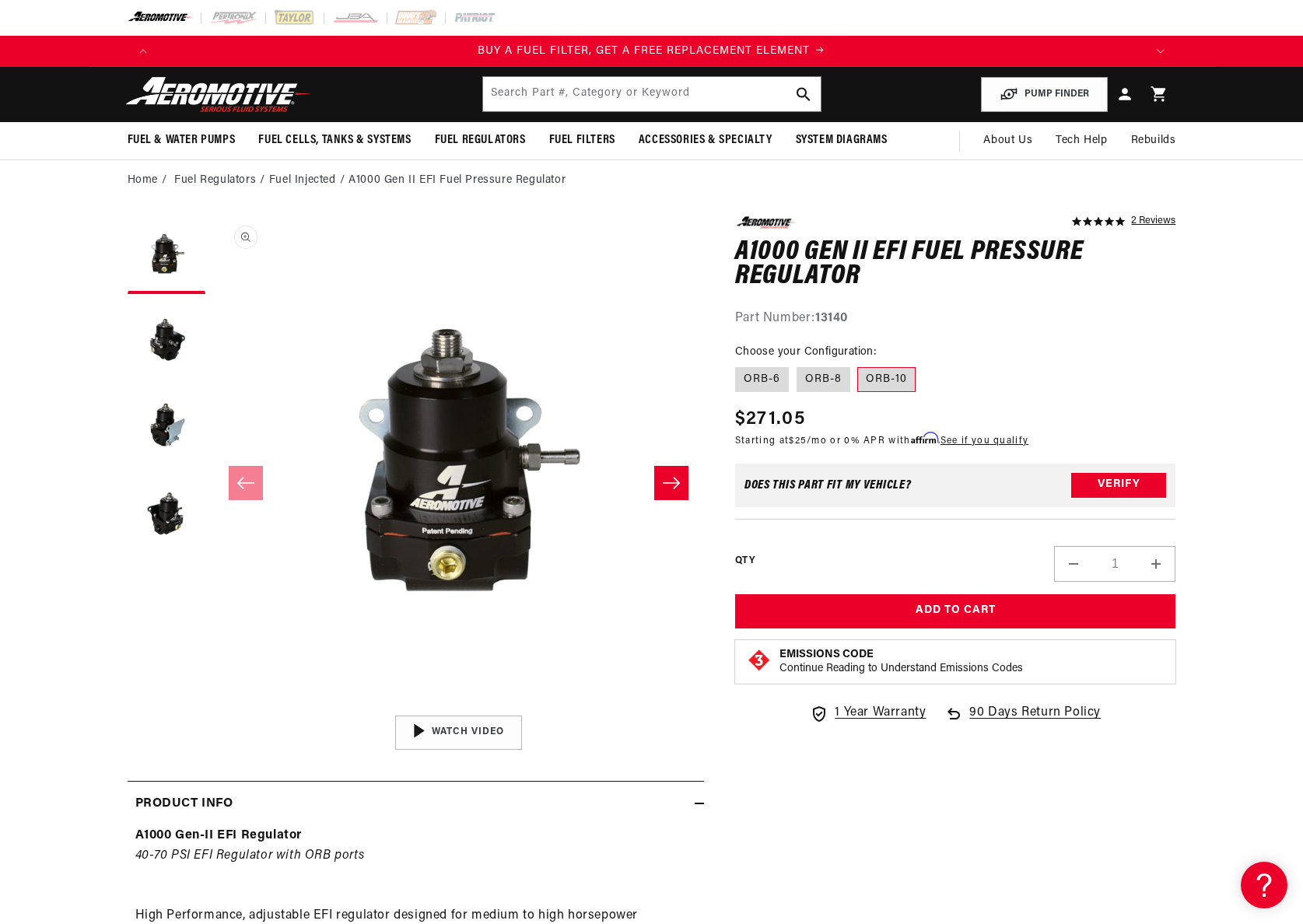
click at [213, 707] on button "Open media 1 in modal" at bounding box center [213, 707] width 0 height 0
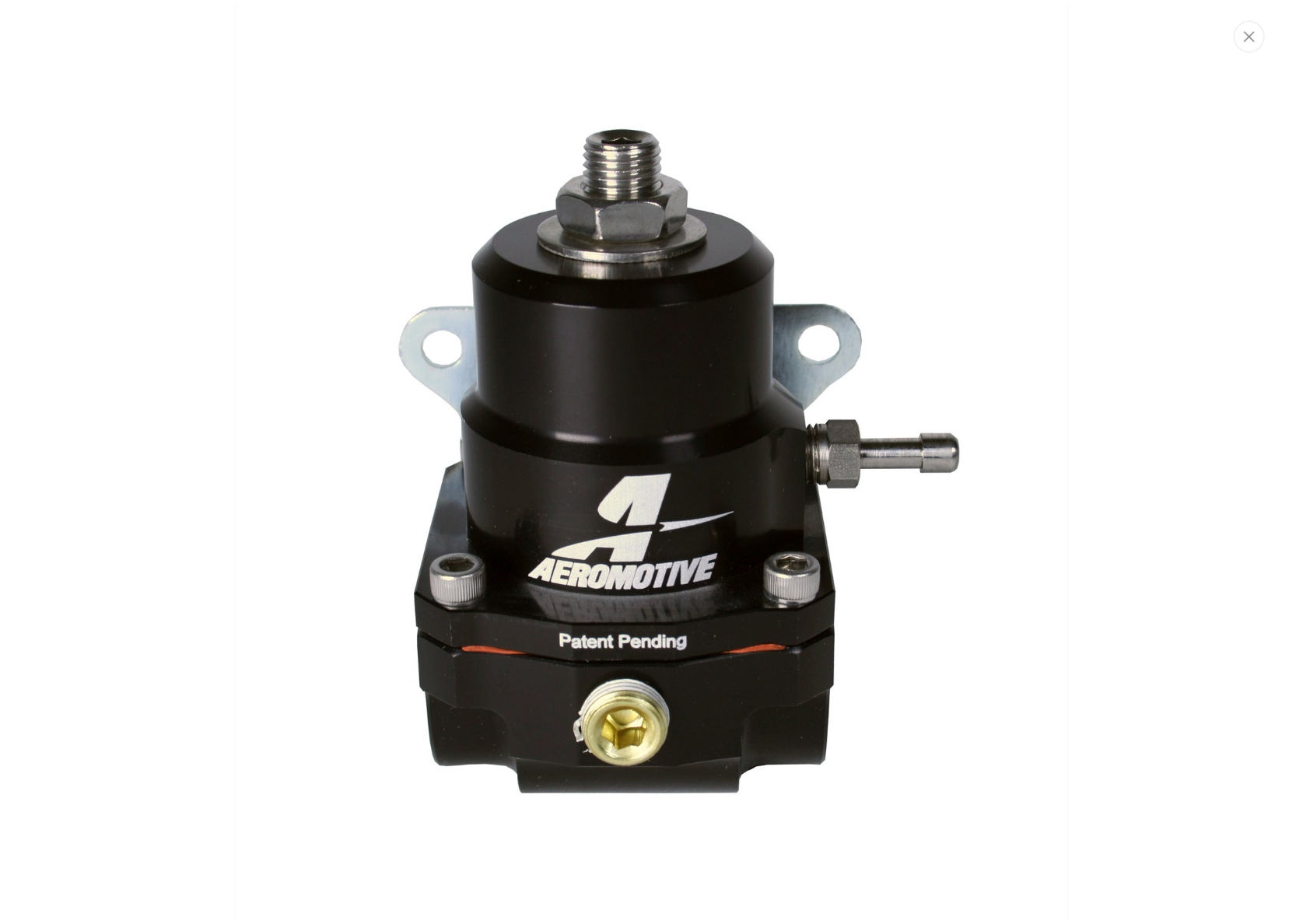
scroll to position [183, 0]
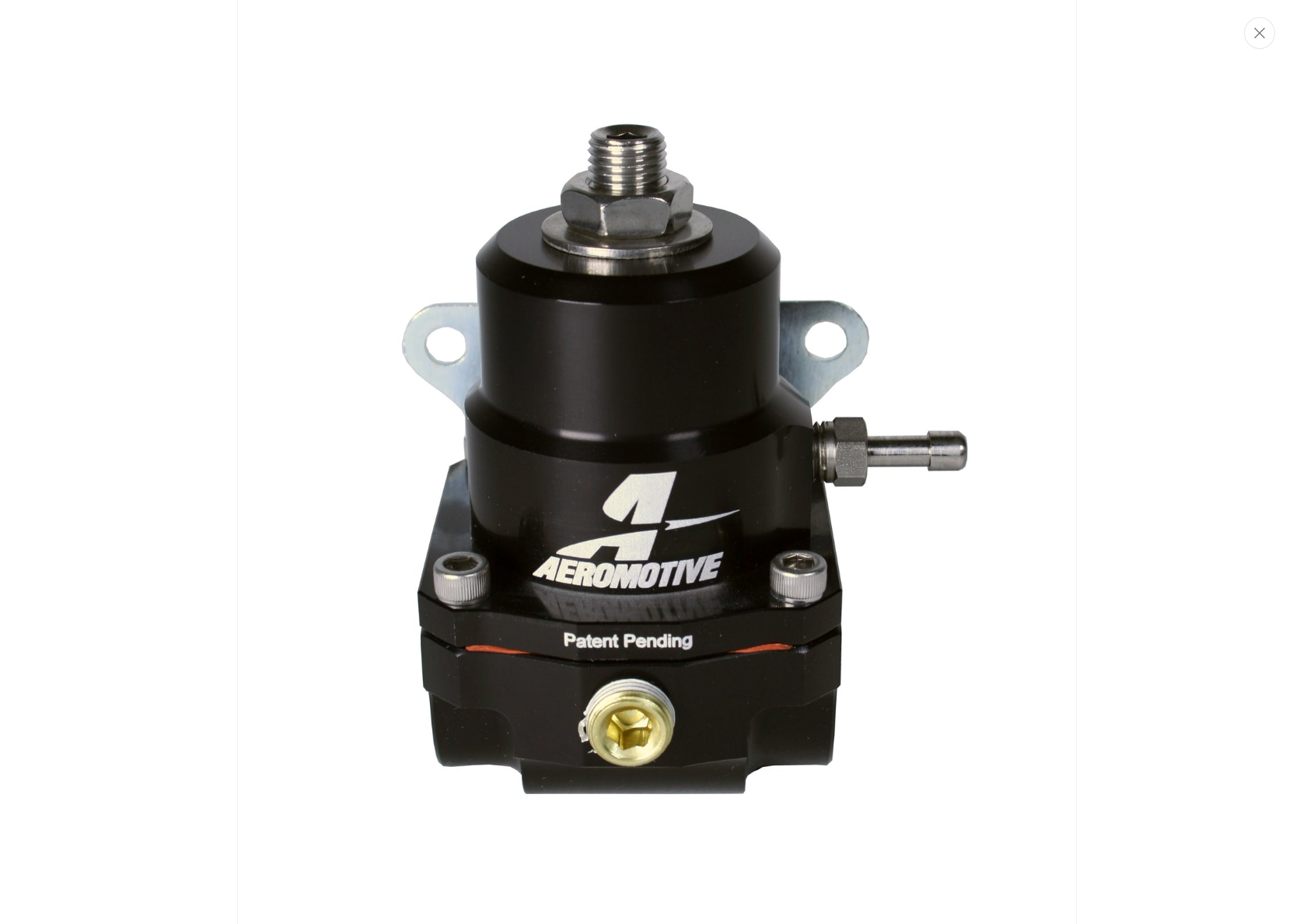
click at [652, 352] on img "Media gallery" at bounding box center [657, 462] width 840 height 1260
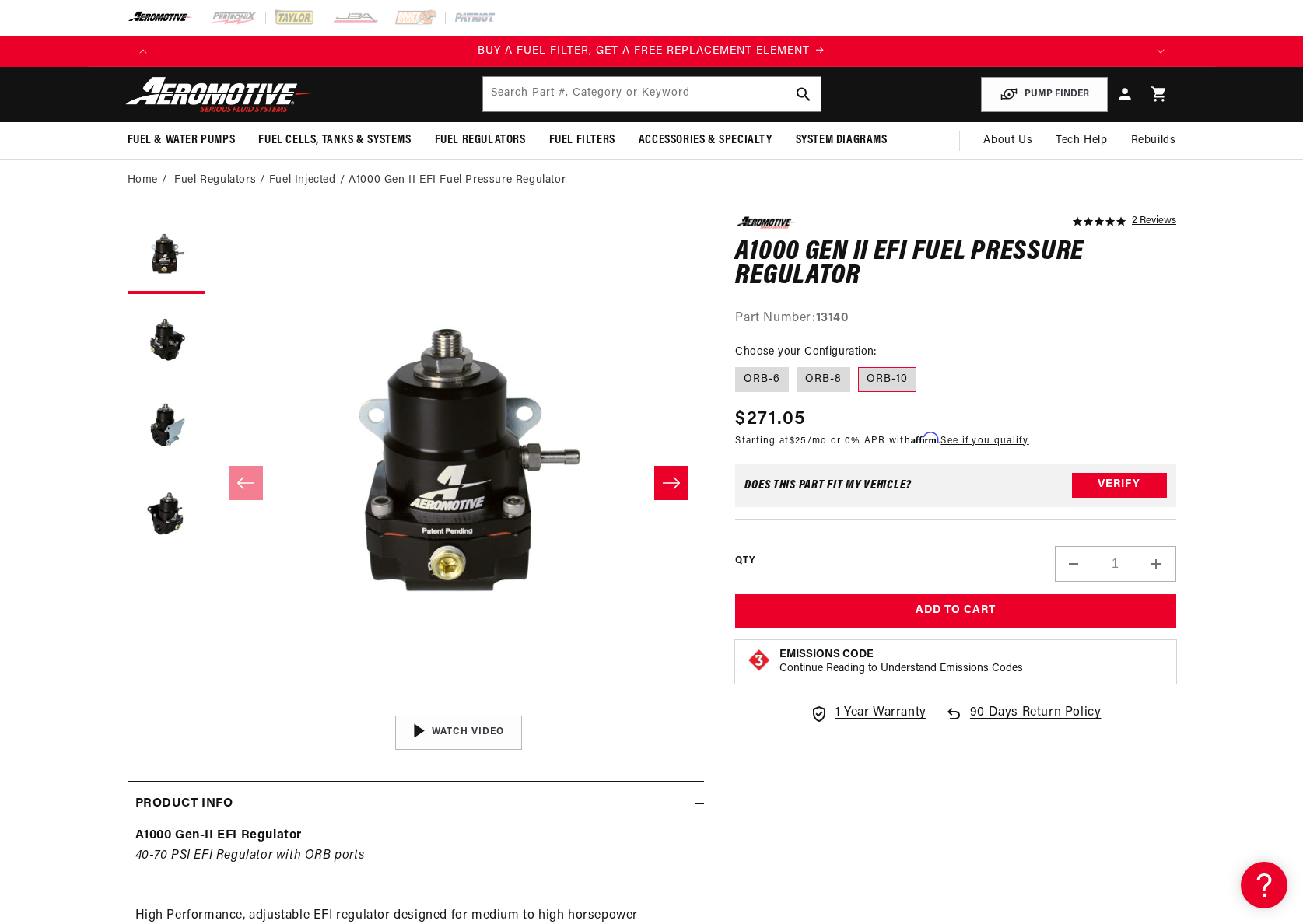
drag, startPoint x: 810, startPoint y: 349, endPoint x: 827, endPoint y: 348, distance: 17.0
click at [827, 348] on legend "Choose your Configuration:" at bounding box center [806, 351] width 143 height 16
click at [158, 330] on button "Load image 2 in gallery view" at bounding box center [166, 341] width 77 height 77
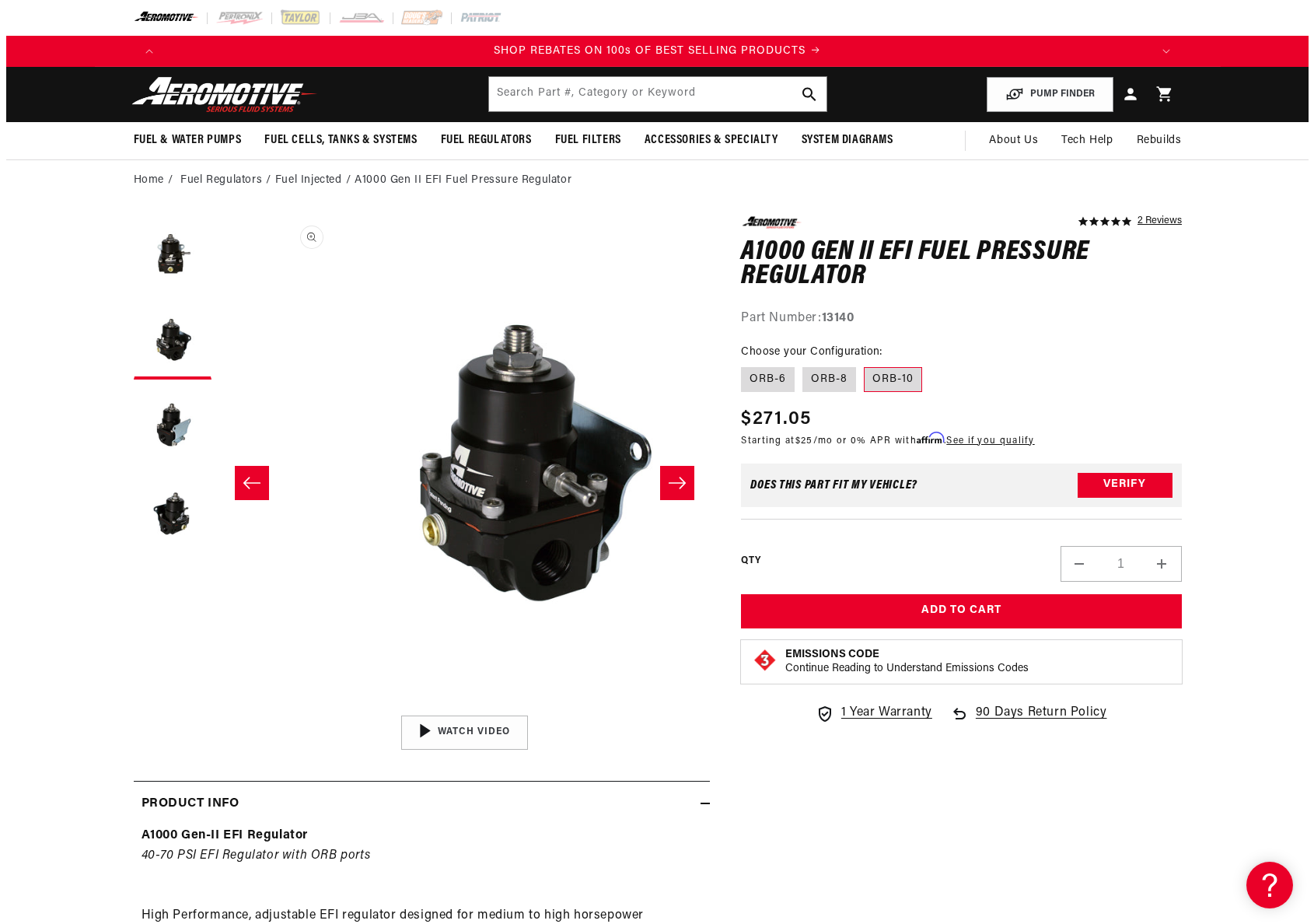
scroll to position [1, 491]
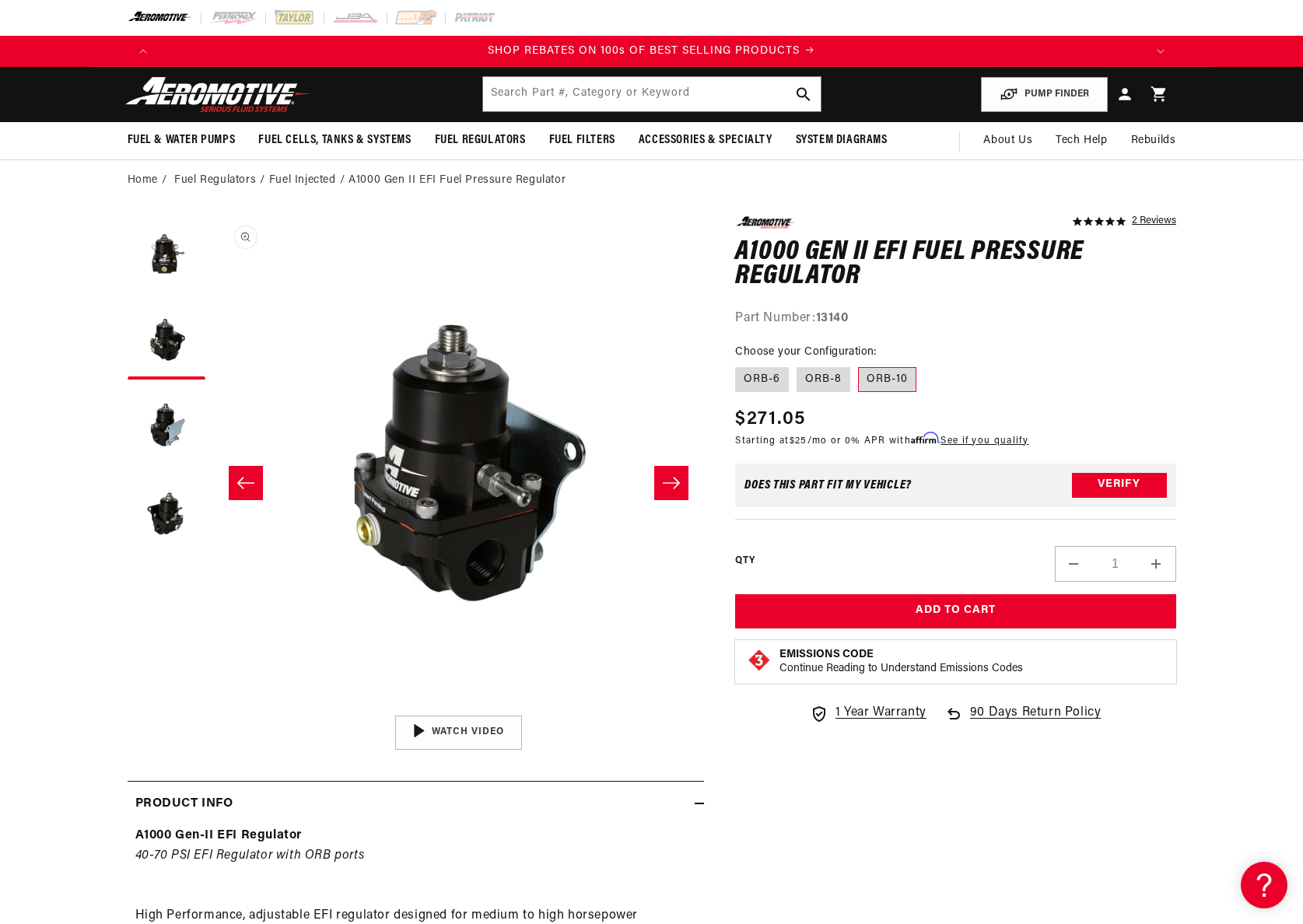
click at [213, 707] on button "Open media 2 in modal" at bounding box center [213, 707] width 0 height 0
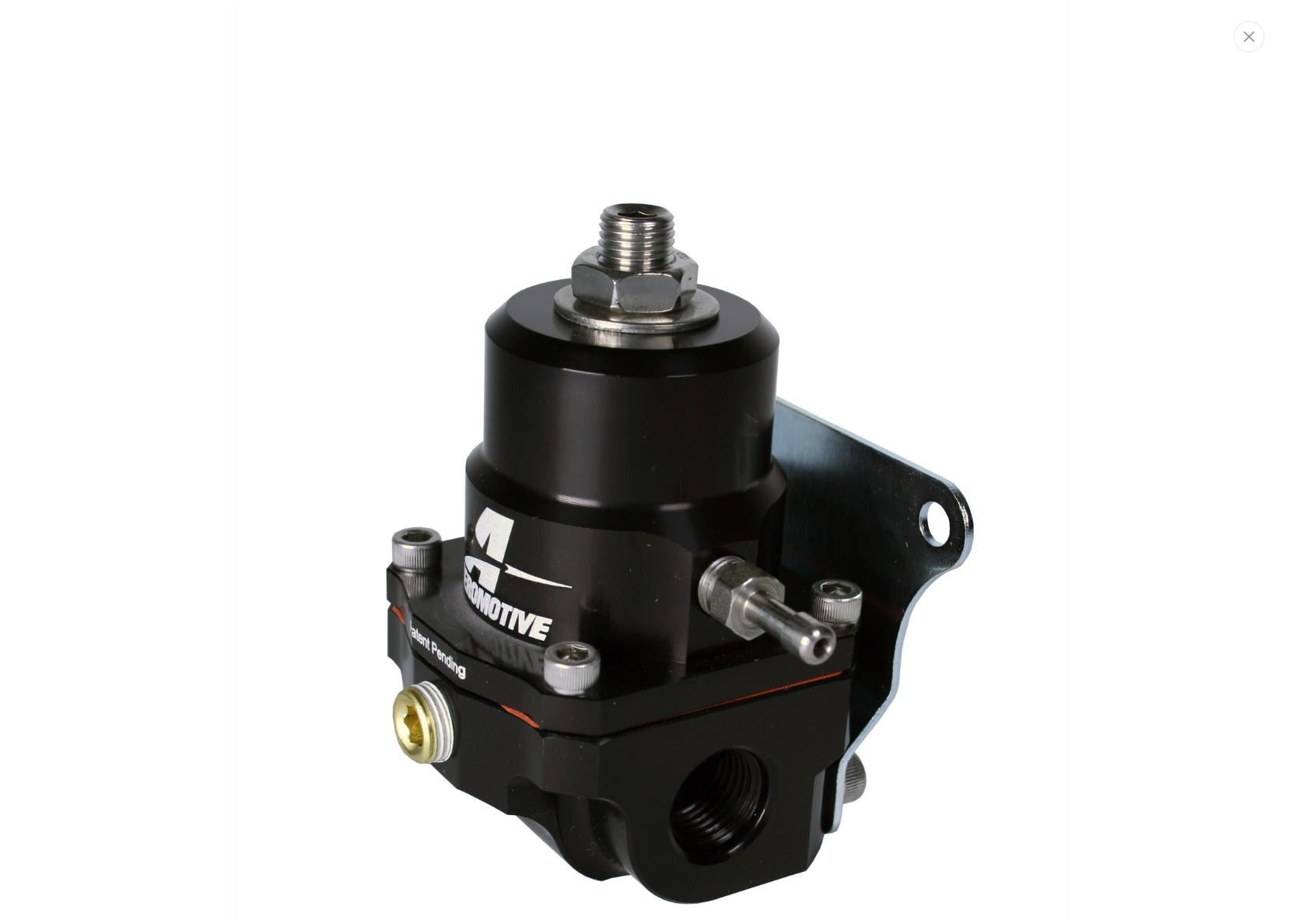
scroll to position [1454, 0]
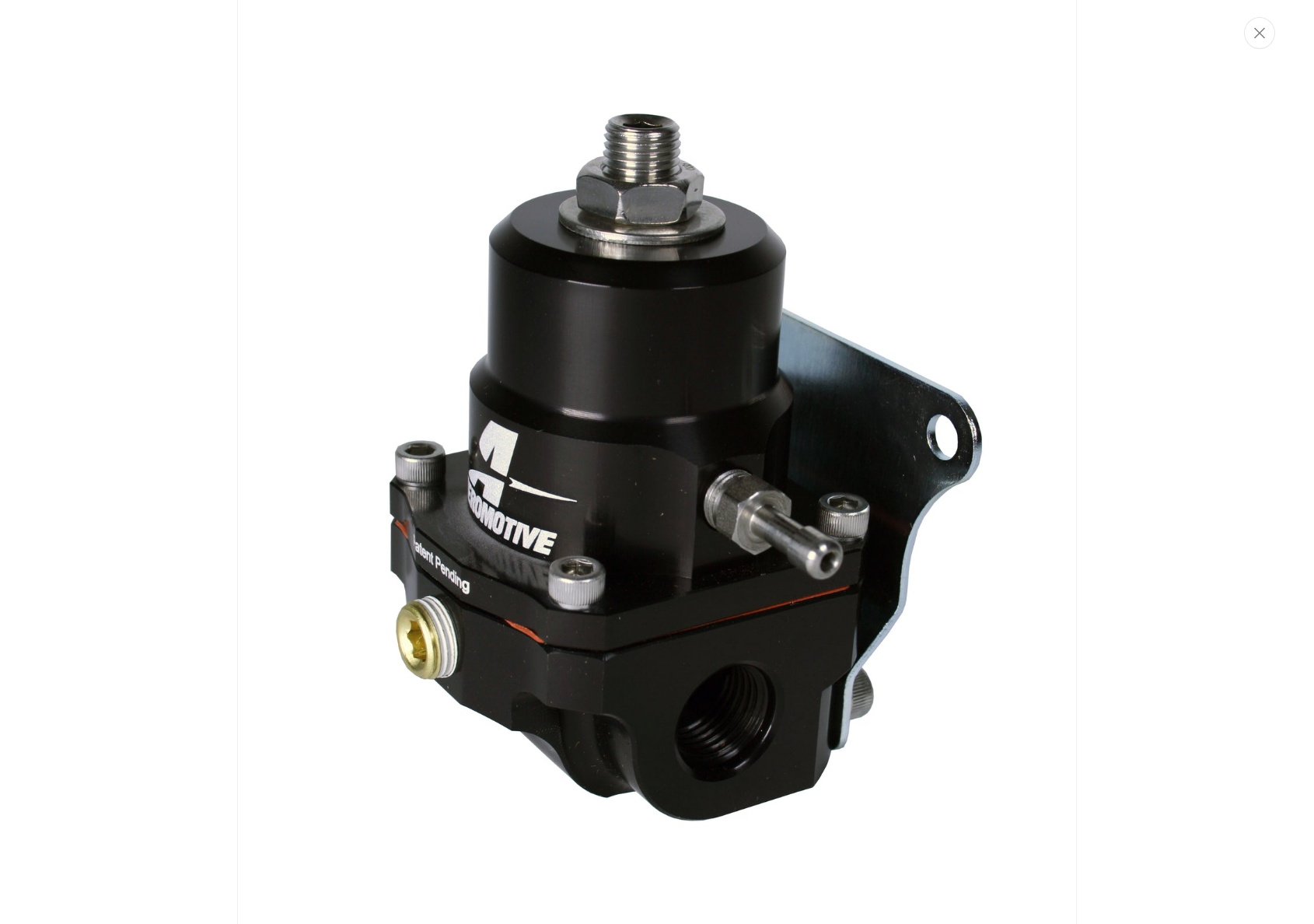
click at [1014, 278] on img "Media gallery" at bounding box center [657, 462] width 840 height 1260
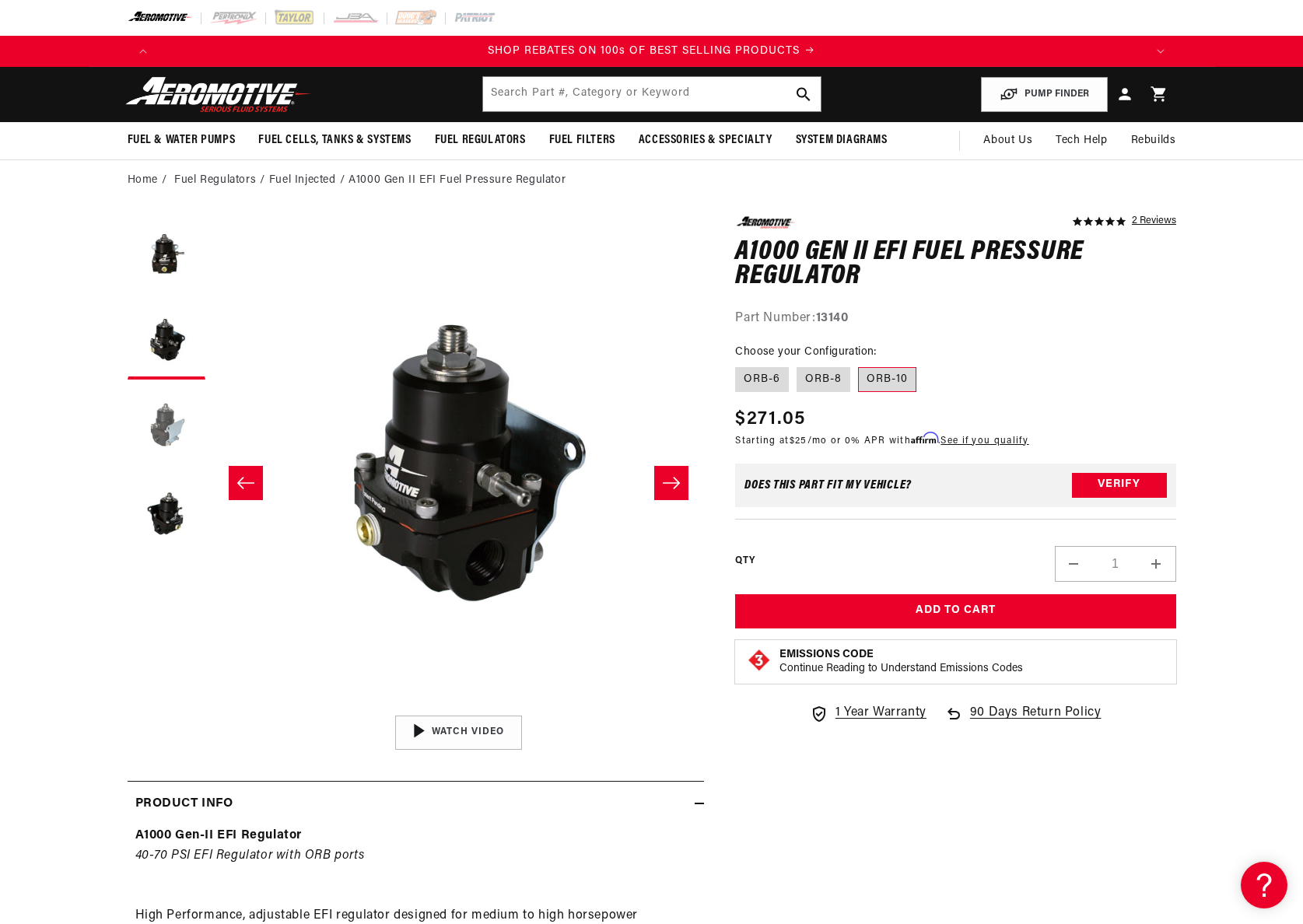
click at [144, 427] on button "Load image 3 in gallery view" at bounding box center [166, 426] width 77 height 77
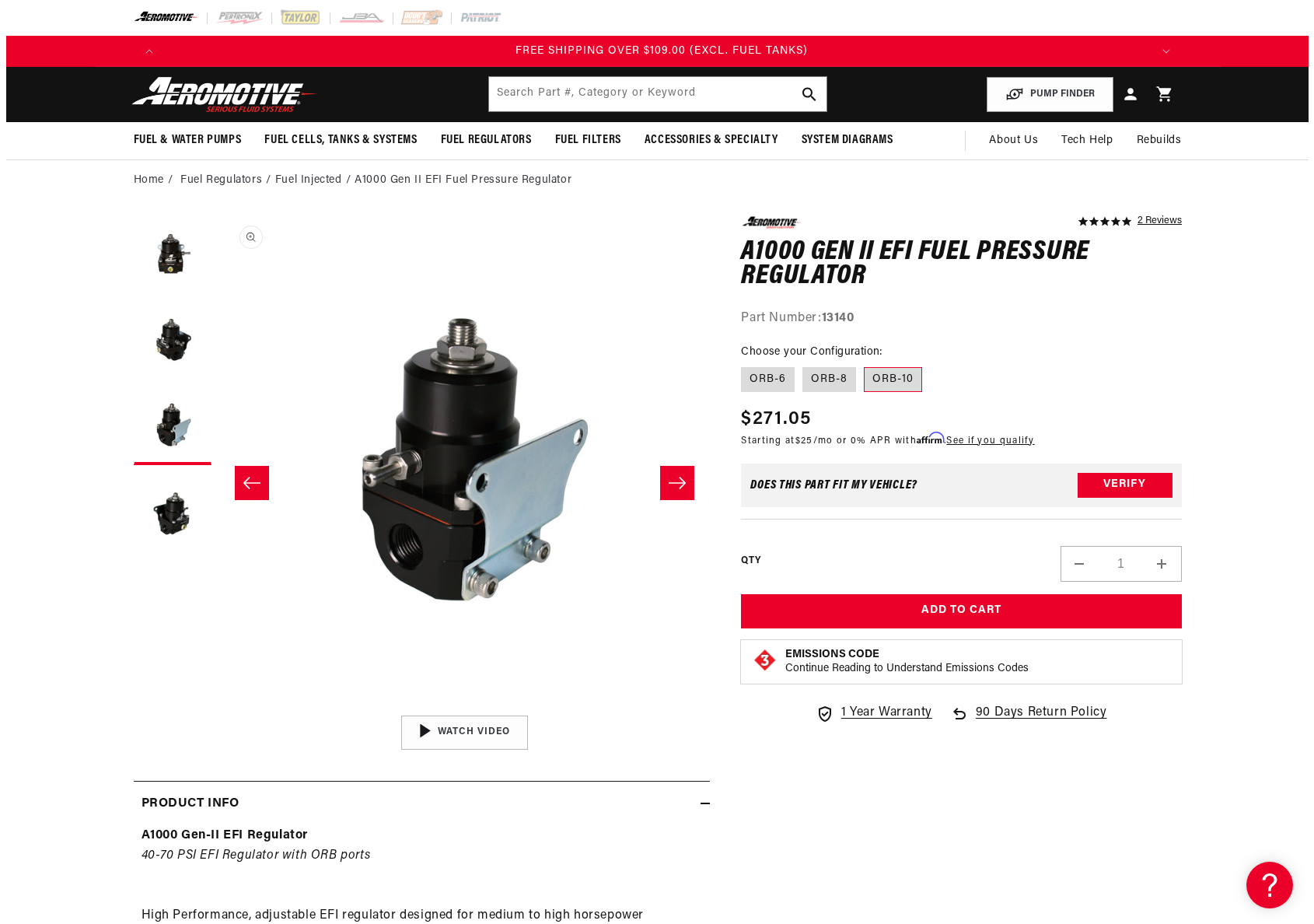
scroll to position [0, 2959]
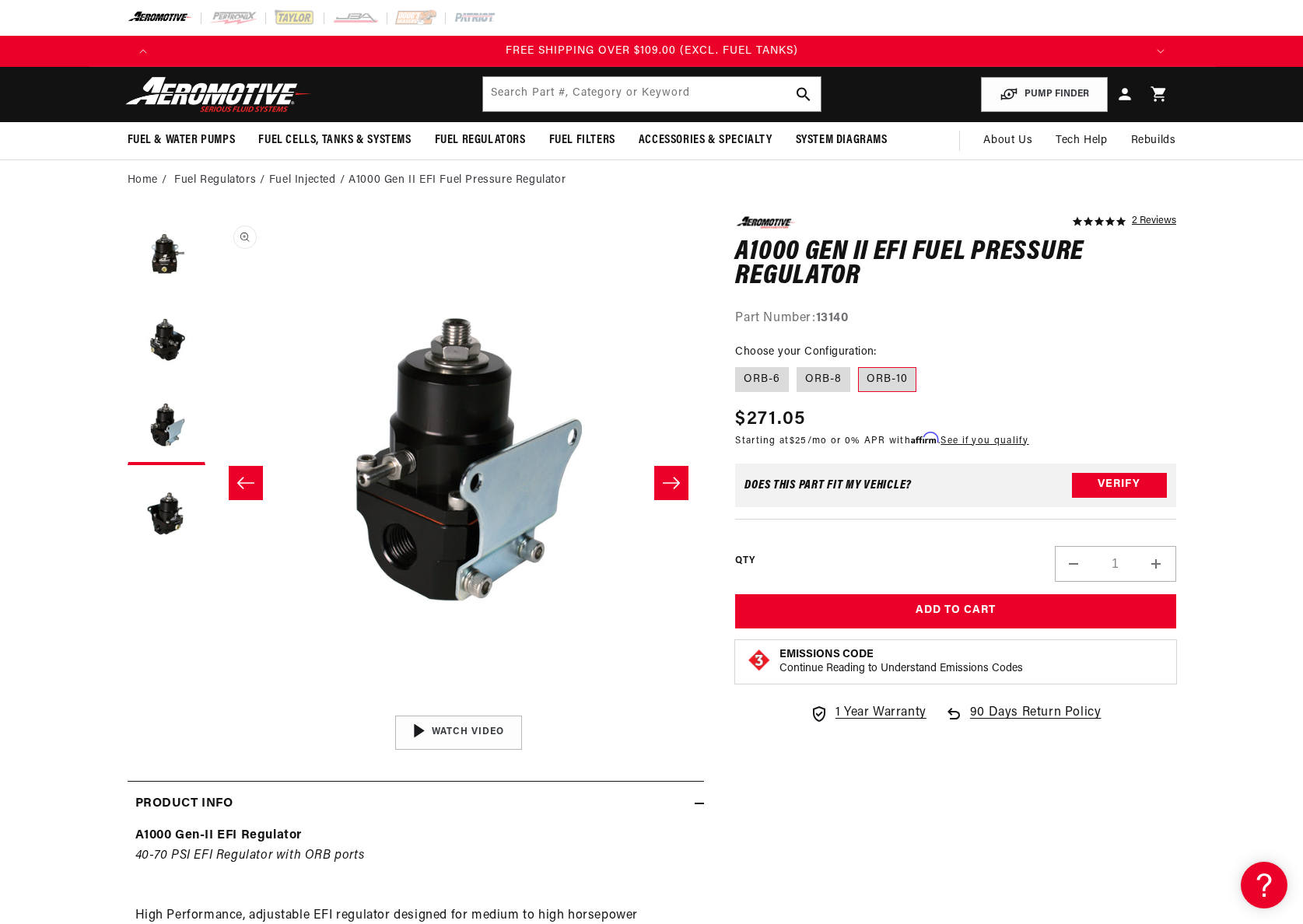
click at [212, 707] on button "Open media 3 in modal" at bounding box center [212, 707] width 0 height 0
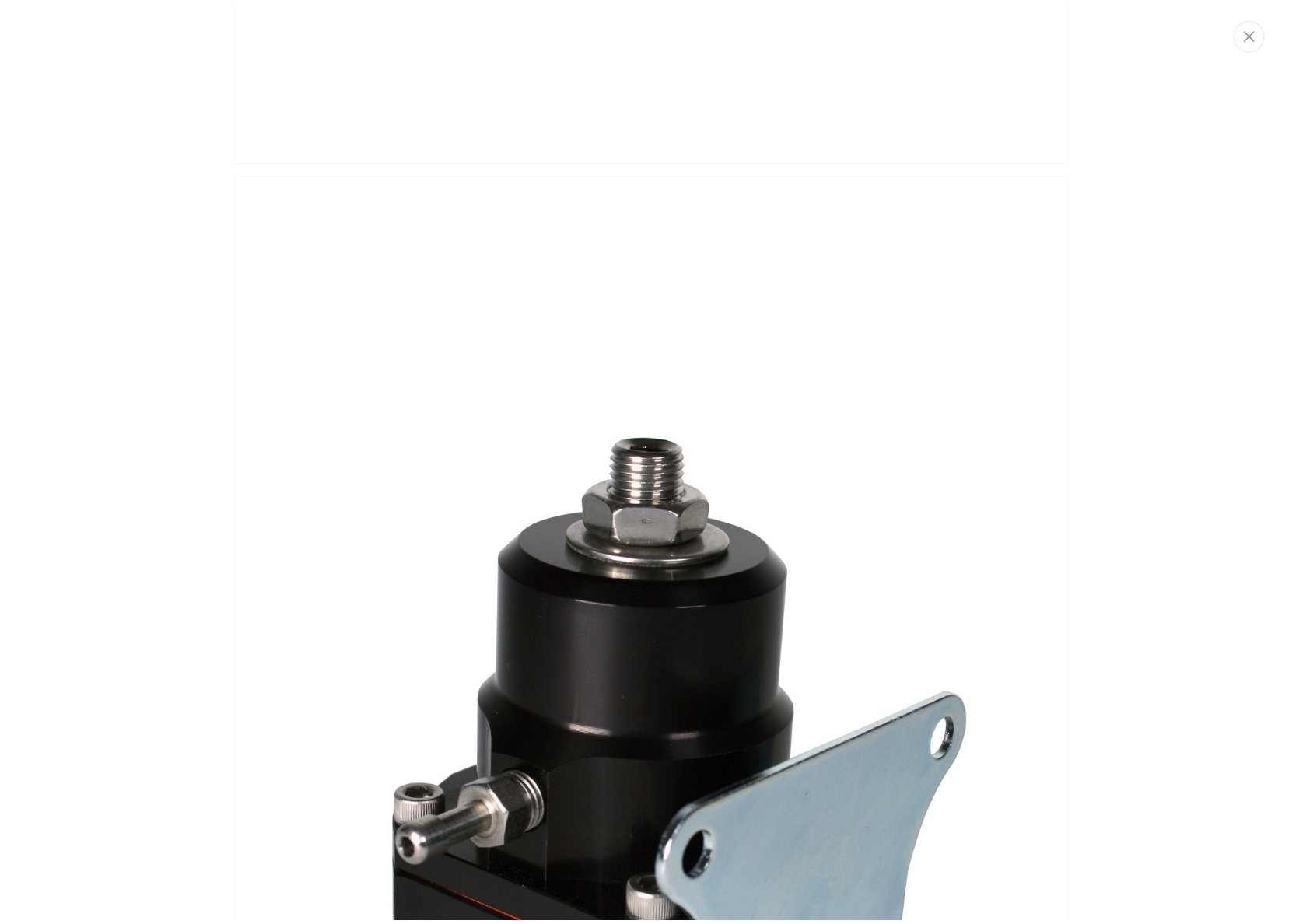
scroll to position [2726, 0]
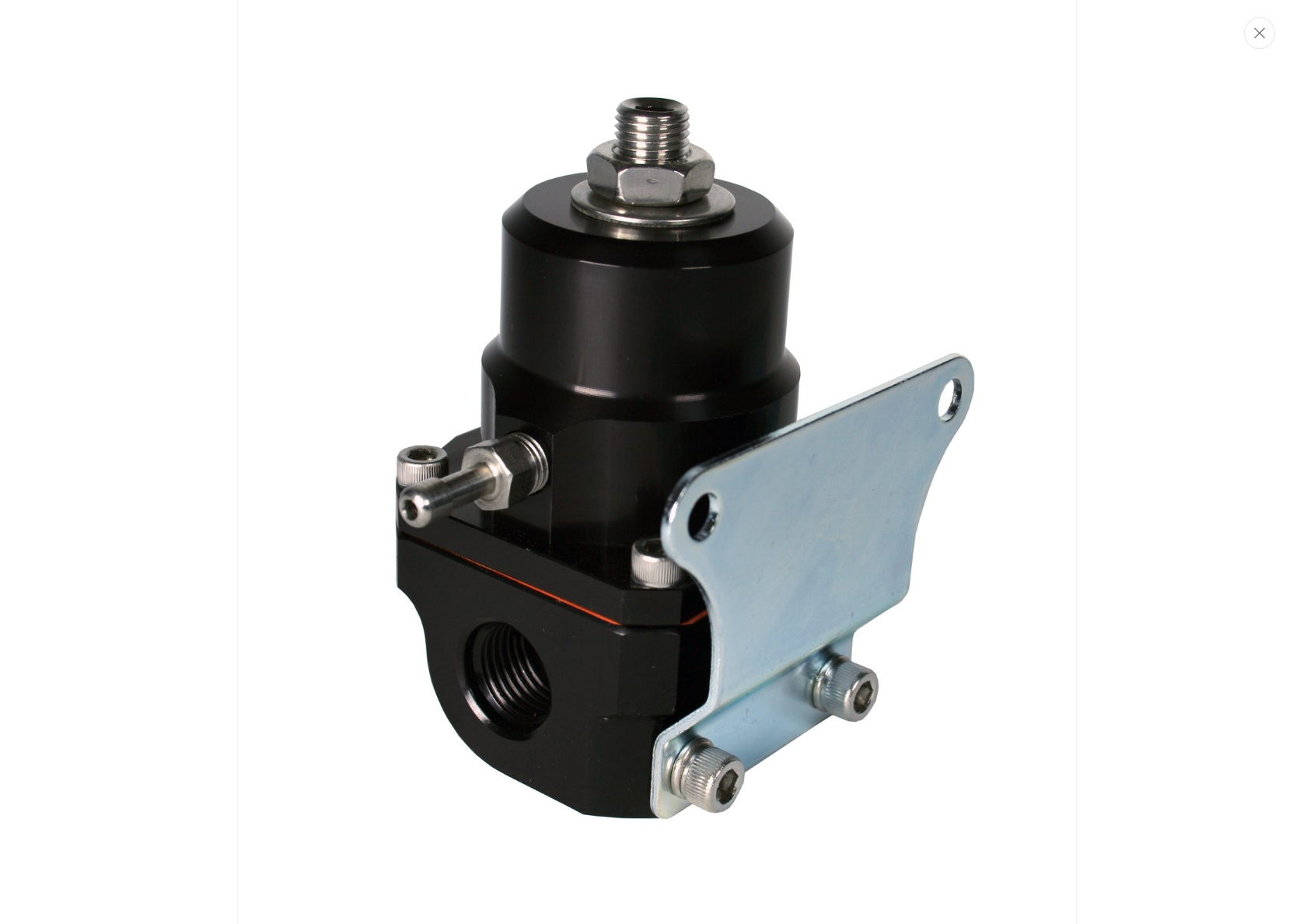
click at [999, 360] on img "Media gallery" at bounding box center [657, 462] width 840 height 1260
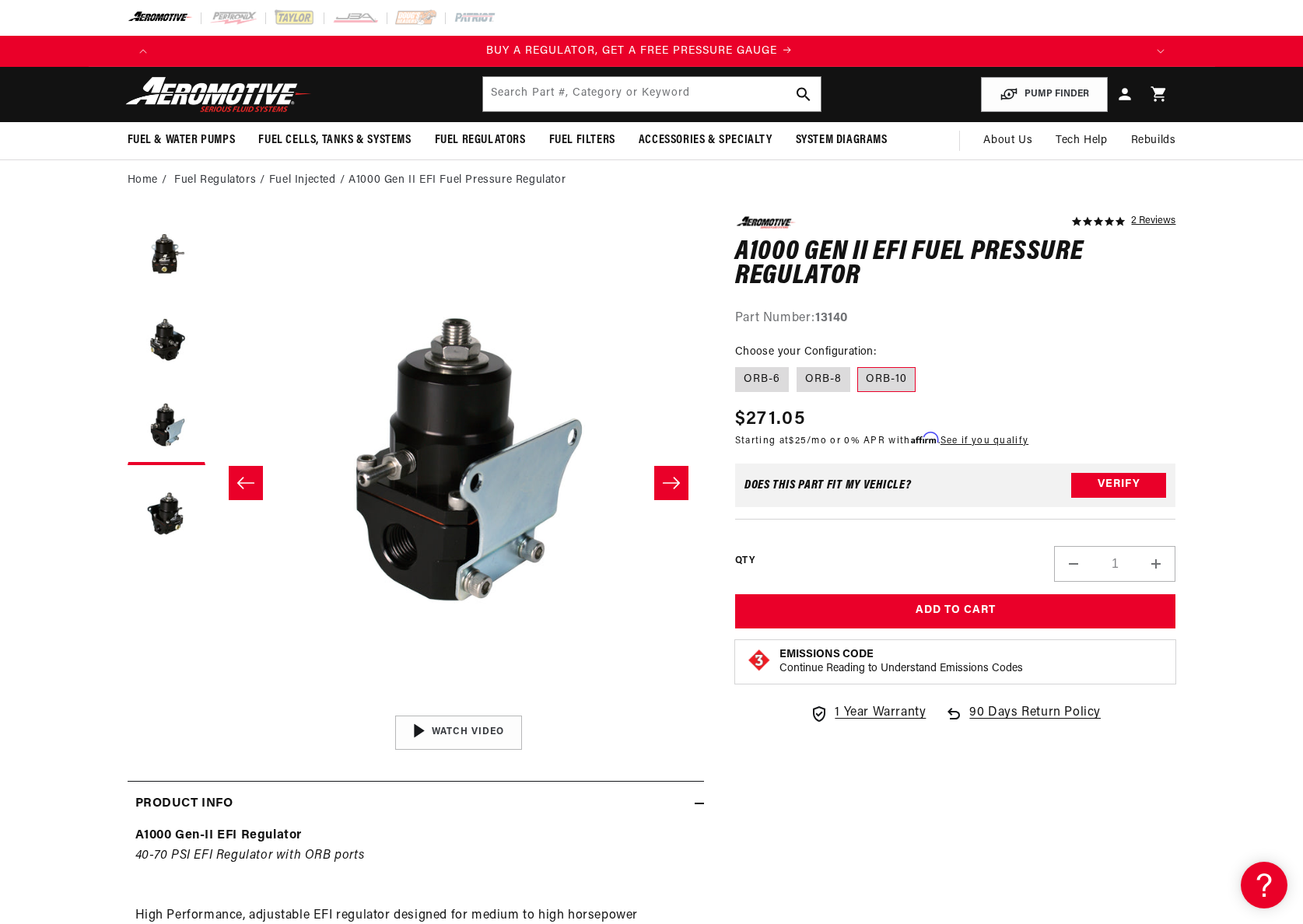
scroll to position [0, 0]
click at [683, 484] on button "Slide right" at bounding box center [672, 483] width 34 height 34
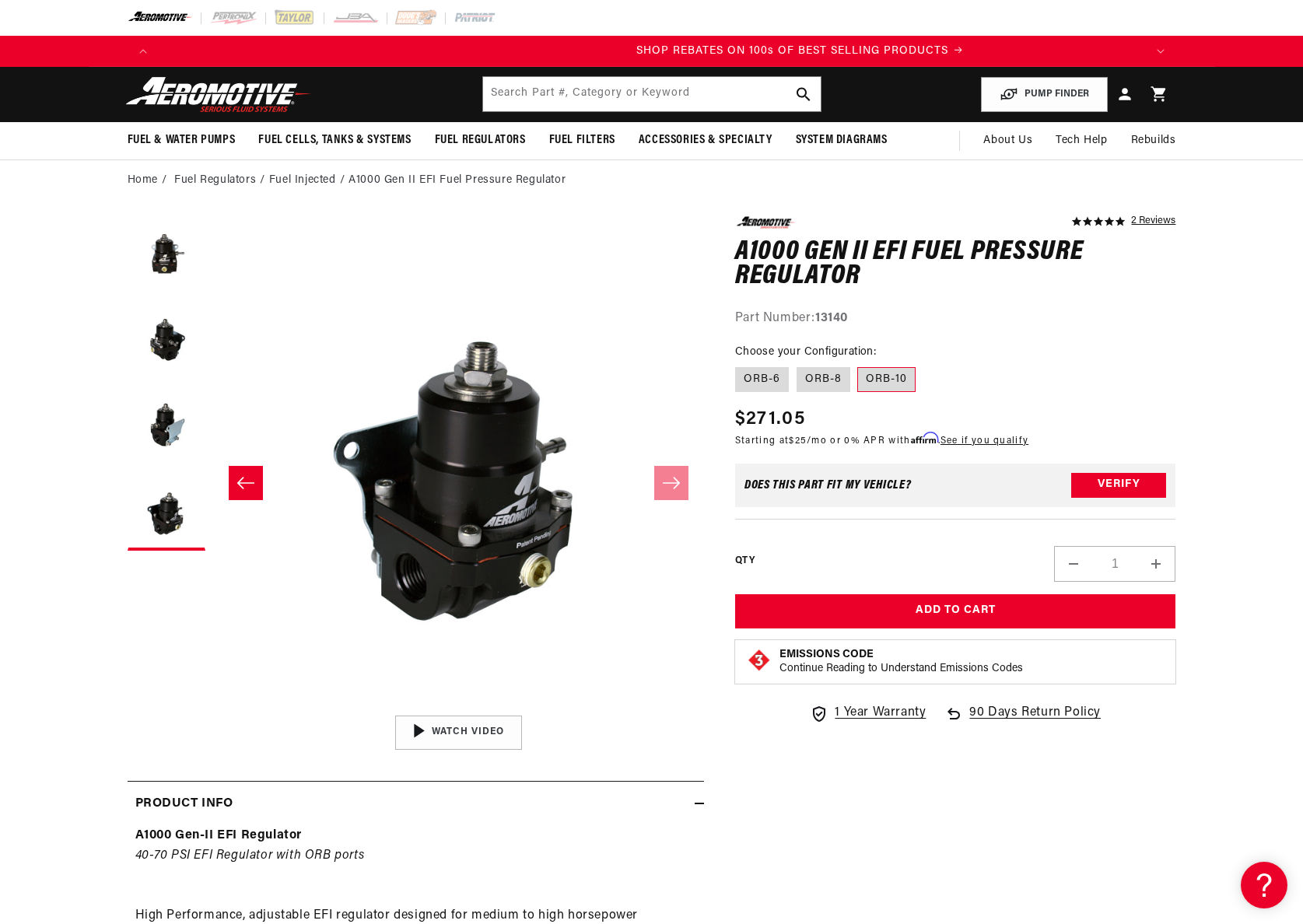
scroll to position [0, 1973]
click at [213, 707] on button "Open media 4 in modal" at bounding box center [213, 707] width 0 height 0
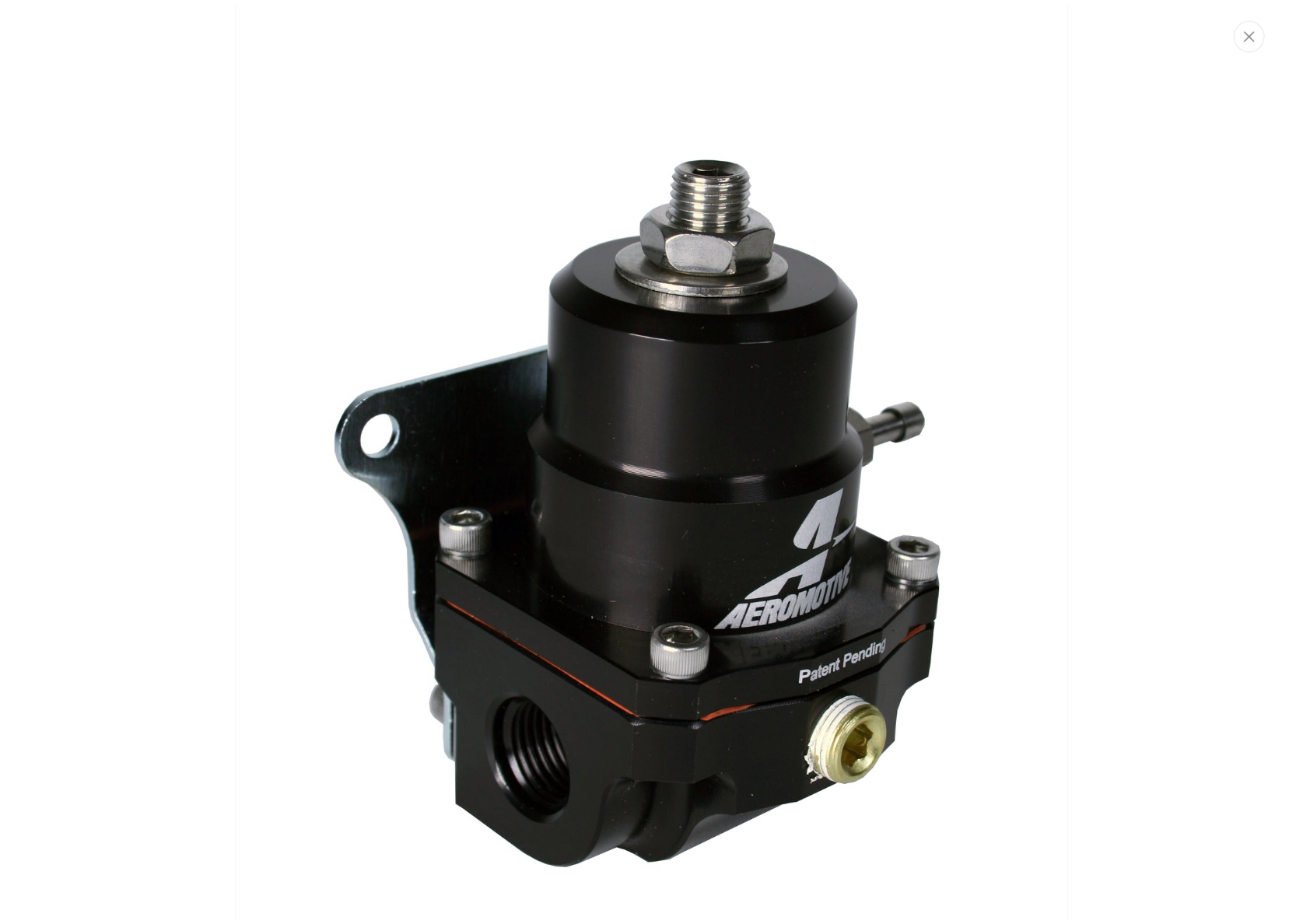
scroll to position [0, 2960]
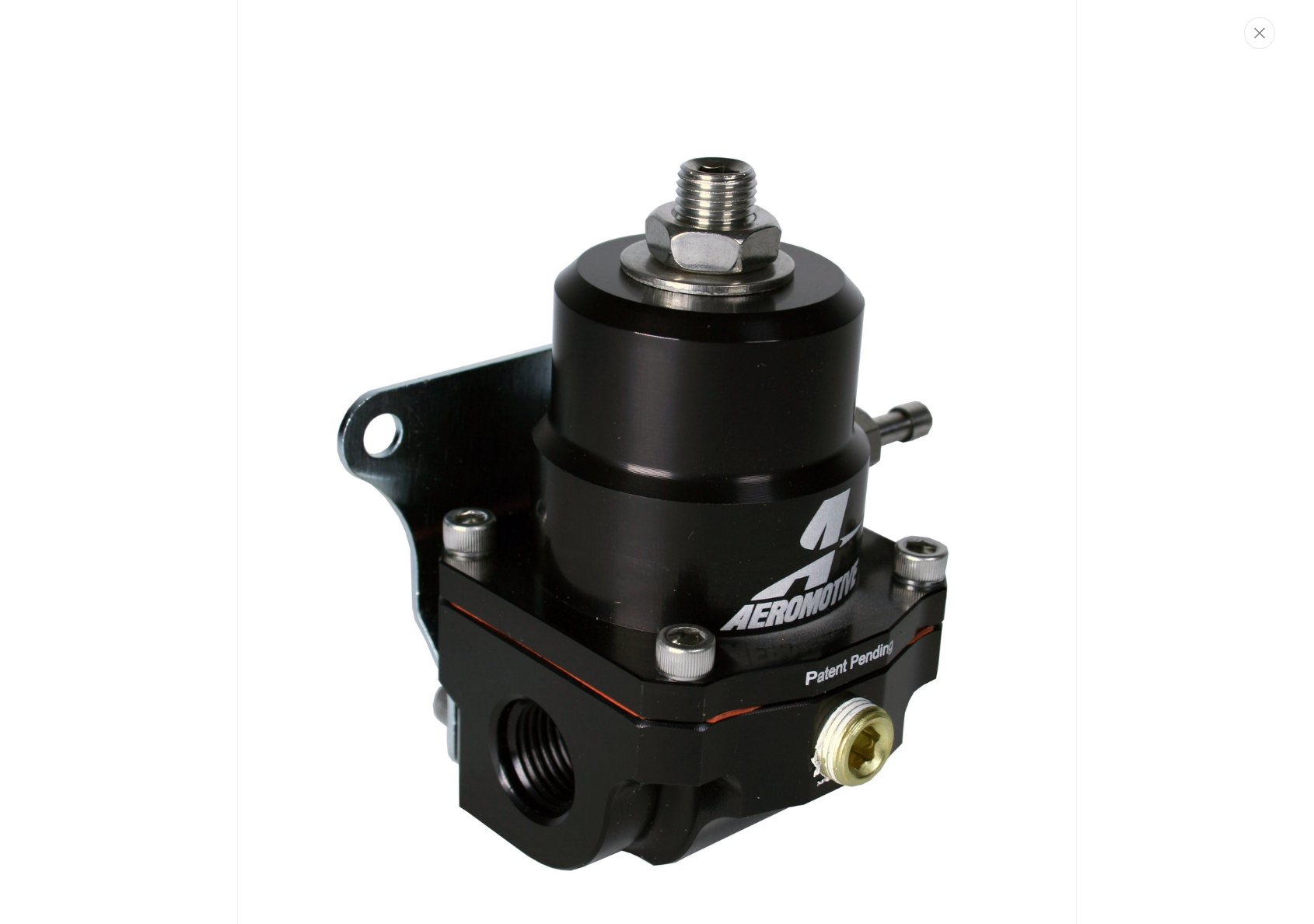
click at [925, 566] on img "Media gallery" at bounding box center [657, 462] width 840 height 1260
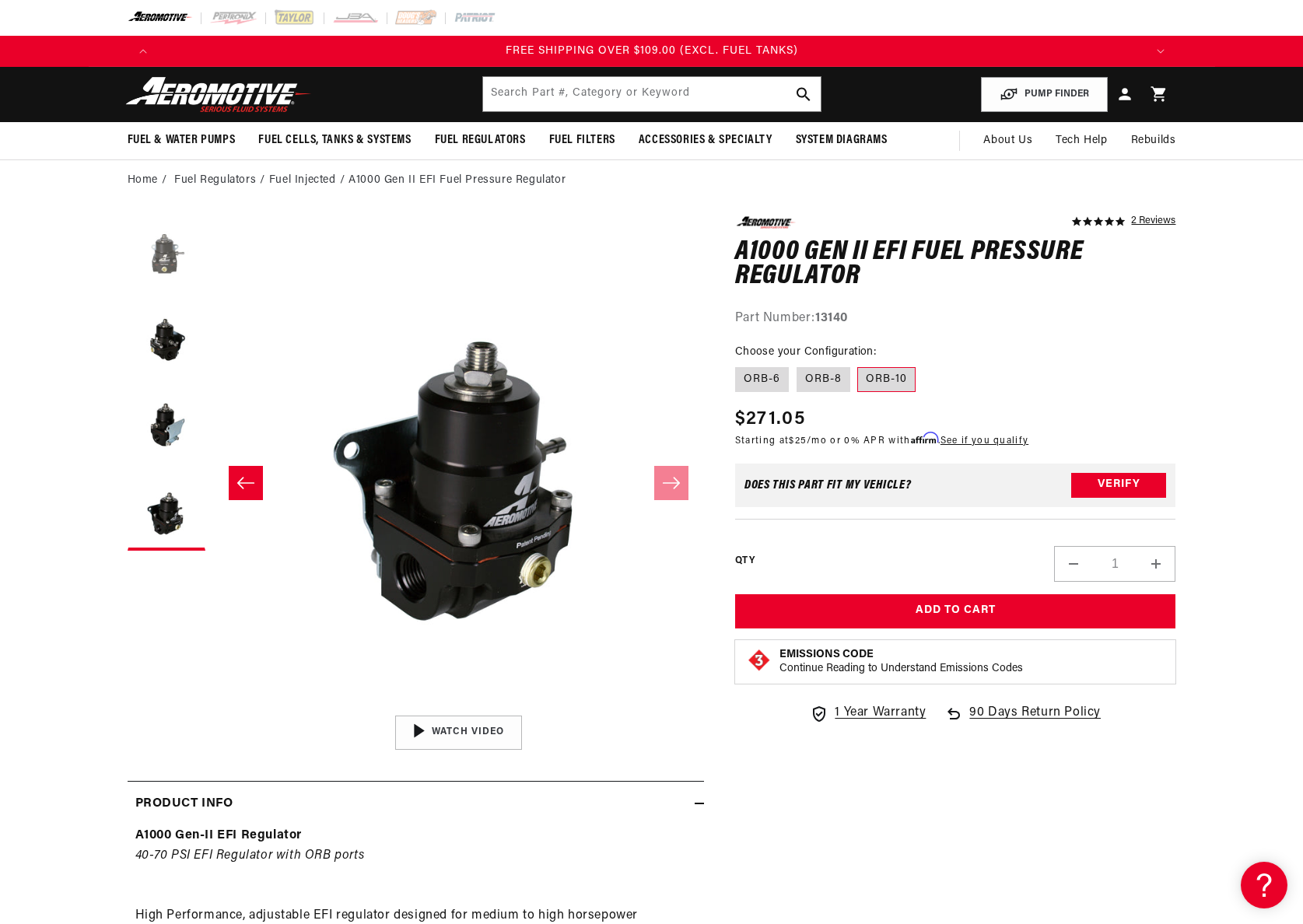
click at [158, 259] on button "Load image 1 in gallery view" at bounding box center [166, 254] width 77 height 77
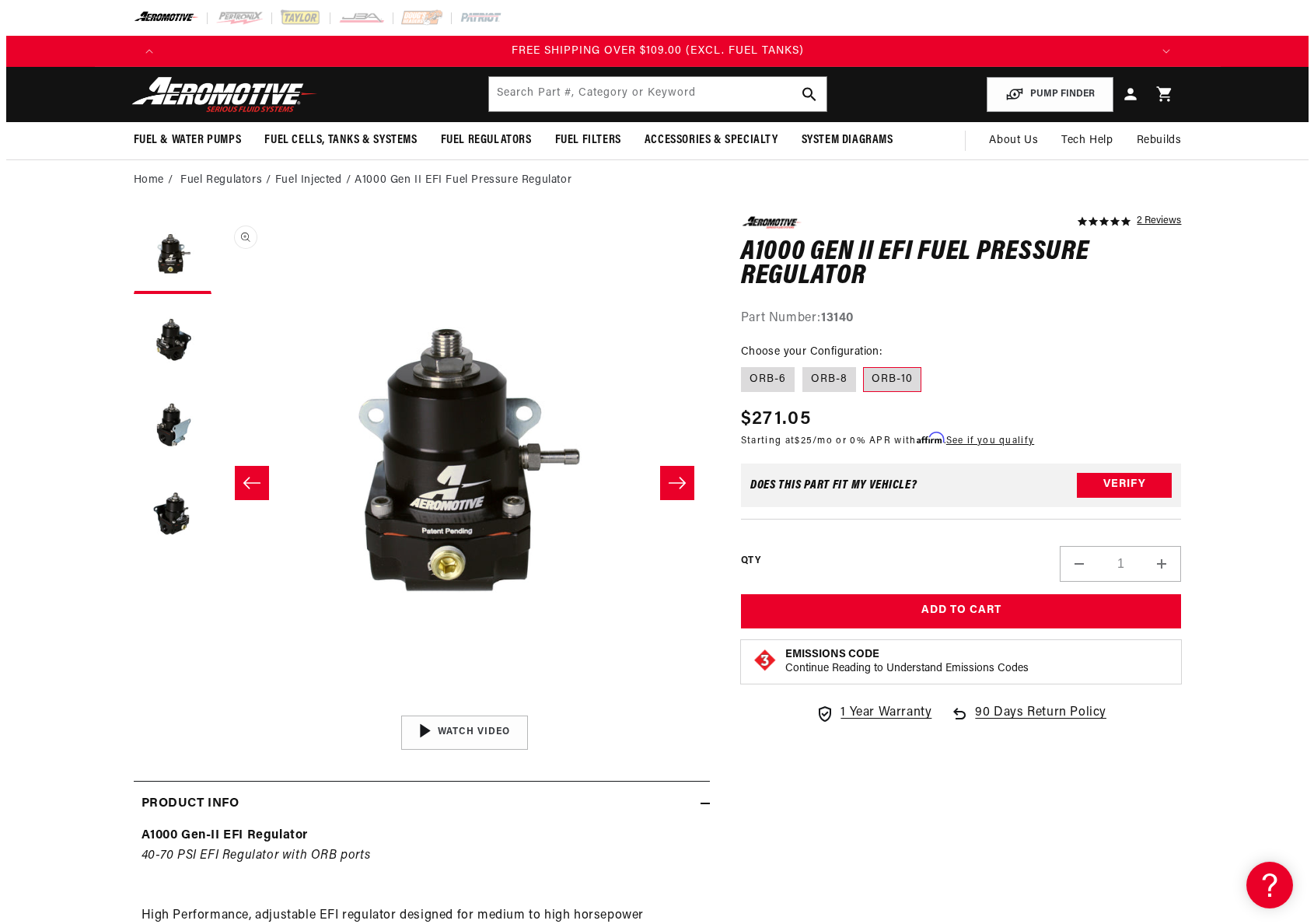
scroll to position [0, 0]
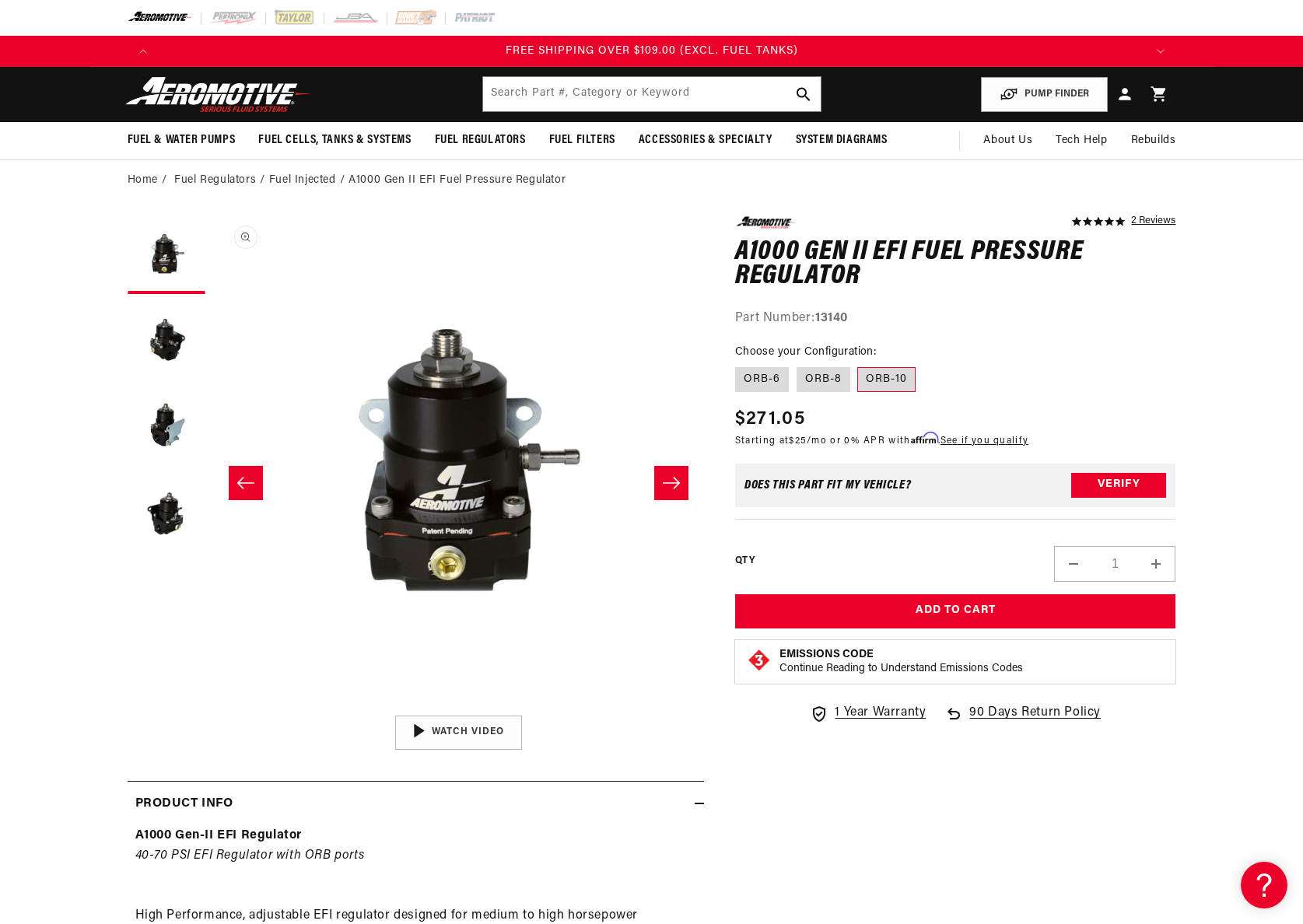
click at [213, 707] on button "Open media 1 in modal" at bounding box center [213, 707] width 0 height 0
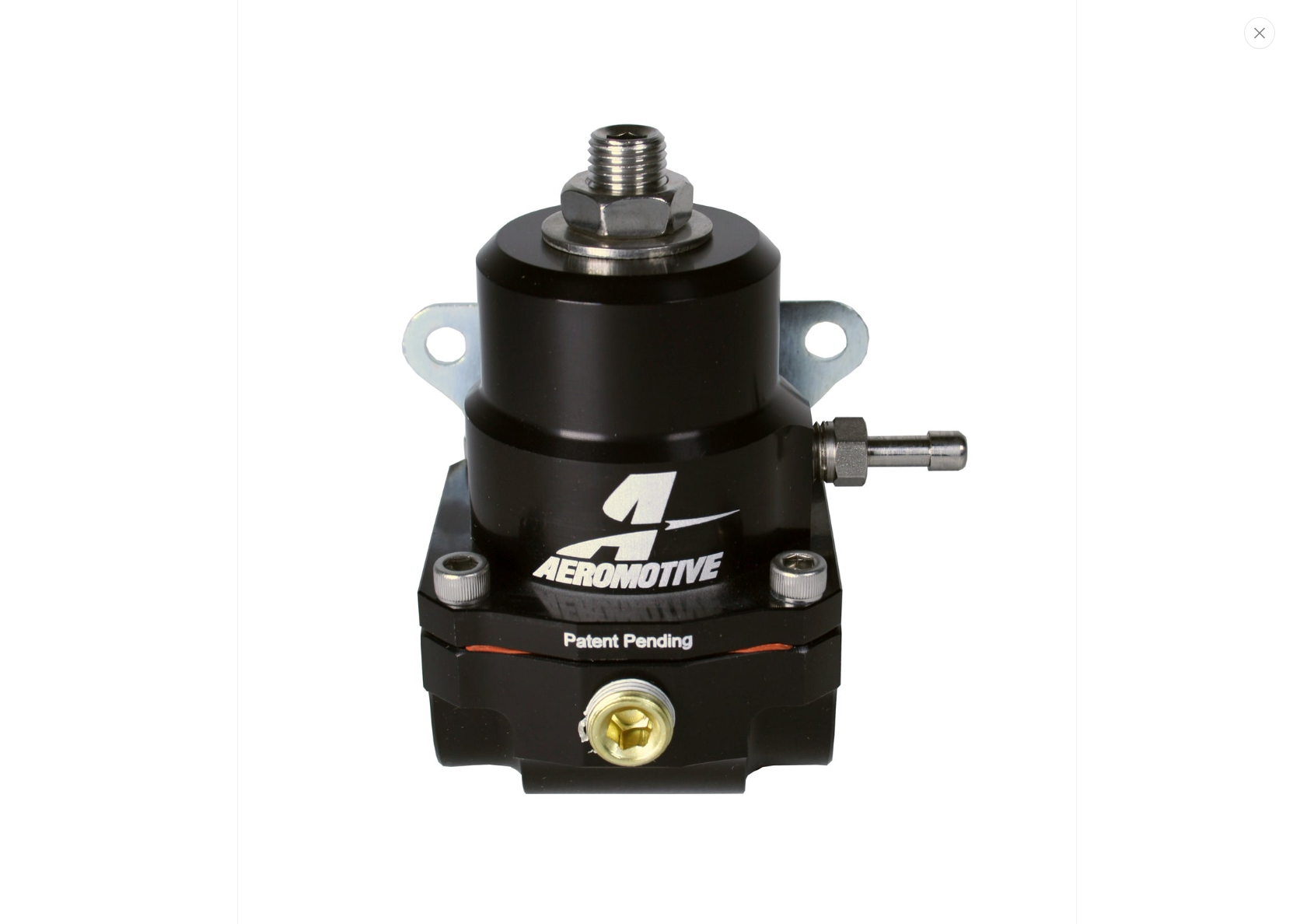
click at [971, 616] on img "Media gallery" at bounding box center [657, 462] width 840 height 1260
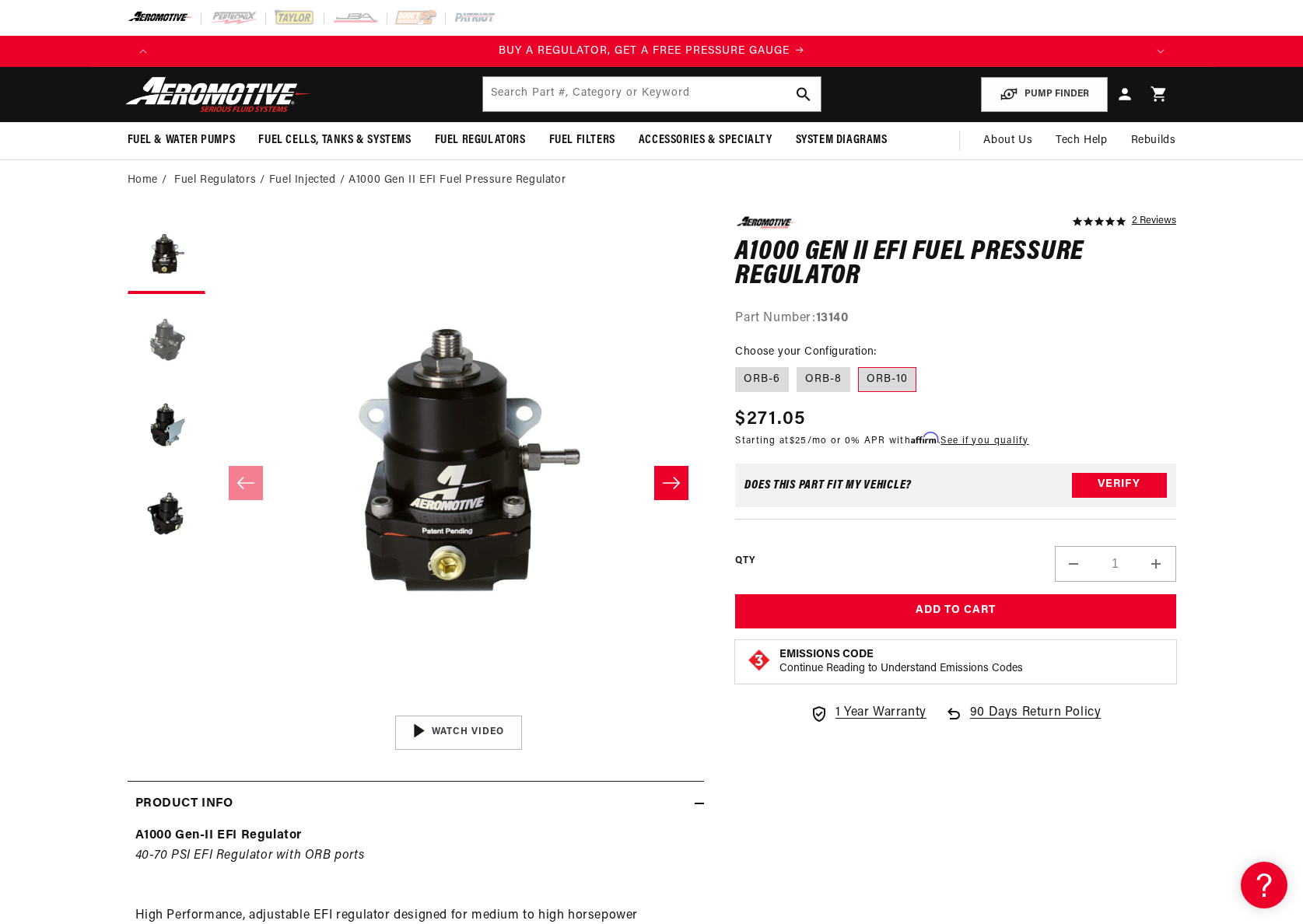
click at [160, 344] on button "Load image 2 in gallery view" at bounding box center [166, 341] width 77 height 77
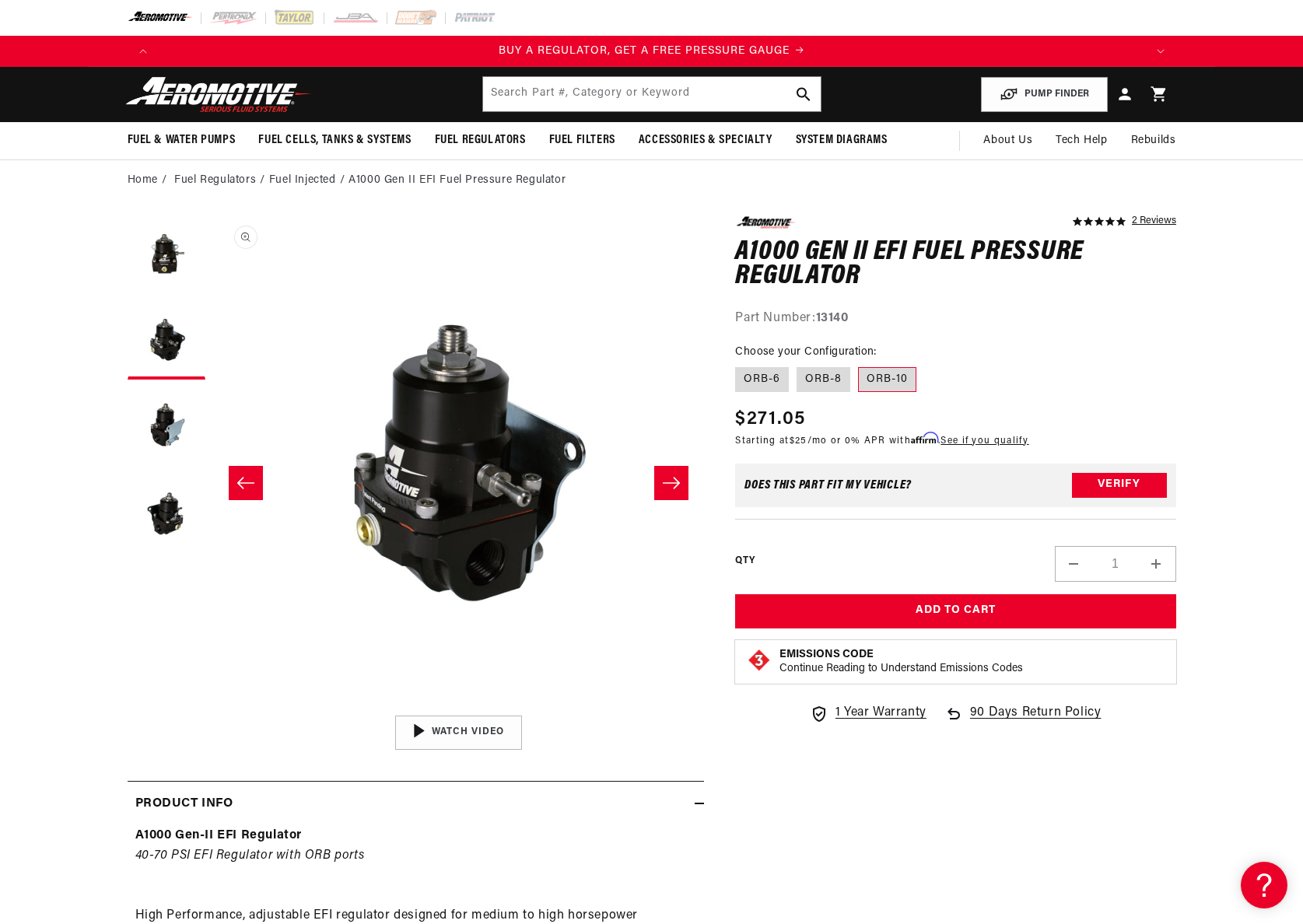
click at [213, 707] on button "Open media 2 in modal" at bounding box center [213, 707] width 0 height 0
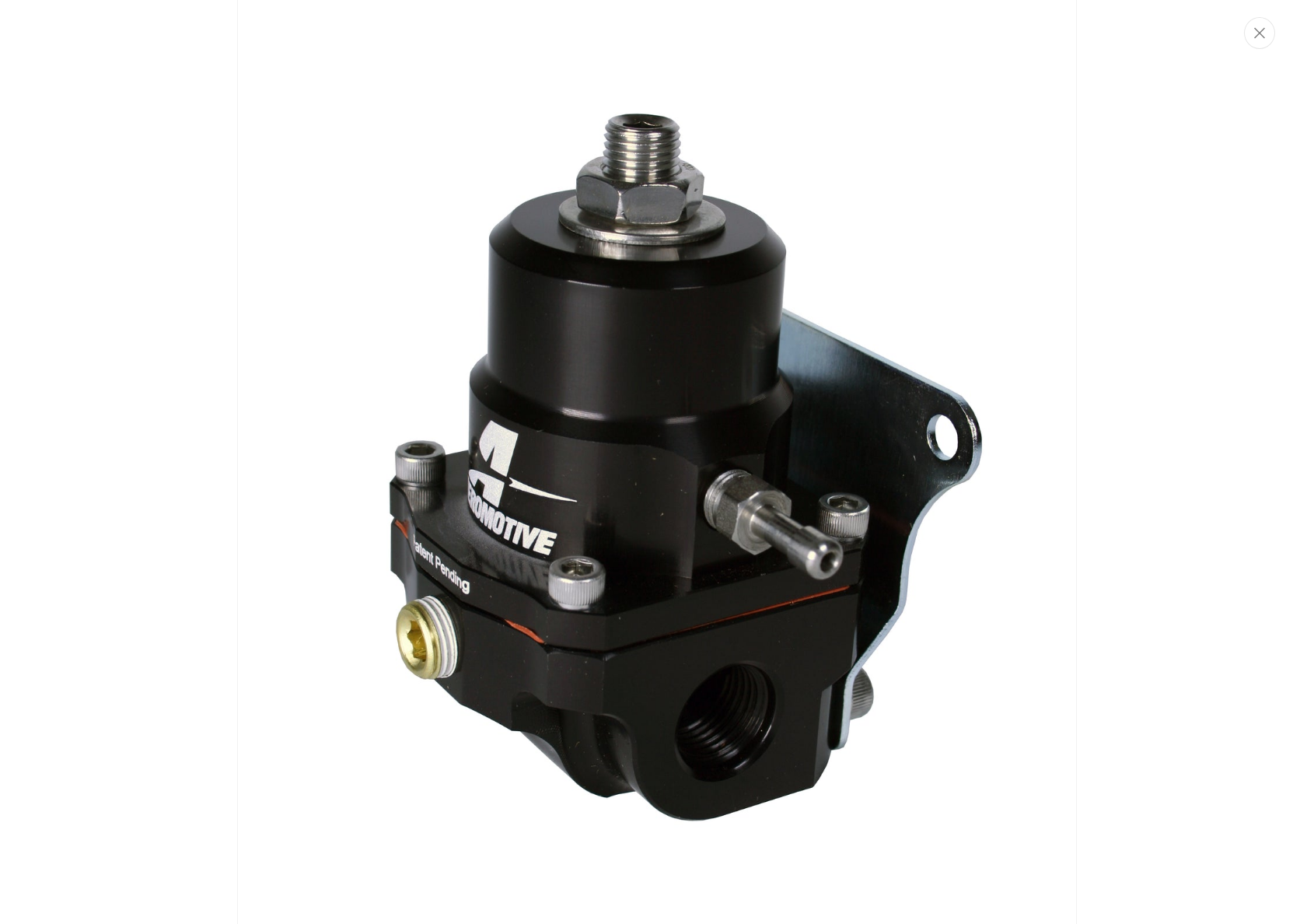
click at [1072, 592] on div "Media gallery" at bounding box center [657, 462] width 1314 height 924
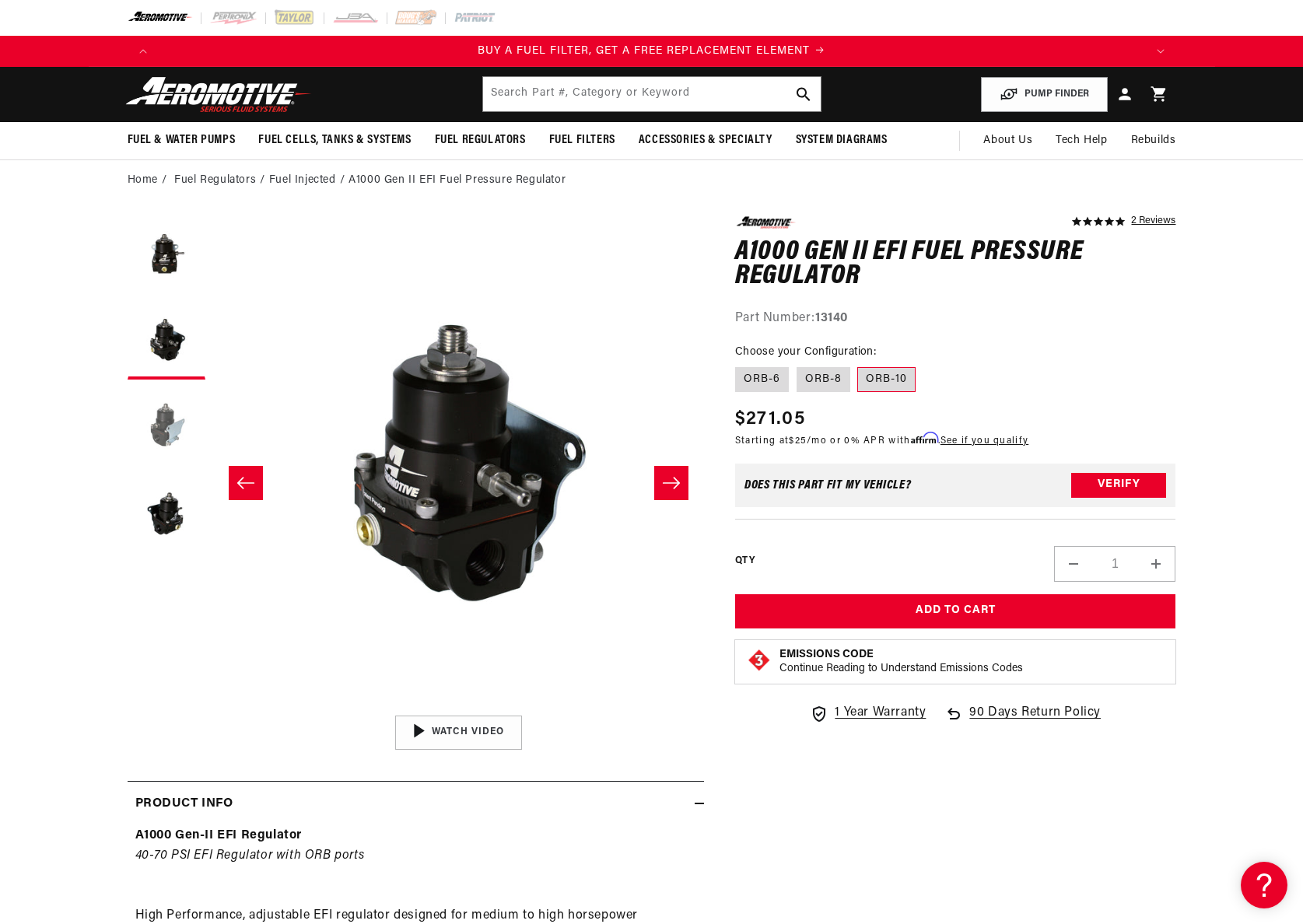
click at [147, 419] on button "Load image 3 in gallery view" at bounding box center [166, 426] width 77 height 77
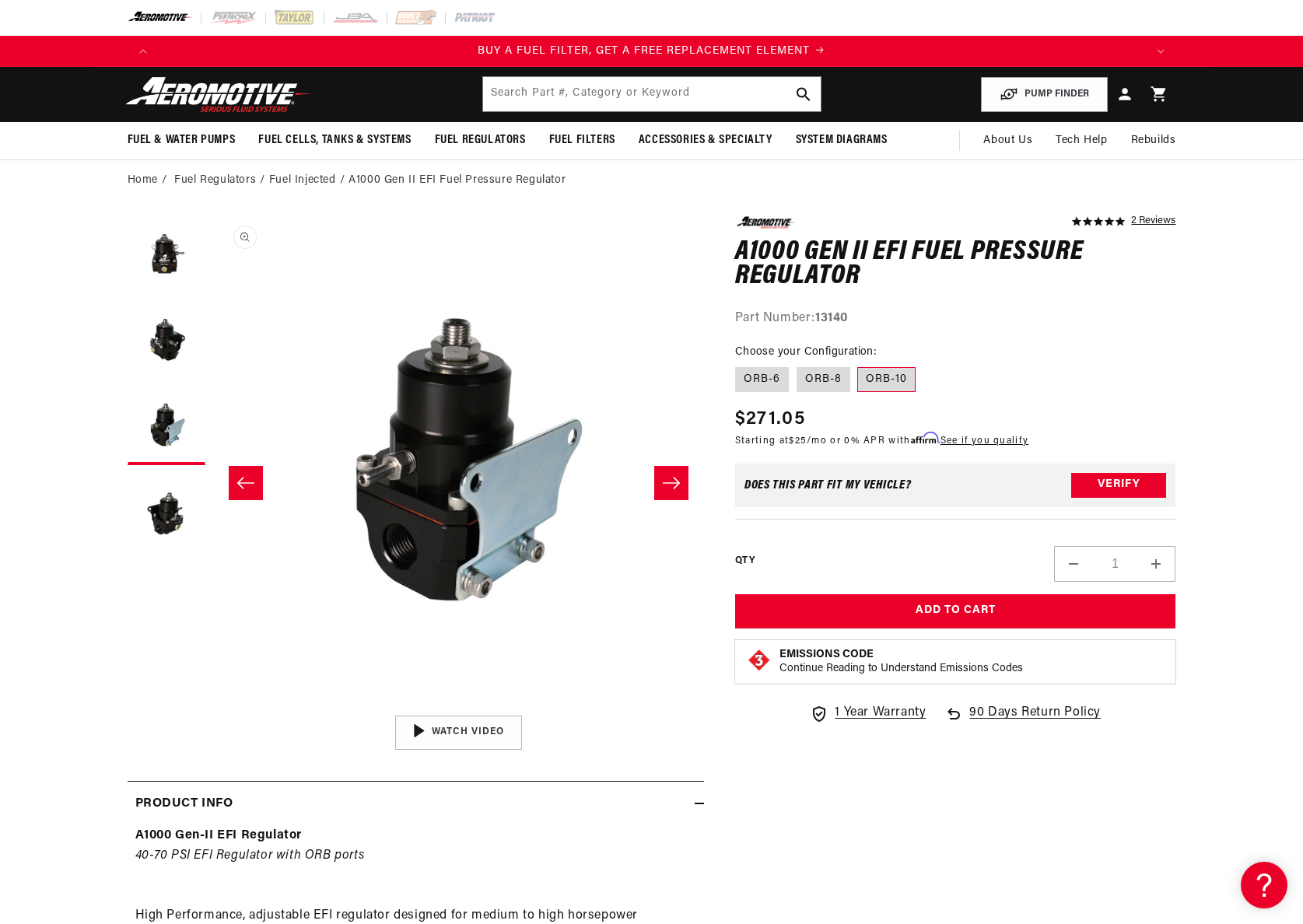
click at [212, 707] on button "Open media 3 in modal" at bounding box center [212, 707] width 0 height 0
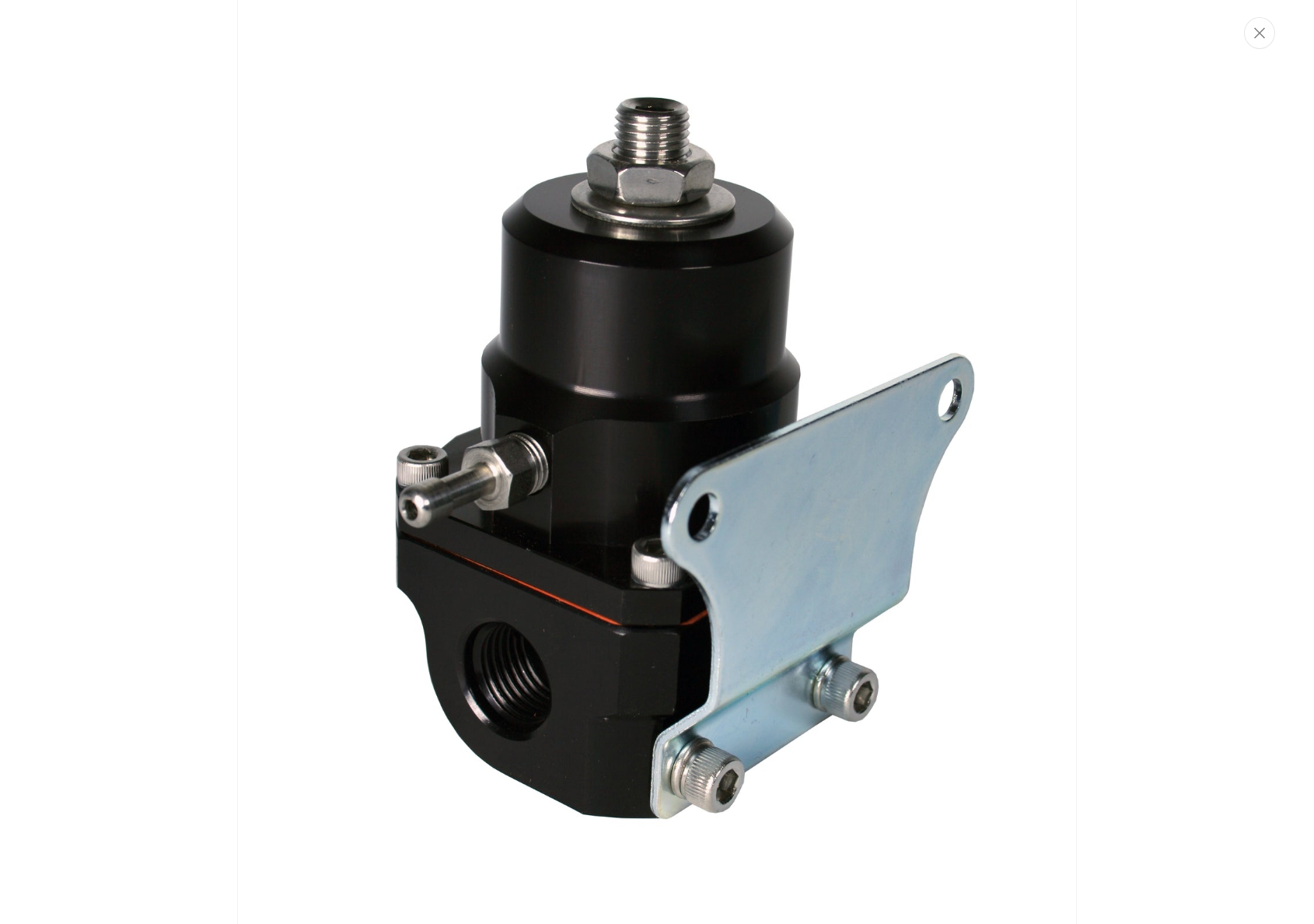
click at [938, 785] on img "Media gallery" at bounding box center [657, 462] width 840 height 1260
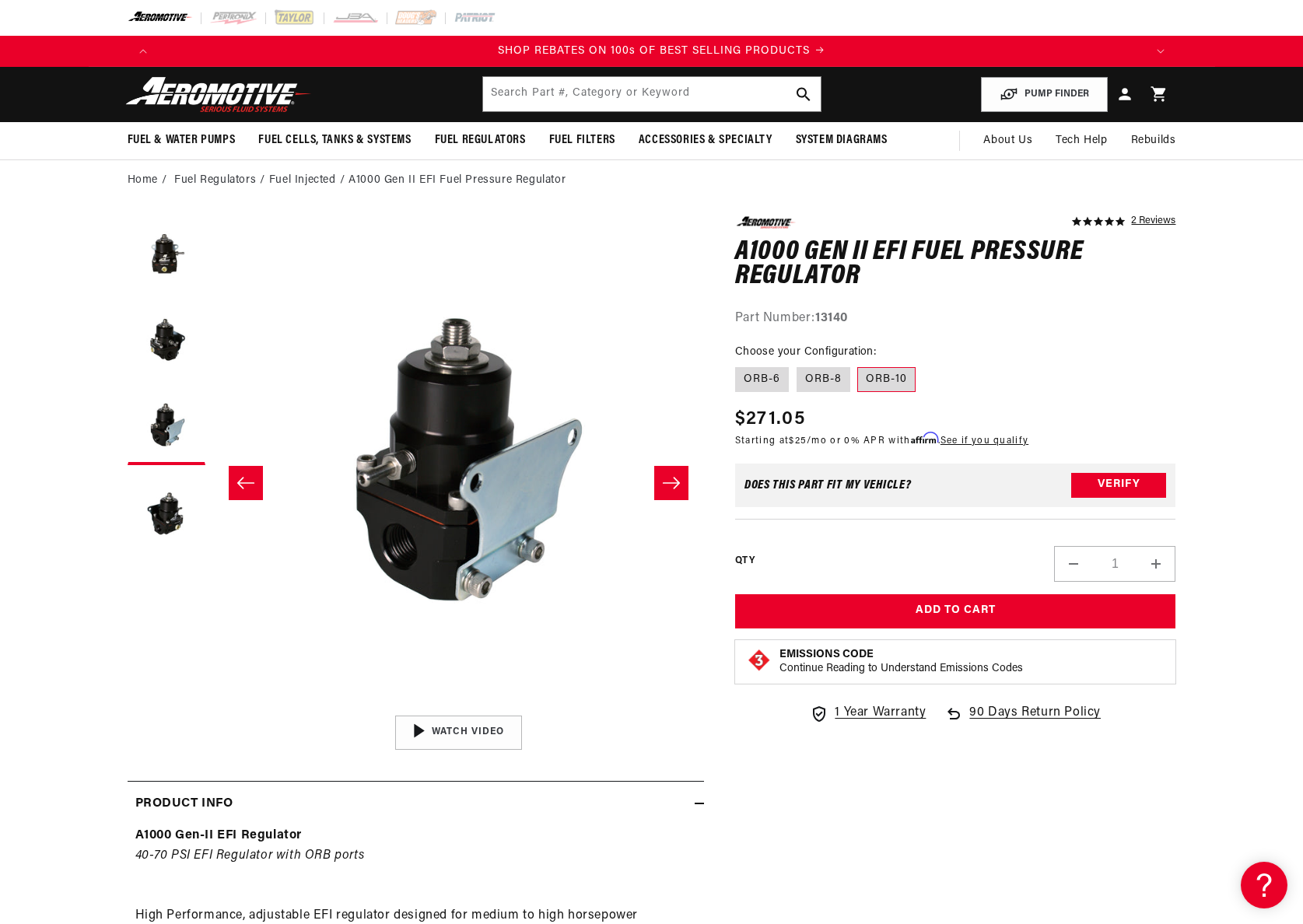
click at [248, 490] on icon "Slide left" at bounding box center [246, 483] width 19 height 15
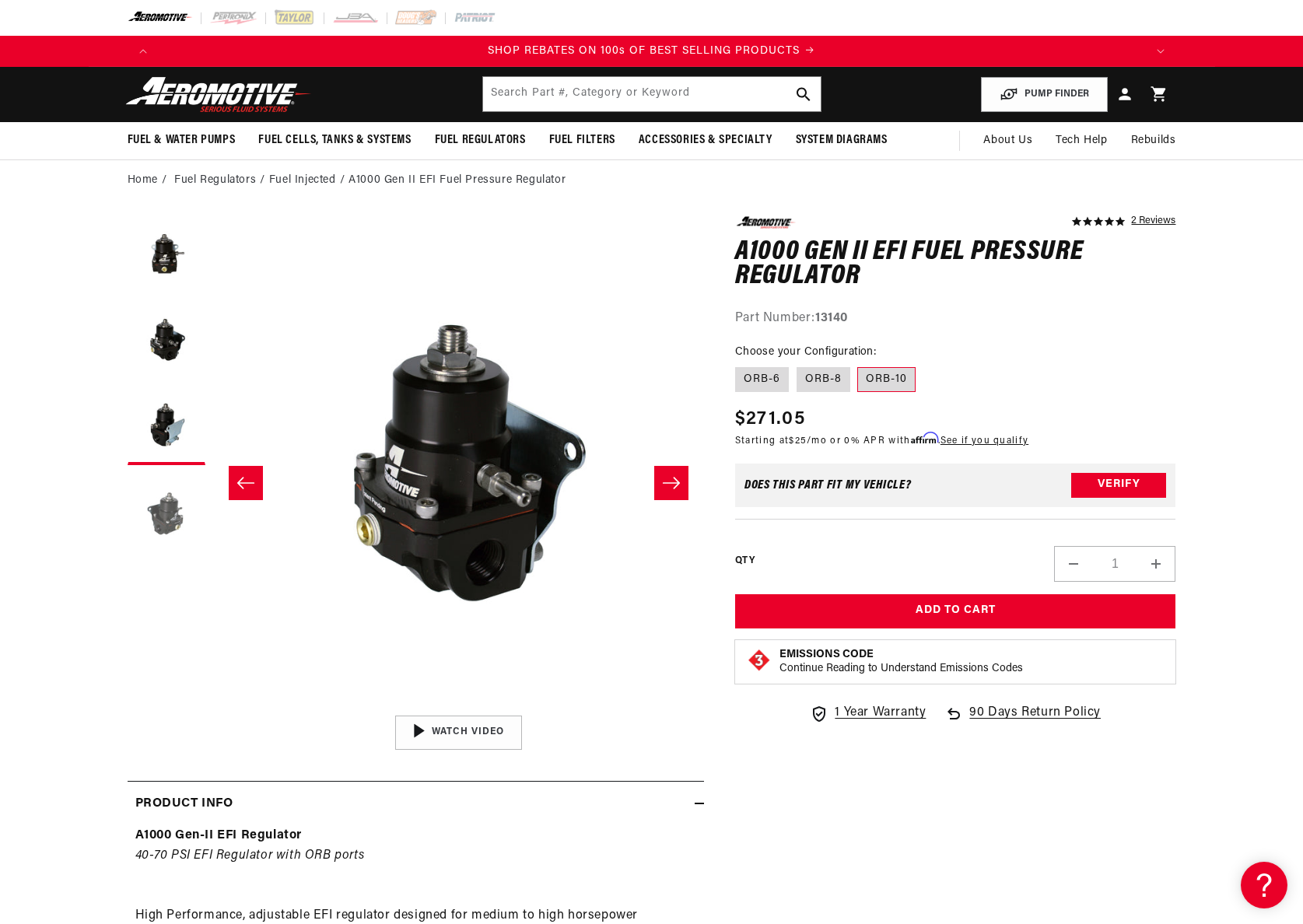
click at [163, 522] on button "Load image 4 in gallery view" at bounding box center [166, 511] width 77 height 77
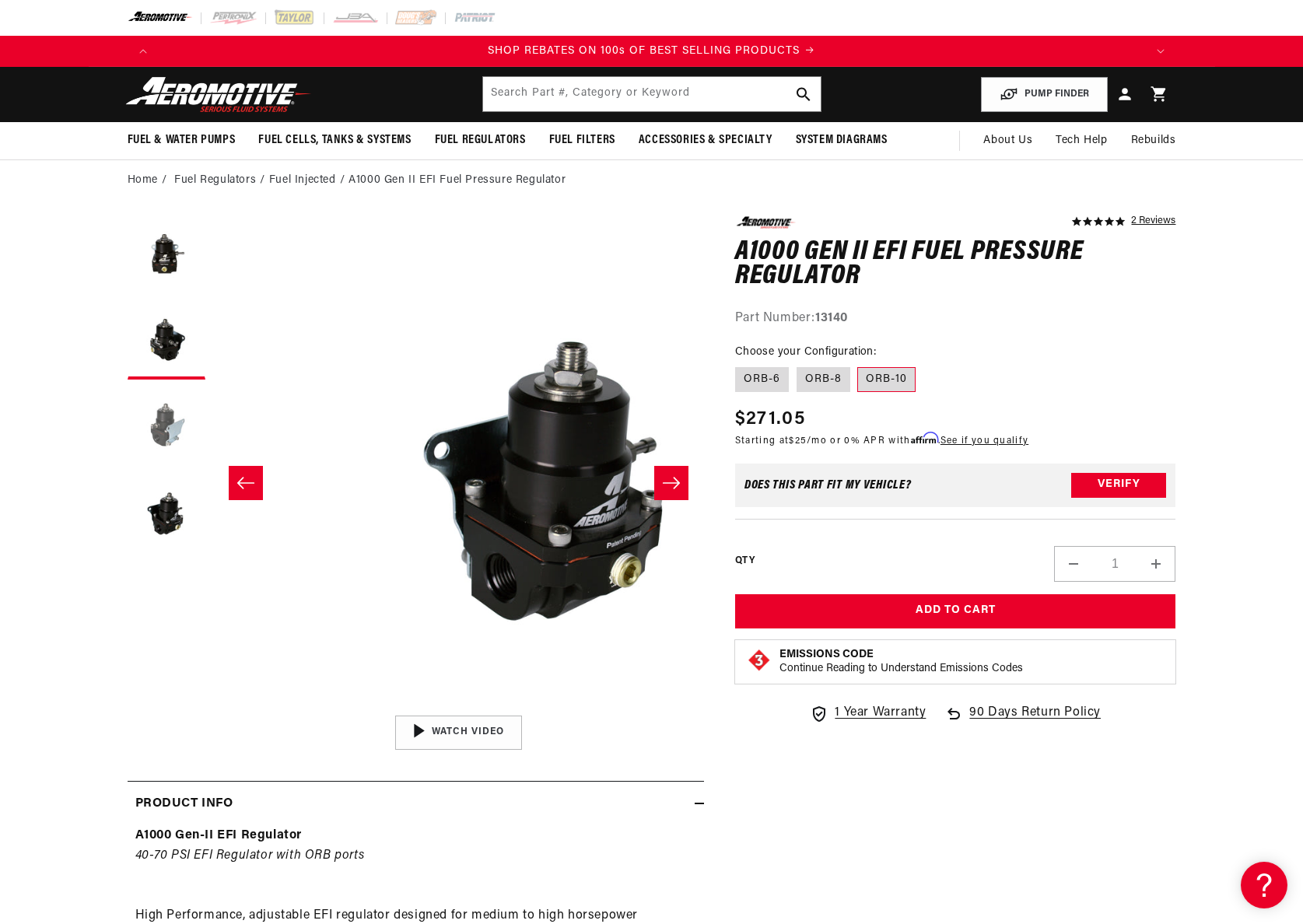
drag, startPoint x: 163, startPoint y: 431, endPoint x: 161, endPoint y: 389, distance: 42.0
click at [162, 410] on ul "Gallery Viewer" at bounding box center [166, 384] width 77 height 335
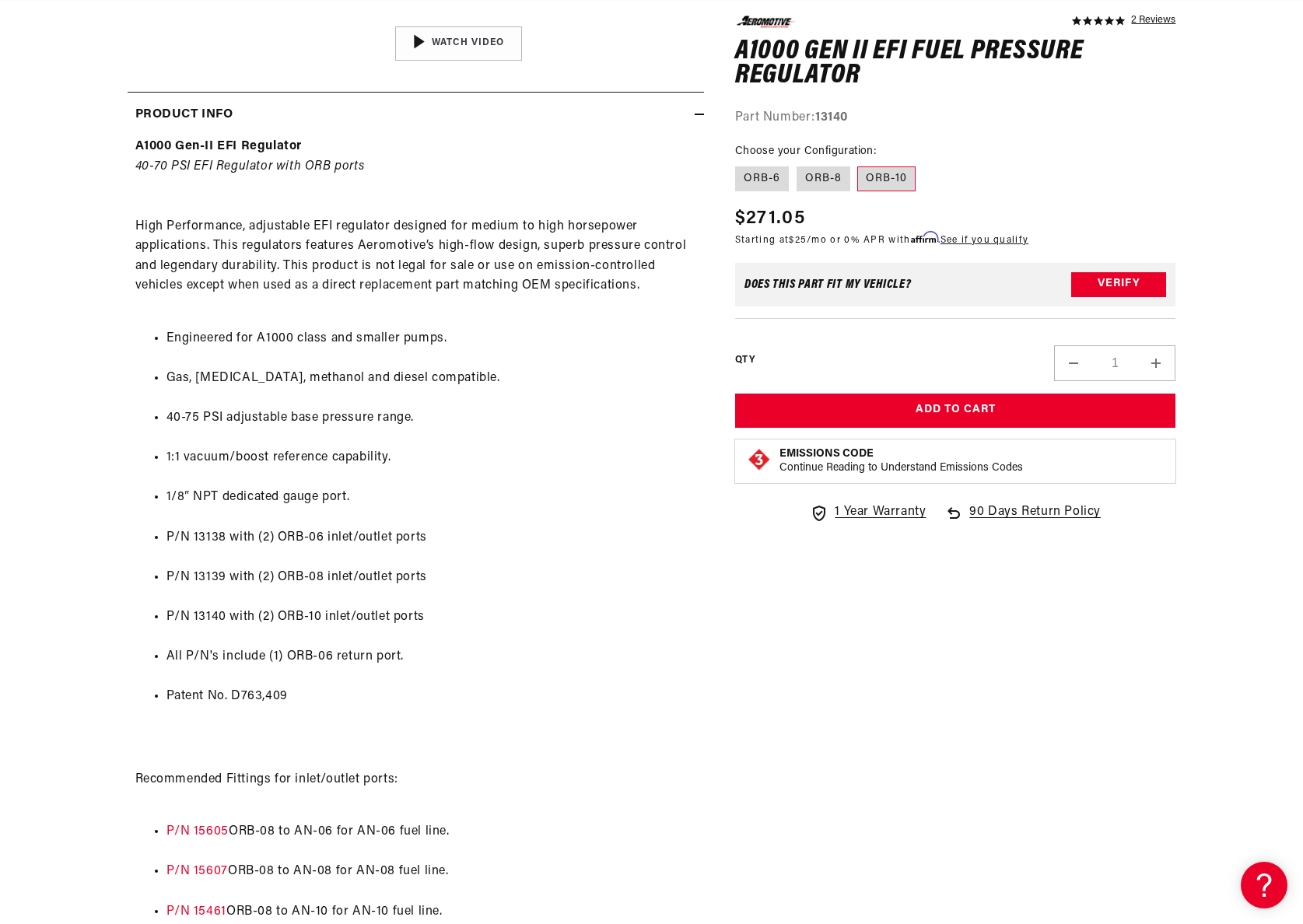
click at [454, 701] on li "Patent No. D763,409" at bounding box center [431, 696] width 530 height 20
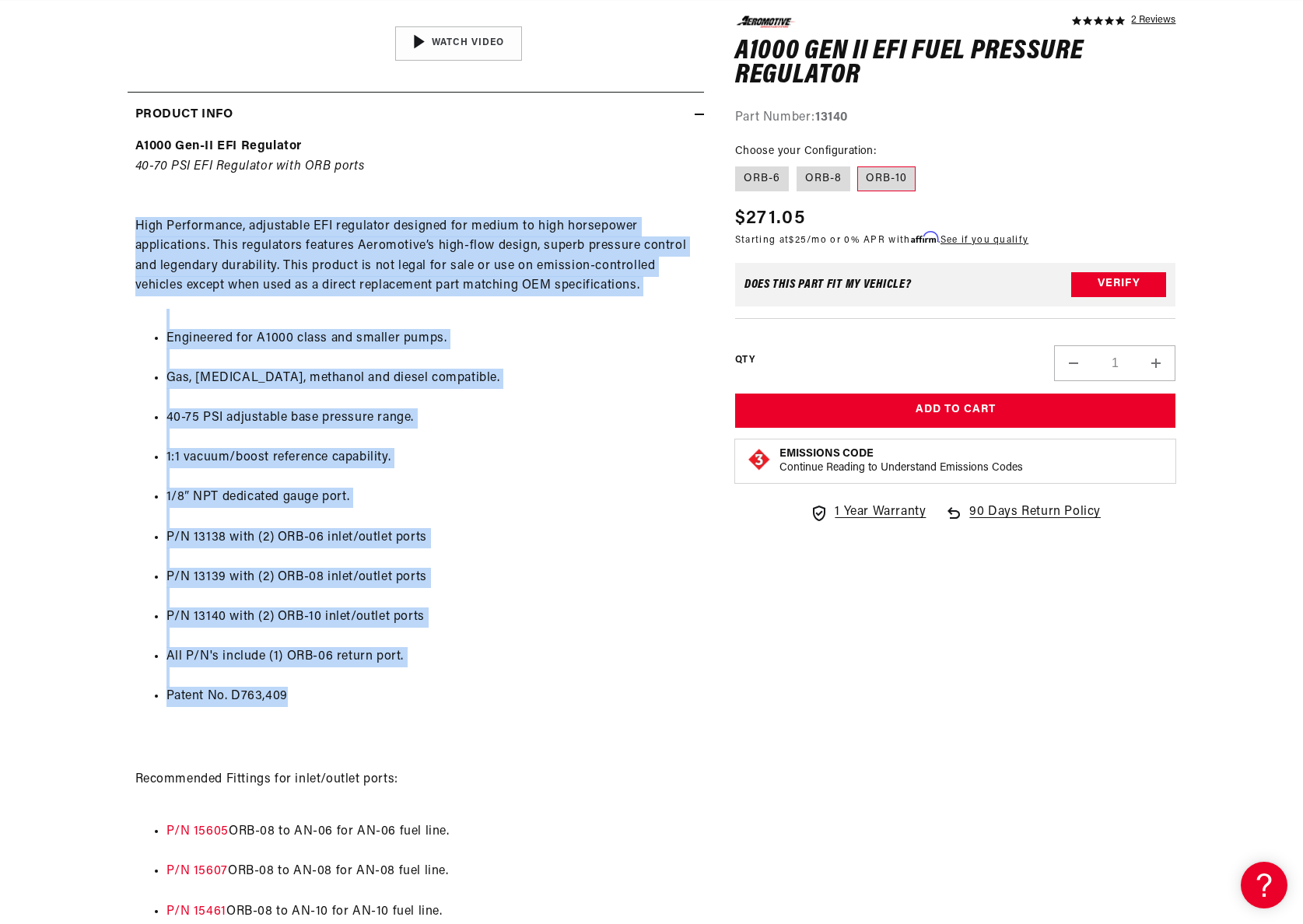
drag, startPoint x: 342, startPoint y: 715, endPoint x: 115, endPoint y: 225, distance: 540.0
click at [115, 225] on section "5.0 star rating 2 Reviews A1000 Gen II EFI Fuel Pressure Regulator A1000 Gen II…" at bounding box center [652, 497] width 1127 height 1973
copy div "High Performance, adjustable EFI regulator designed for medium to high horsepow…"
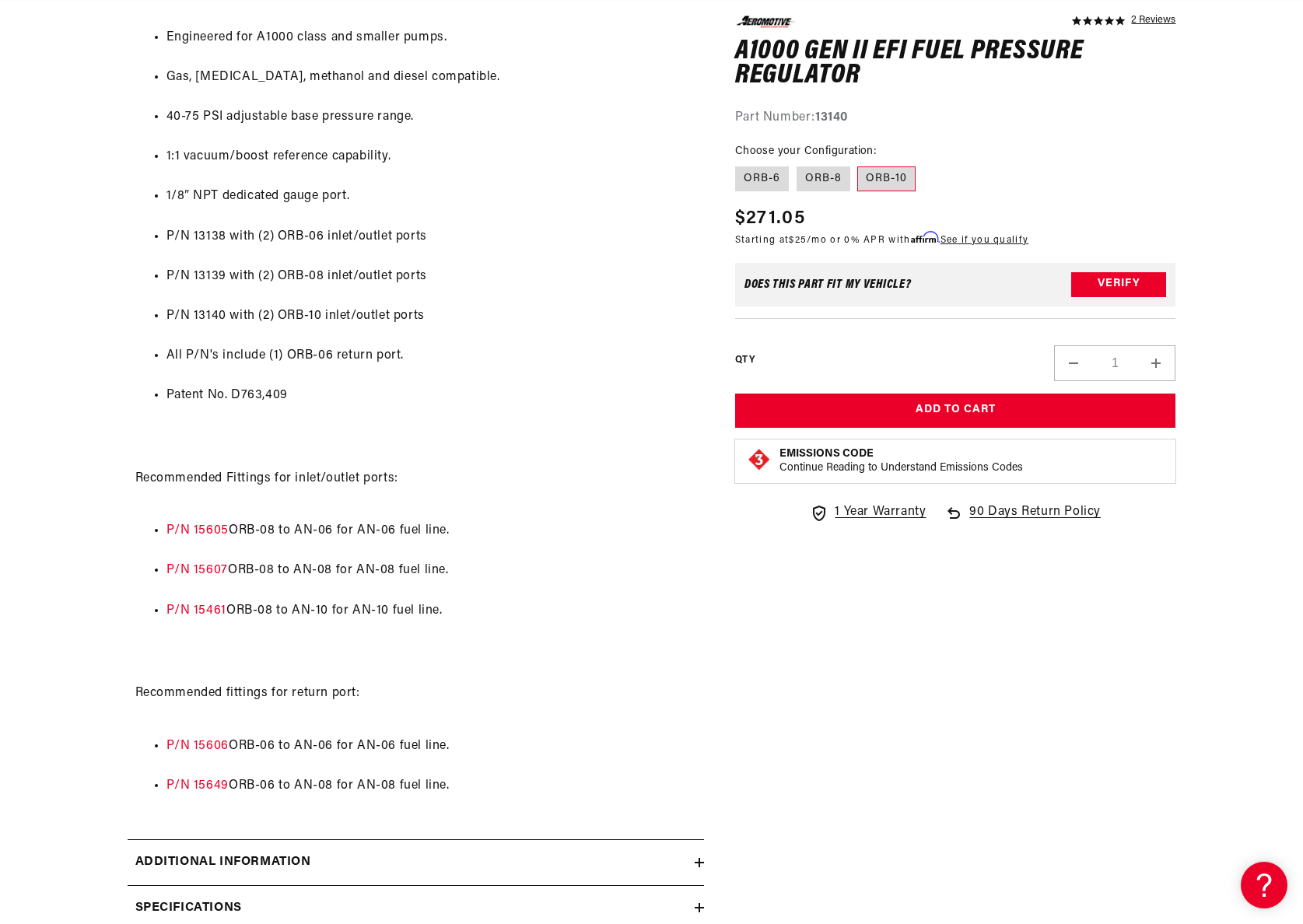
click at [485, 618] on li "P/N 15461 ORB-08 to AN-10 for AN-10 fuel line." at bounding box center [431, 611] width 530 height 20
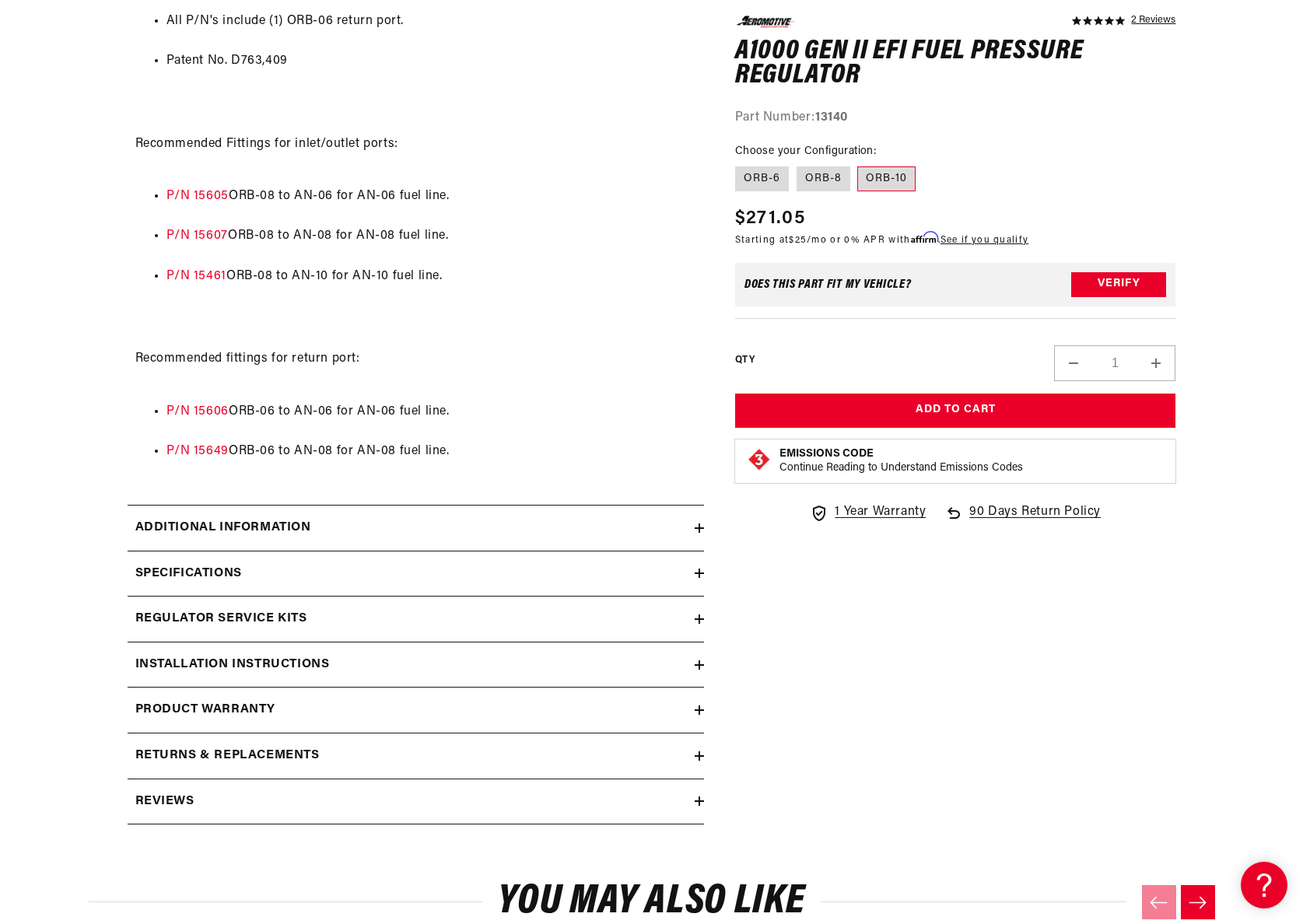
scroll to position [1328, 0]
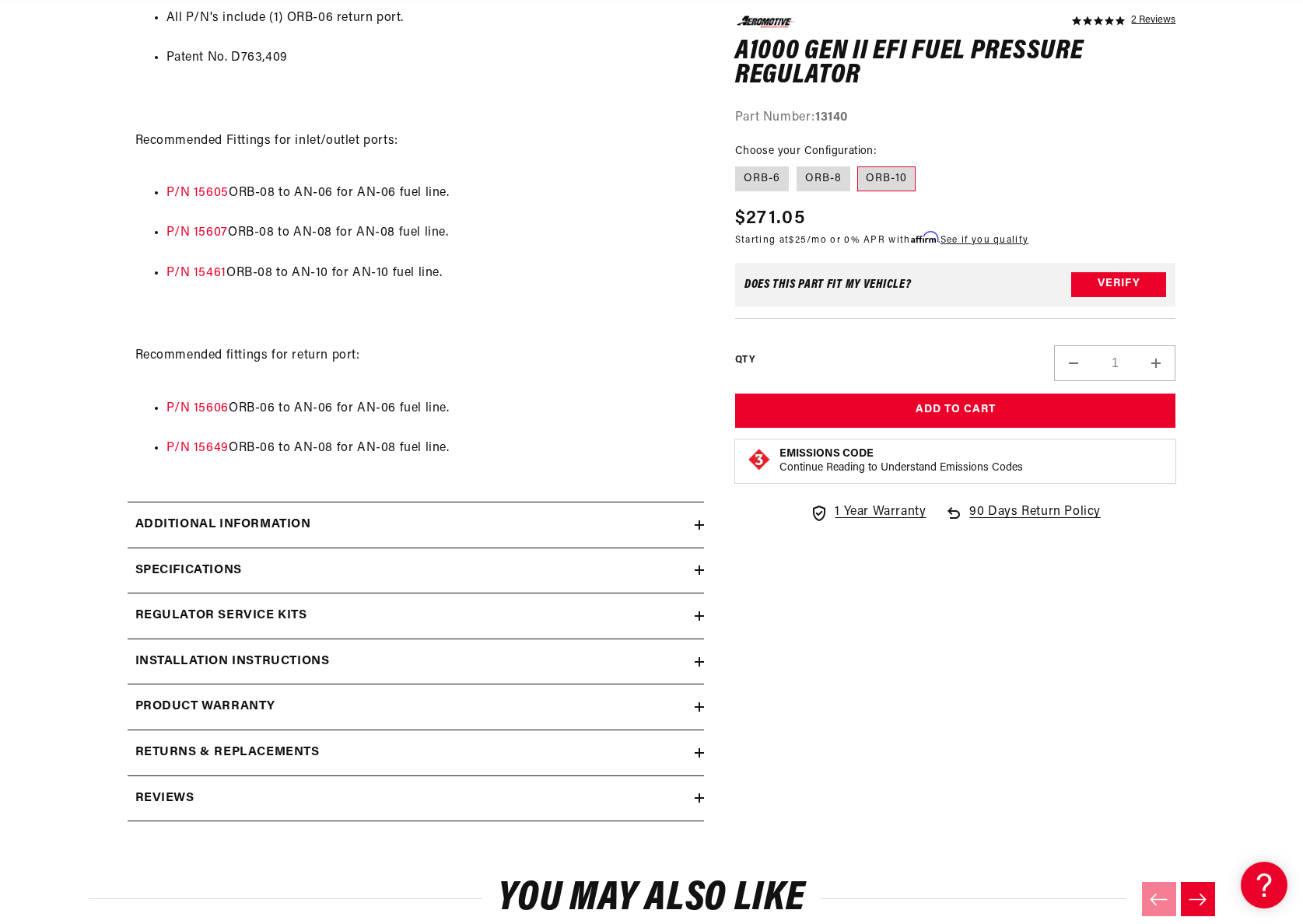
click at [427, 524] on div "Additional information" at bounding box center [410, 524] width 567 height 20
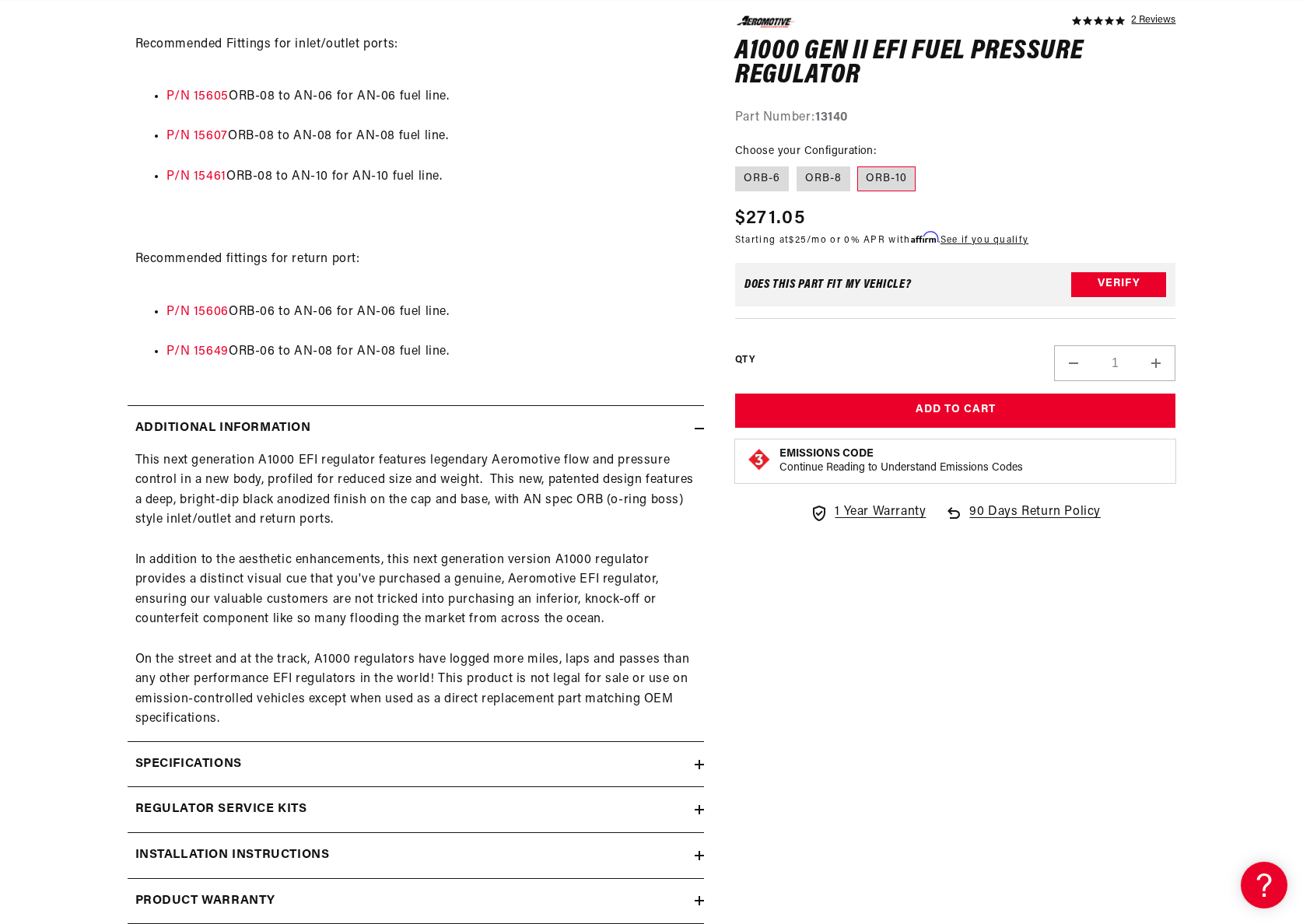
scroll to position [0, 1973]
click at [417, 627] on div "This next generation A1000 EFI regulator features legendary Aeromotive flow and…" at bounding box center [415, 590] width 577 height 278
click at [288, 718] on div "This next generation A1000 EFI regulator features legendary Aeromotive flow and…" at bounding box center [415, 590] width 577 height 278
click at [429, 512] on div "This next generation A1000 EFI regulator features legendary Aeromotive flow and…" at bounding box center [415, 590] width 577 height 278
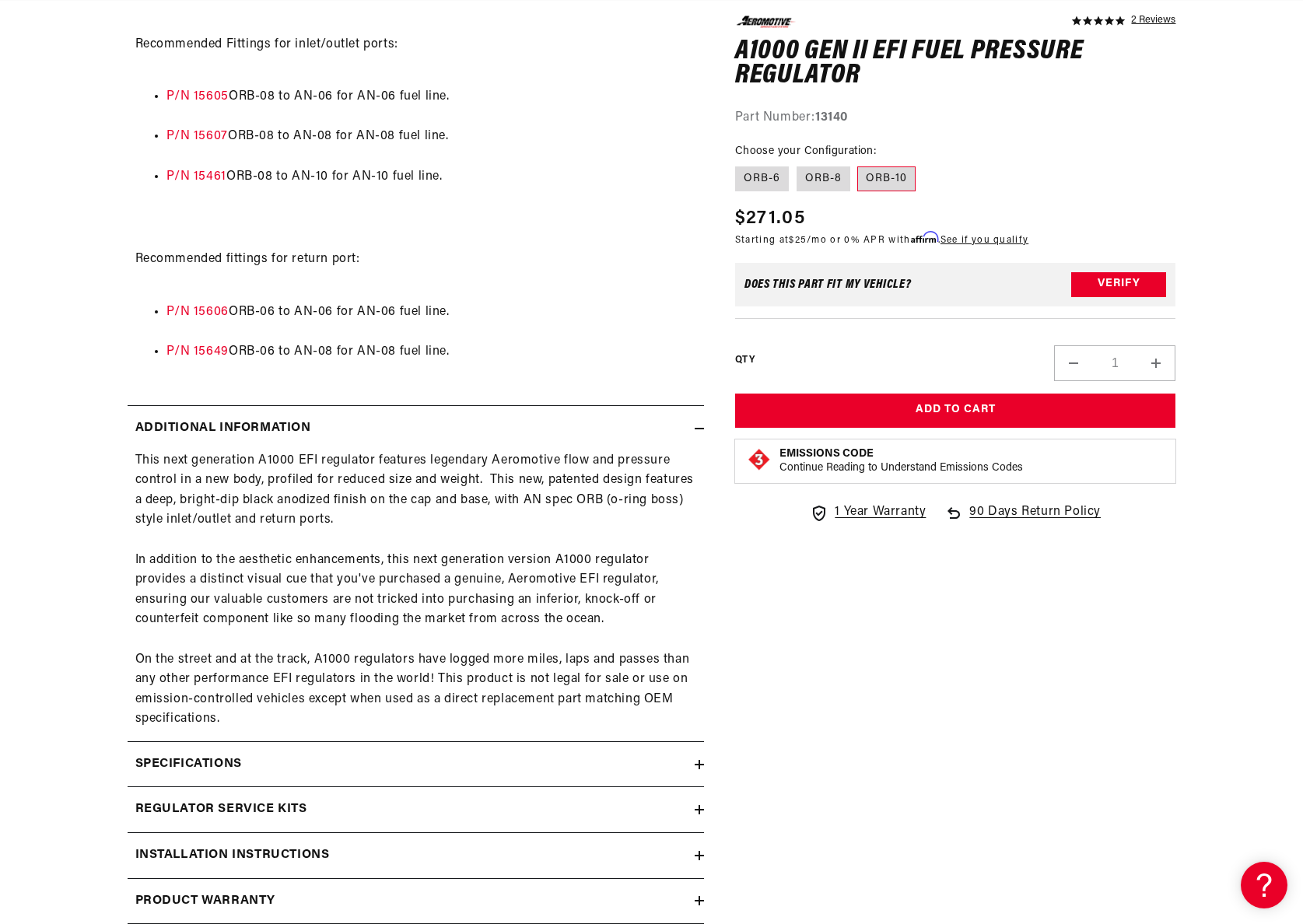
scroll to position [0, 0]
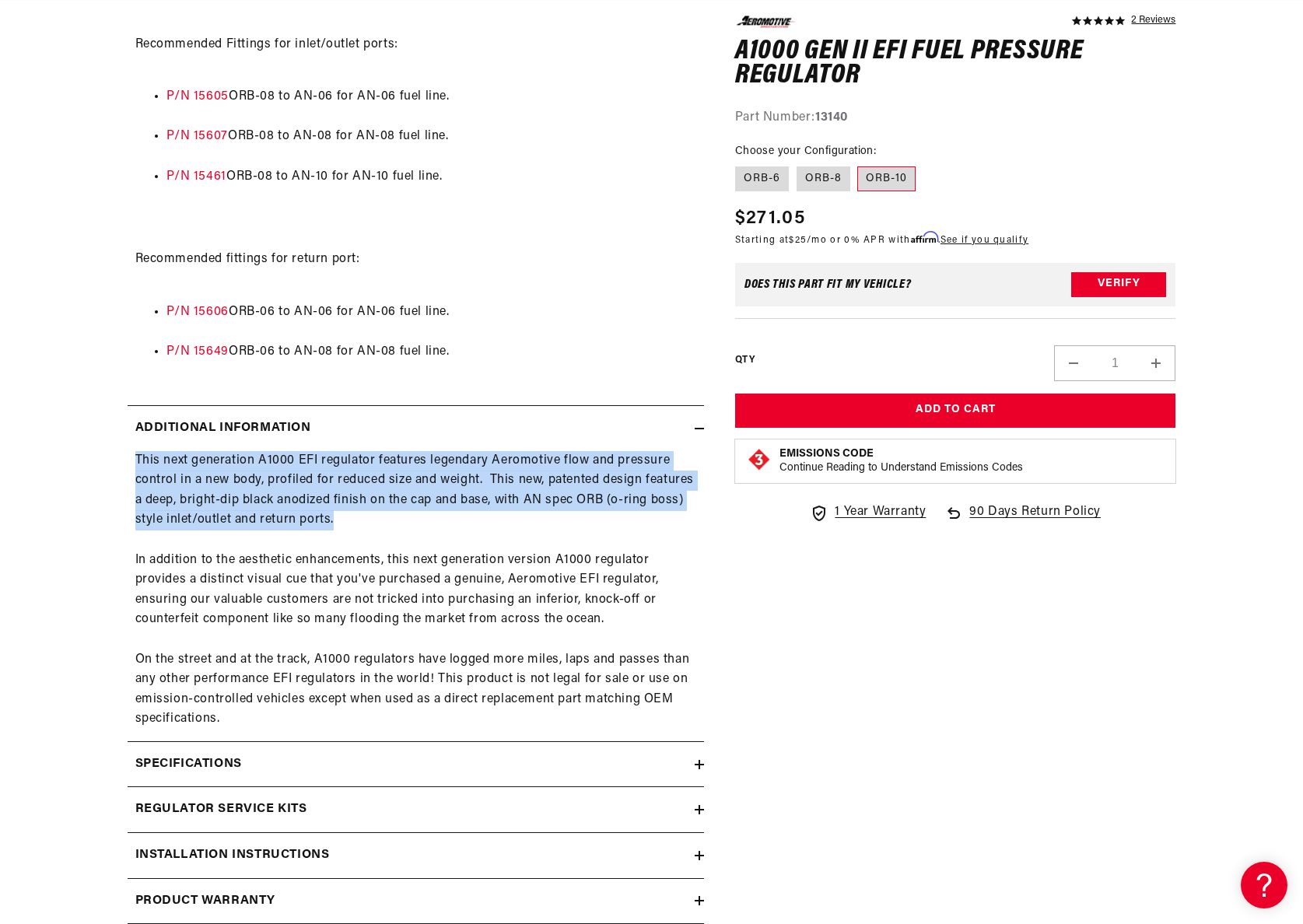
drag, startPoint x: 444, startPoint y: 523, endPoint x: 124, endPoint y: 450, distance: 328.2
copy details "This next generation A1000 EFI regulator features legendary Aeromotive flow and…"
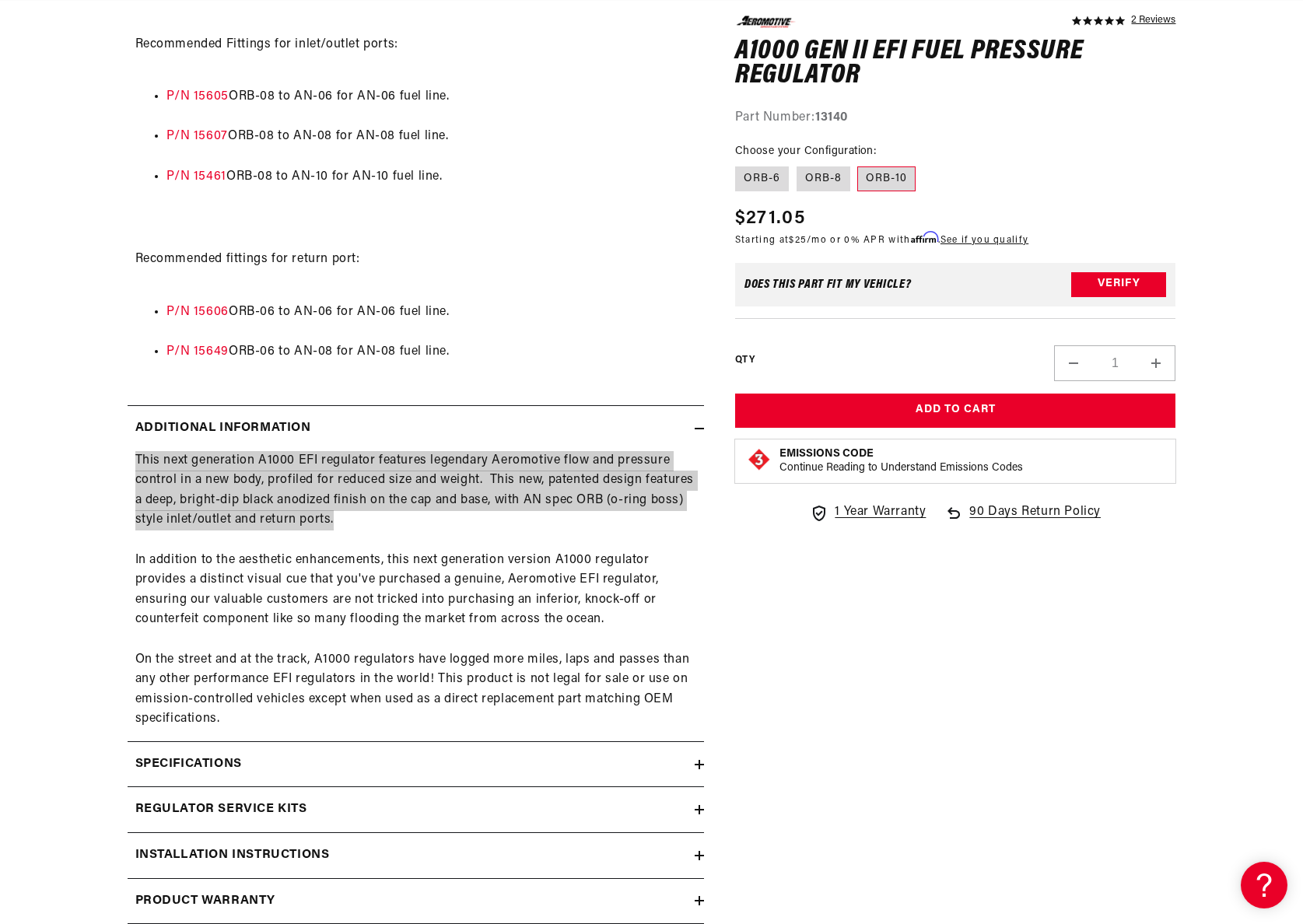
scroll to position [1690, 0]
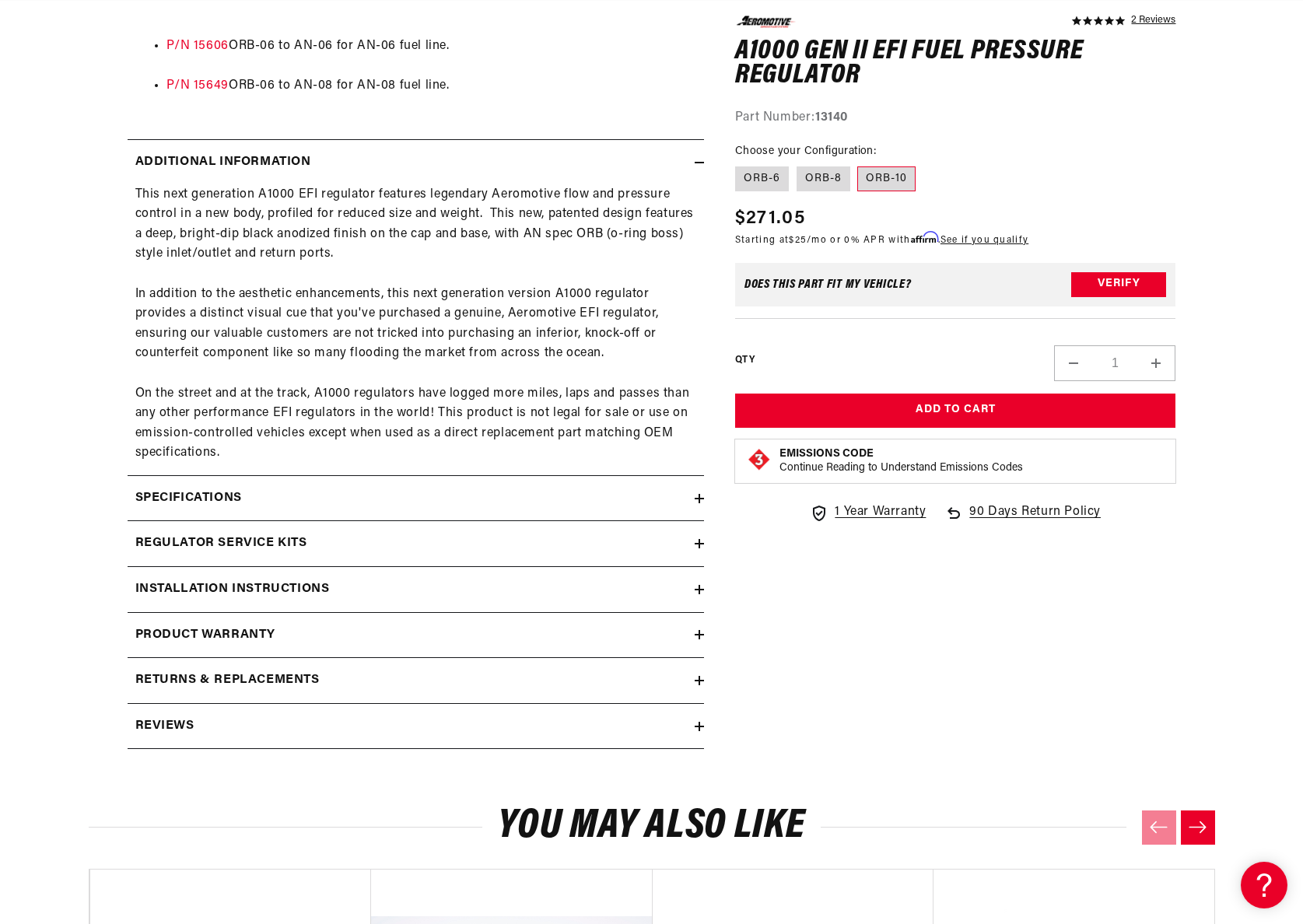
click at [331, 543] on div "Regulator Service Kits" at bounding box center [410, 543] width 567 height 20
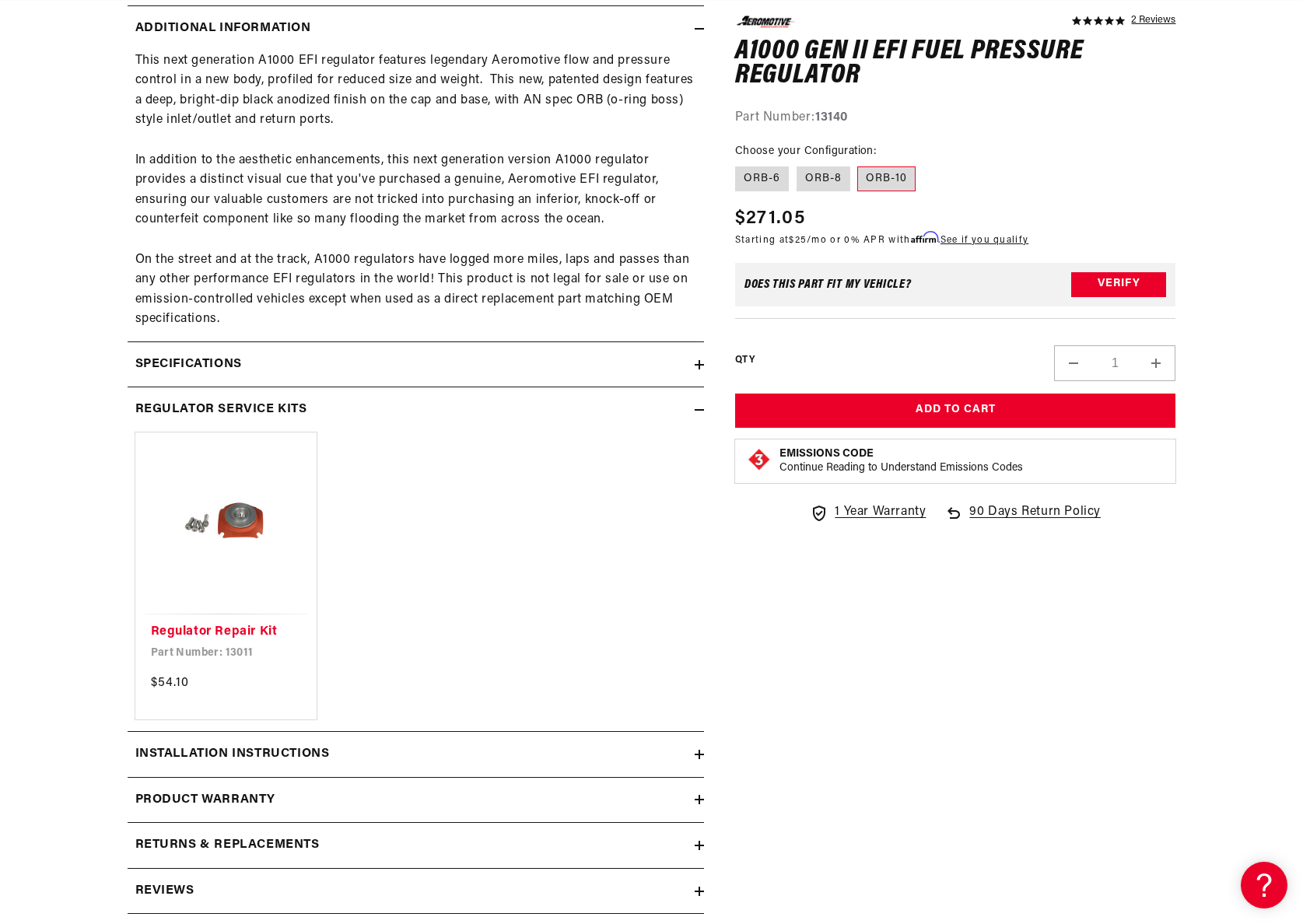
scroll to position [1996, 0]
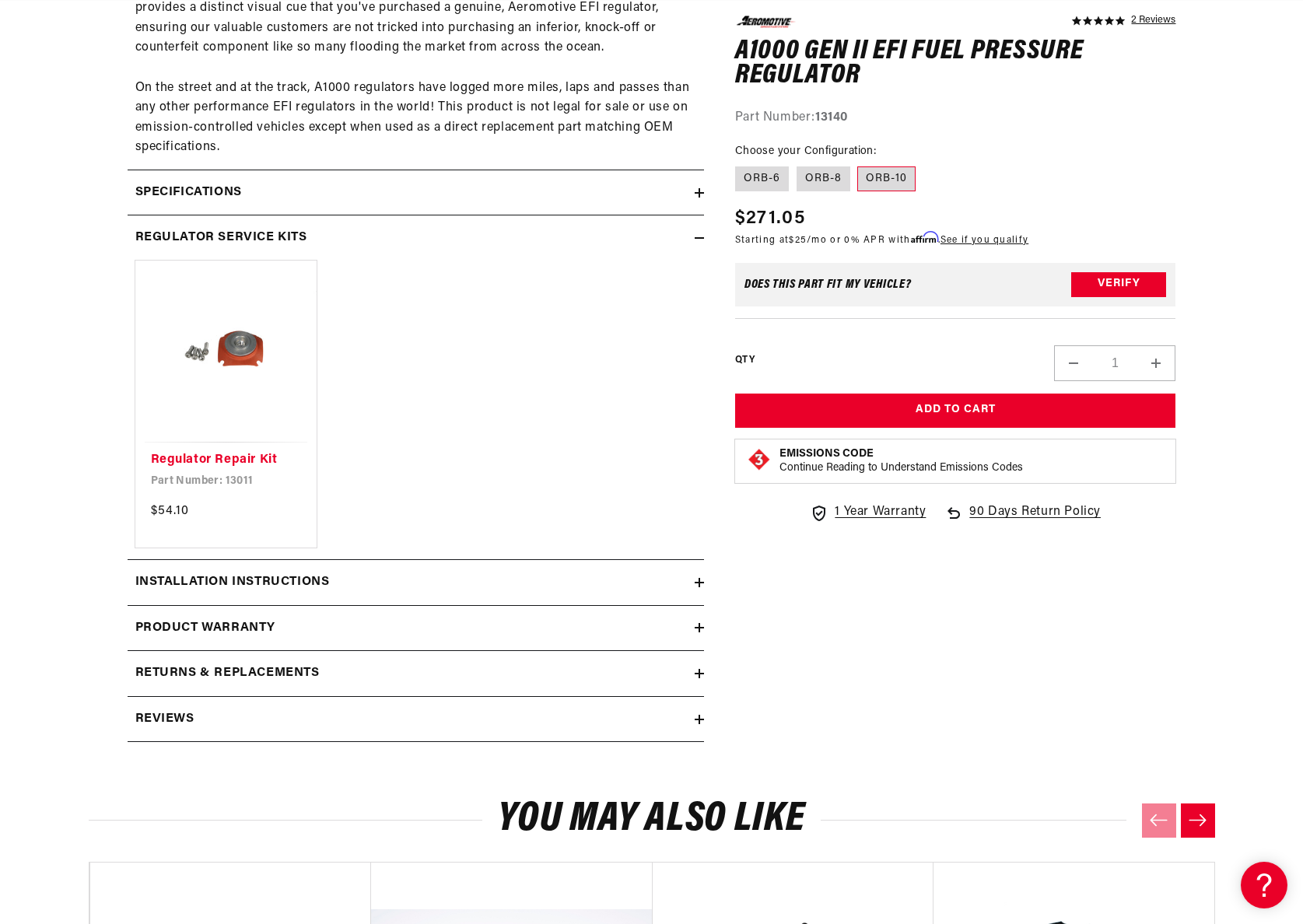
click at [386, 593] on summary "Installation Instructions" at bounding box center [415, 583] width 577 height 45
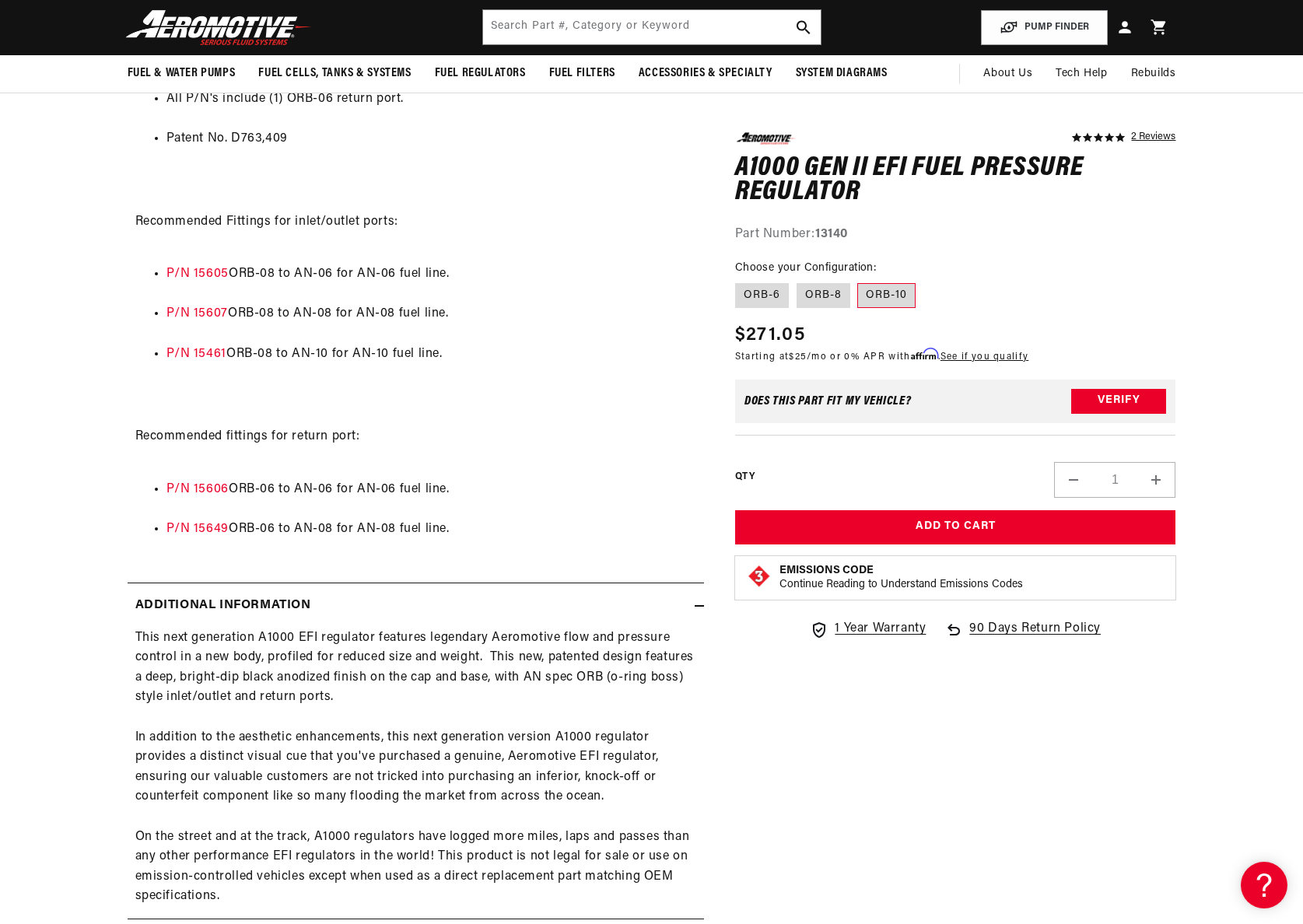
scroll to position [1227, 0]
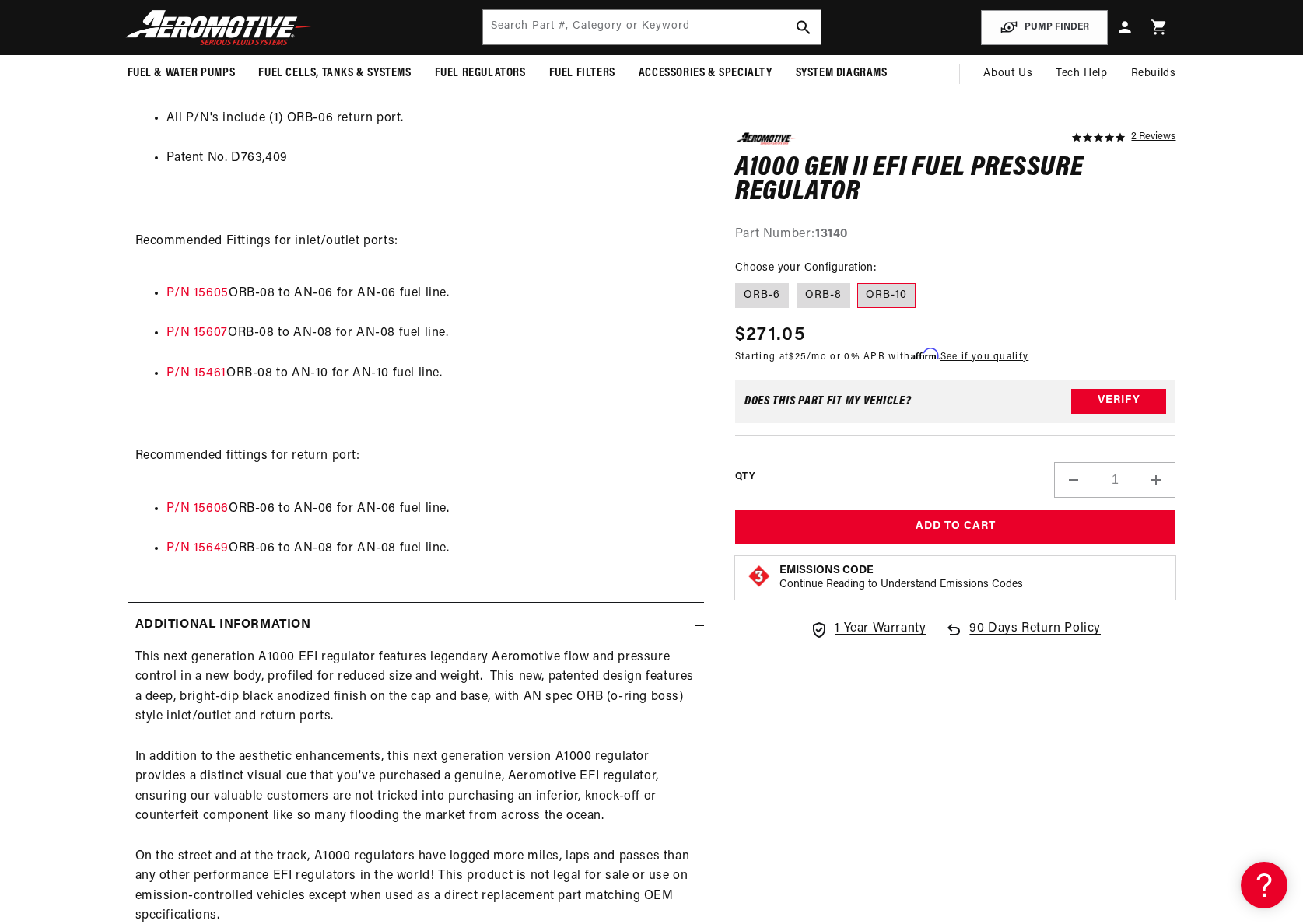
click at [847, 239] on strong "13140" at bounding box center [831, 232] width 33 height 12
copy strong "13140"
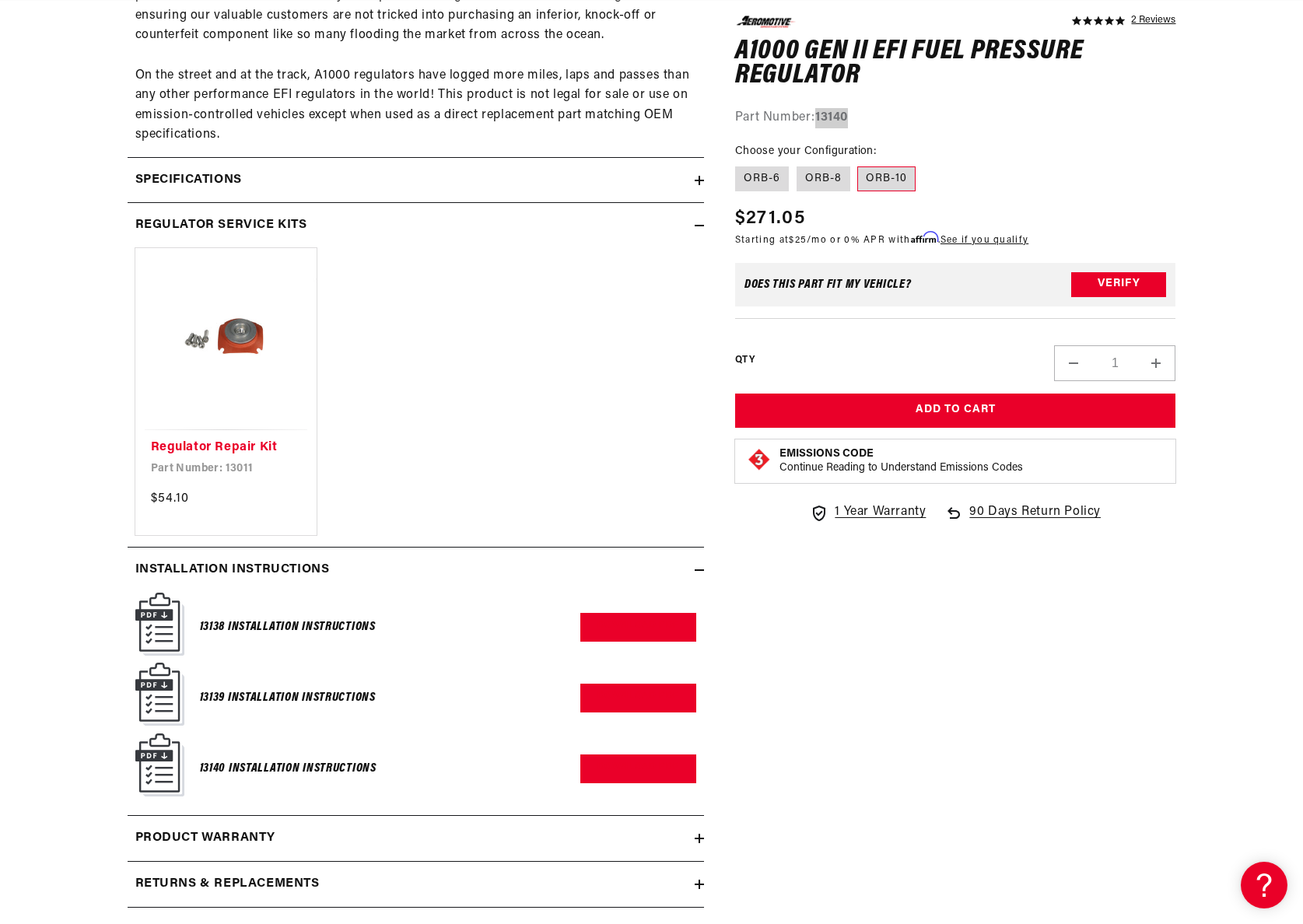
scroll to position [0, 2960]
click at [663, 769] on link "Download PDF" at bounding box center [638, 769] width 116 height 29
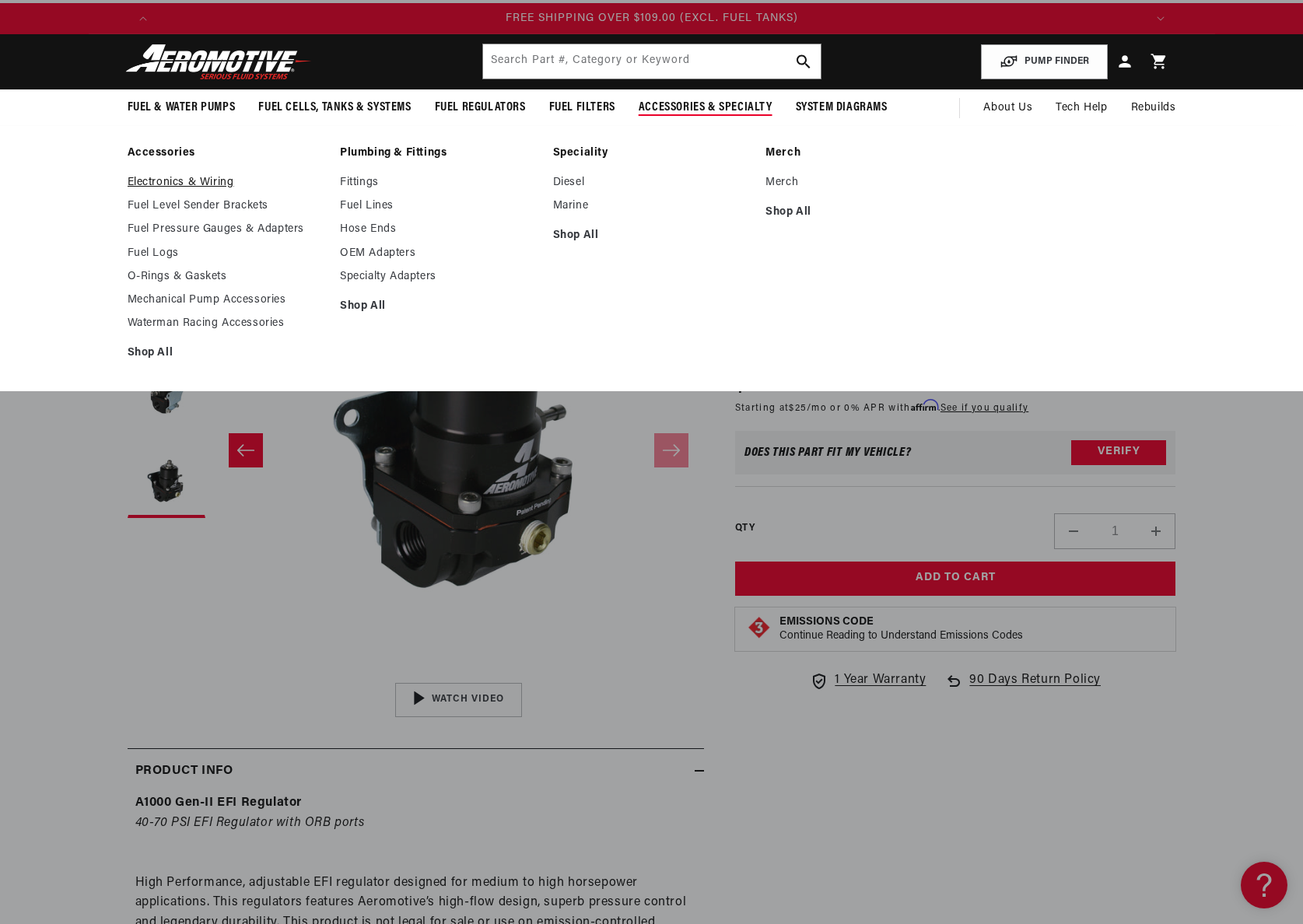
click at [239, 187] on link "Electronics & Wiring" at bounding box center [226, 183] width 198 height 14
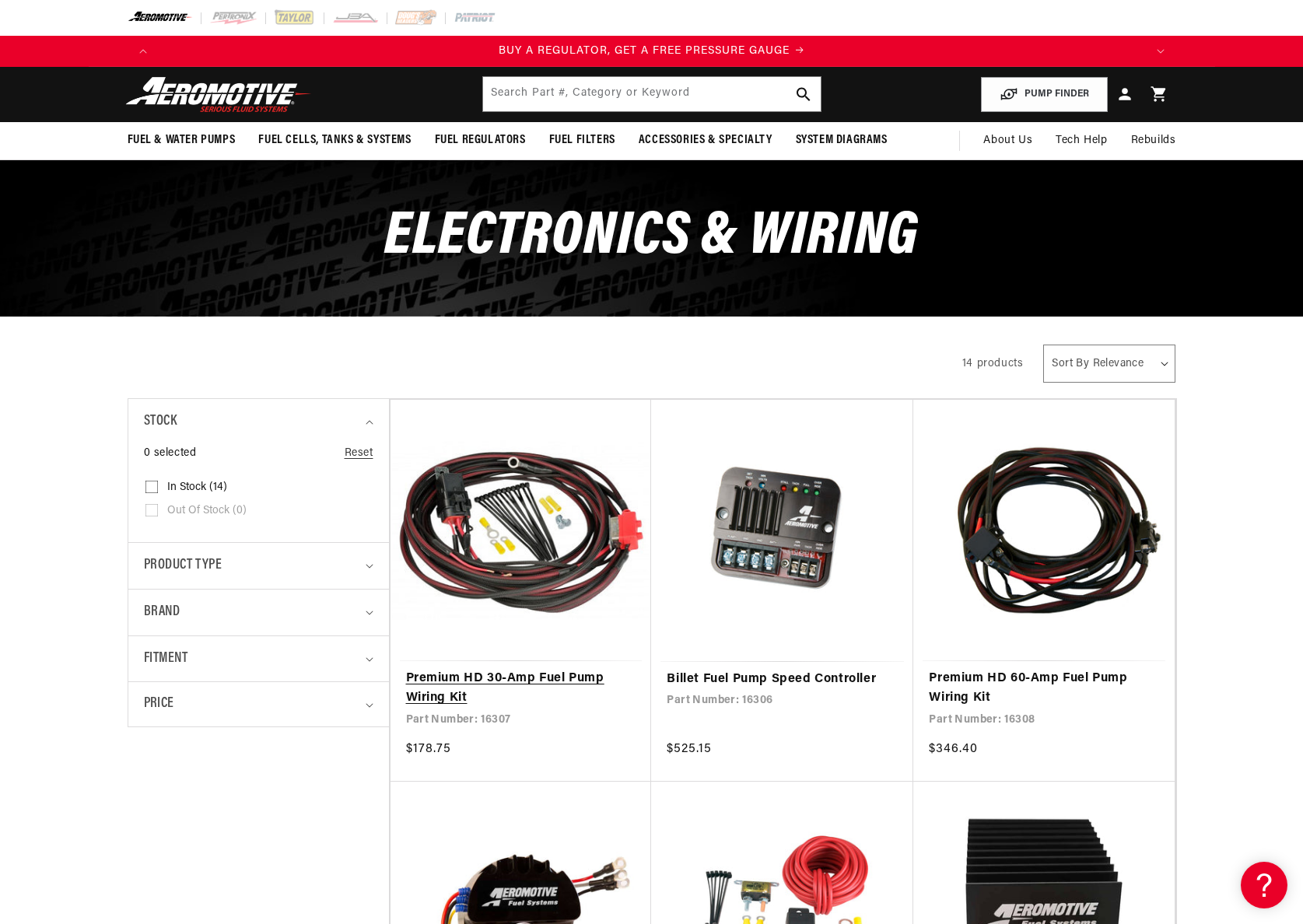
click at [594, 669] on link "Premium HD 30-Amp Fuel Pump Wiring Kit" at bounding box center [521, 688] width 231 height 39
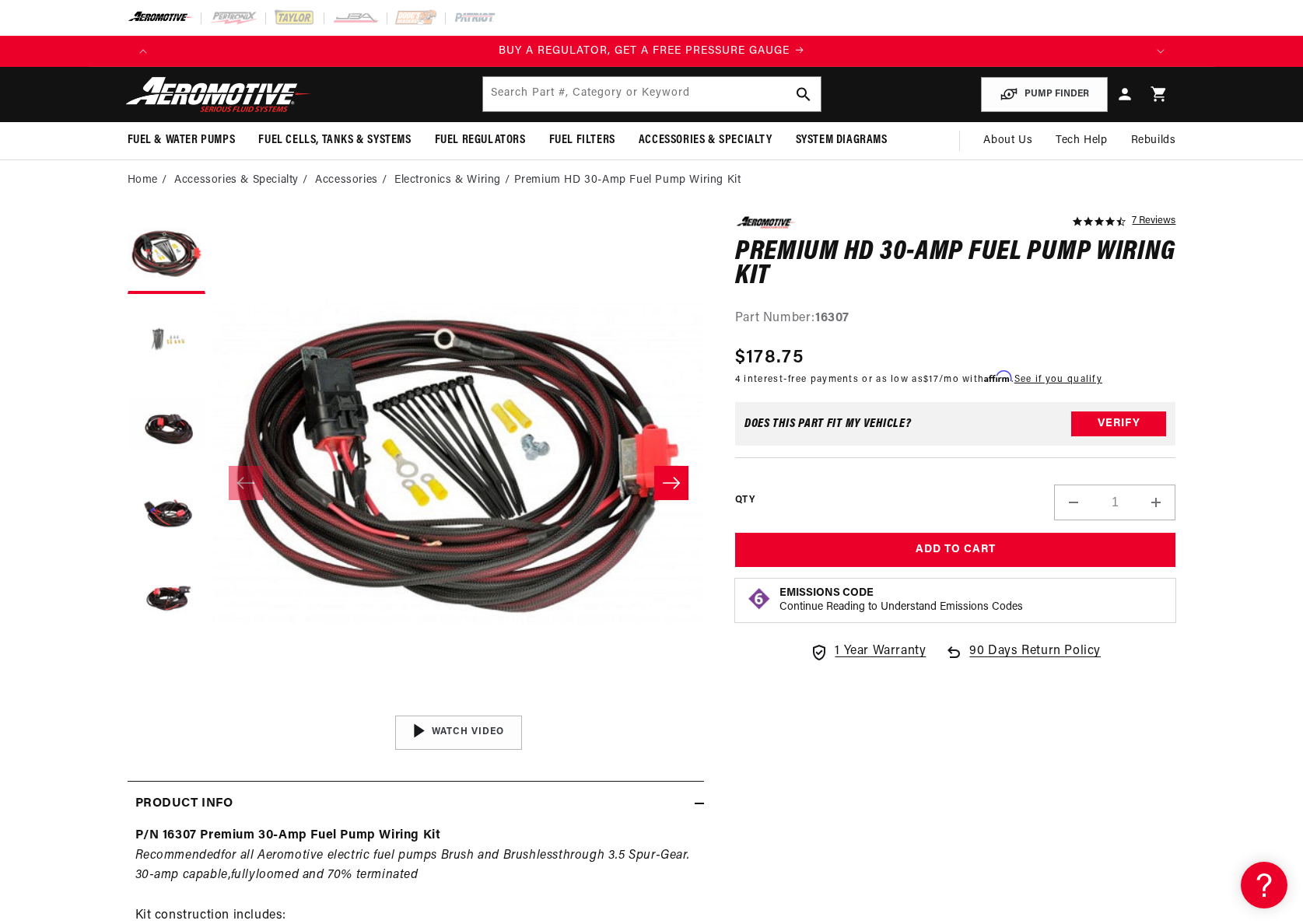
click at [161, 348] on button "Load image 2 in gallery view" at bounding box center [166, 341] width 77 height 77
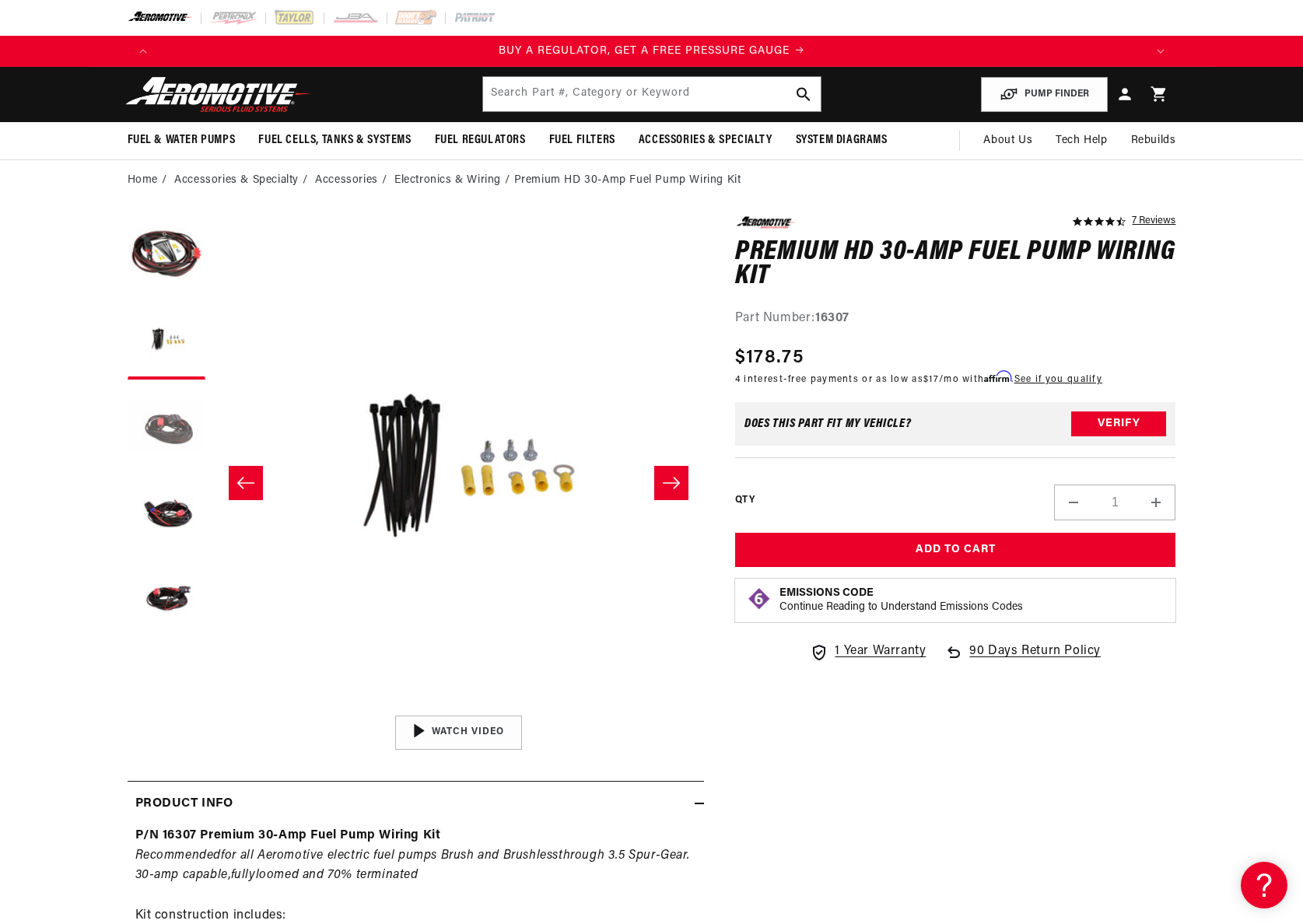
click at [161, 433] on button "Load image 3 in gallery view" at bounding box center [166, 426] width 77 height 77
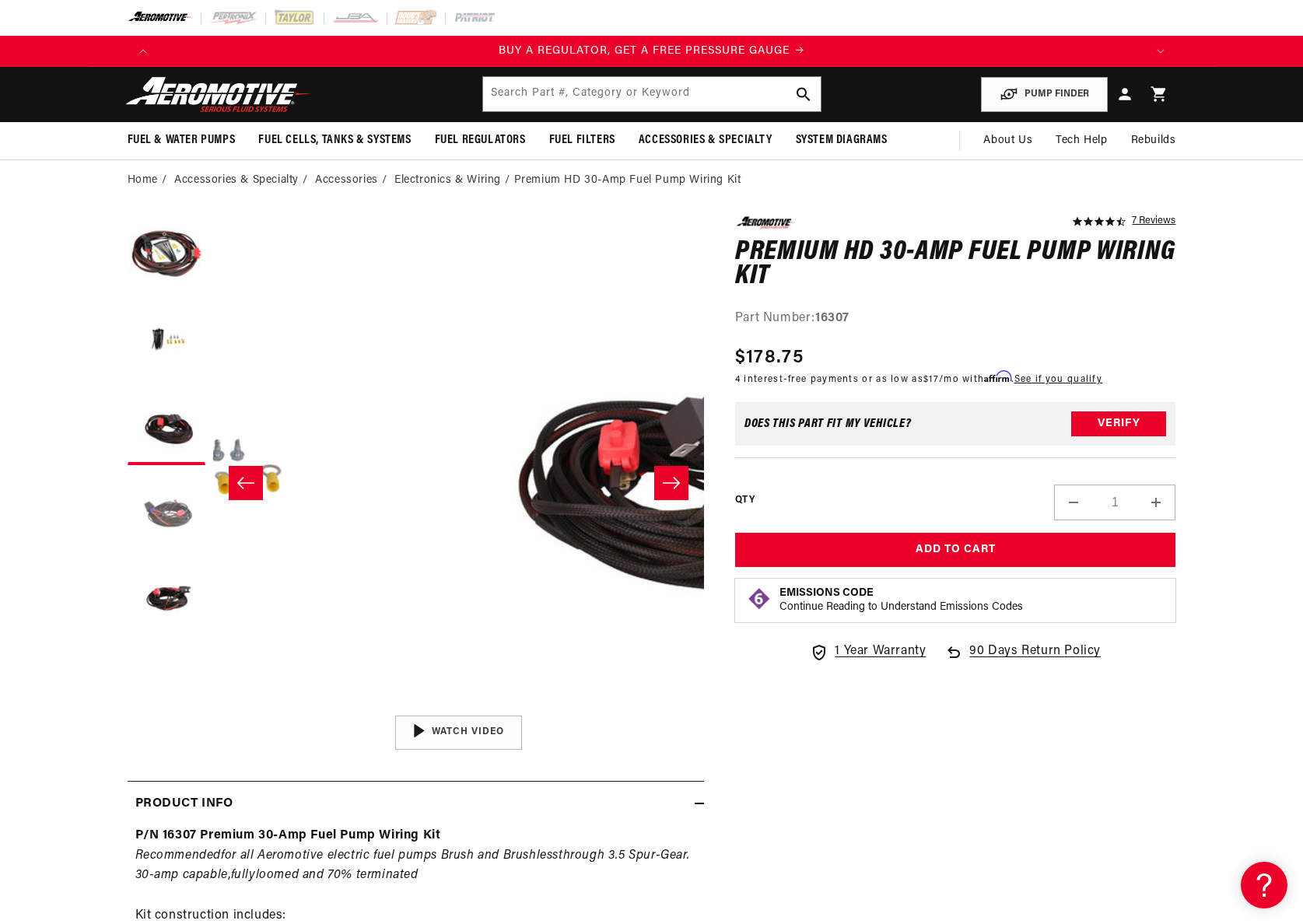
scroll to position [0, 983]
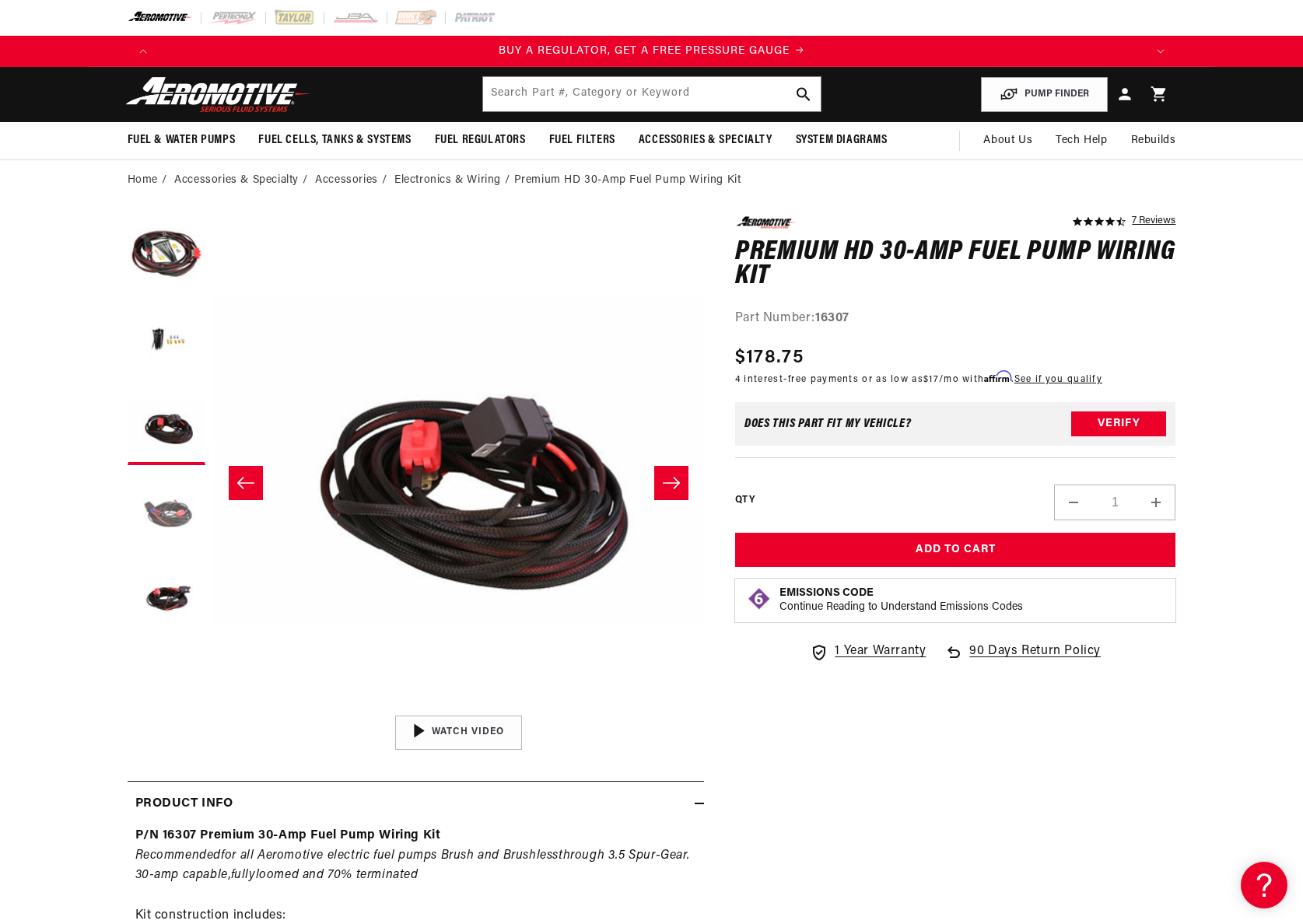
click at [161, 500] on button "Load image 4 in gallery view" at bounding box center [166, 511] width 77 height 77
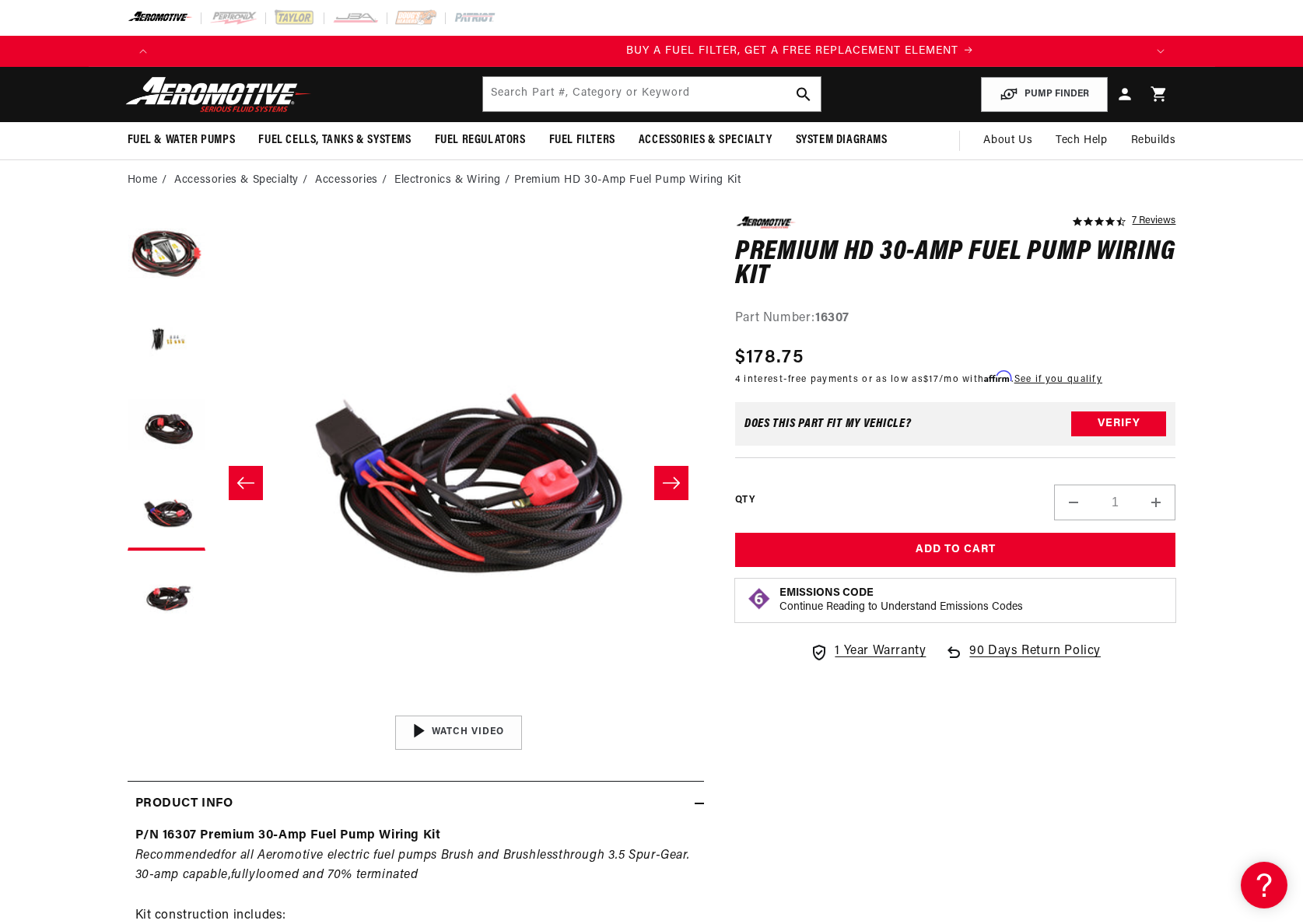
scroll to position [0, 986]
click at [169, 554] on ul "Gallery Viewer" at bounding box center [166, 426] width 77 height 420
drag, startPoint x: 177, startPoint y: 588, endPoint x: 182, endPoint y: 579, distance: 10.3
click at [177, 588] on button "Load image 5 in gallery view" at bounding box center [166, 597] width 77 height 77
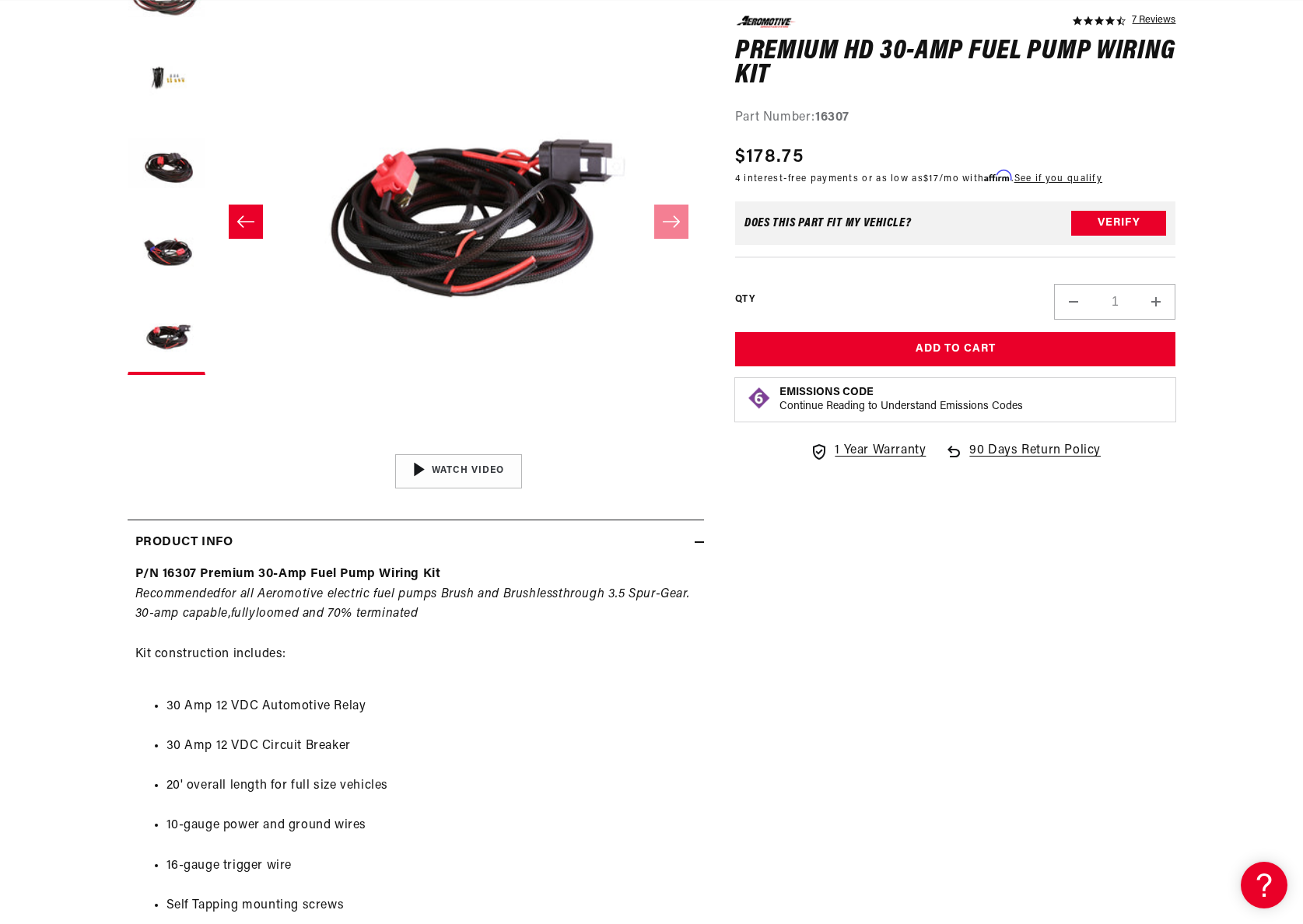
scroll to position [0, 1973]
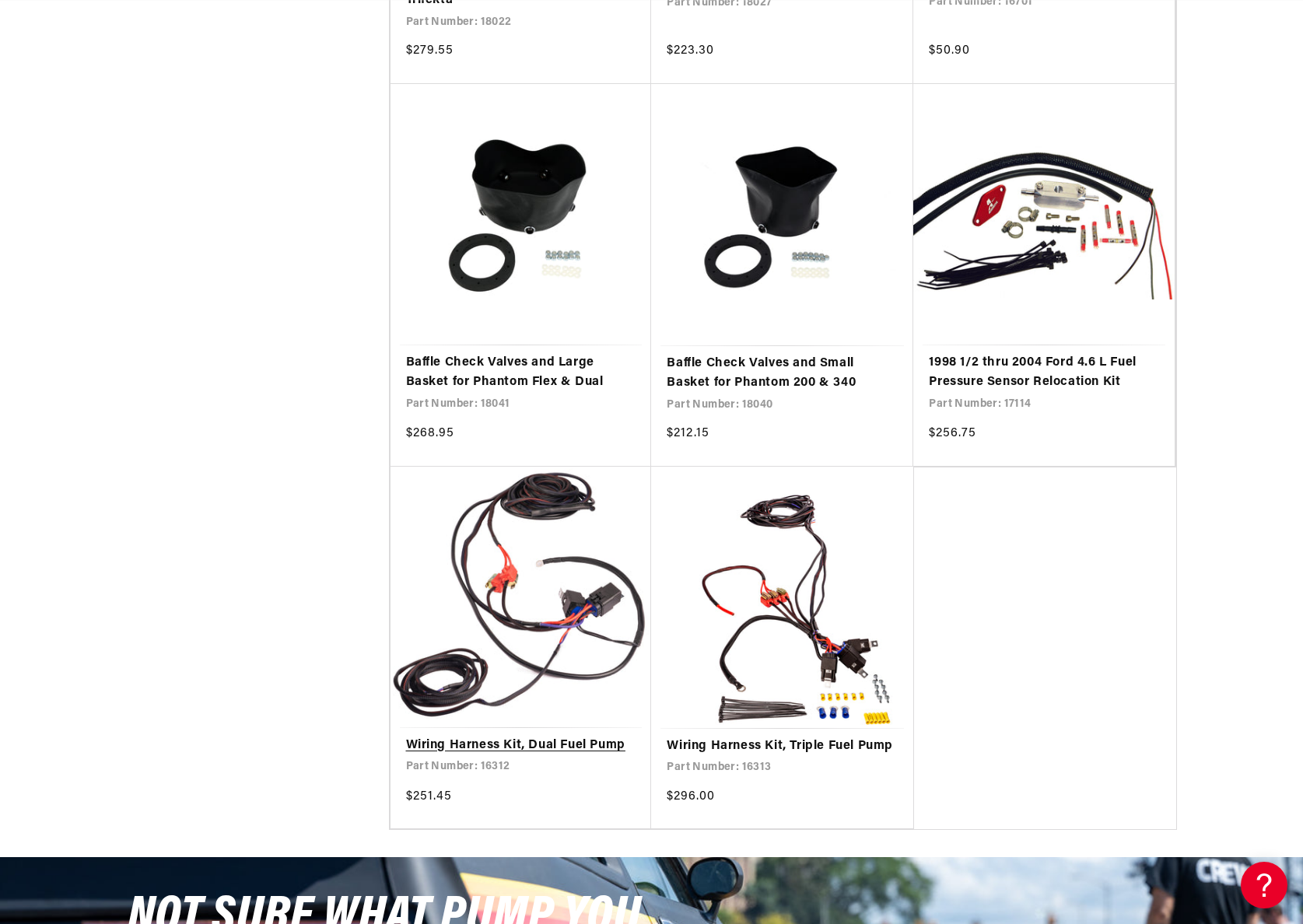
click at [510, 736] on link "Wiring Harness Kit, Dual Fuel Pump" at bounding box center [521, 745] width 231 height 20
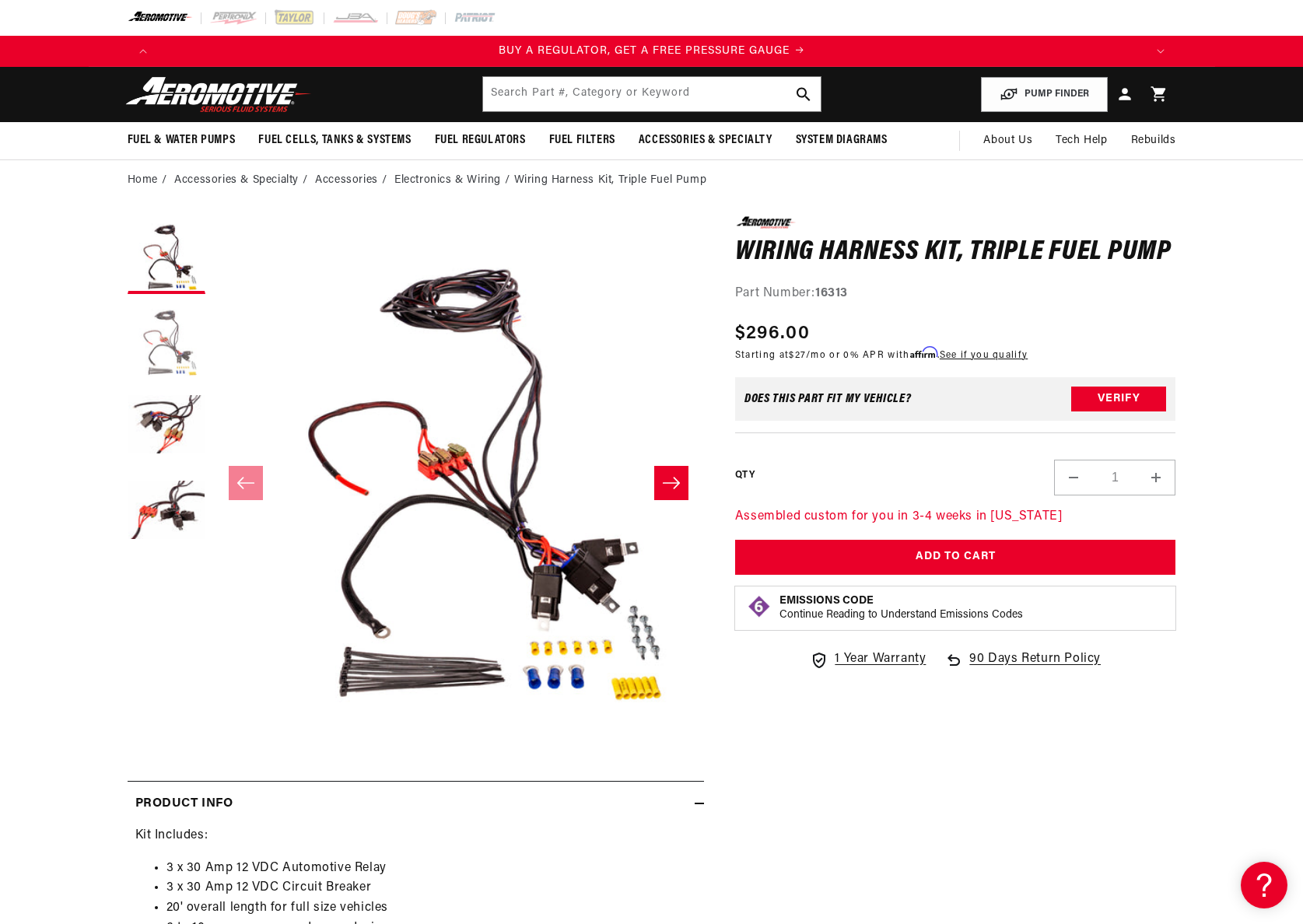
click at [180, 333] on button "Load image 2 in gallery view" at bounding box center [166, 341] width 77 height 77
click at [165, 444] on button "Load image 3 in gallery view" at bounding box center [166, 426] width 77 height 77
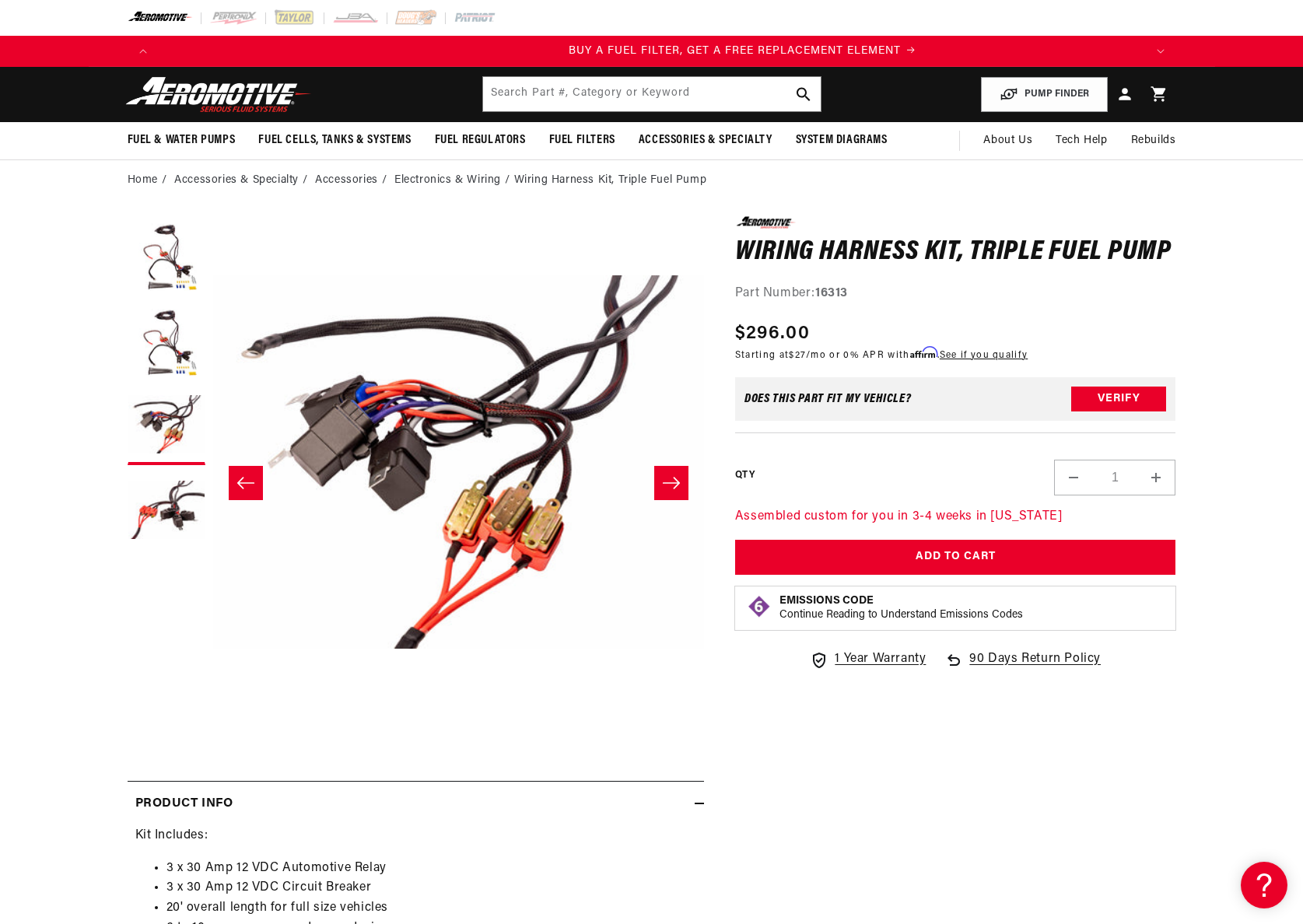
scroll to position [0, 986]
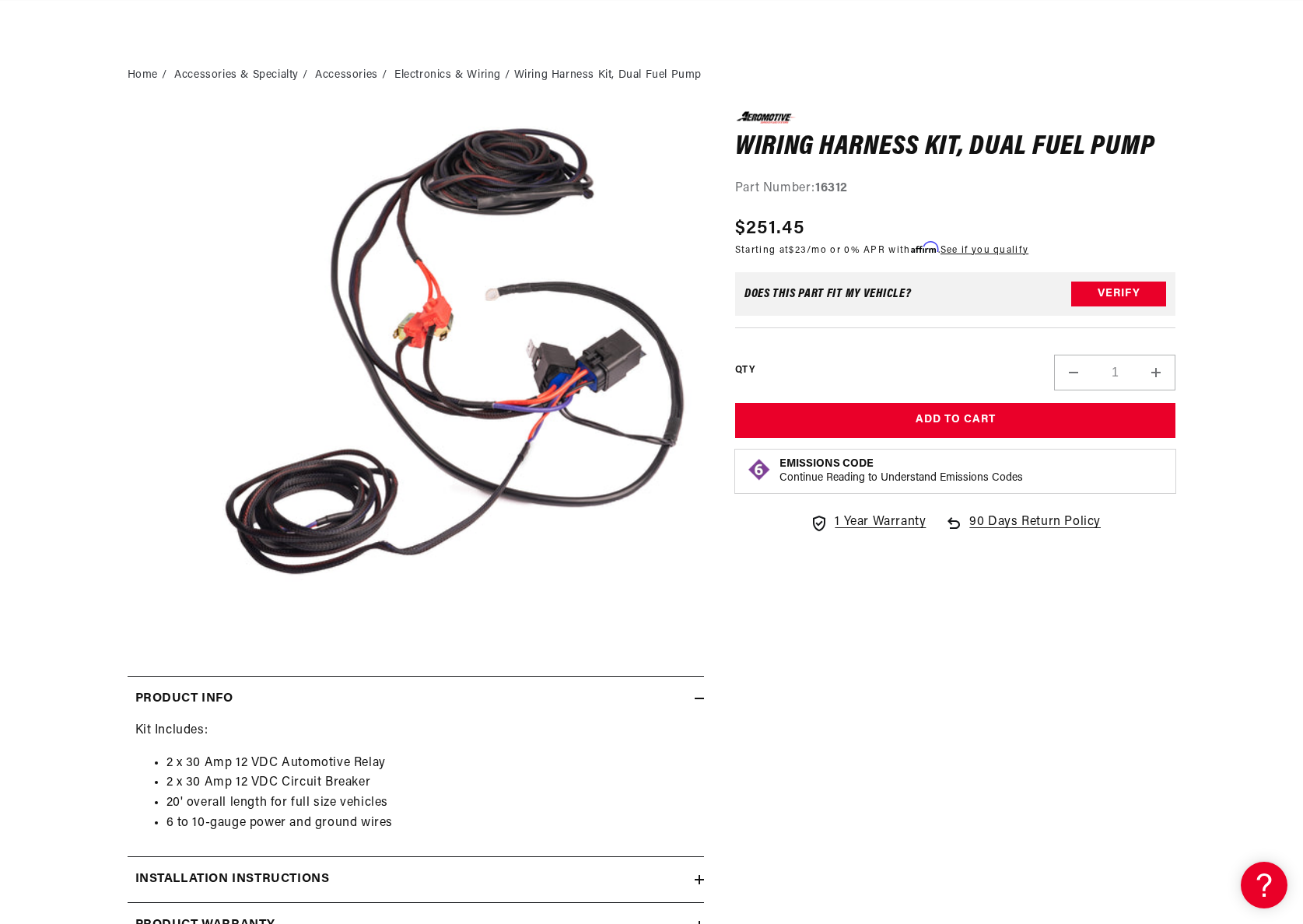
scroll to position [452, 0]
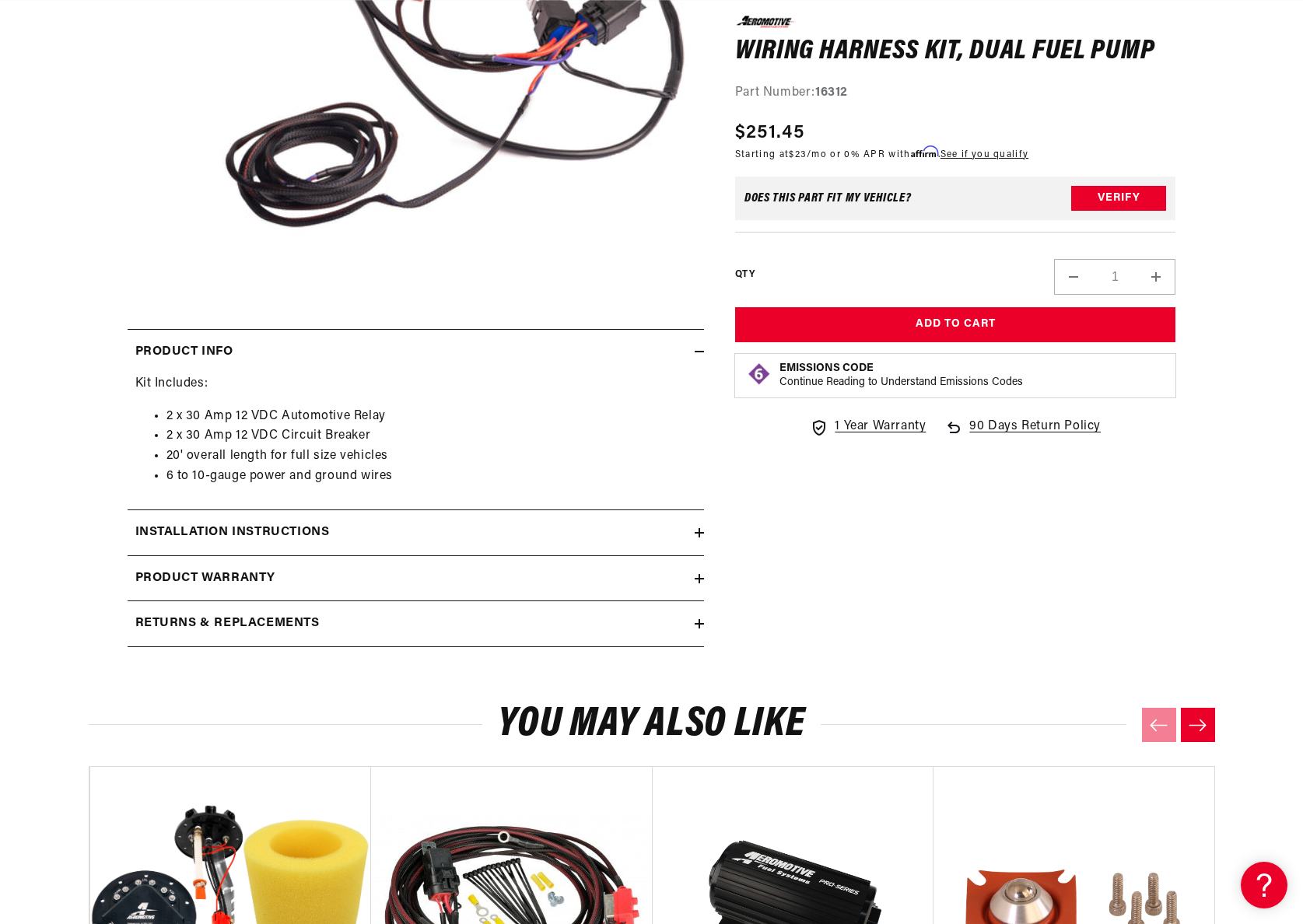
click at [394, 530] on div "Installation Instructions" at bounding box center [410, 533] width 567 height 20
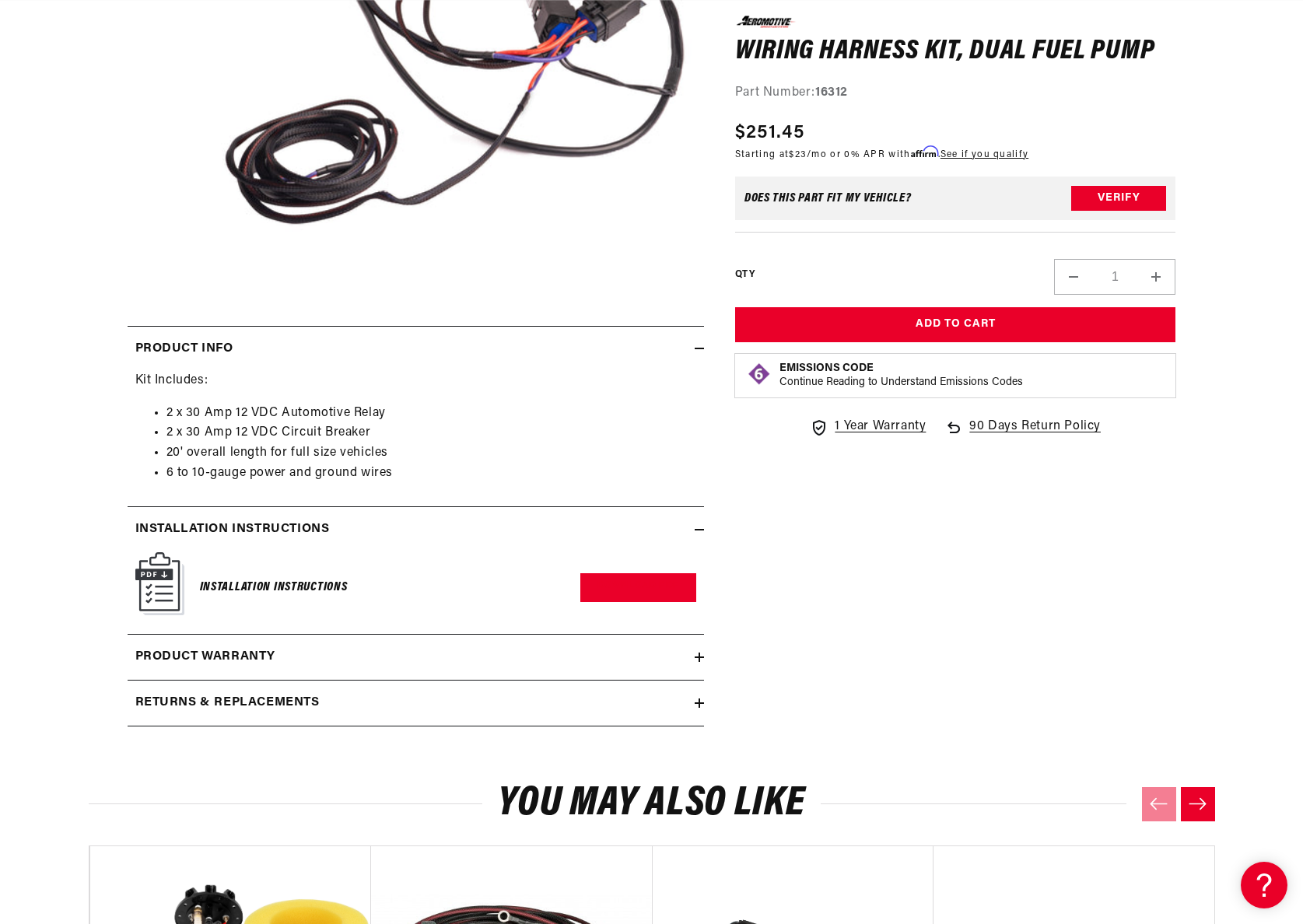
click at [312, 654] on div "Product warranty" at bounding box center [410, 657] width 567 height 20
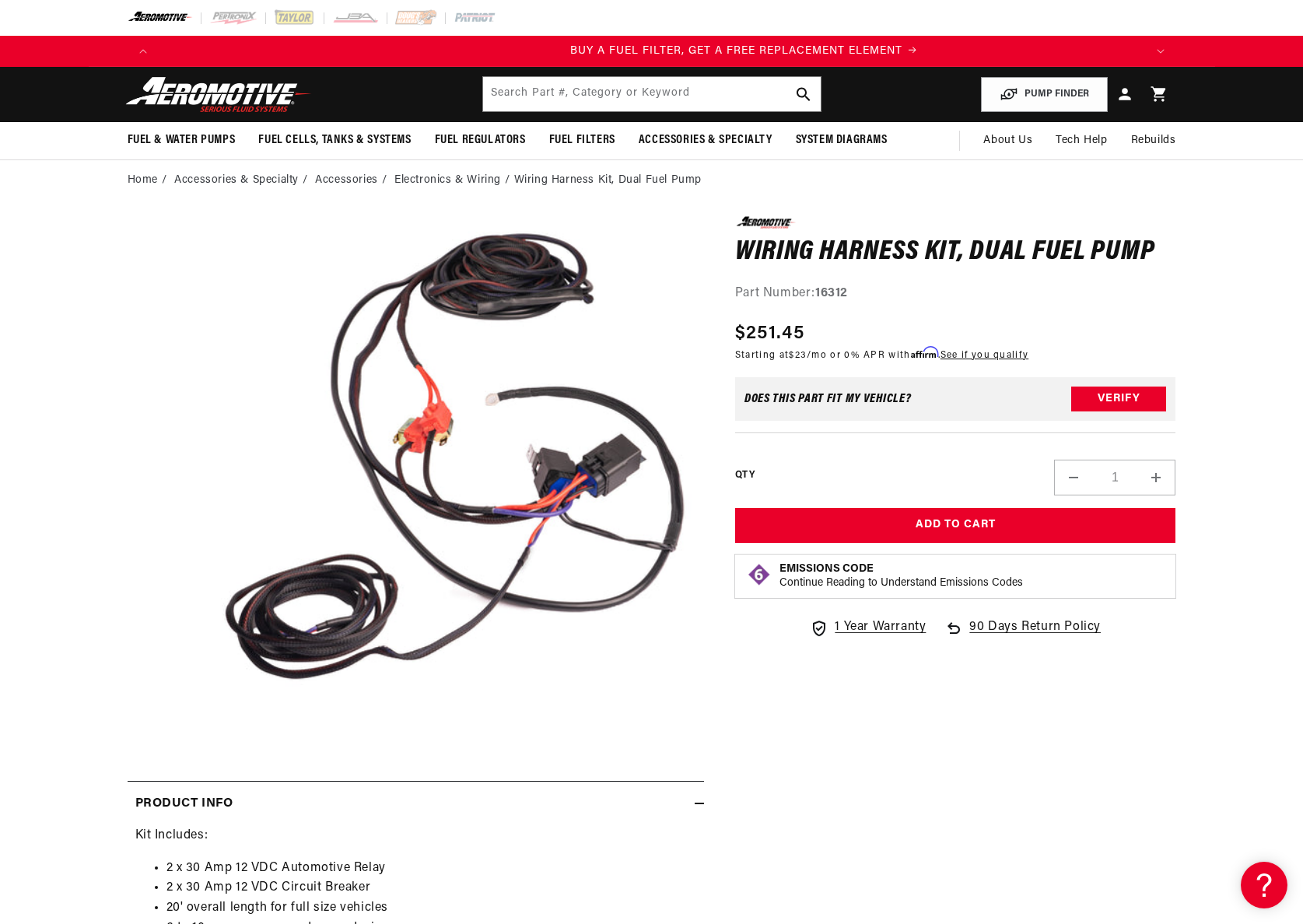
scroll to position [0, 986]
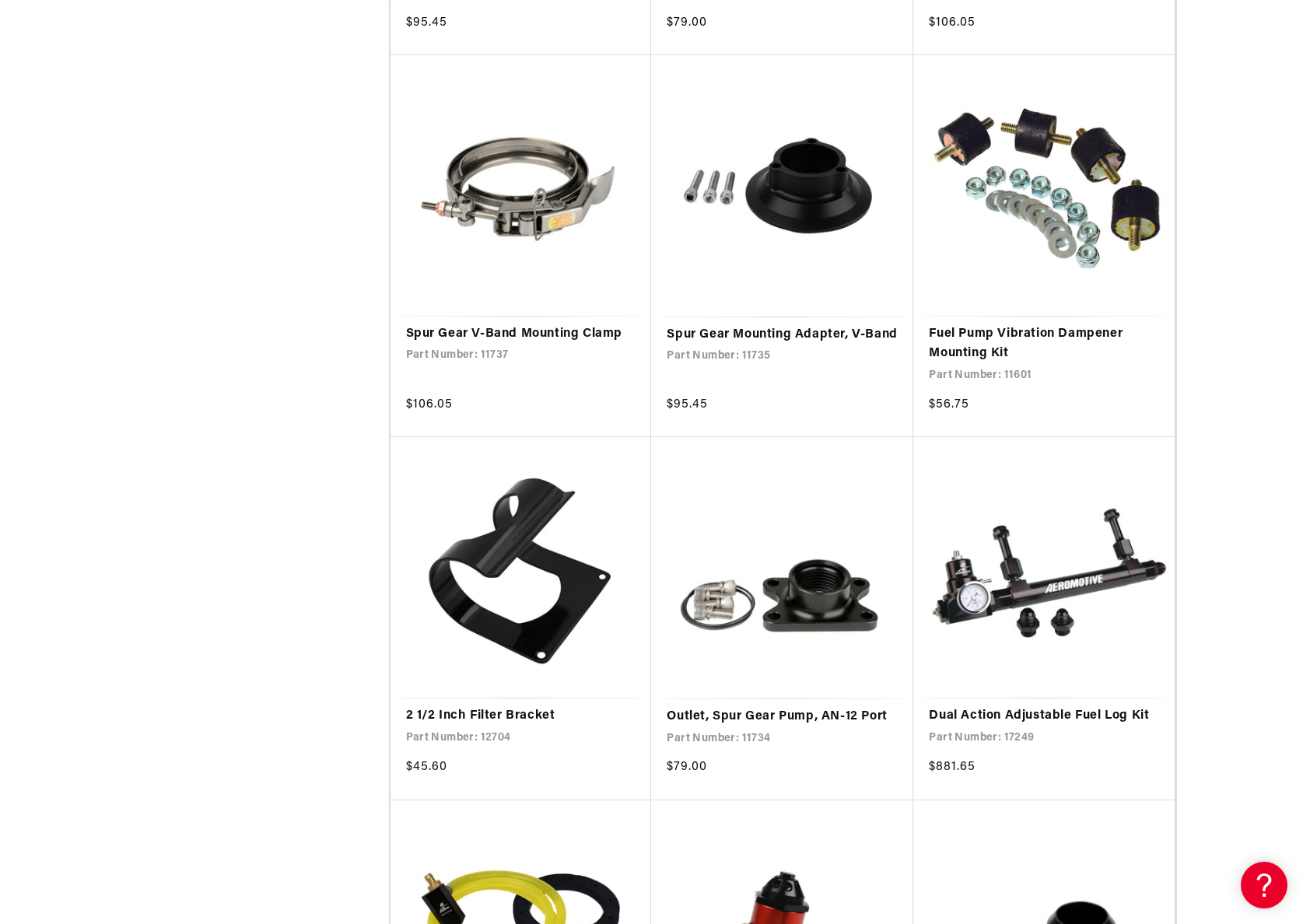
scroll to position [2253, 0]
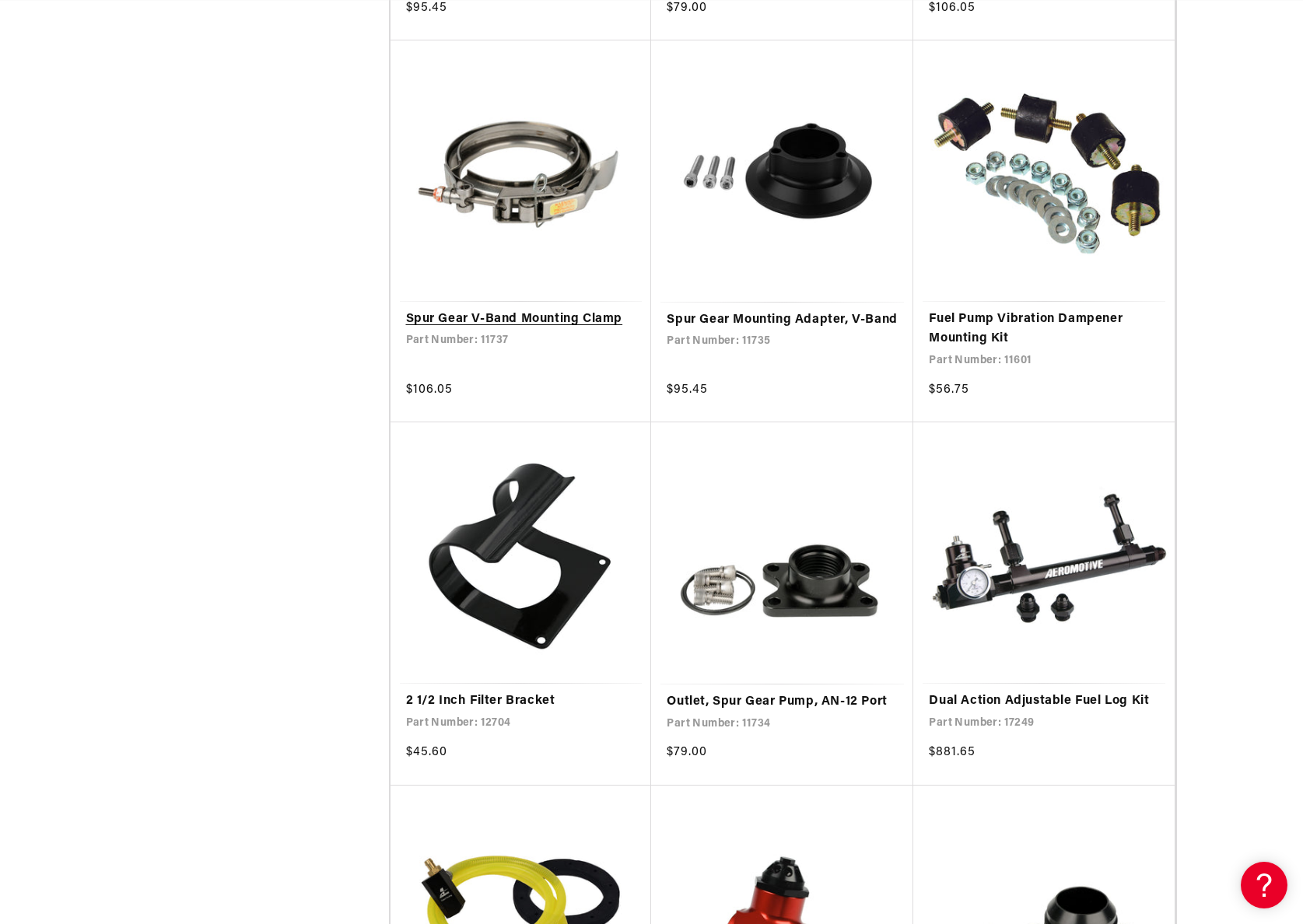
click at [576, 310] on link "Spur Gear V-Band Mounting Clamp" at bounding box center [521, 319] width 231 height 20
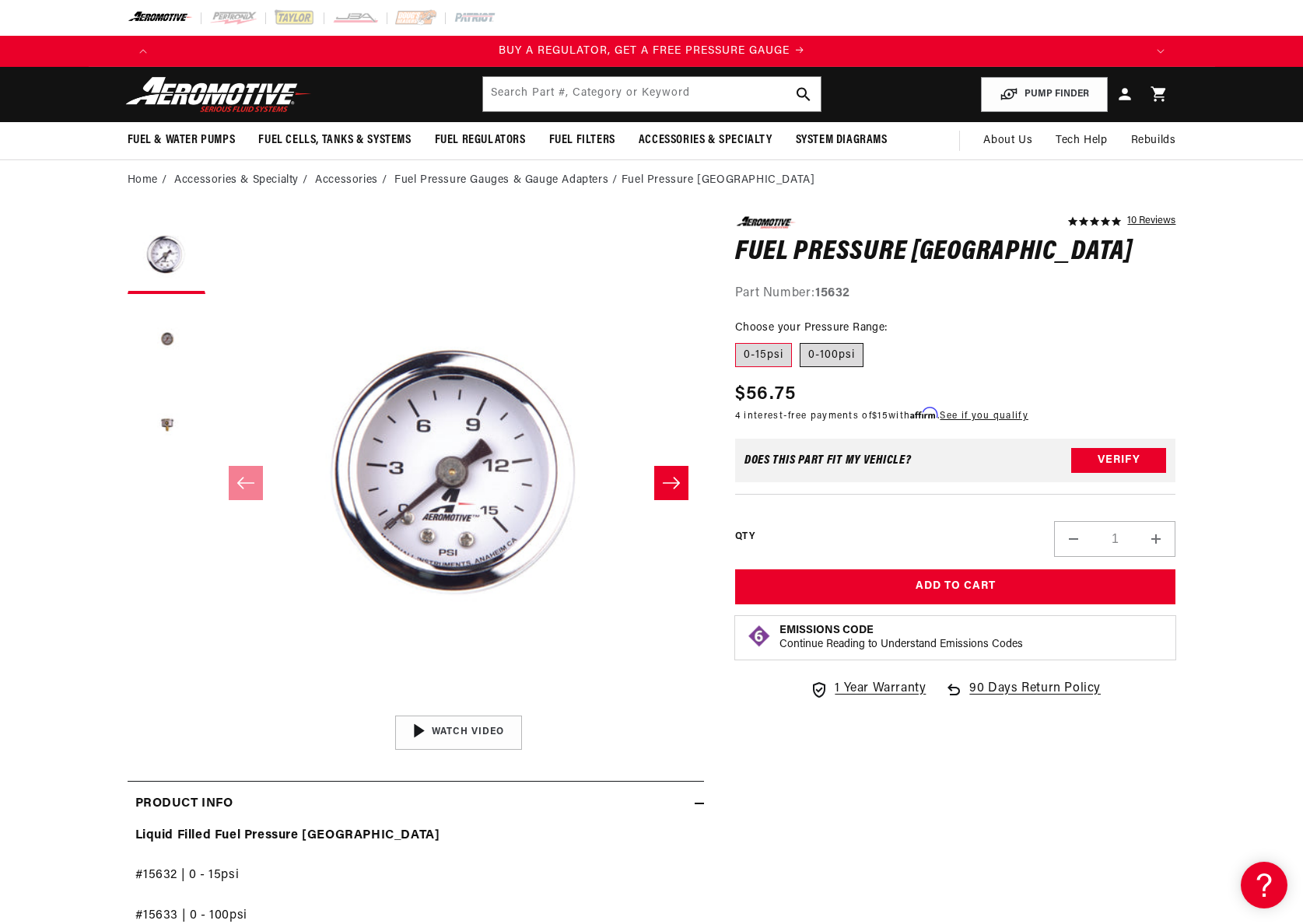
click at [831, 364] on label "0-100psi" at bounding box center [831, 356] width 64 height 25
click at [801, 341] on input "0-100psi" at bounding box center [800, 340] width 1 height 1
radio input "true"
click at [154, 331] on button "Load image 2 in gallery view" at bounding box center [166, 341] width 77 height 77
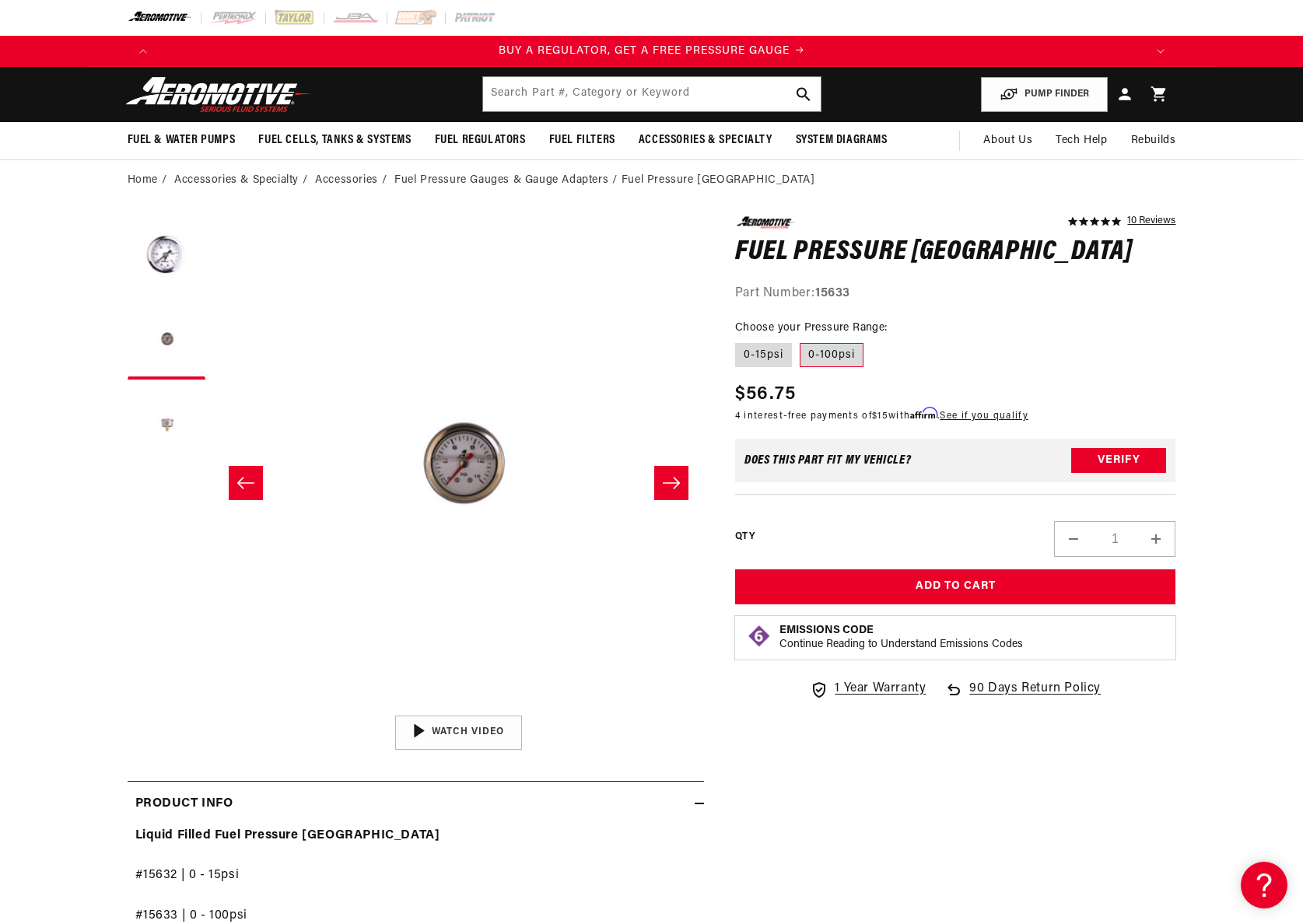
scroll to position [0, 320]
click at [182, 431] on button "Load image 3 in gallery view" at bounding box center [166, 426] width 77 height 77
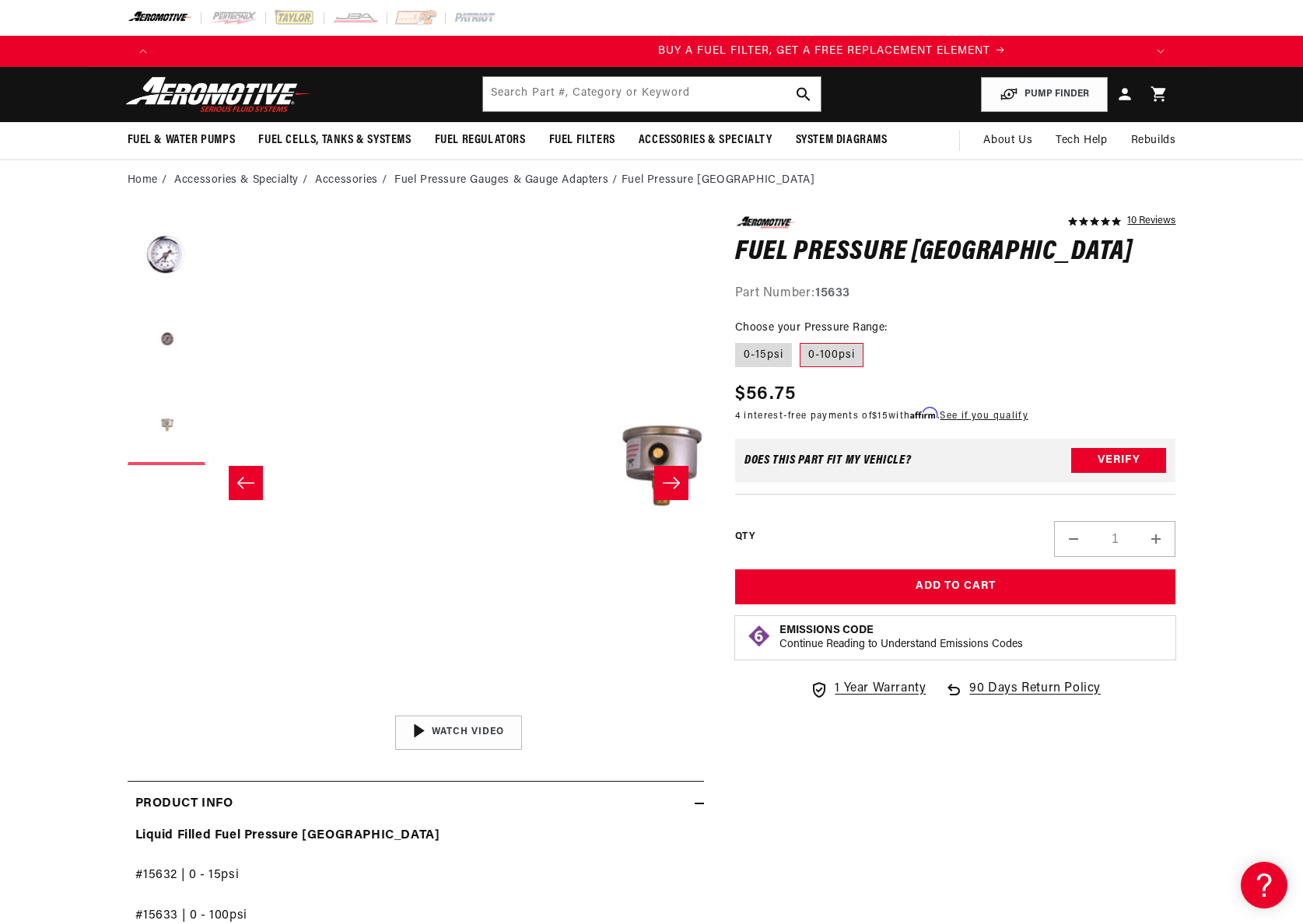
scroll to position [0, 983]
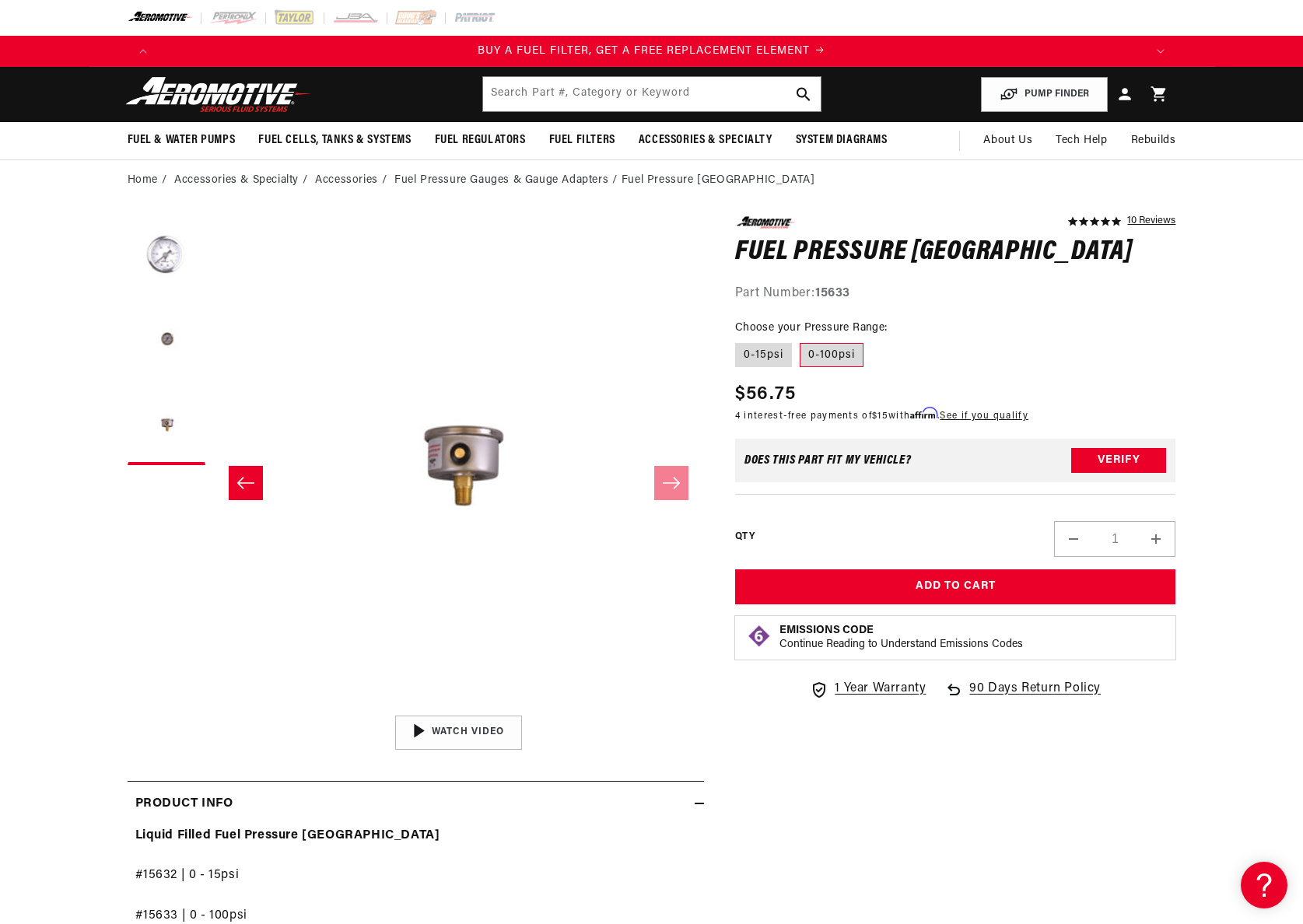
click at [180, 269] on button "Load image 1 in gallery view" at bounding box center [166, 254] width 77 height 77
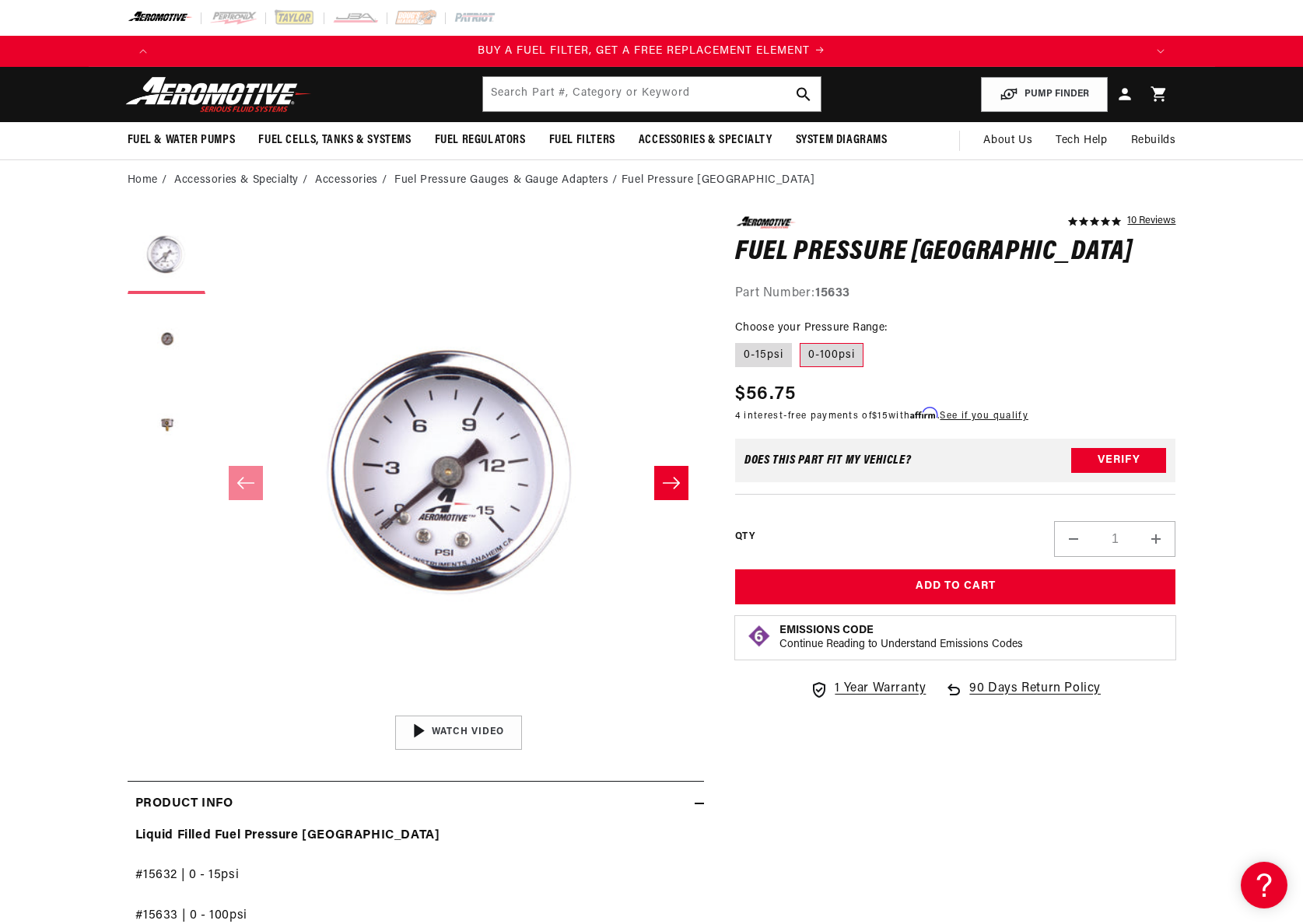
scroll to position [0, 0]
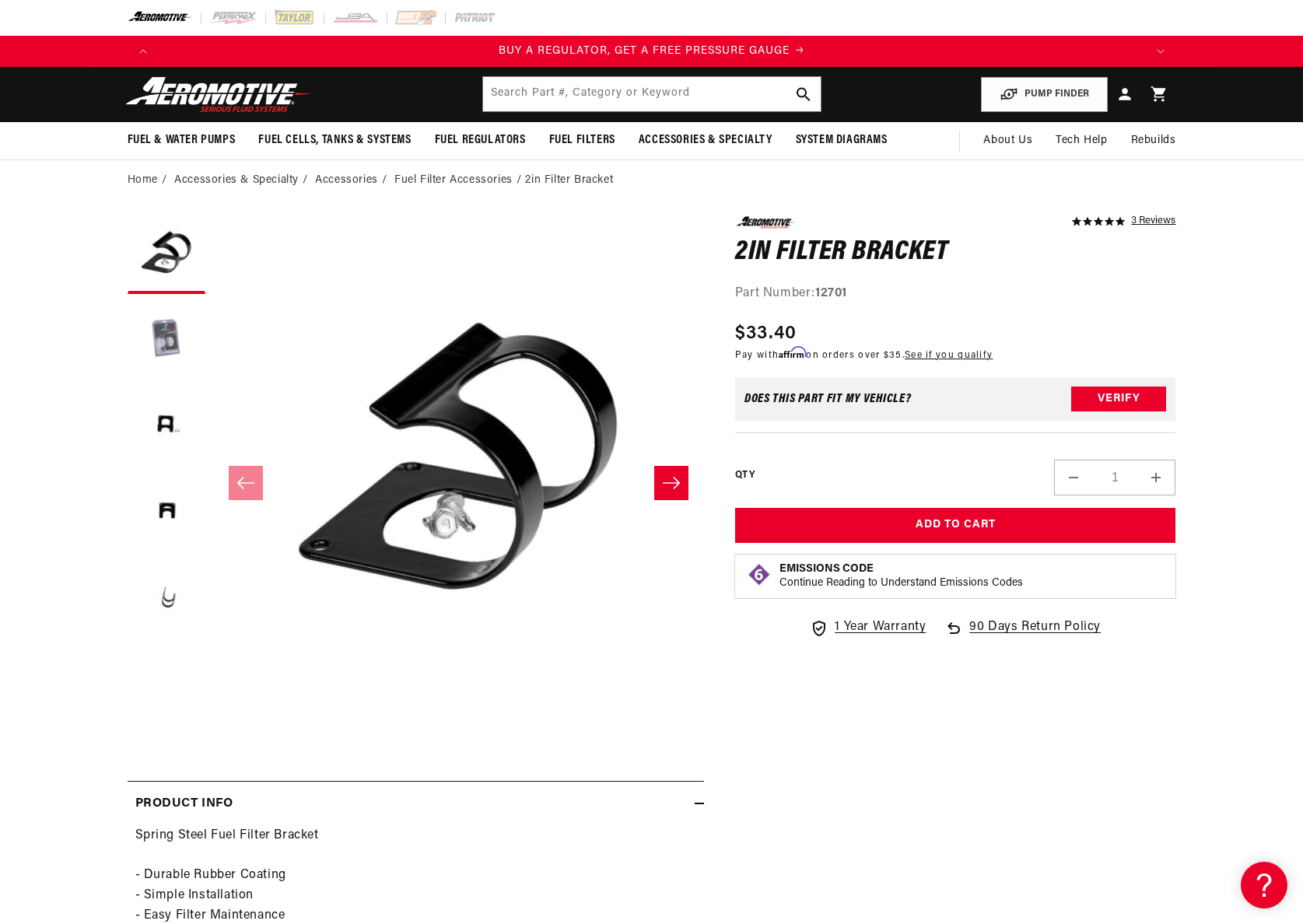
click at [180, 327] on button "Load image 2 in gallery view" at bounding box center [166, 341] width 77 height 77
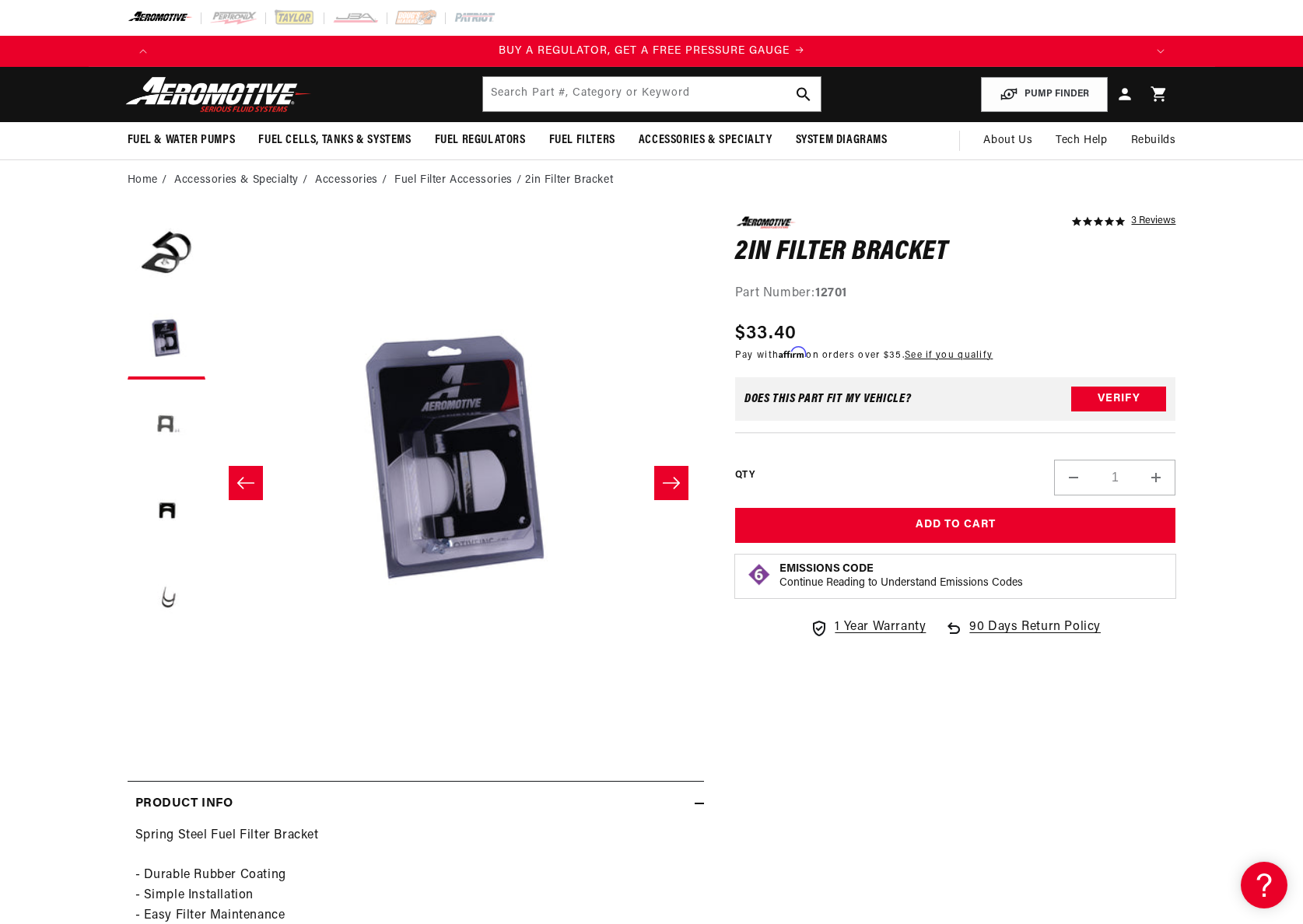
click at [175, 432] on button "Load image 3 in gallery view" at bounding box center [166, 426] width 77 height 77
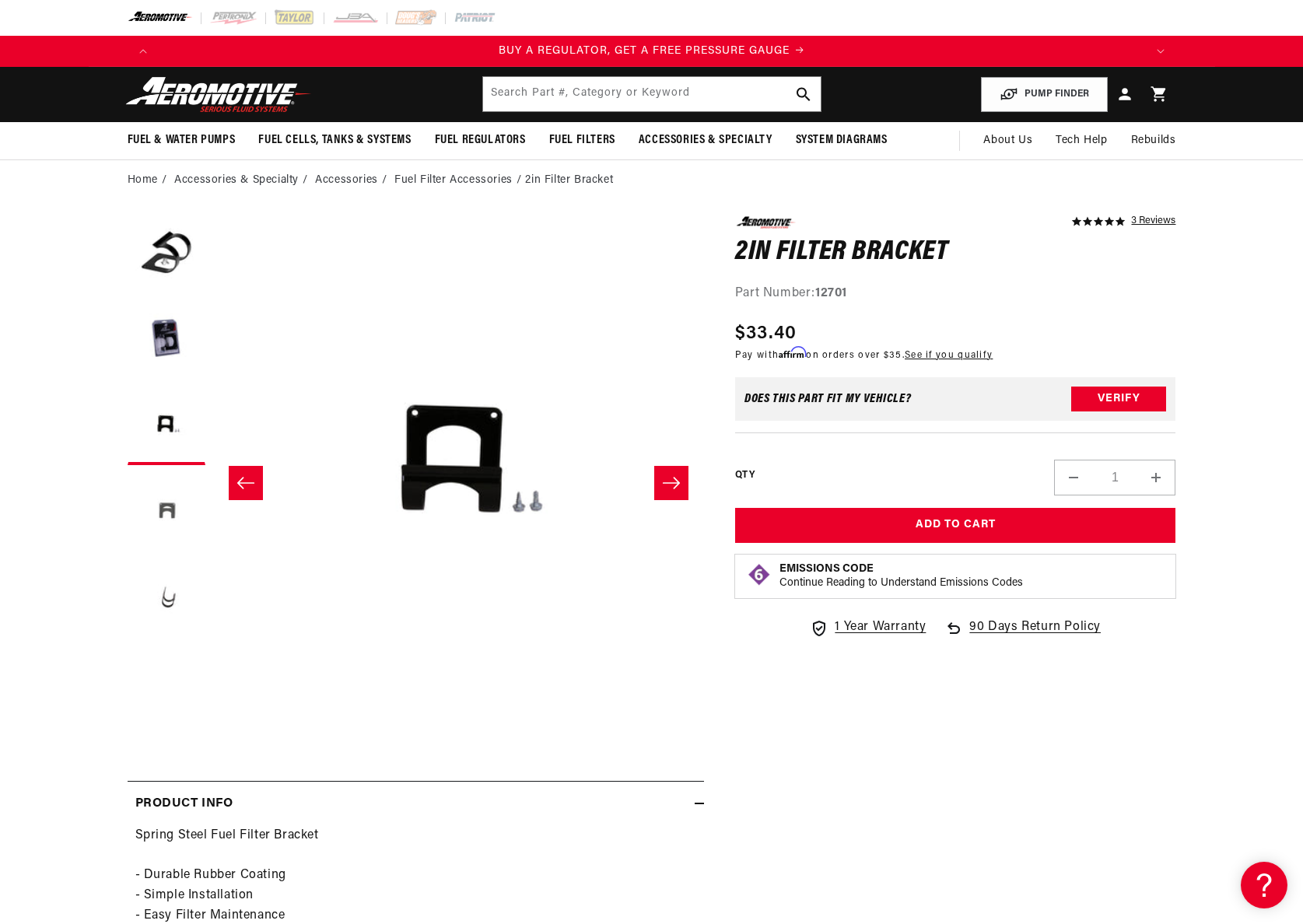
click at [167, 511] on button "Load image 4 in gallery view" at bounding box center [166, 511] width 77 height 77
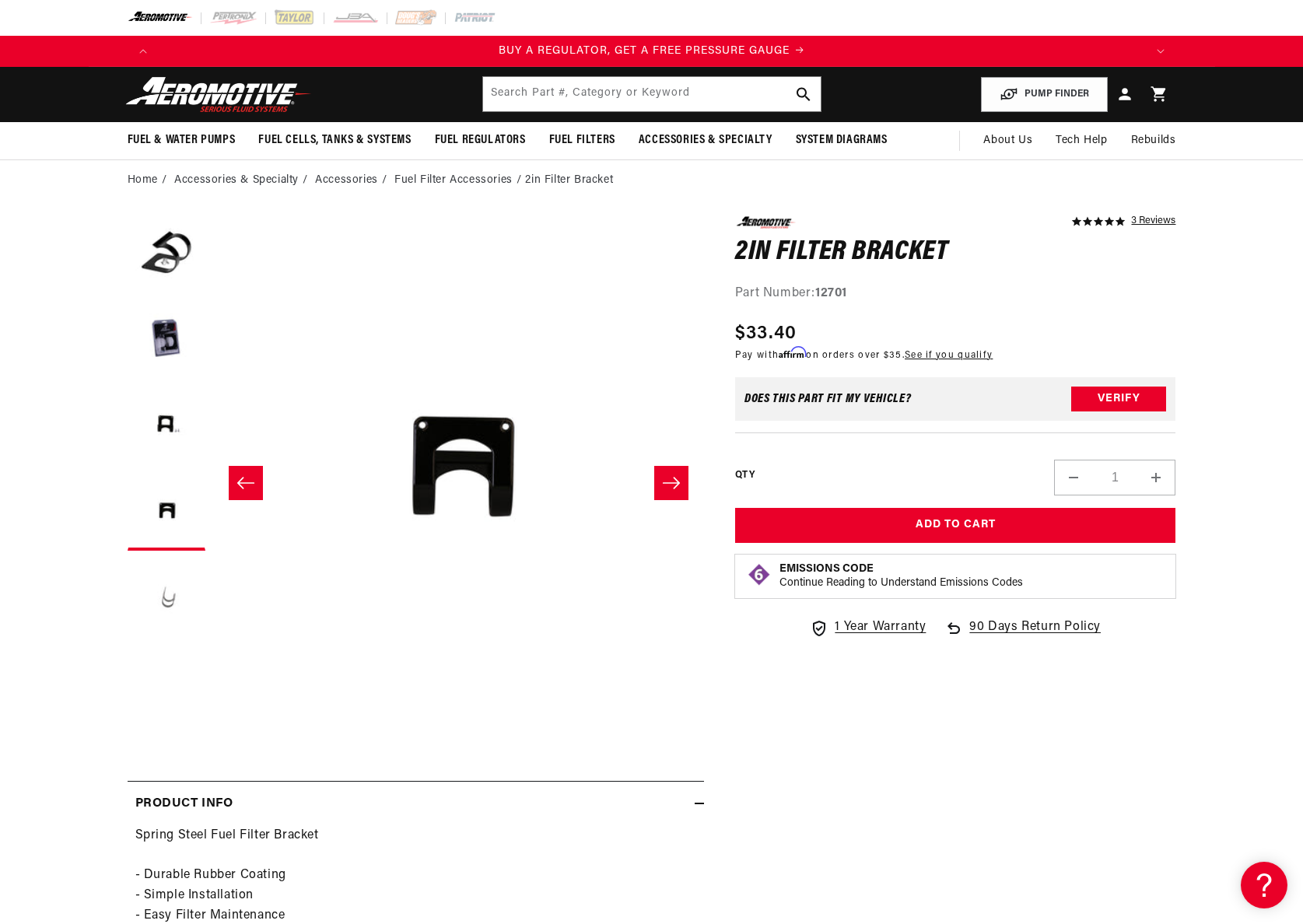
click at [167, 605] on button "Load image 5 in gallery view" at bounding box center [166, 597] width 77 height 77
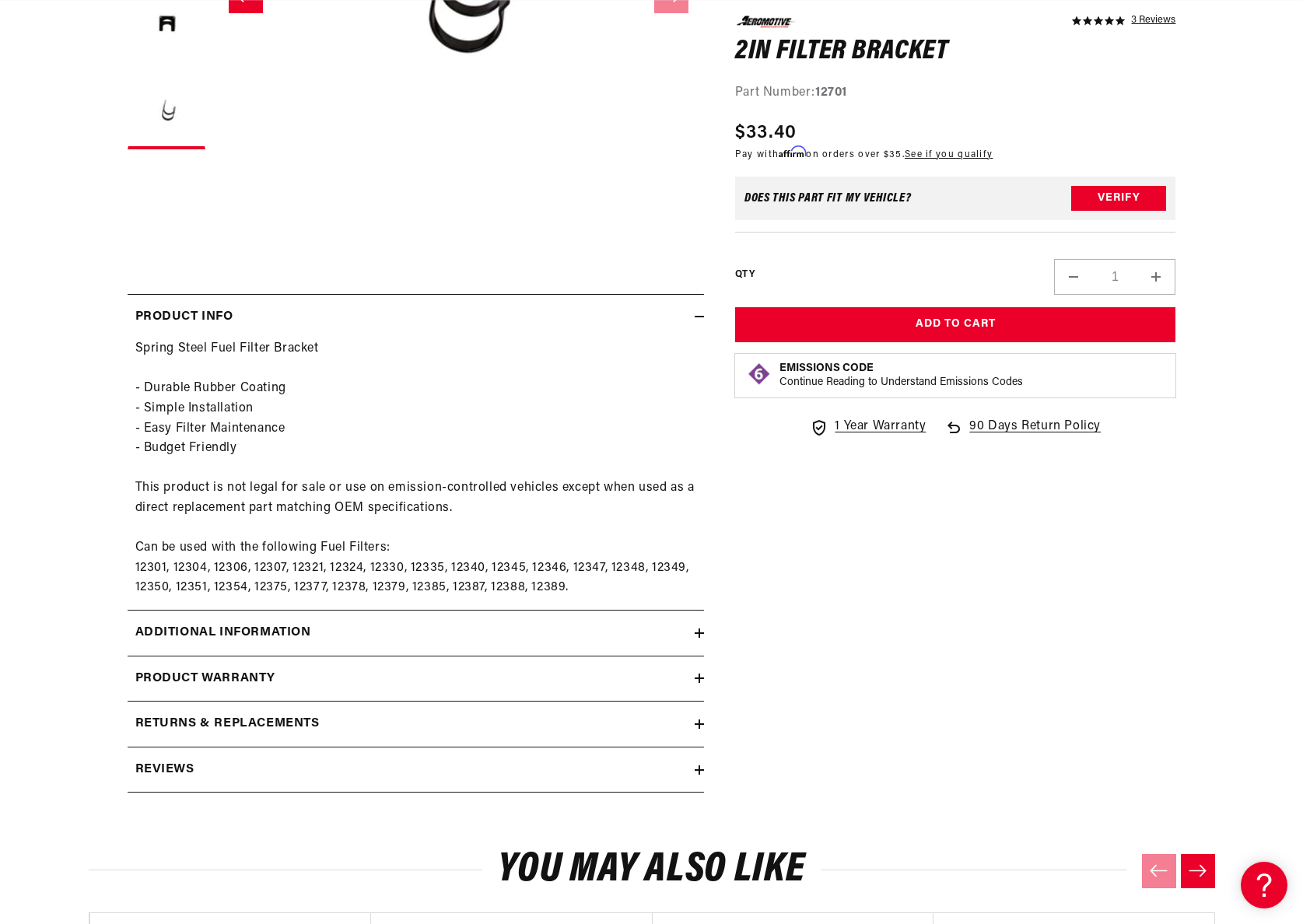
scroll to position [0, 1973]
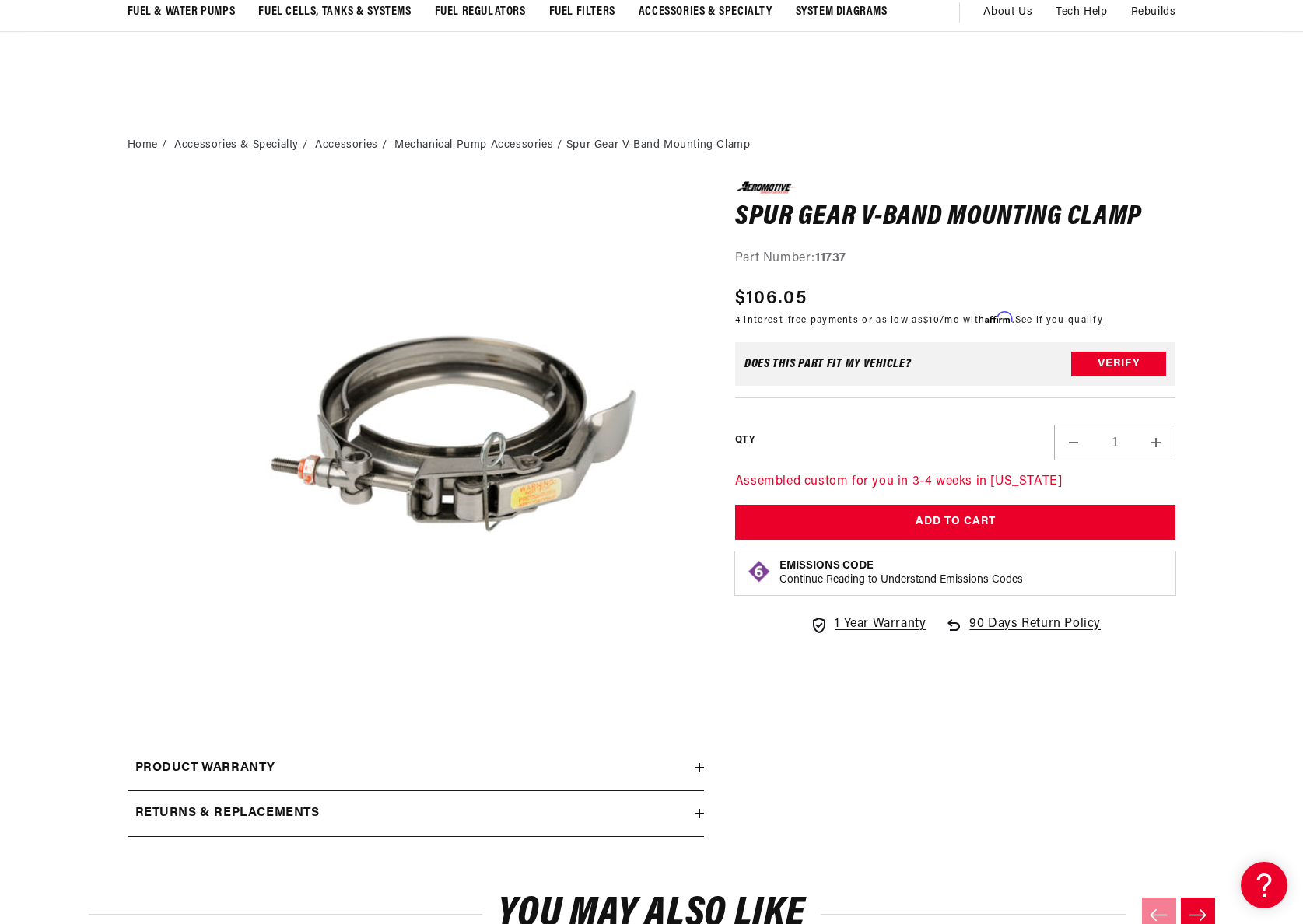
scroll to position [255, 0]
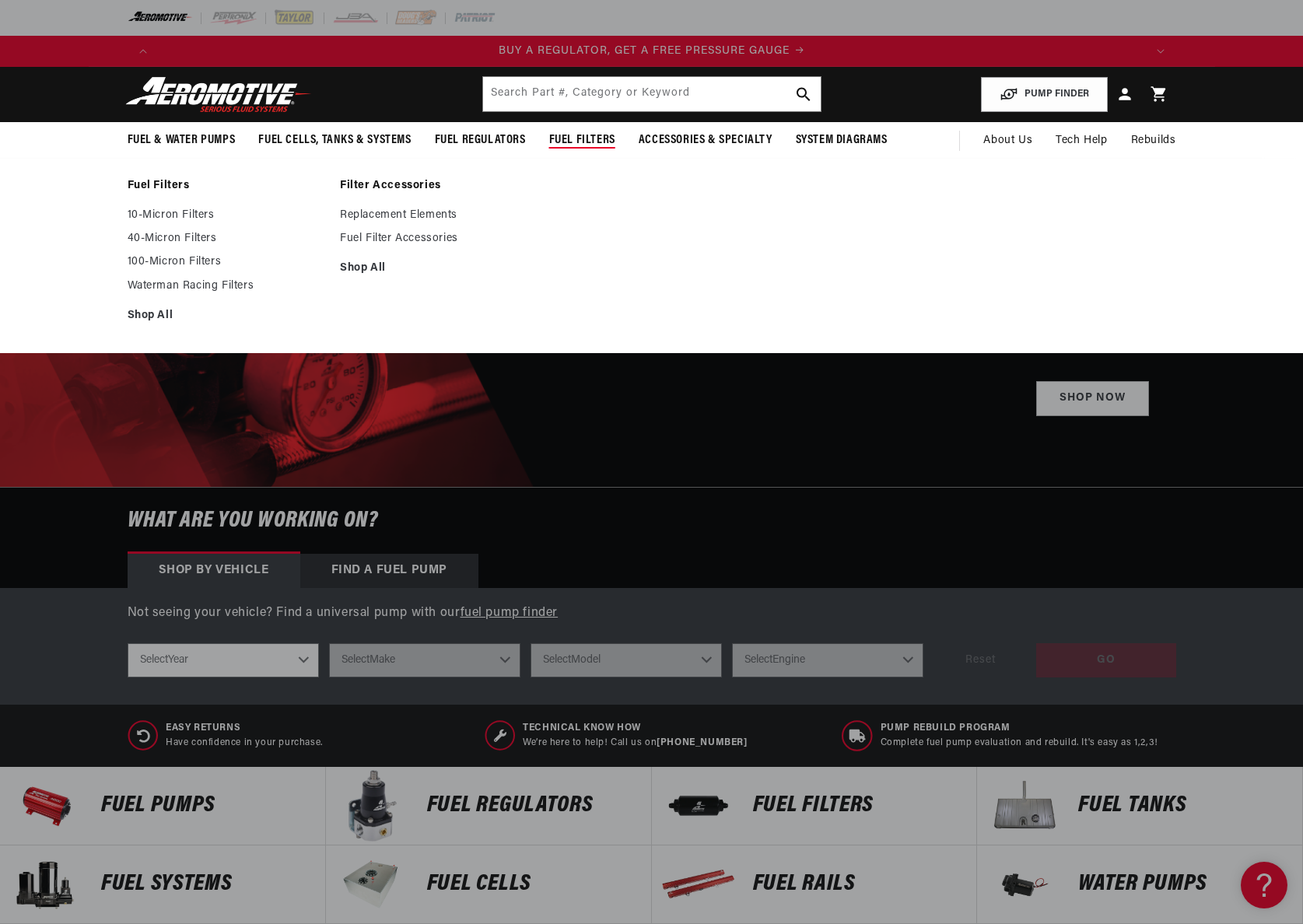
click at [585, 143] on span "Fuel Filters" at bounding box center [582, 140] width 66 height 16
click at [156, 216] on link "10-Micron Filters" at bounding box center [226, 215] width 198 height 14
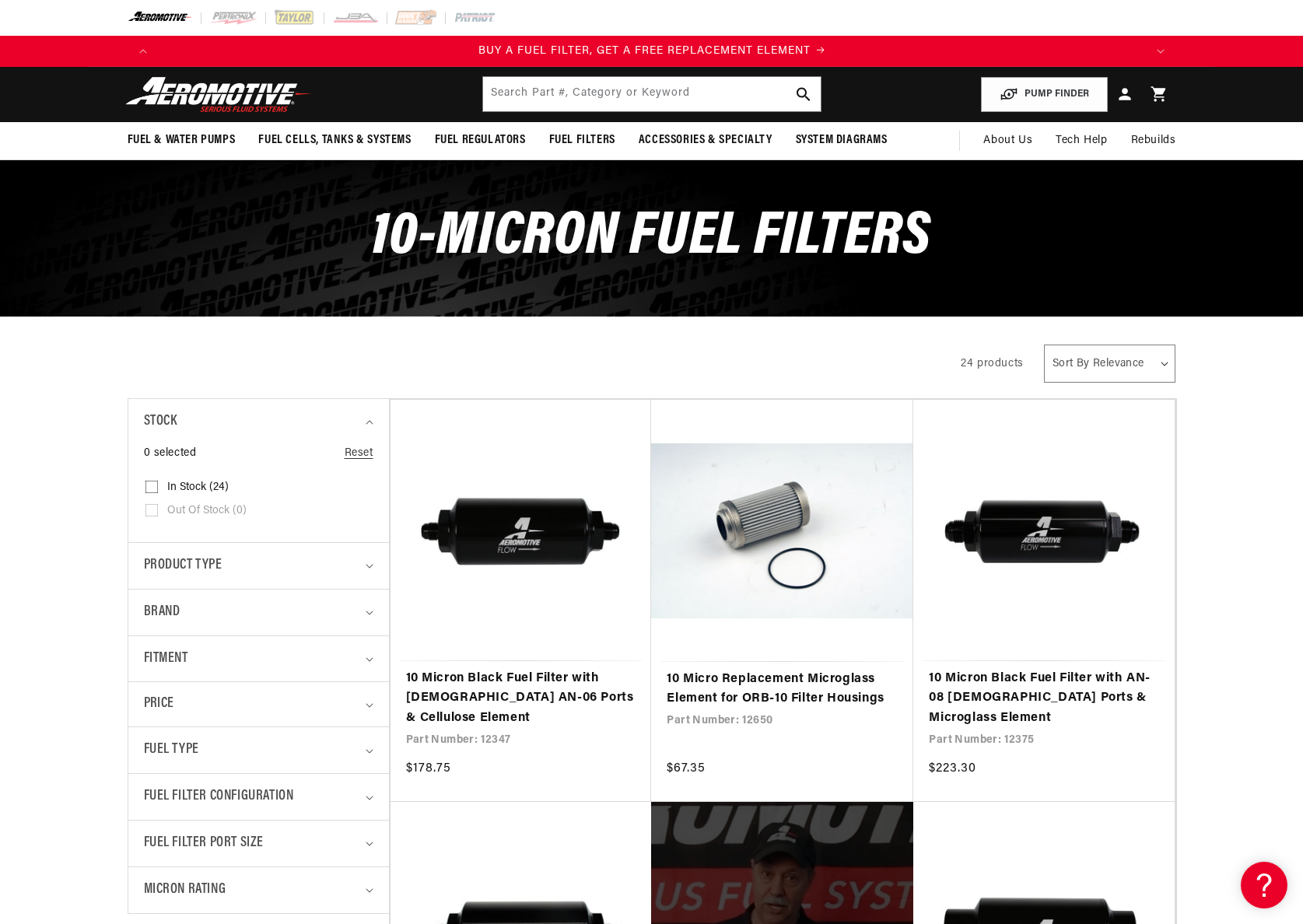
scroll to position [0, 986]
